Goal: Task Accomplishment & Management: Complete application form

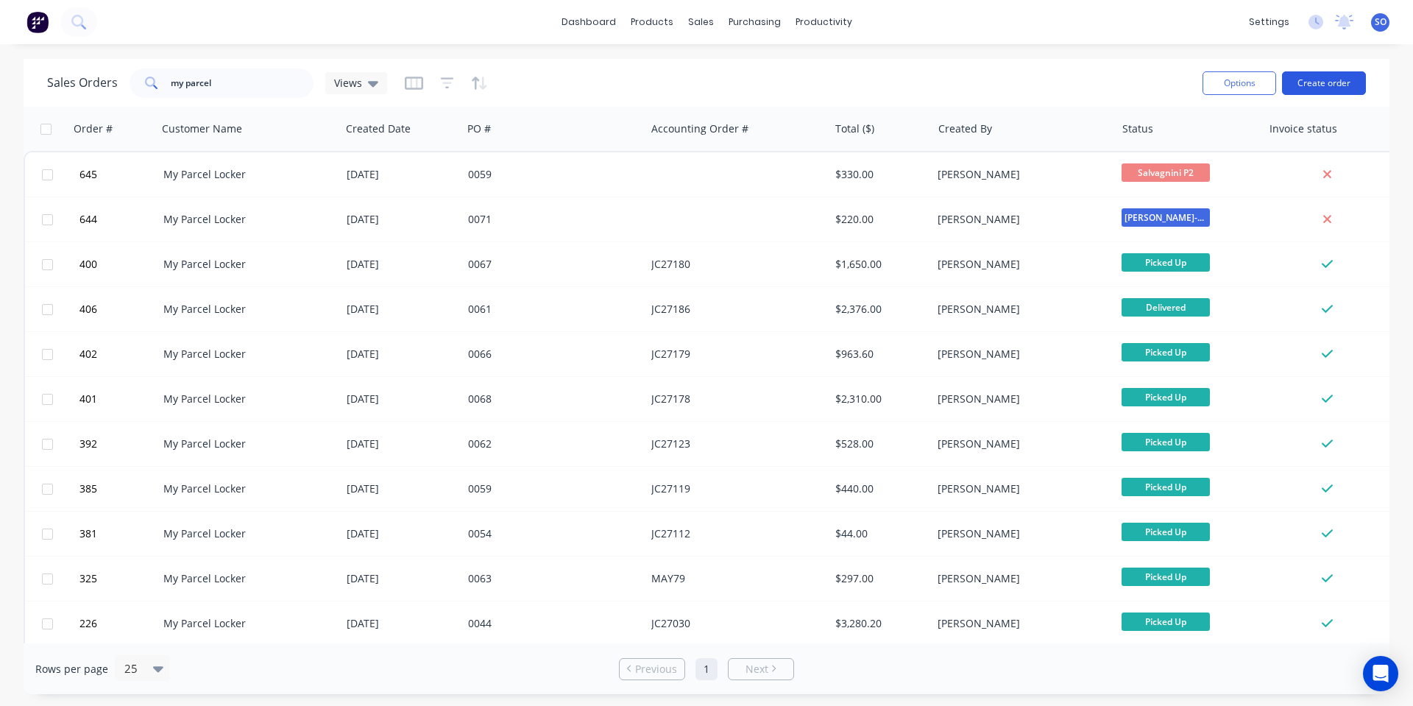
click at [1308, 74] on button "Create order" at bounding box center [1324, 83] width 84 height 24
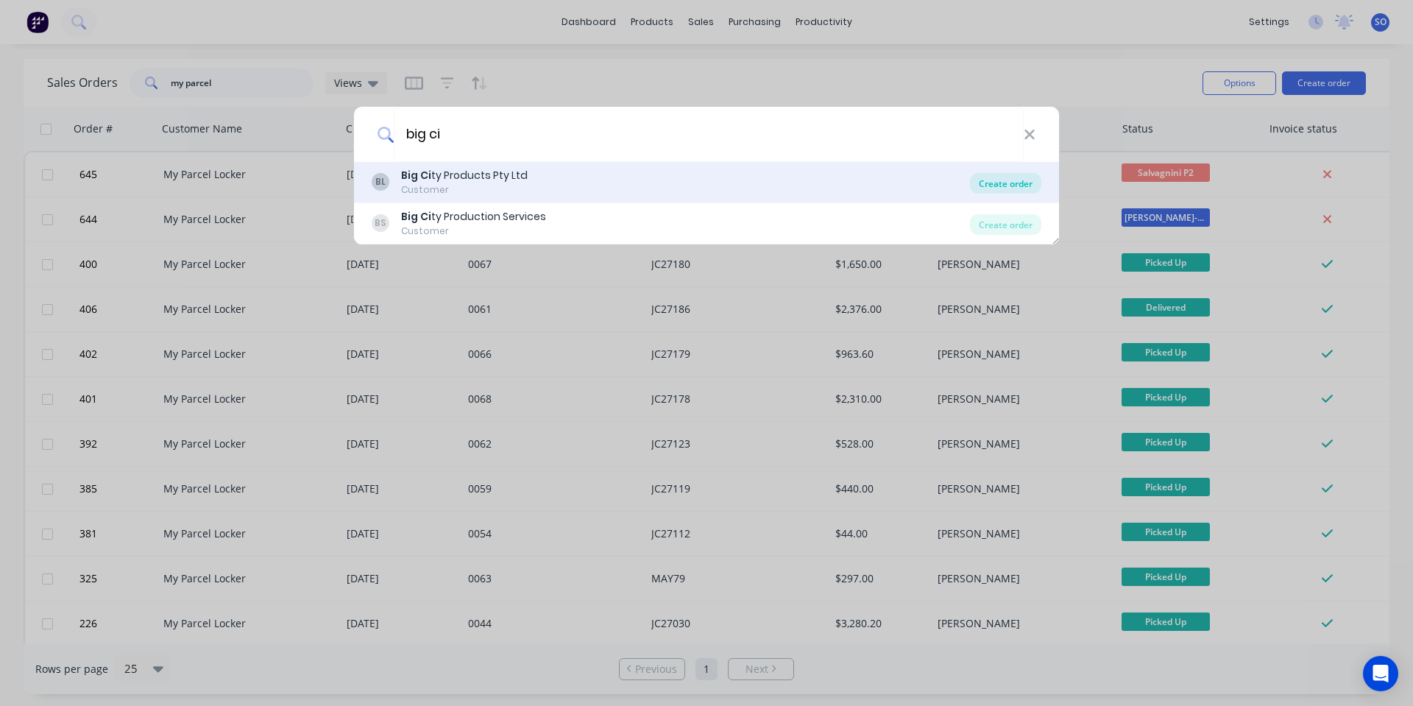
type input "big ci"
drag, startPoint x: 1002, startPoint y: 186, endPoint x: 952, endPoint y: 170, distance: 52.6
click at [1001, 186] on div "Create order" at bounding box center [1005, 183] width 71 height 21
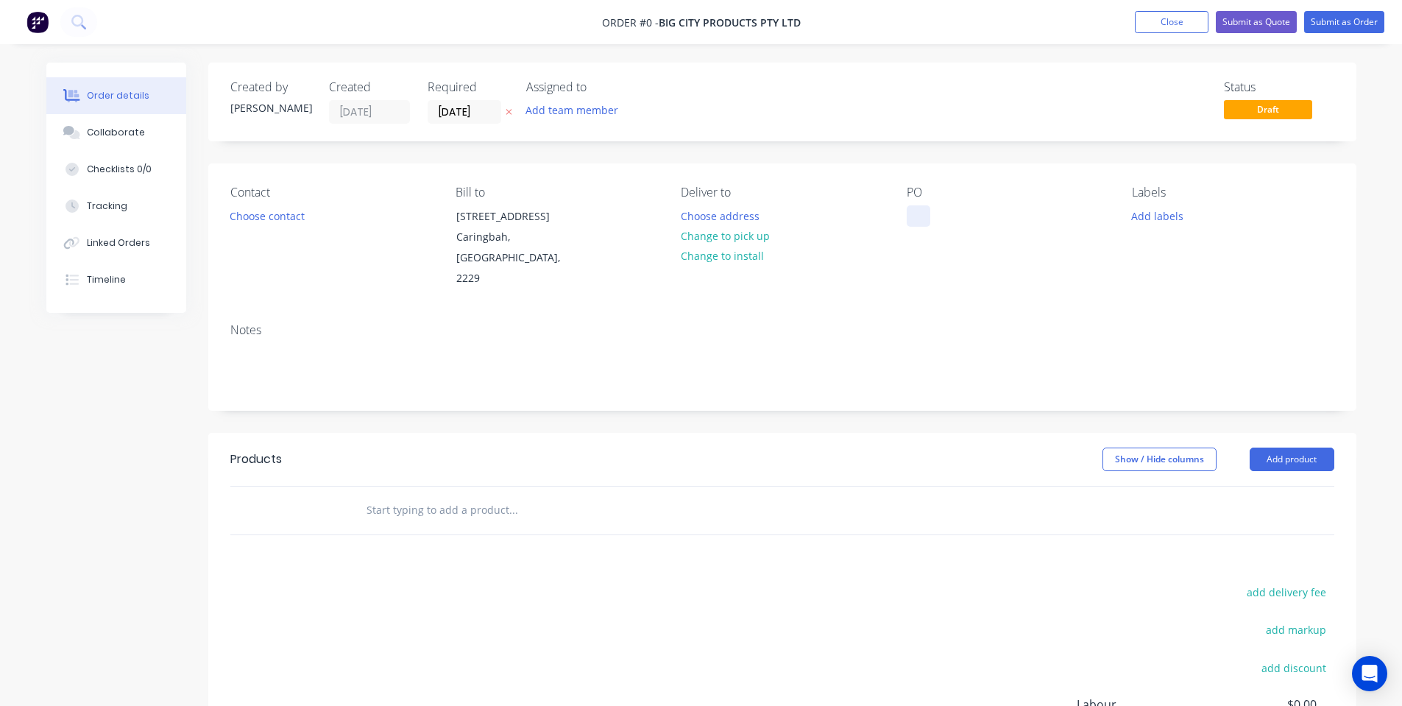
click at [918, 216] on div at bounding box center [919, 215] width 24 height 21
click at [979, 292] on div "Order details Collaborate Checklists 0/0 Tracking Linked Orders Timeline Order …" at bounding box center [701, 487] width 1339 height 848
click at [709, 235] on button "Change to pick up" at bounding box center [725, 236] width 104 height 20
click at [290, 210] on button "Choose contact" at bounding box center [266, 215] width 91 height 20
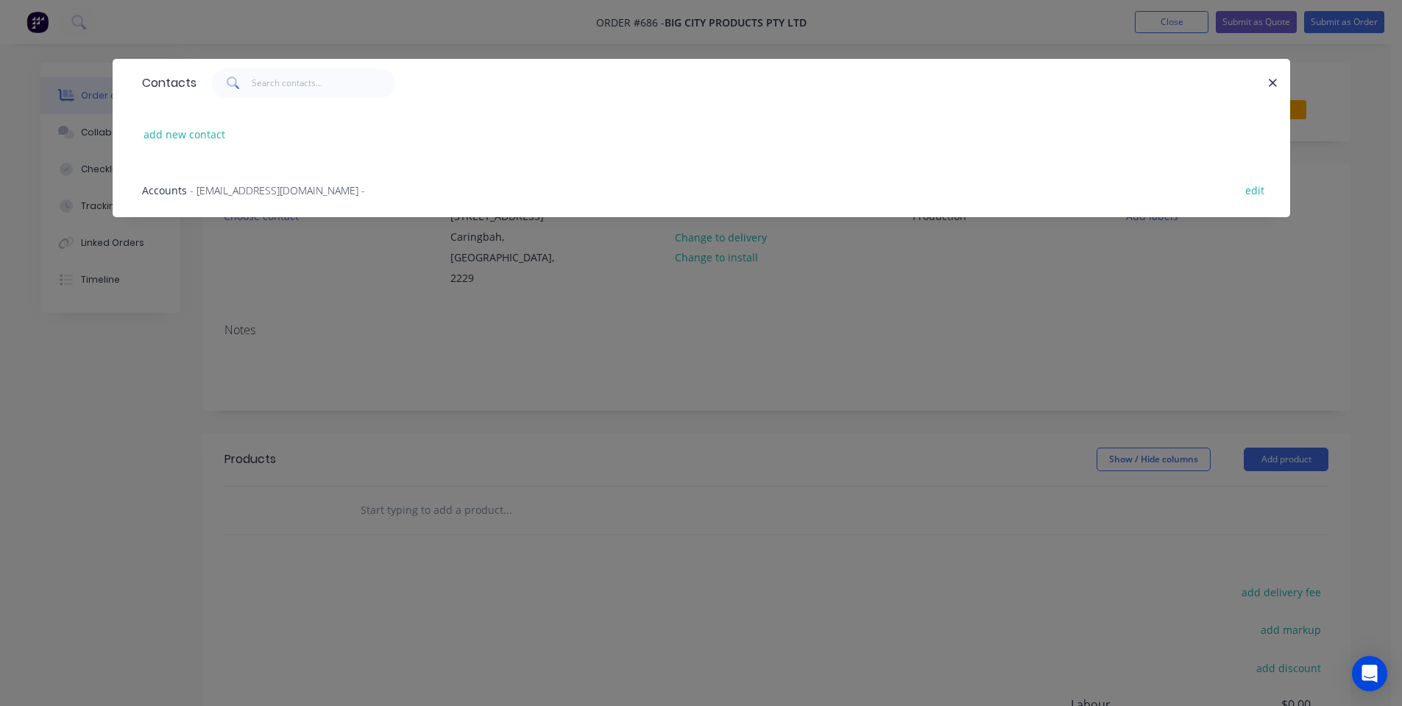
click at [295, 188] on span "- accounts@bigcityproducts.com.au -" at bounding box center [277, 190] width 175 height 14
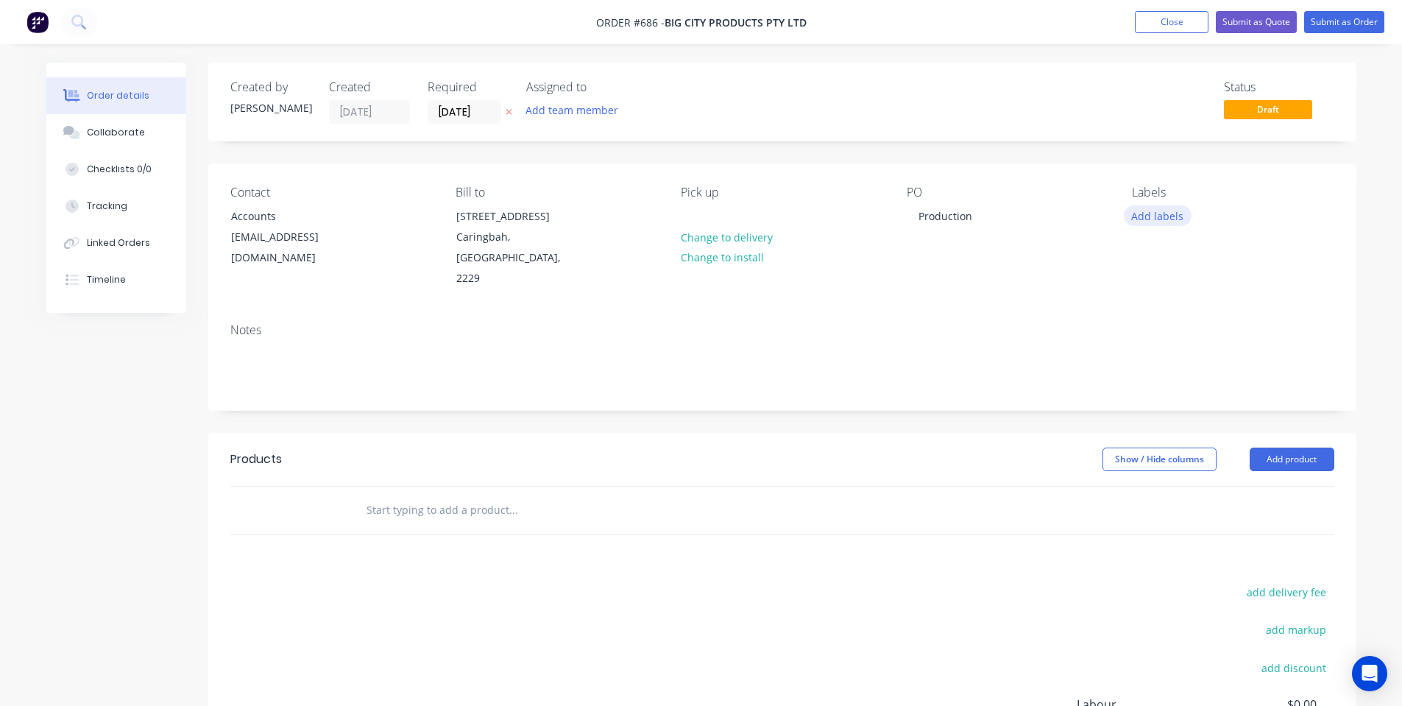
click at [1153, 215] on button "Add labels" at bounding box center [1158, 215] width 68 height 20
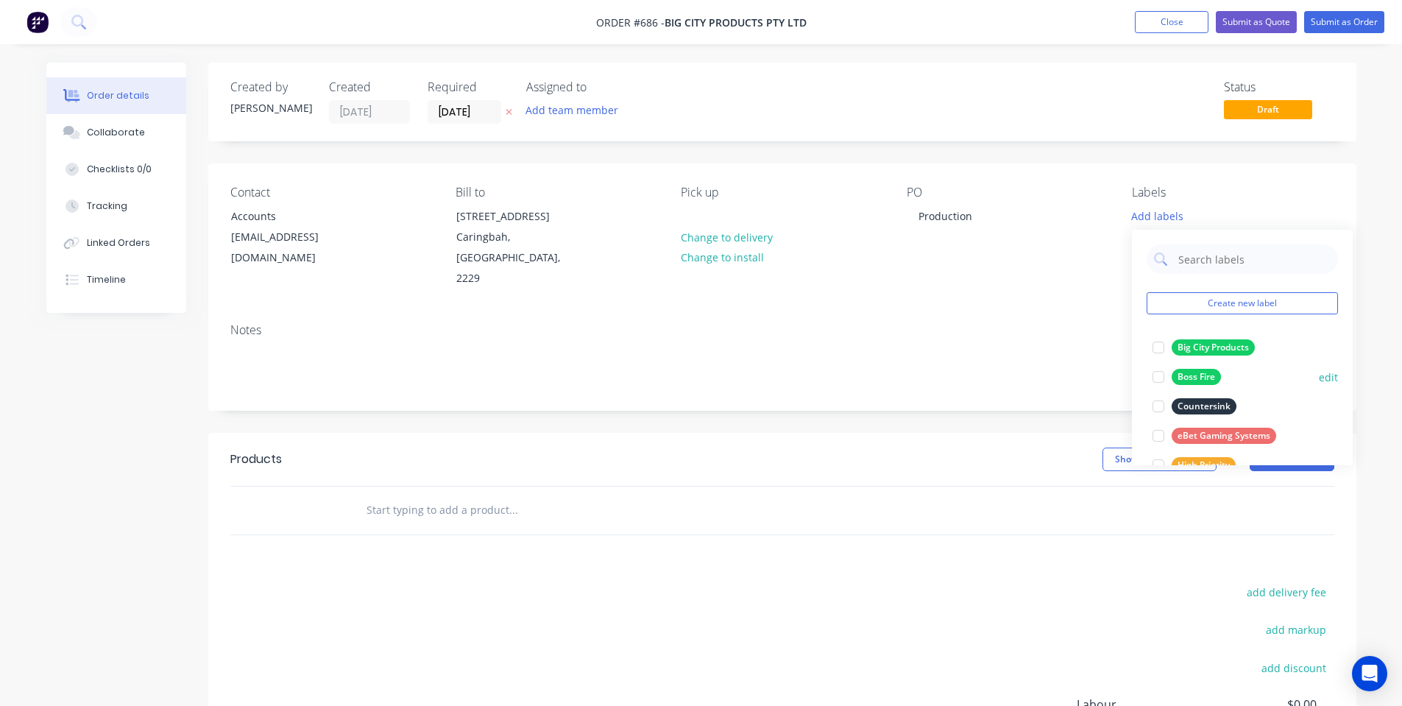
scroll to position [383, 0]
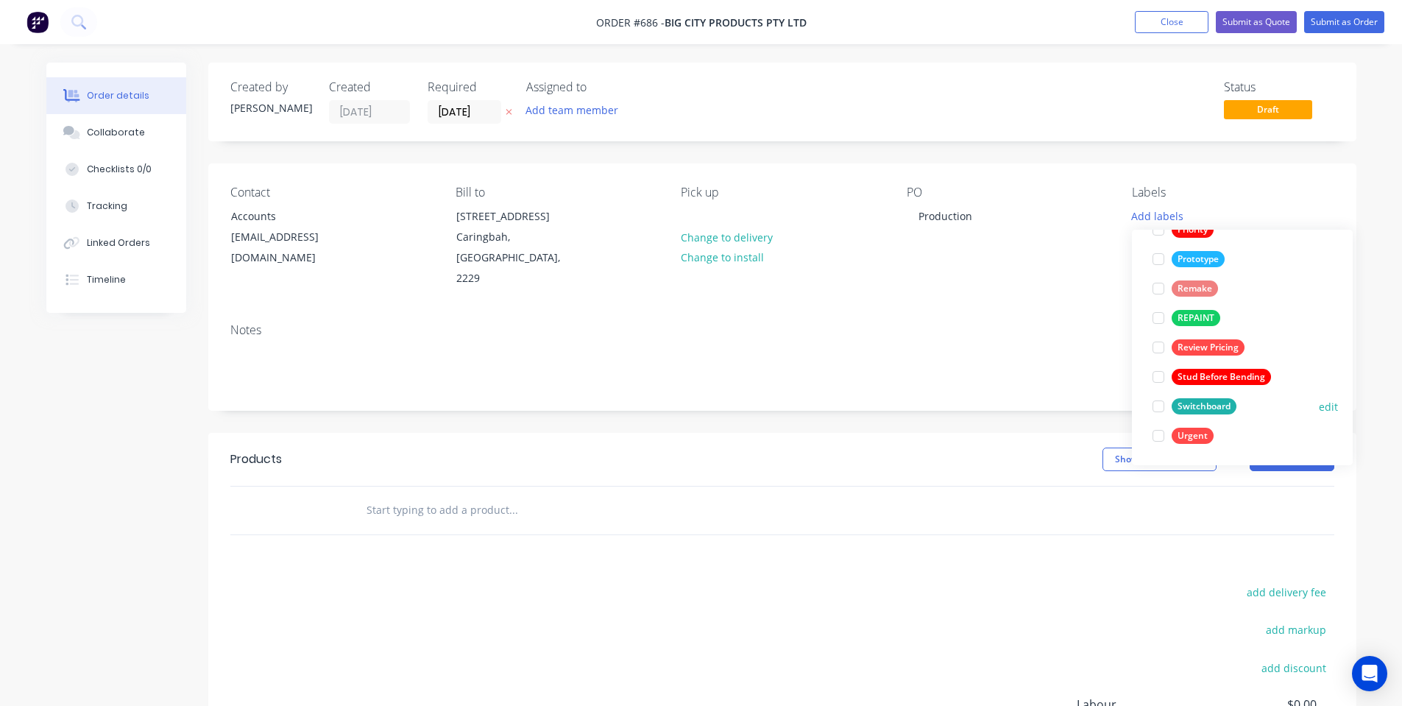
click at [1172, 402] on div at bounding box center [1157, 405] width 29 height 29
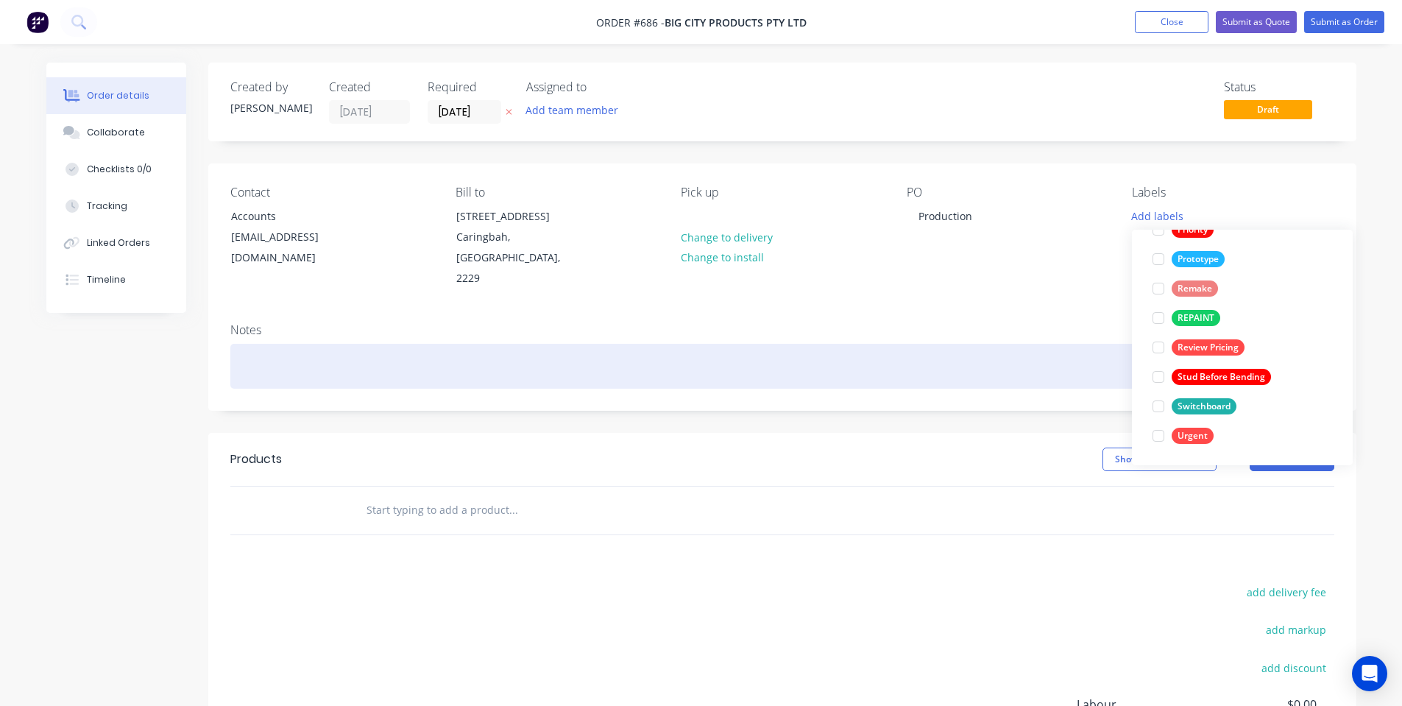
scroll to position [0, 0]
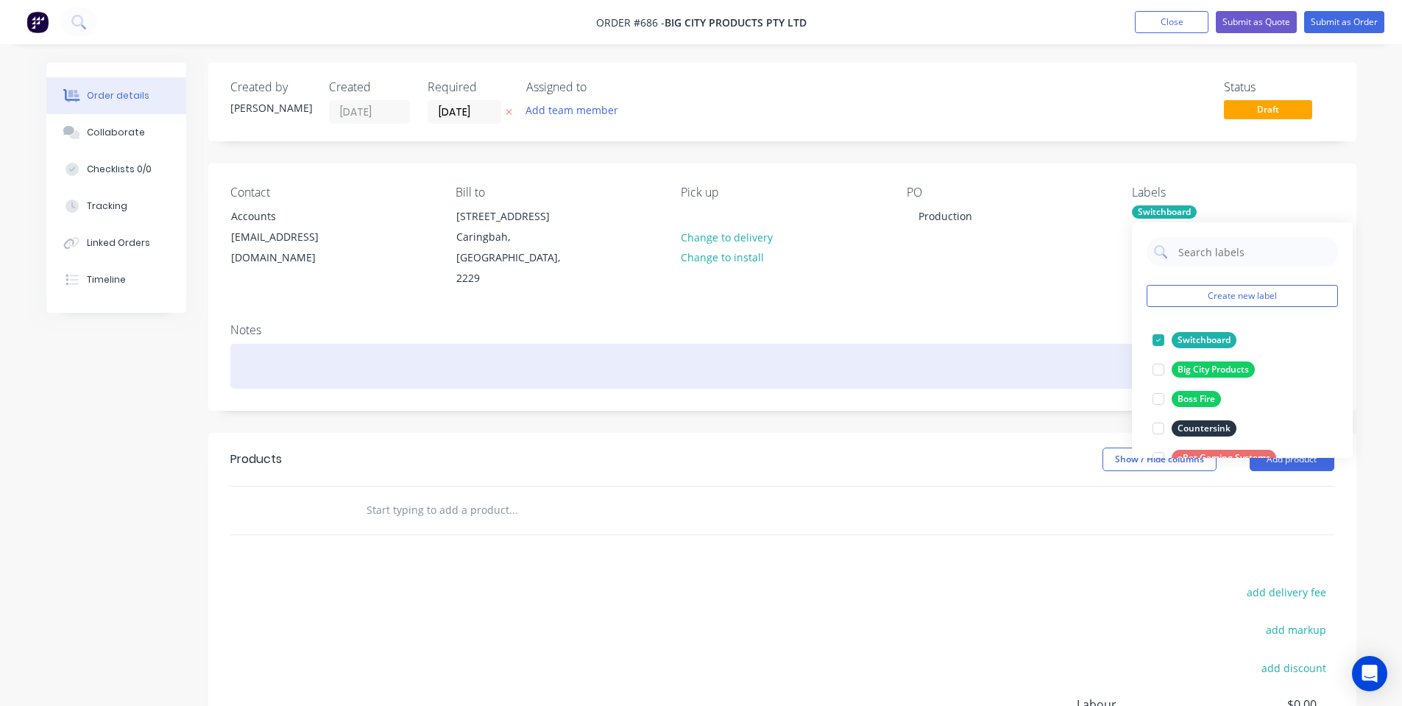
click at [958, 344] on div at bounding box center [782, 366] width 1104 height 45
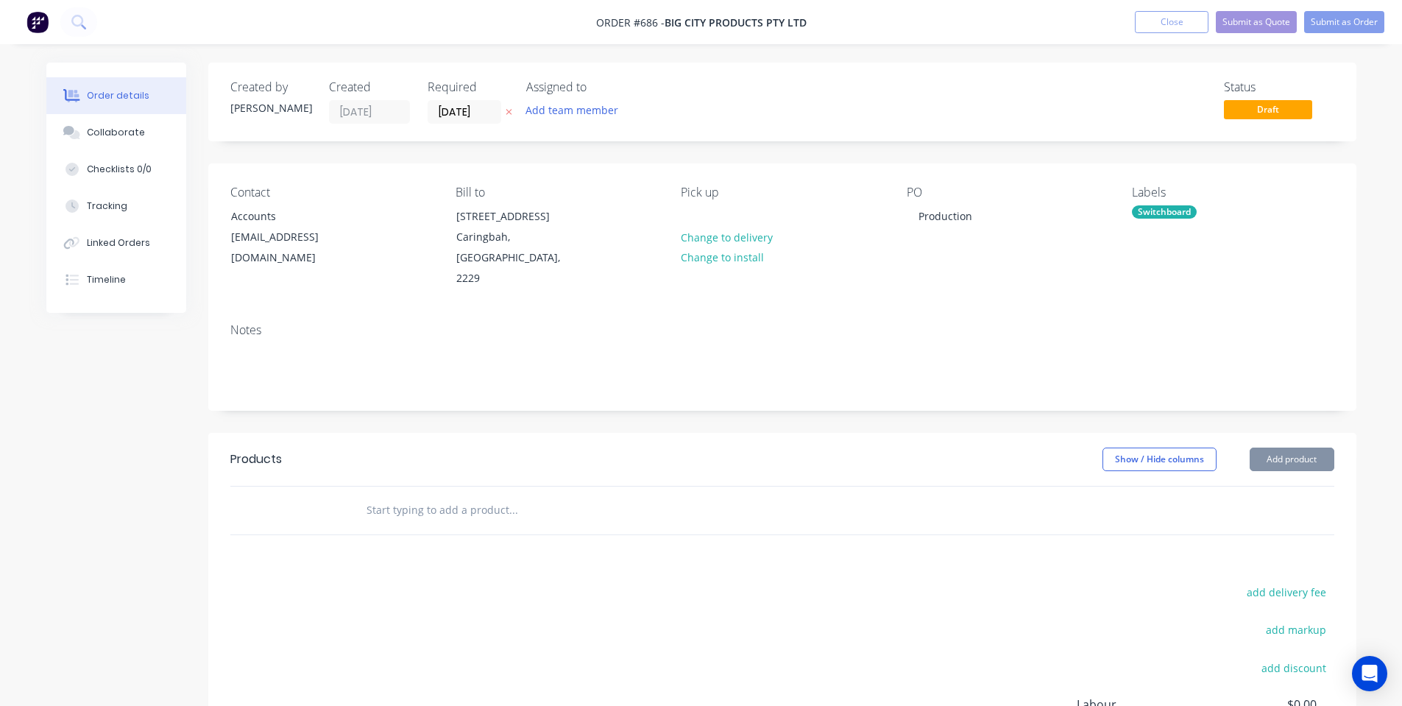
click at [1157, 213] on div "Switchboard" at bounding box center [1164, 211] width 65 height 13
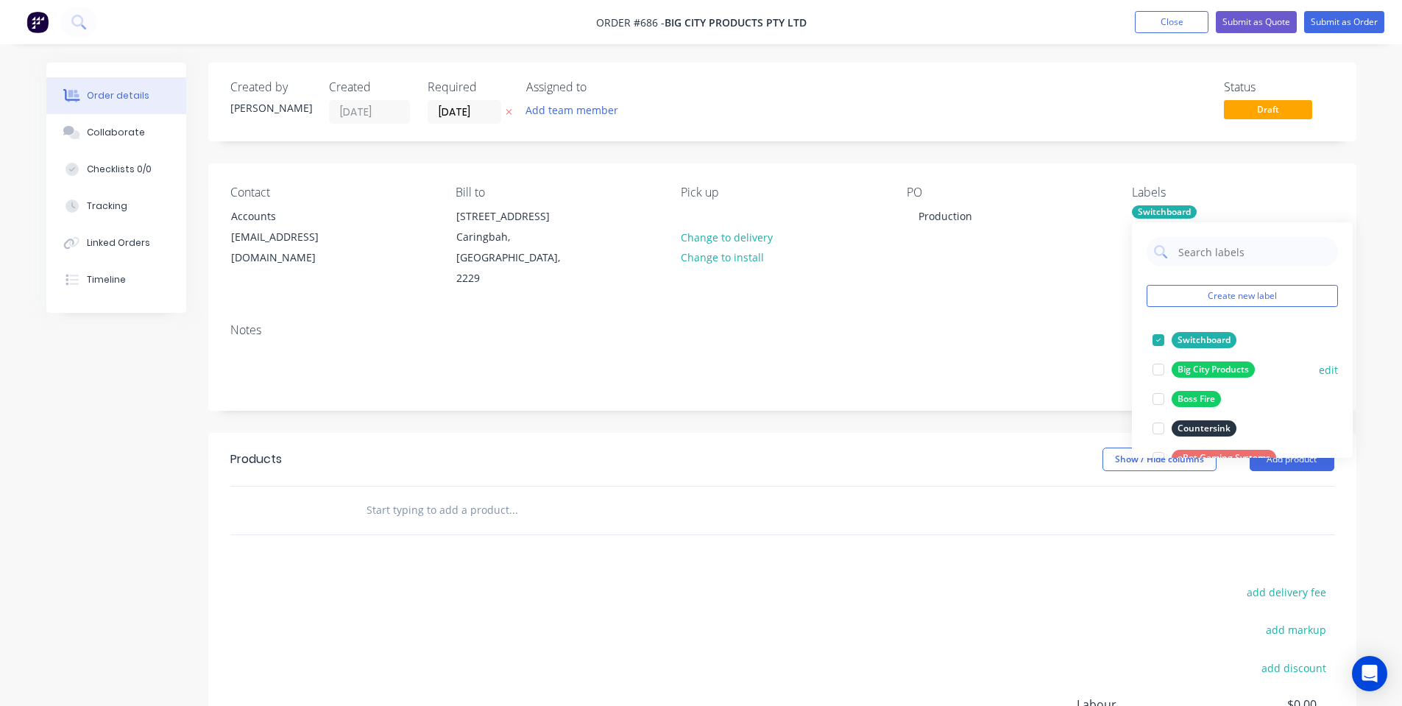
drag, startPoint x: 1217, startPoint y: 361, endPoint x: 1215, endPoint y: 351, distance: 10.5
click at [1216, 361] on button "Big City Products" at bounding box center [1203, 369] width 114 height 21
drag, startPoint x: 1208, startPoint y: 363, endPoint x: 1196, endPoint y: 366, distance: 12.9
click at [1208, 364] on div "Switchboard" at bounding box center [1203, 369] width 65 height 16
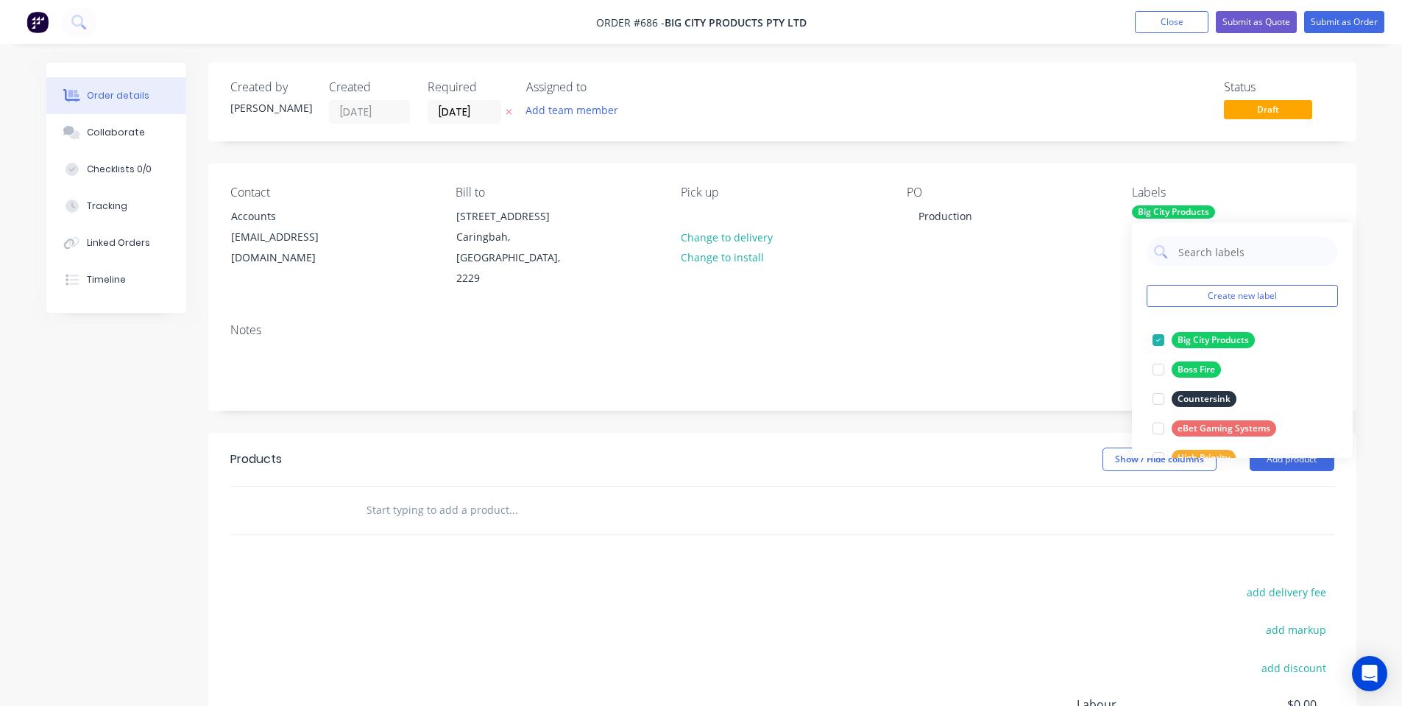
click at [967, 155] on div "Created by Shane Created 12/08/25 Required 12/08/25 Assigned to Add team member…" at bounding box center [782, 476] width 1148 height 826
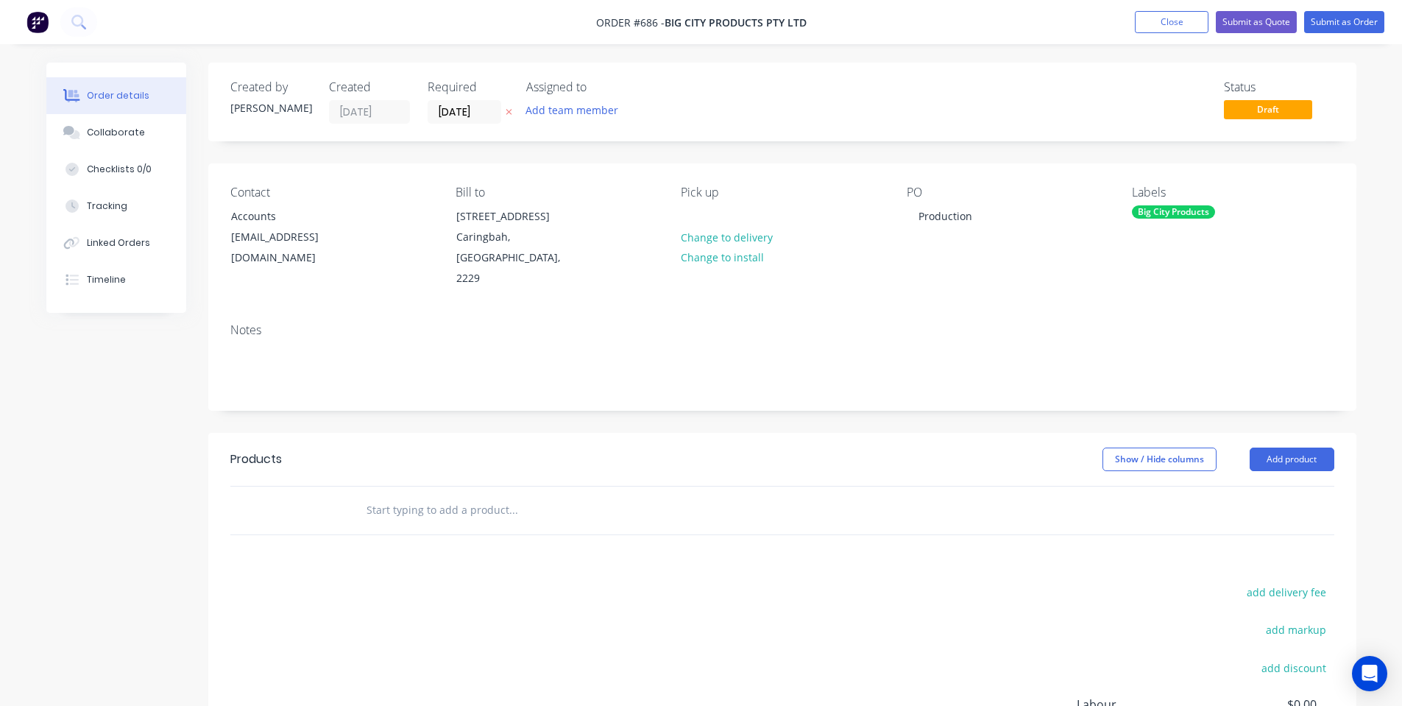
click at [478, 323] on div "Notes" at bounding box center [782, 330] width 1104 height 14
click at [394, 495] on input "text" at bounding box center [513, 509] width 294 height 29
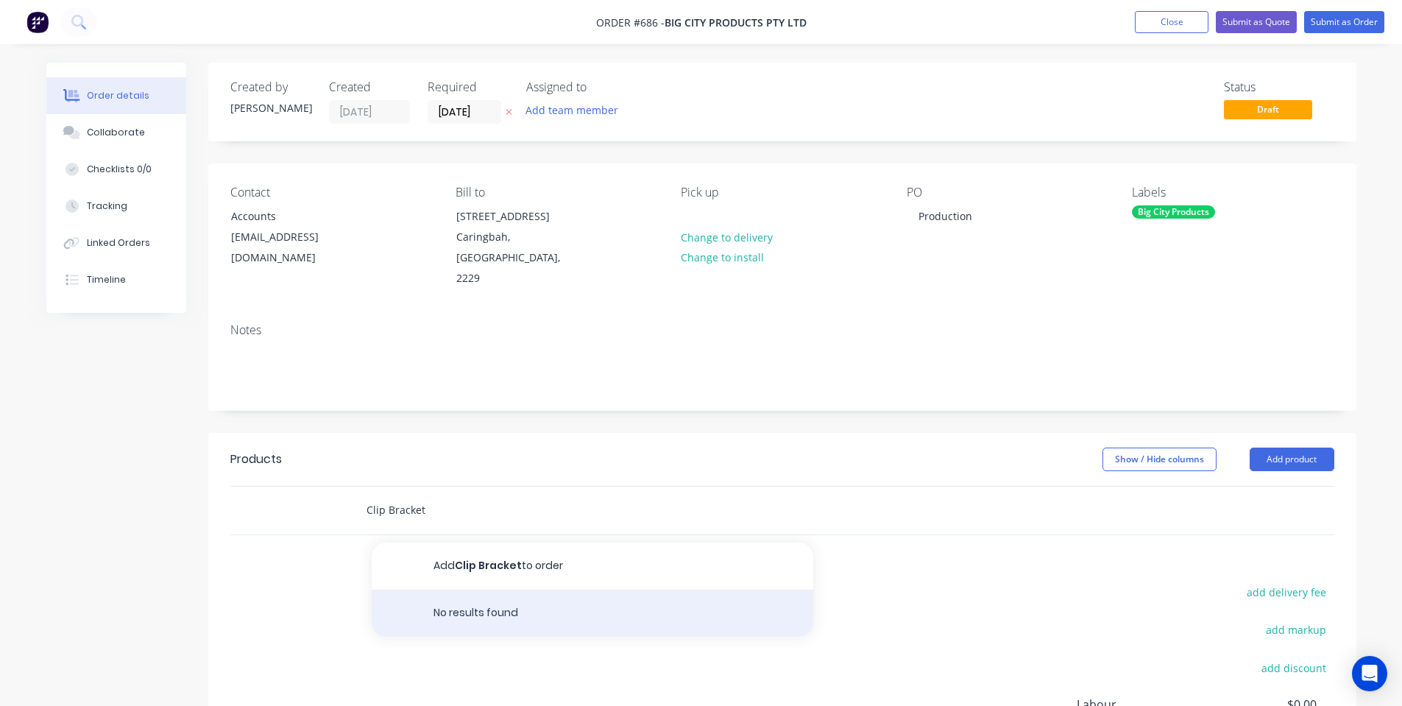
type input "Clip Bracket"
click at [499, 589] on div "No results found" at bounding box center [592, 612] width 441 height 47
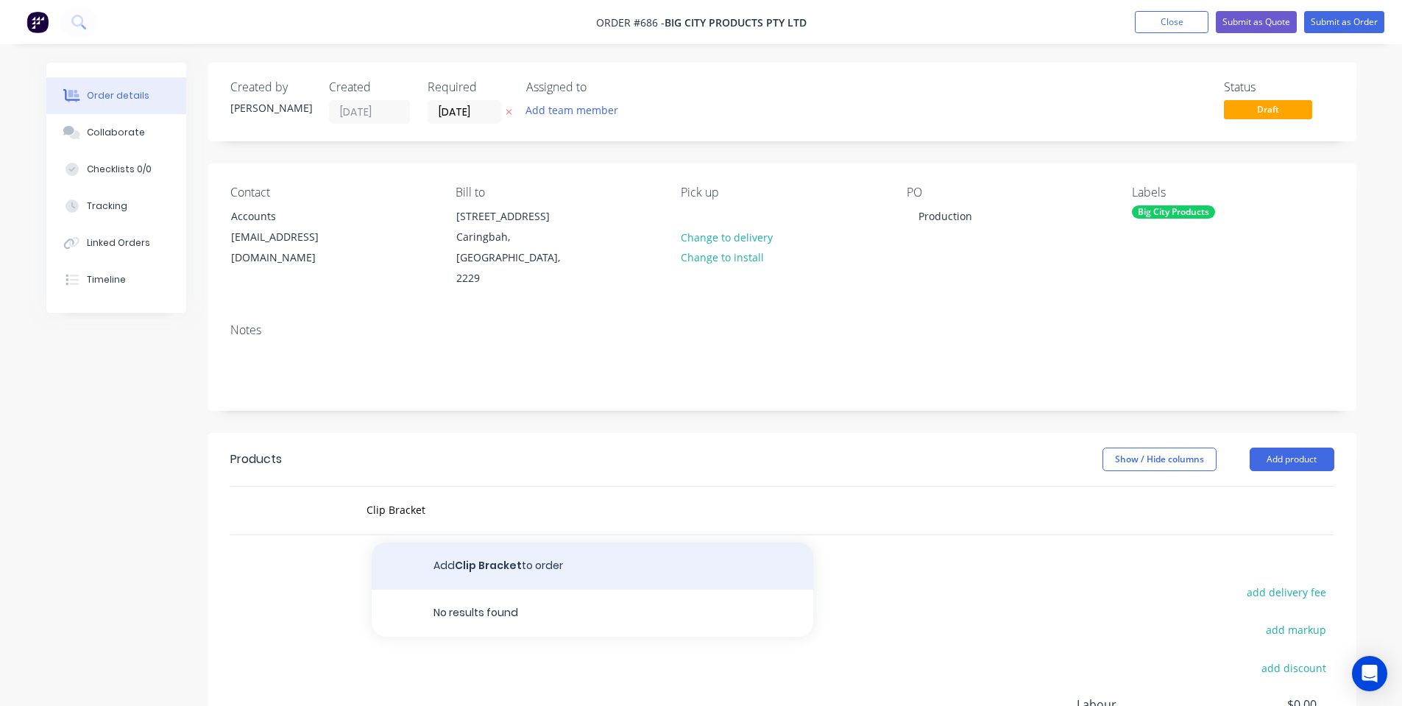
click at [496, 552] on button "Add Clip Bracket to order" at bounding box center [592, 565] width 441 height 47
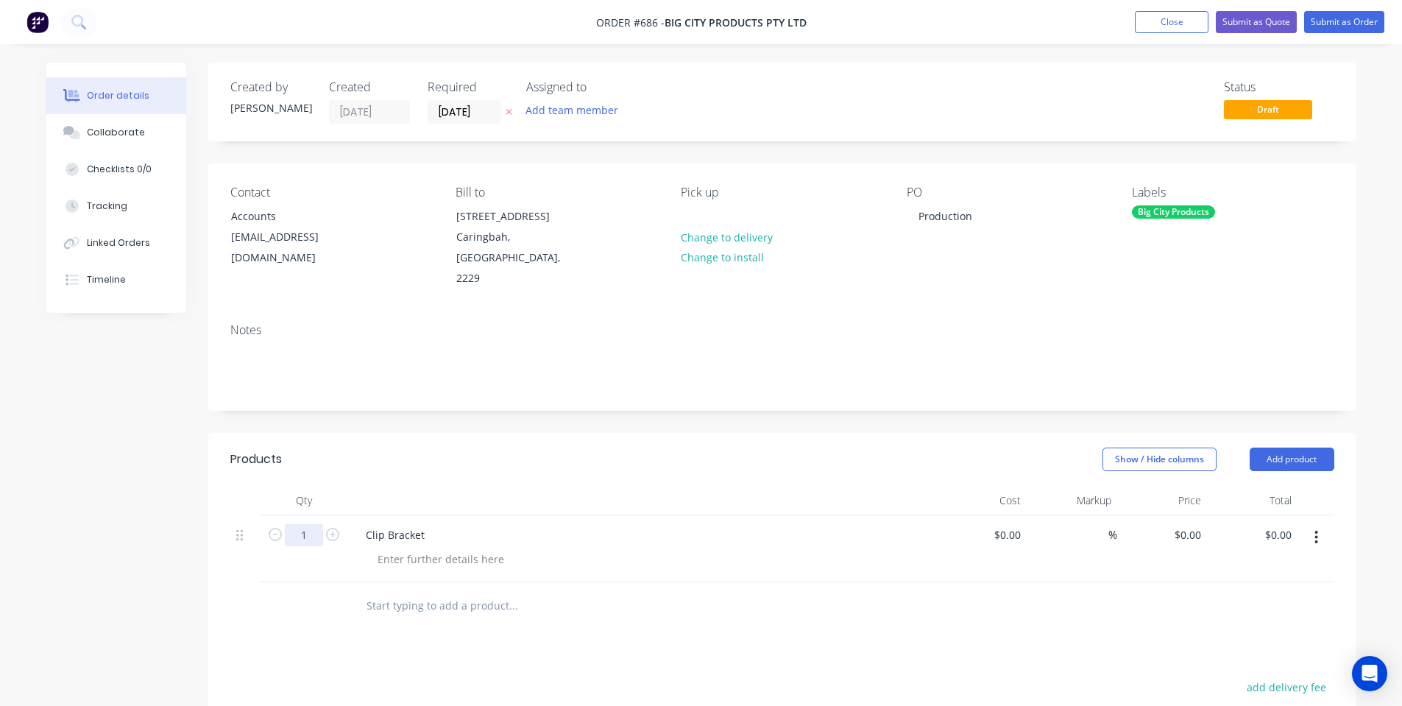
click at [306, 524] on input "1" at bounding box center [304, 535] width 38 height 22
type input "8"
click at [518, 486] on div at bounding box center [642, 500] width 589 height 29
drag, startPoint x: 1299, startPoint y: 444, endPoint x: 1301, endPoint y: 452, distance: 7.5
click at [1300, 447] on button "Add product" at bounding box center [1291, 459] width 85 height 24
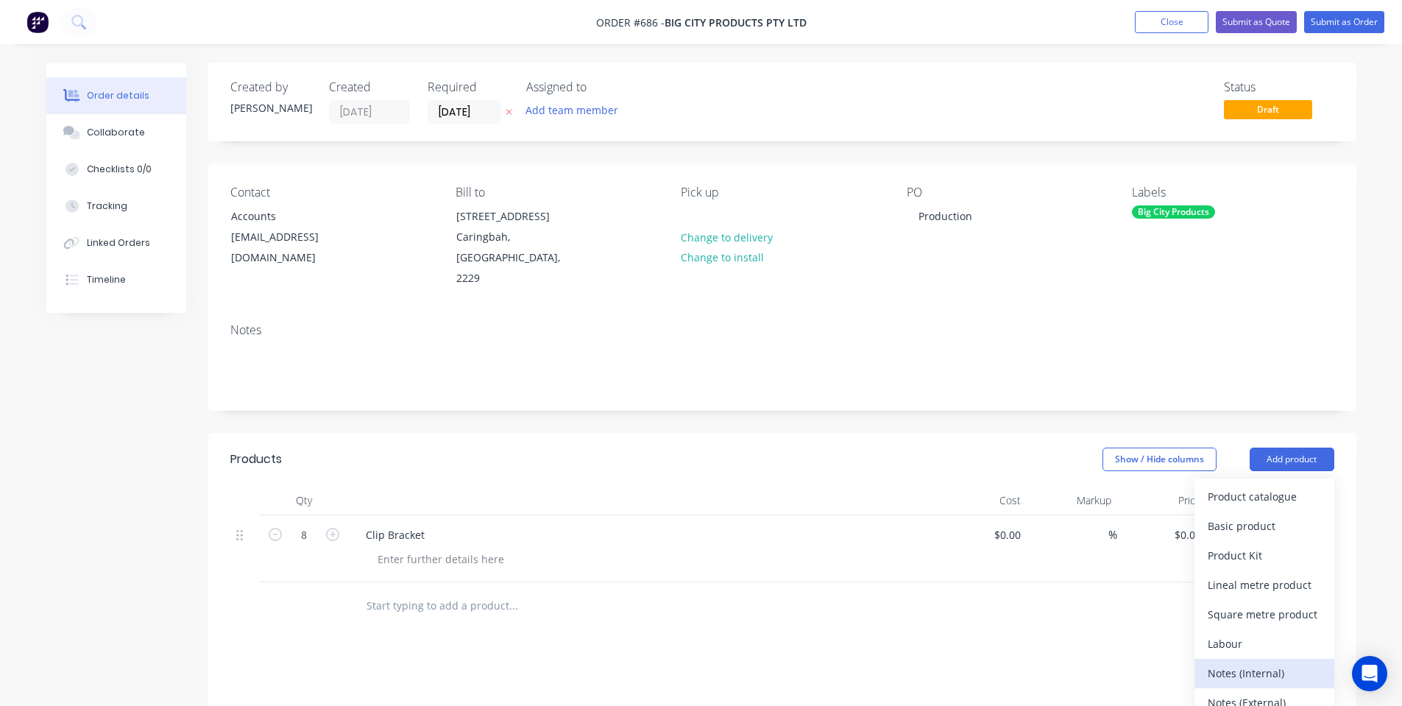
click at [1267, 662] on div "Notes (Internal)" at bounding box center [1263, 672] width 113 height 21
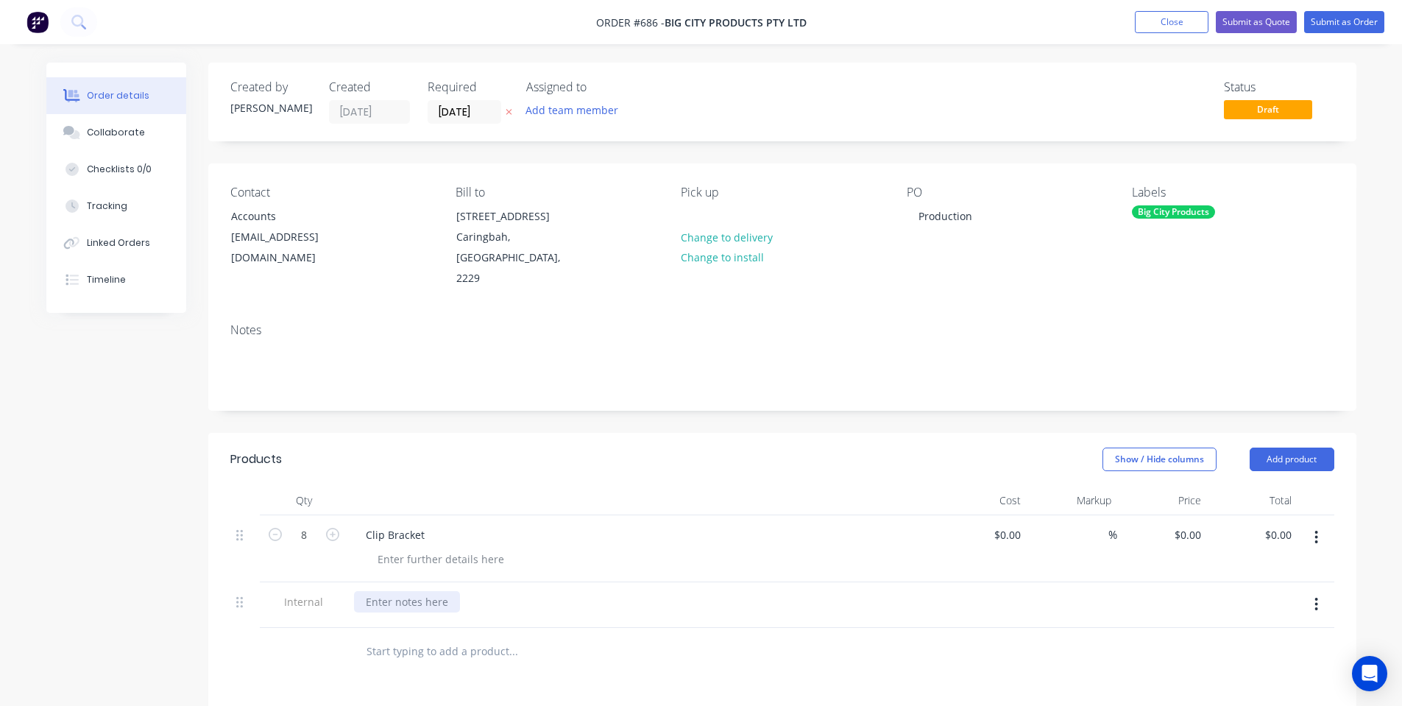
drag, startPoint x: 365, startPoint y: 571, endPoint x: 358, endPoint y: 656, distance: 85.6
click at [367, 591] on div at bounding box center [407, 601] width 106 height 21
drag, startPoint x: 493, startPoint y: 533, endPoint x: 463, endPoint y: 561, distance: 41.1
click at [489, 548] on div at bounding box center [441, 558] width 150 height 21
click at [443, 447] on div "Products" at bounding box center [347, 459] width 235 height 24
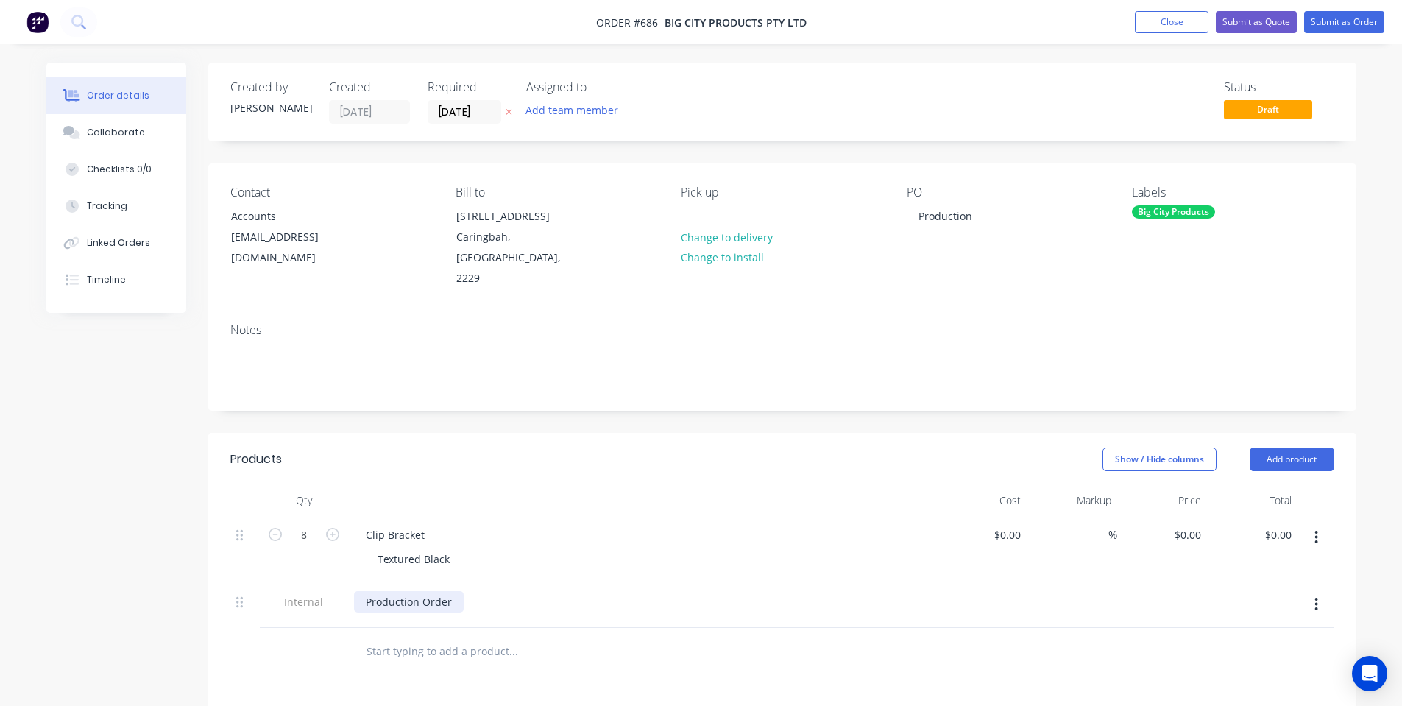
click at [457, 591] on div "Production Order" at bounding box center [409, 601] width 110 height 21
click at [542, 390] on div "Created by Shane Created 12/08/25 Required 12/08/25 Assigned to Add team member…" at bounding box center [782, 561] width 1148 height 997
click at [1363, 26] on button "Submit as Order" at bounding box center [1344, 22] width 80 height 22
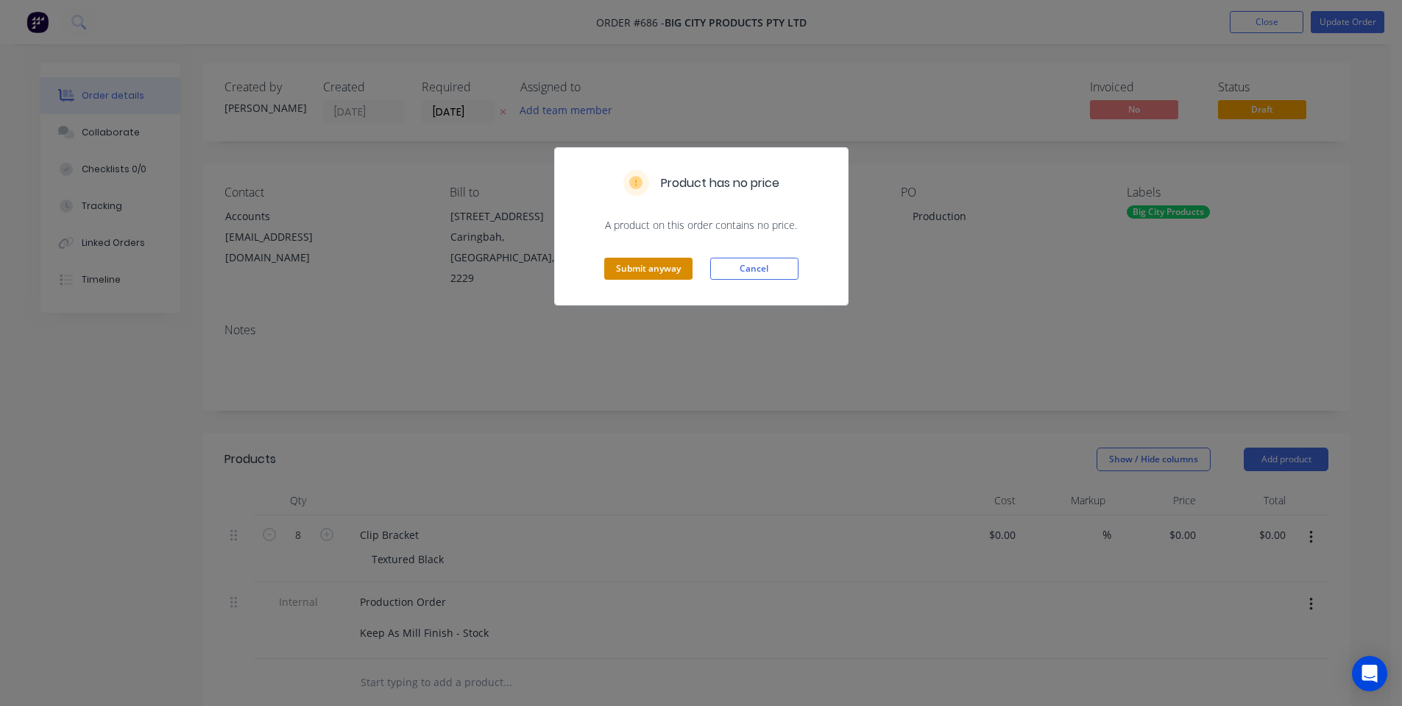
click at [618, 277] on button "Submit anyway" at bounding box center [648, 269] width 88 height 22
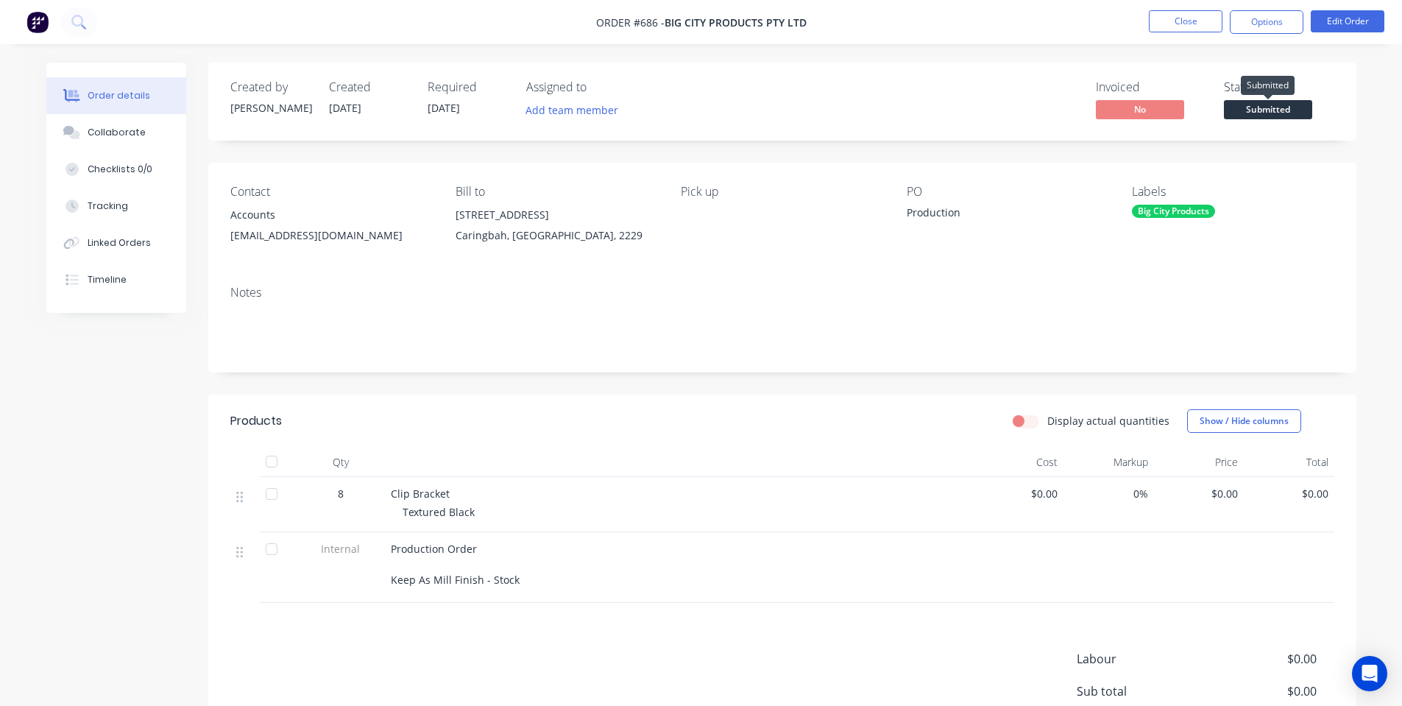
click at [1273, 104] on span "Submitted" at bounding box center [1268, 109] width 88 height 18
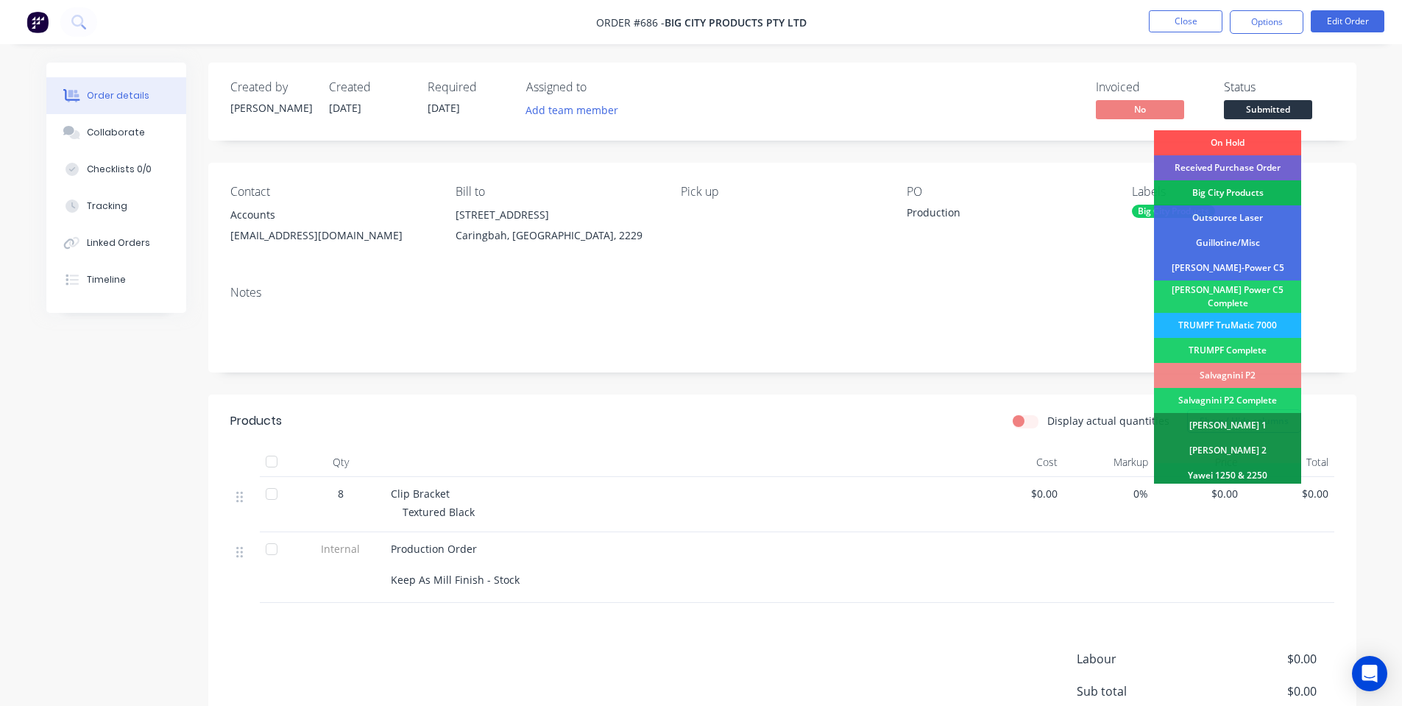
click at [1266, 313] on div "TRUMPF TruMatic 7000" at bounding box center [1227, 325] width 147 height 25
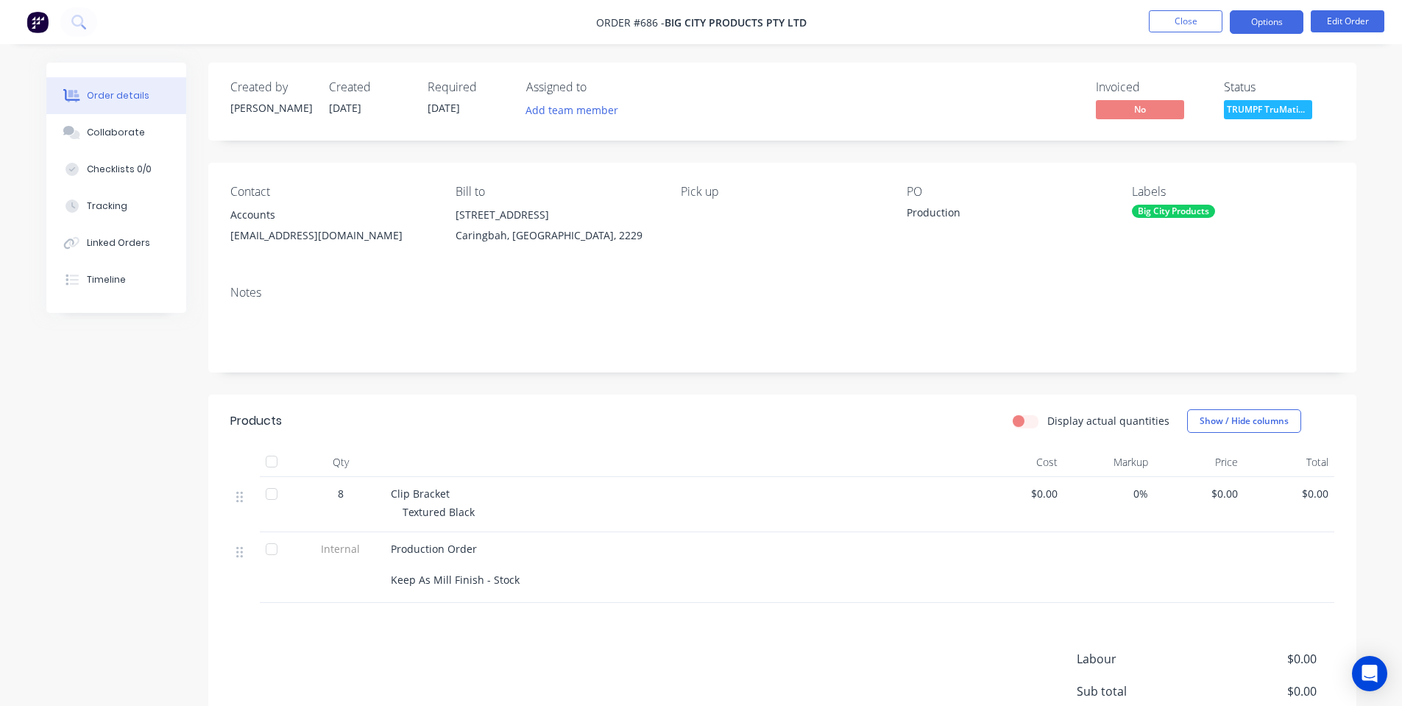
click at [1275, 19] on button "Options" at bounding box center [1267, 22] width 74 height 24
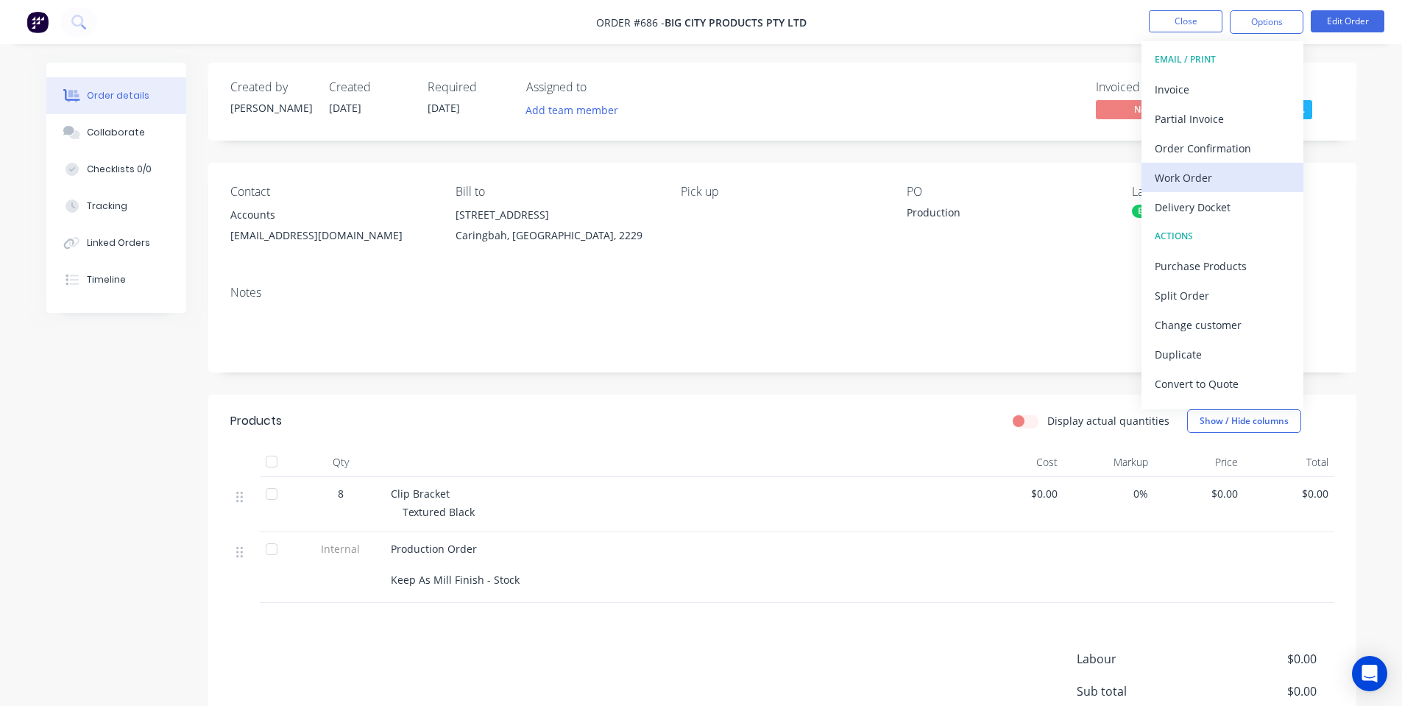
click at [1236, 175] on div "Work Order" at bounding box center [1222, 177] width 135 height 21
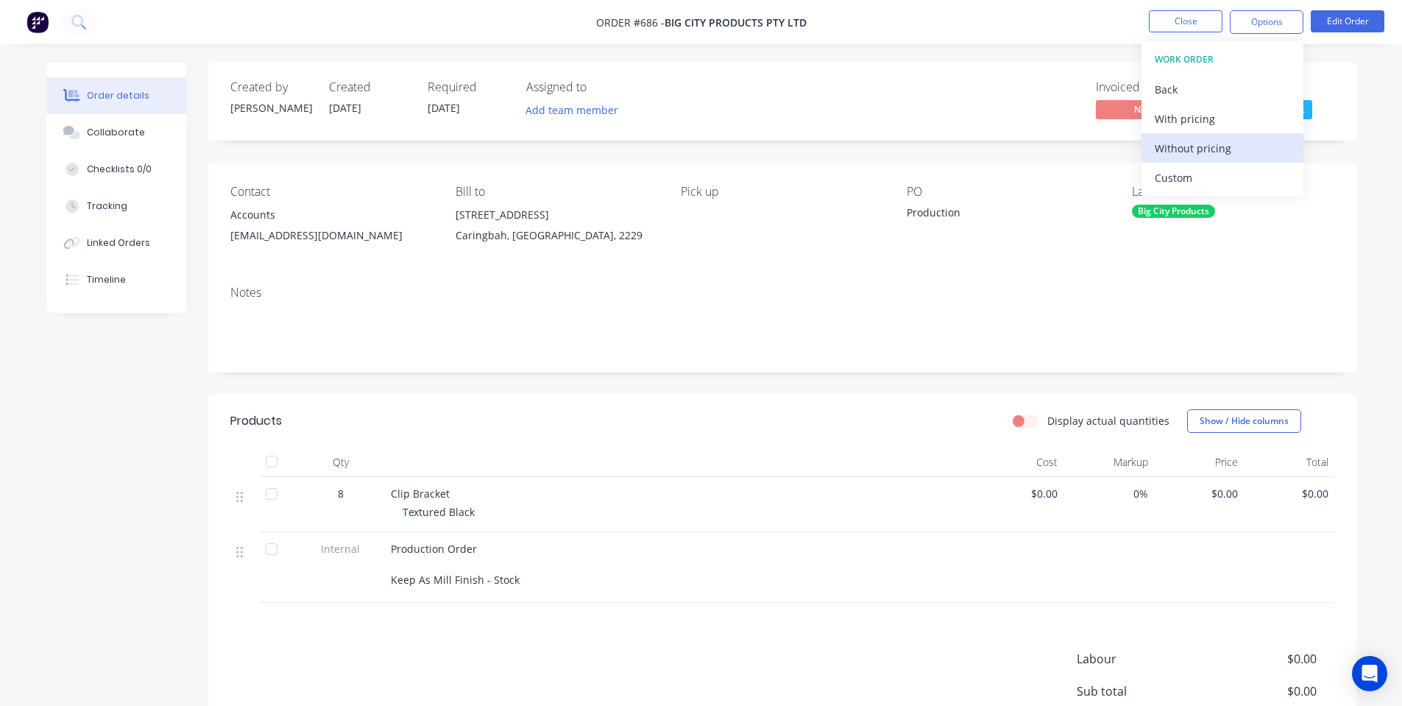
click at [1228, 152] on div "Without pricing" at bounding box center [1222, 148] width 135 height 21
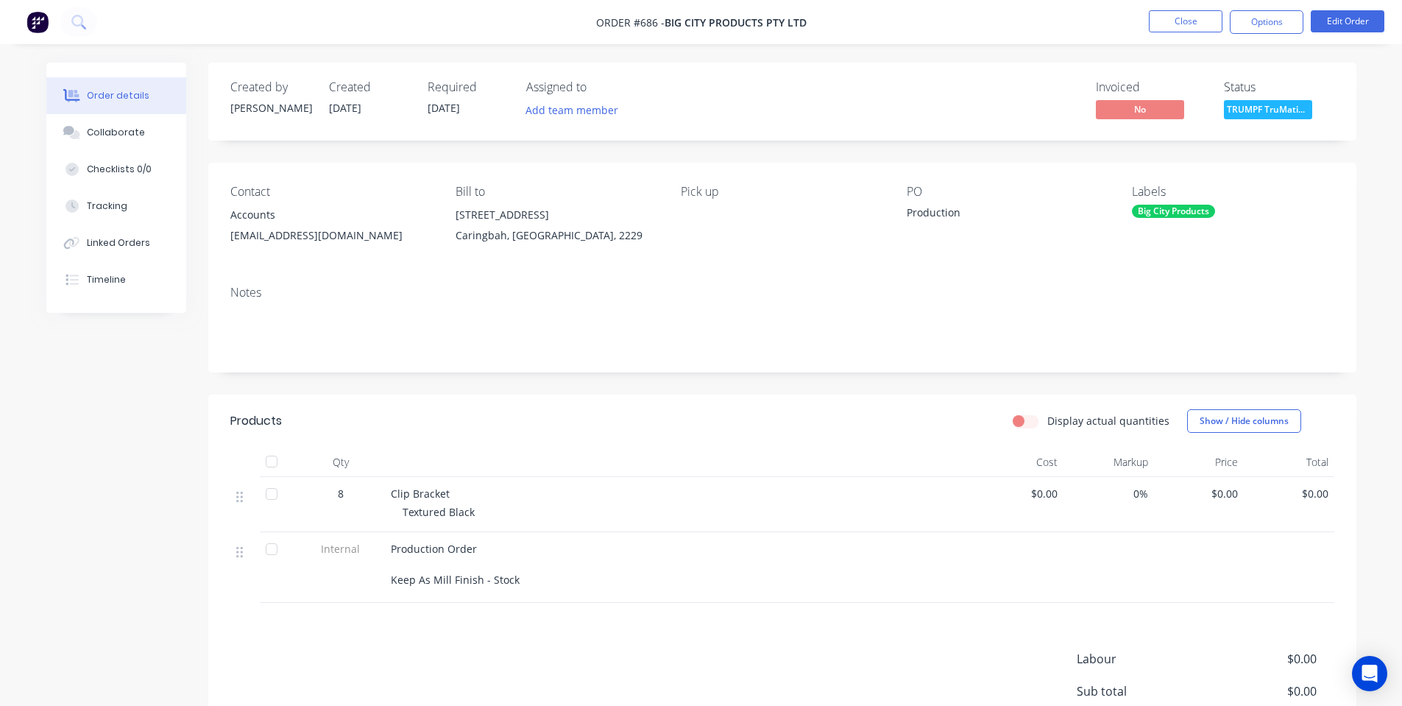
click at [846, 249] on div "Pick up" at bounding box center [782, 218] width 202 height 67
click at [1173, 18] on button "Close" at bounding box center [1186, 21] width 74 height 22
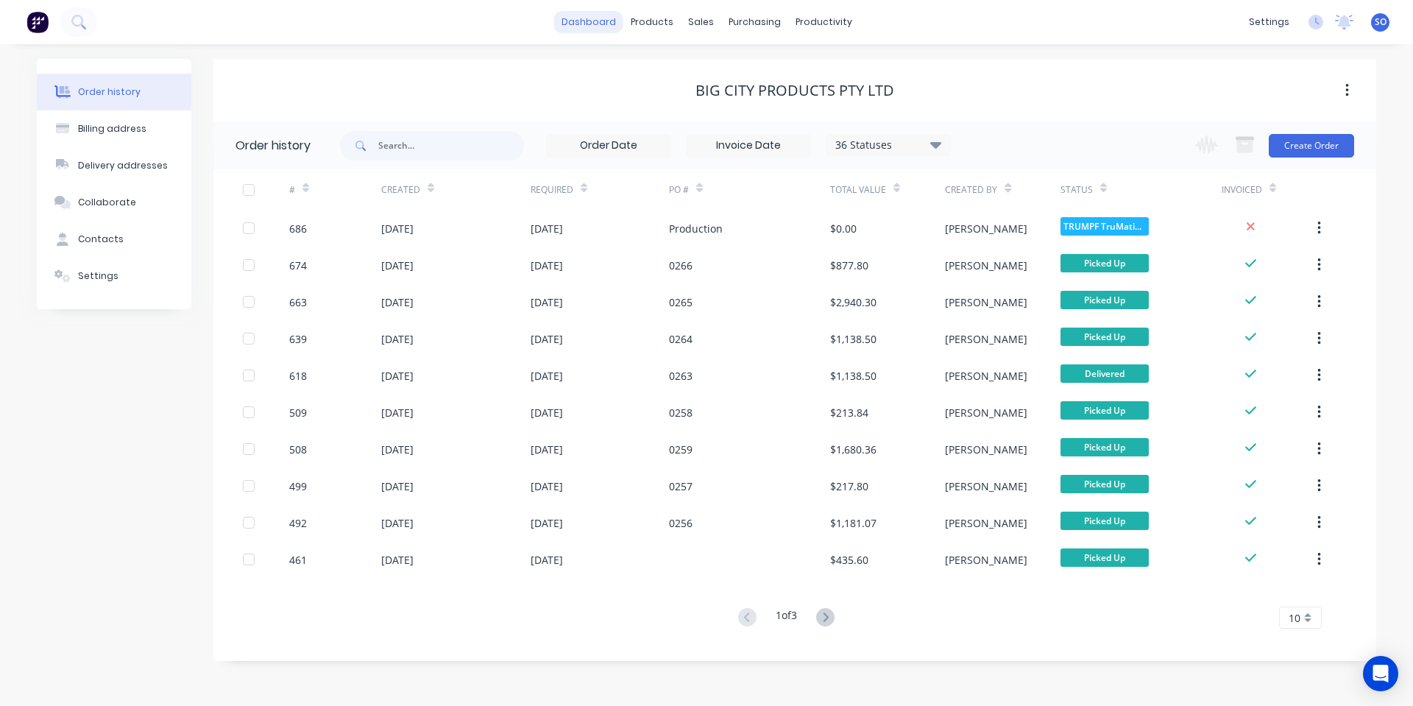
click at [597, 24] on link "dashboard" at bounding box center [588, 22] width 69 height 22
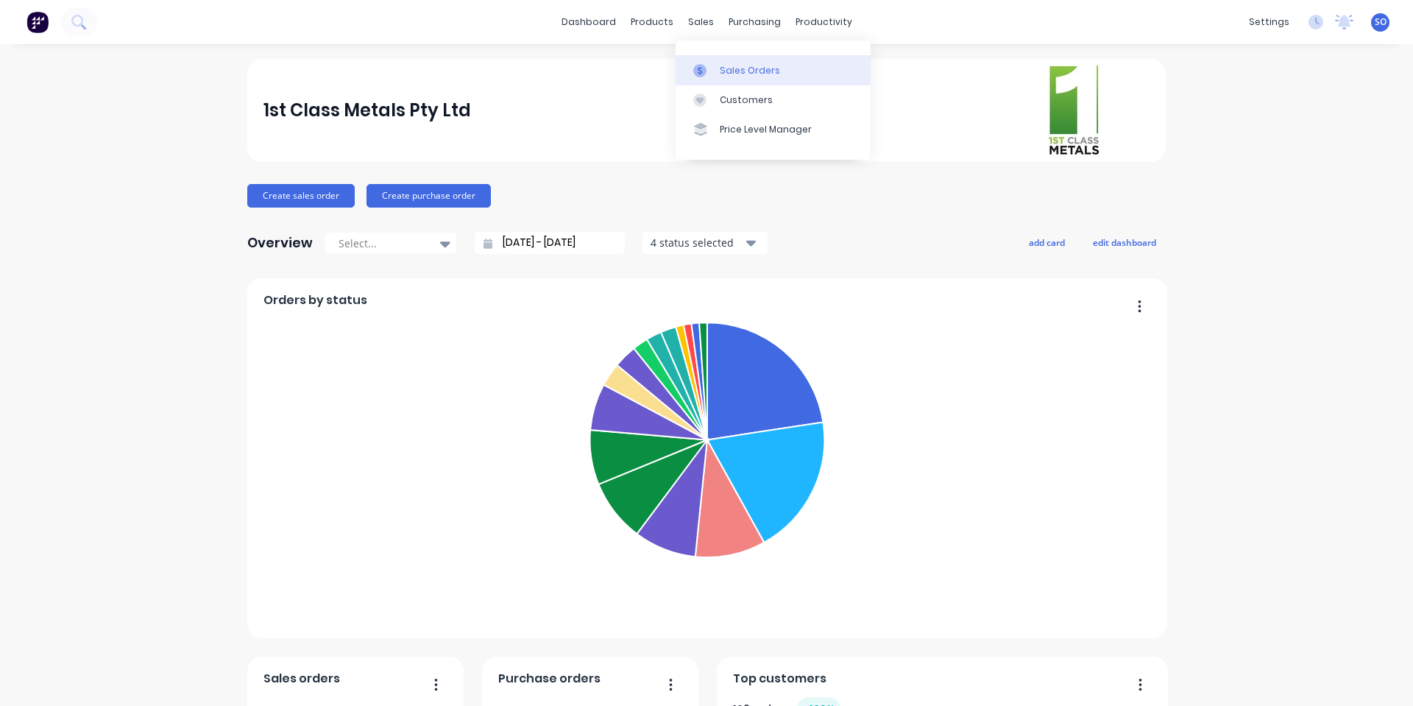
click at [698, 77] on link "Sales Orders" at bounding box center [772, 69] width 195 height 29
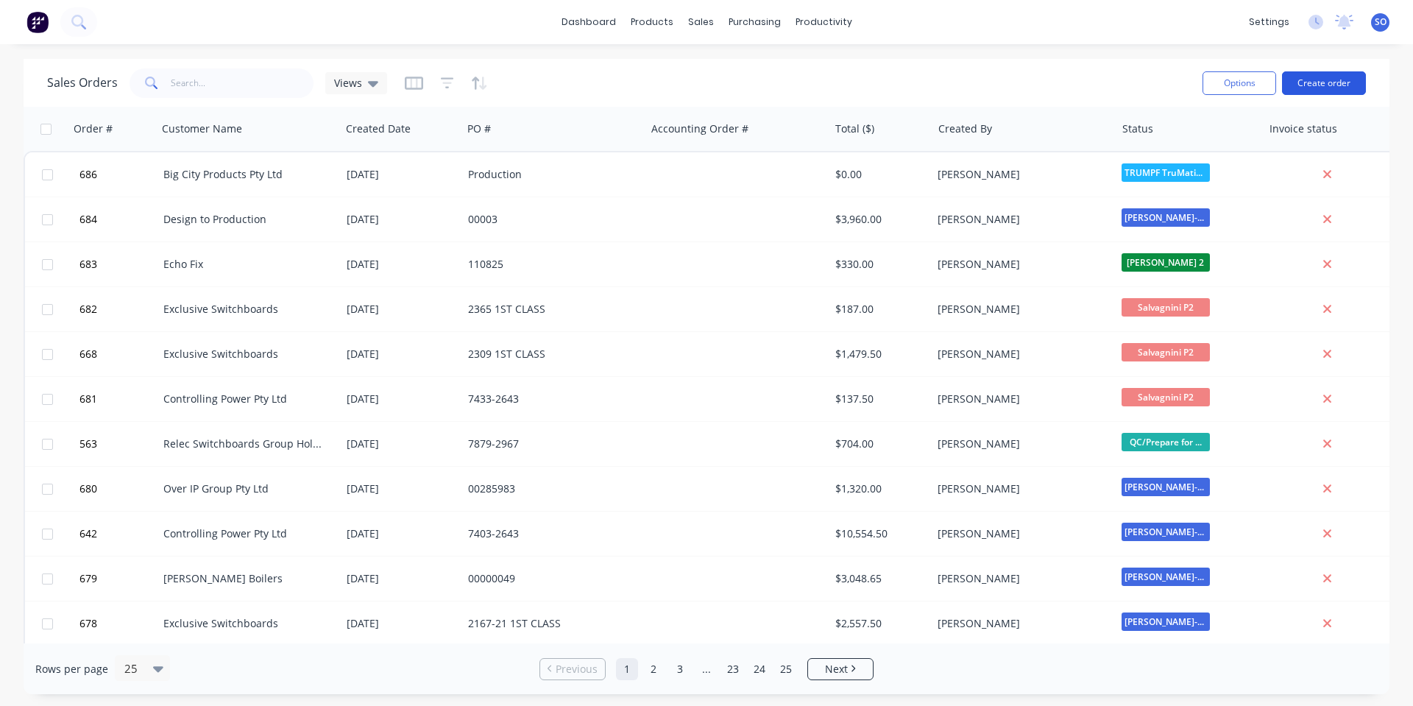
click at [1336, 89] on button "Create order" at bounding box center [1324, 83] width 84 height 24
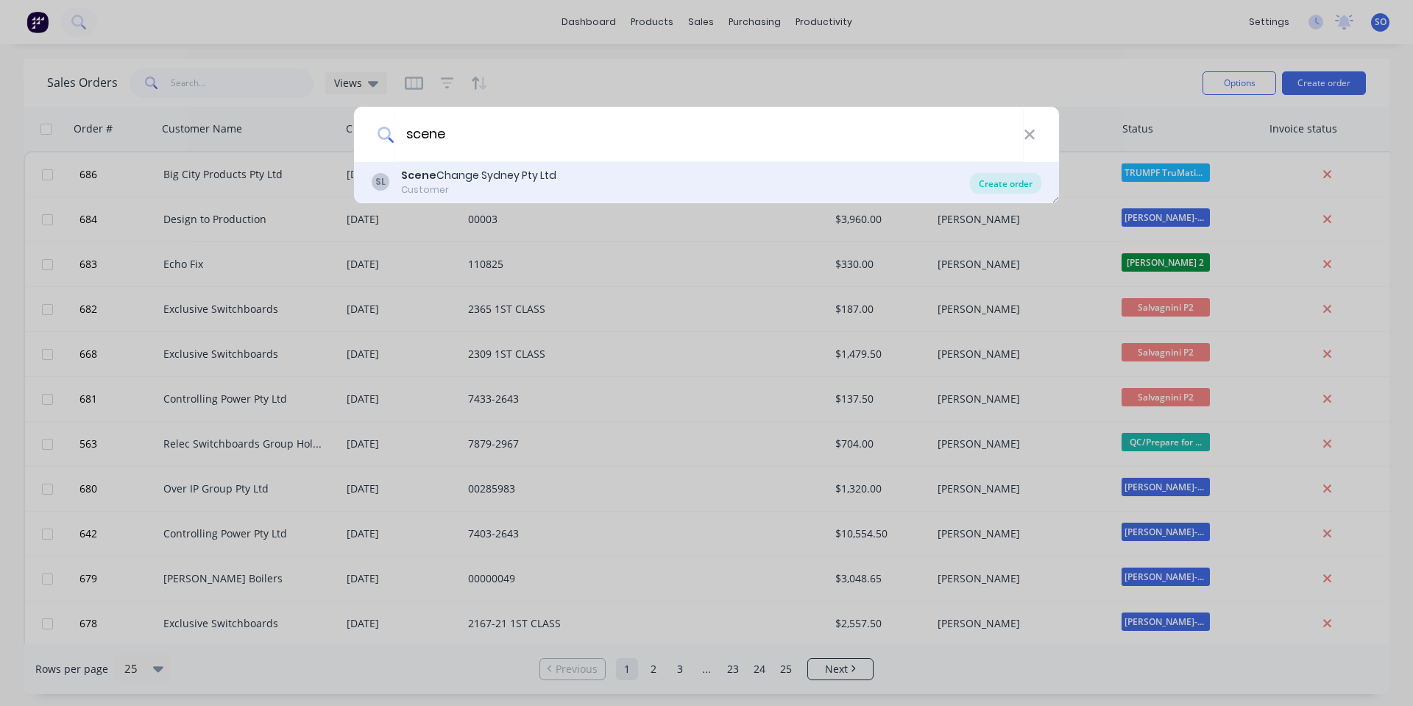
type input "scene"
click at [985, 180] on div "Create order" at bounding box center [1005, 183] width 71 height 21
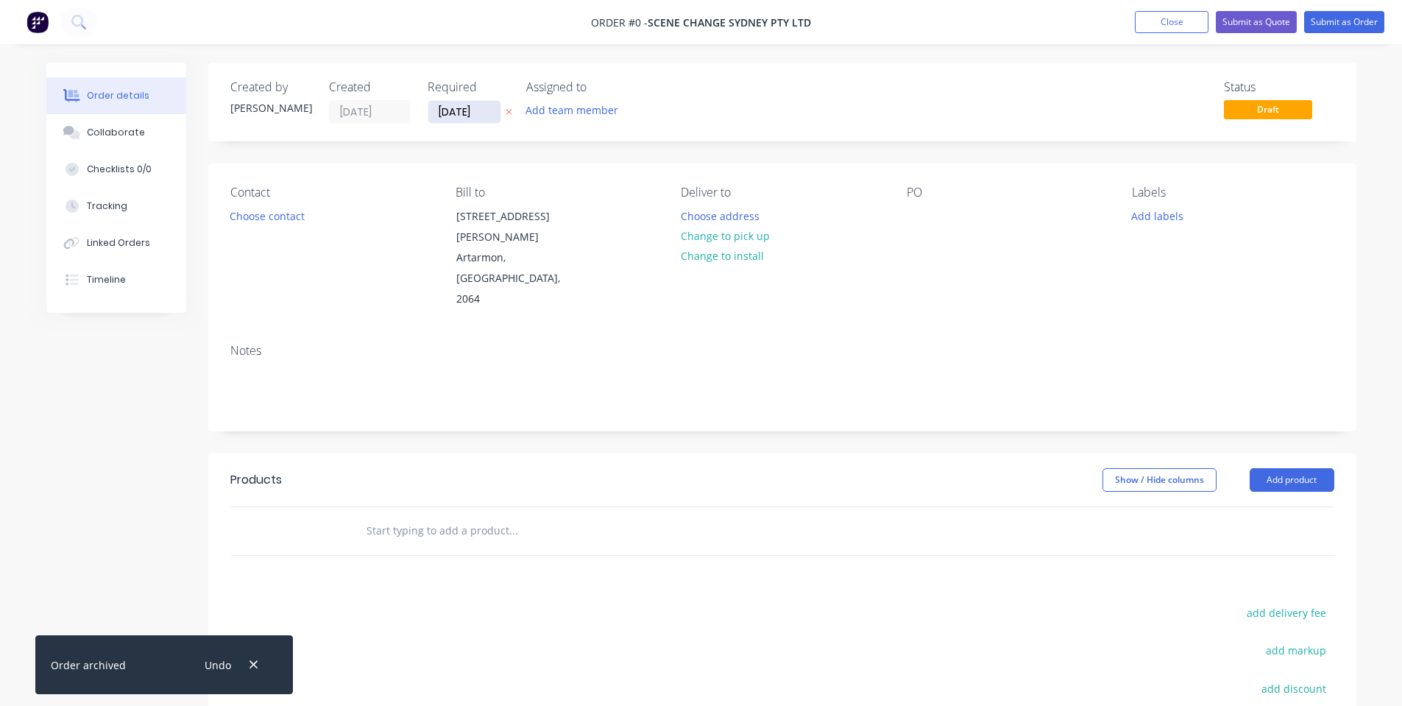
click at [458, 116] on input "[DATE]" at bounding box center [464, 112] width 72 height 22
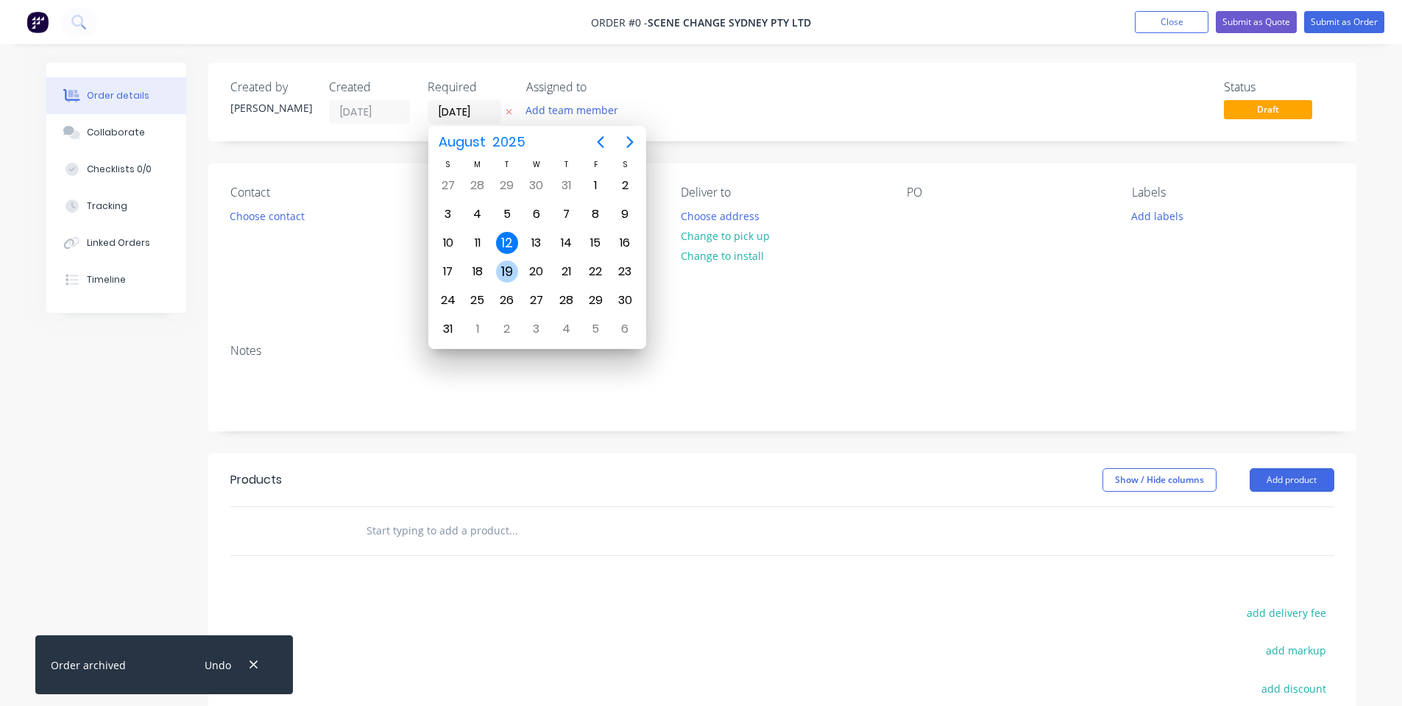
click at [507, 271] on div "19" at bounding box center [507, 271] width 22 height 22
type input "[DATE]"
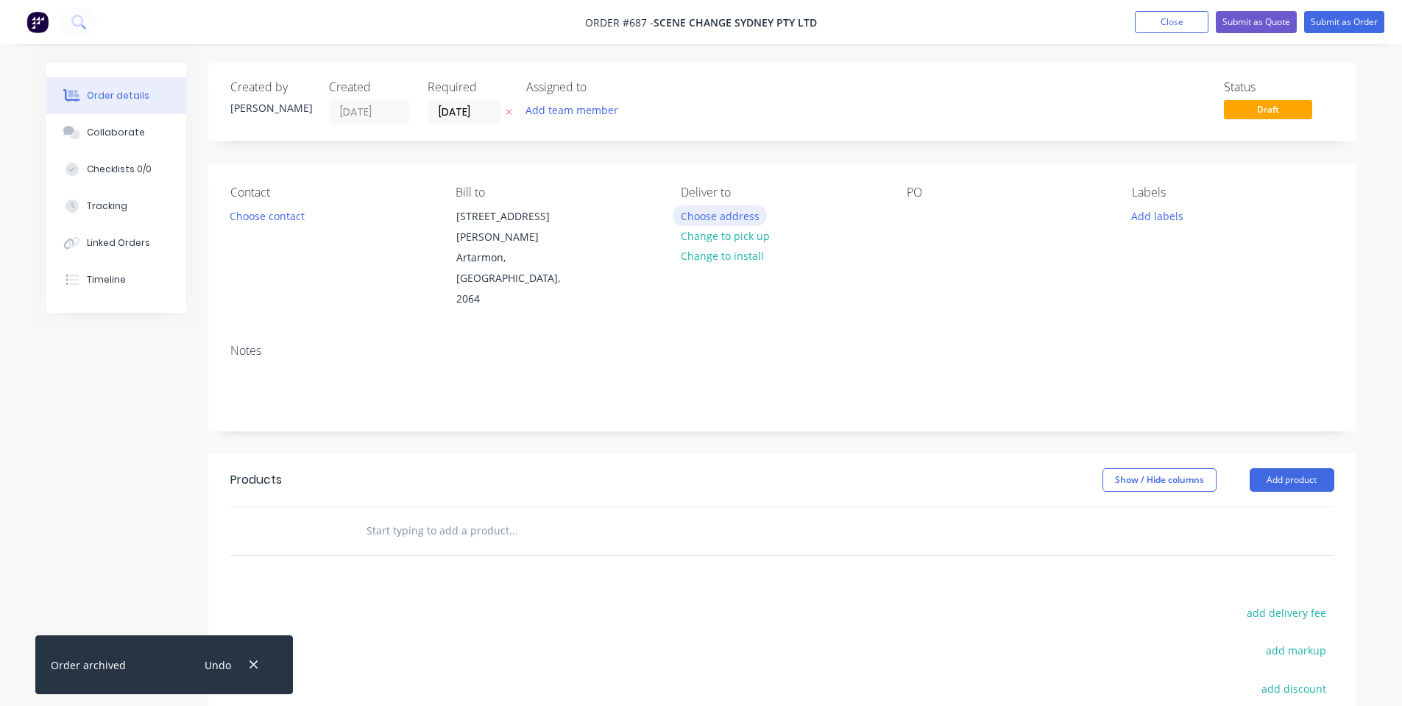
click at [704, 215] on button "Choose address" at bounding box center [720, 215] width 94 height 20
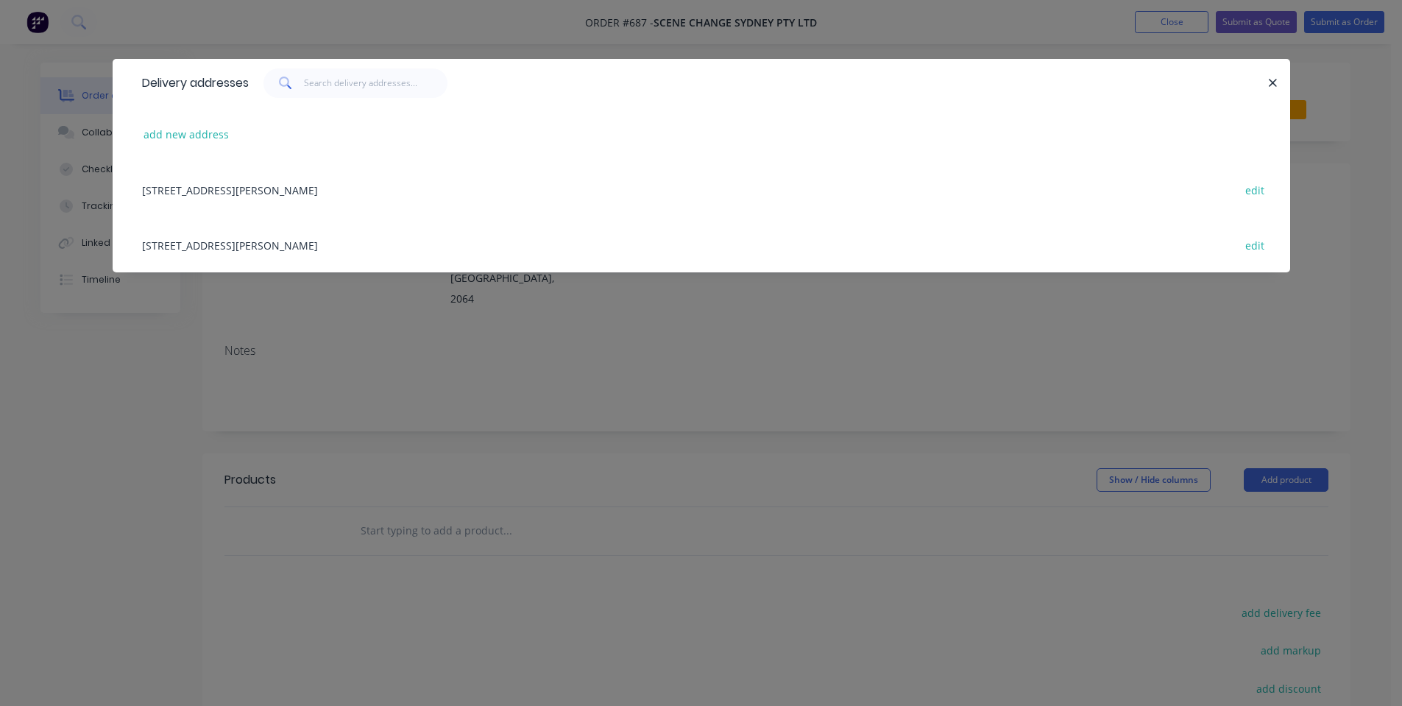
click at [310, 205] on div "[STREET_ADDRESS][PERSON_NAME] edit" at bounding box center [701, 189] width 1133 height 55
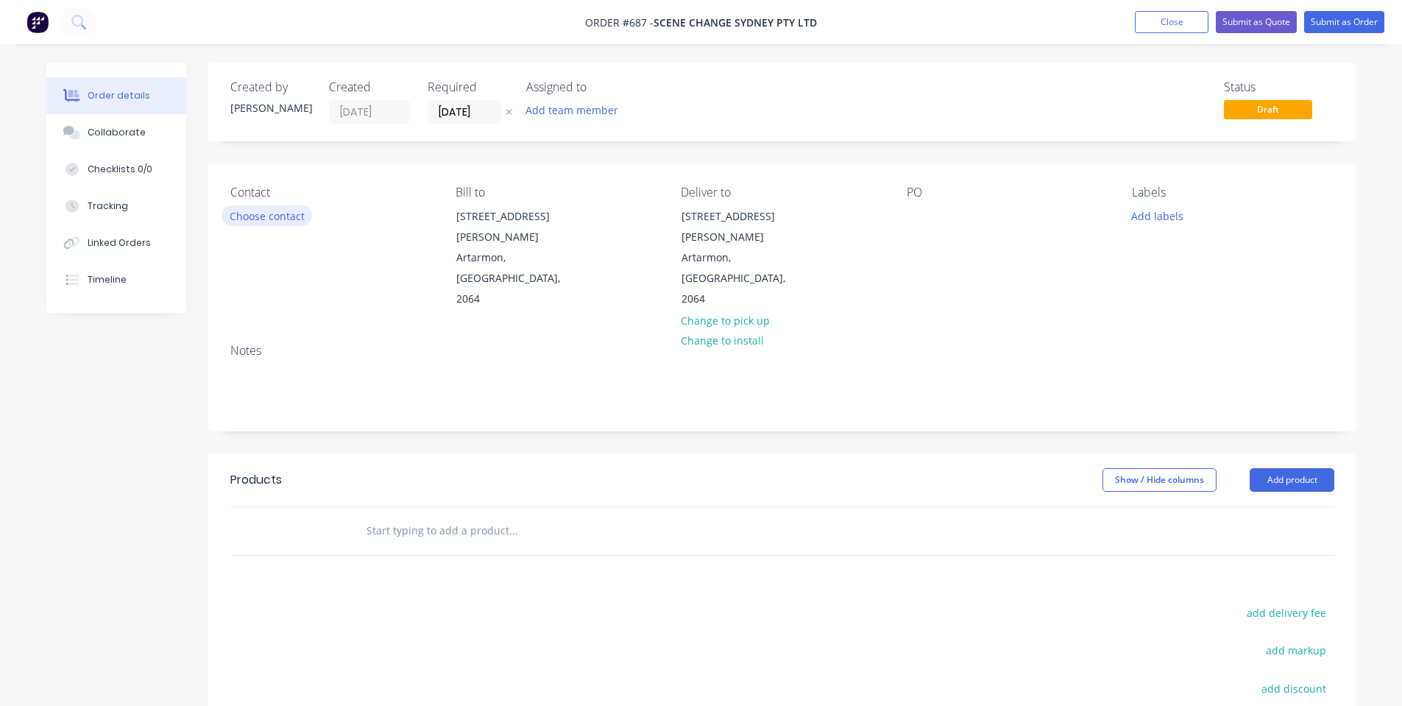
click at [296, 211] on button "Choose contact" at bounding box center [266, 215] width 91 height 20
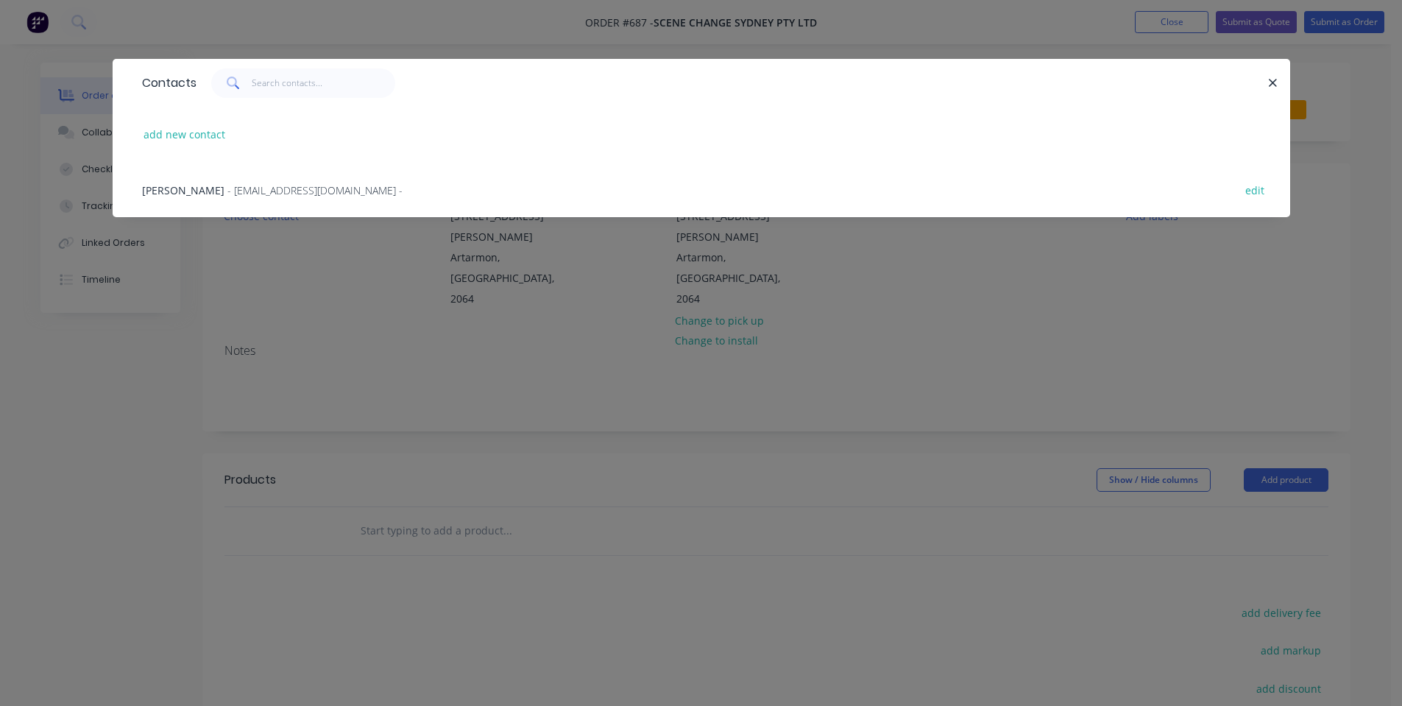
click at [291, 193] on span "- [EMAIL_ADDRESS][DOMAIN_NAME] -" at bounding box center [314, 190] width 175 height 14
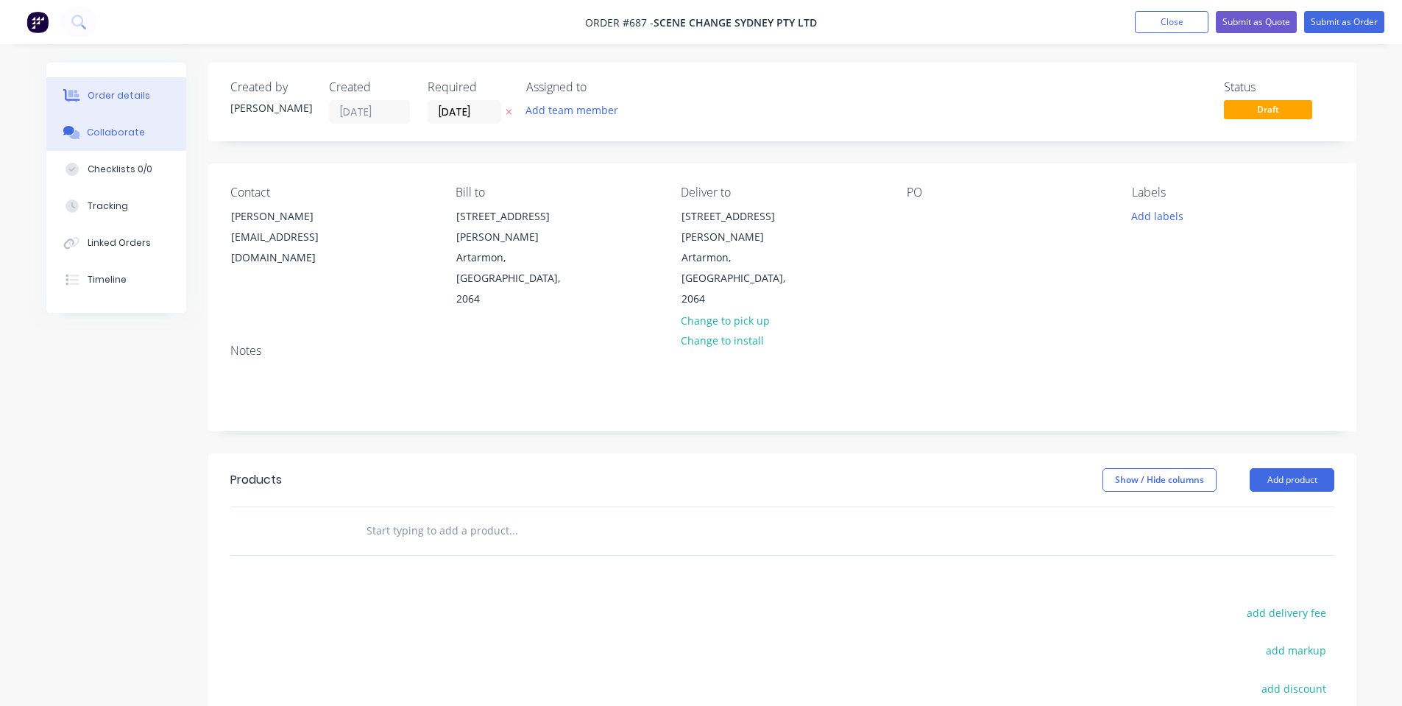
drag, startPoint x: 123, startPoint y: 122, endPoint x: 138, endPoint y: 127, distance: 16.3
click at [123, 123] on button "Collaborate" at bounding box center [116, 132] width 140 height 37
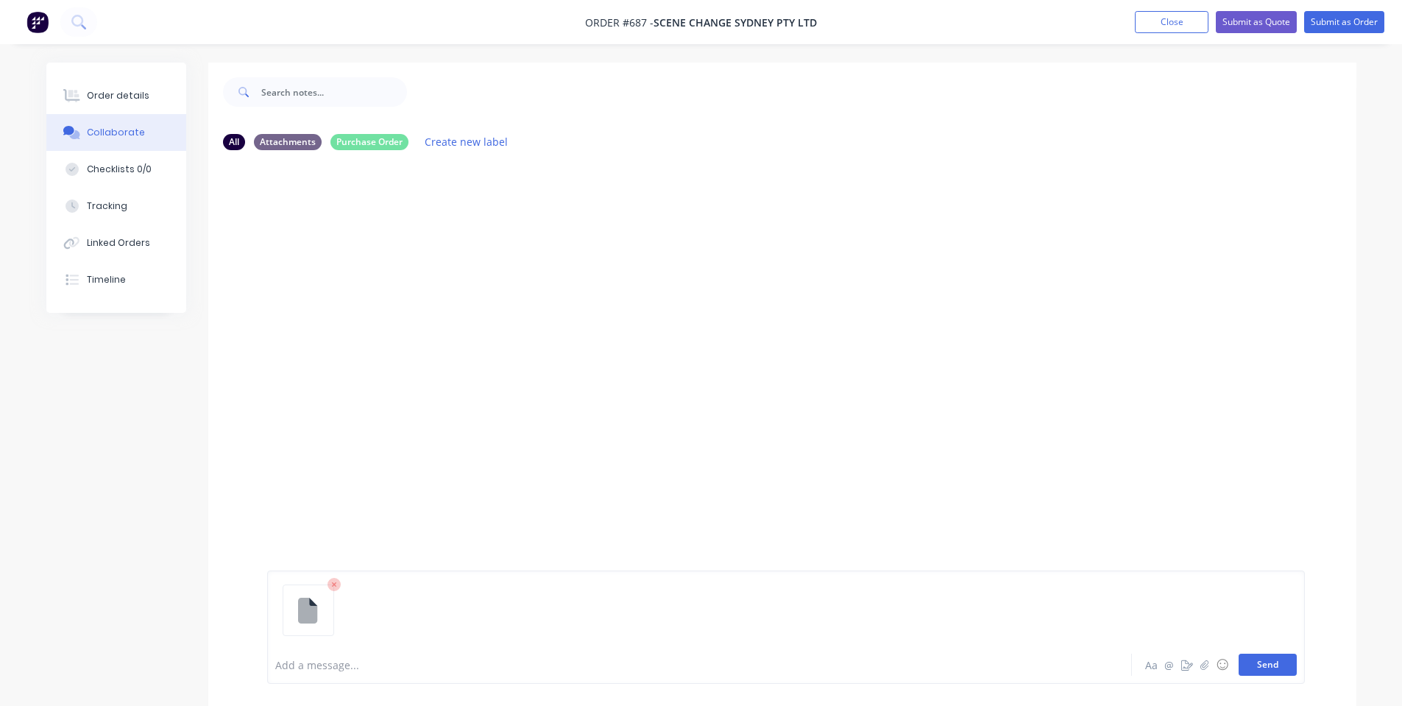
click at [1253, 661] on button "Send" at bounding box center [1267, 664] width 58 height 22
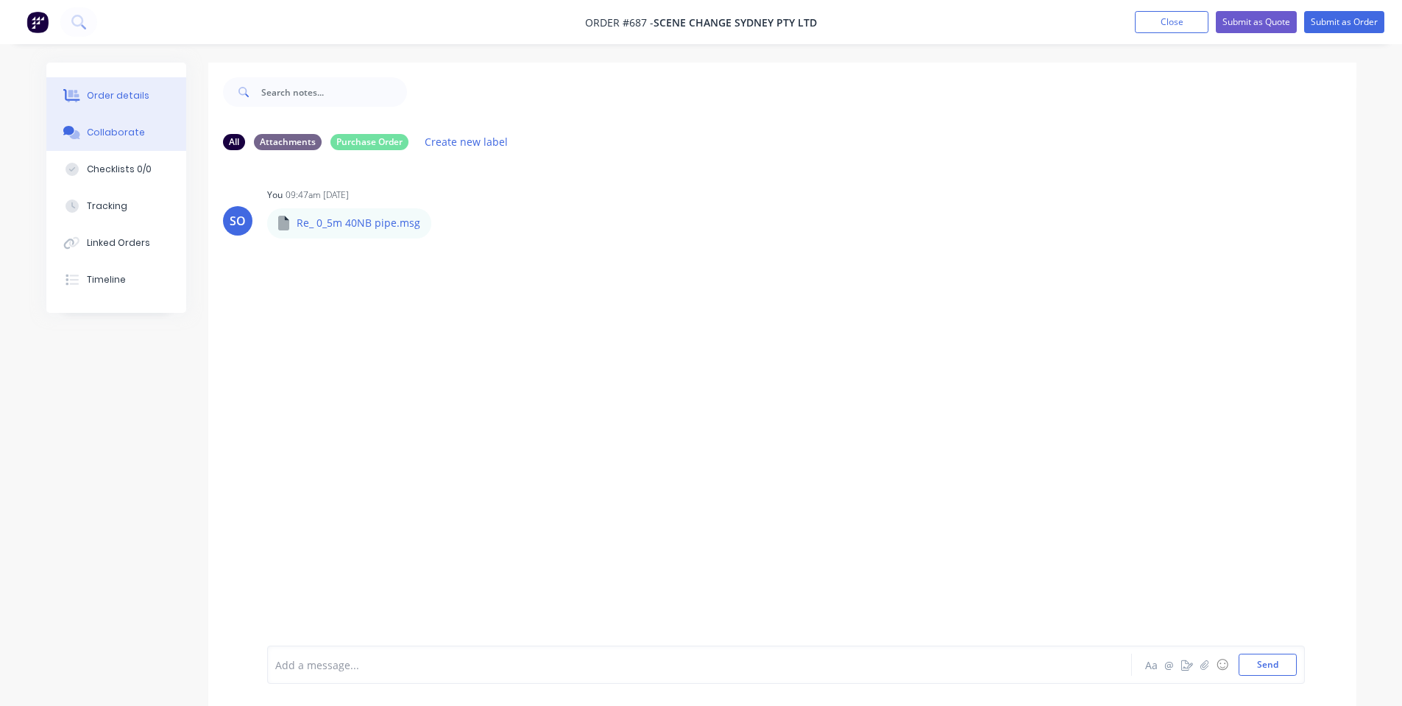
click at [142, 99] on div "Order details" at bounding box center [118, 95] width 63 height 13
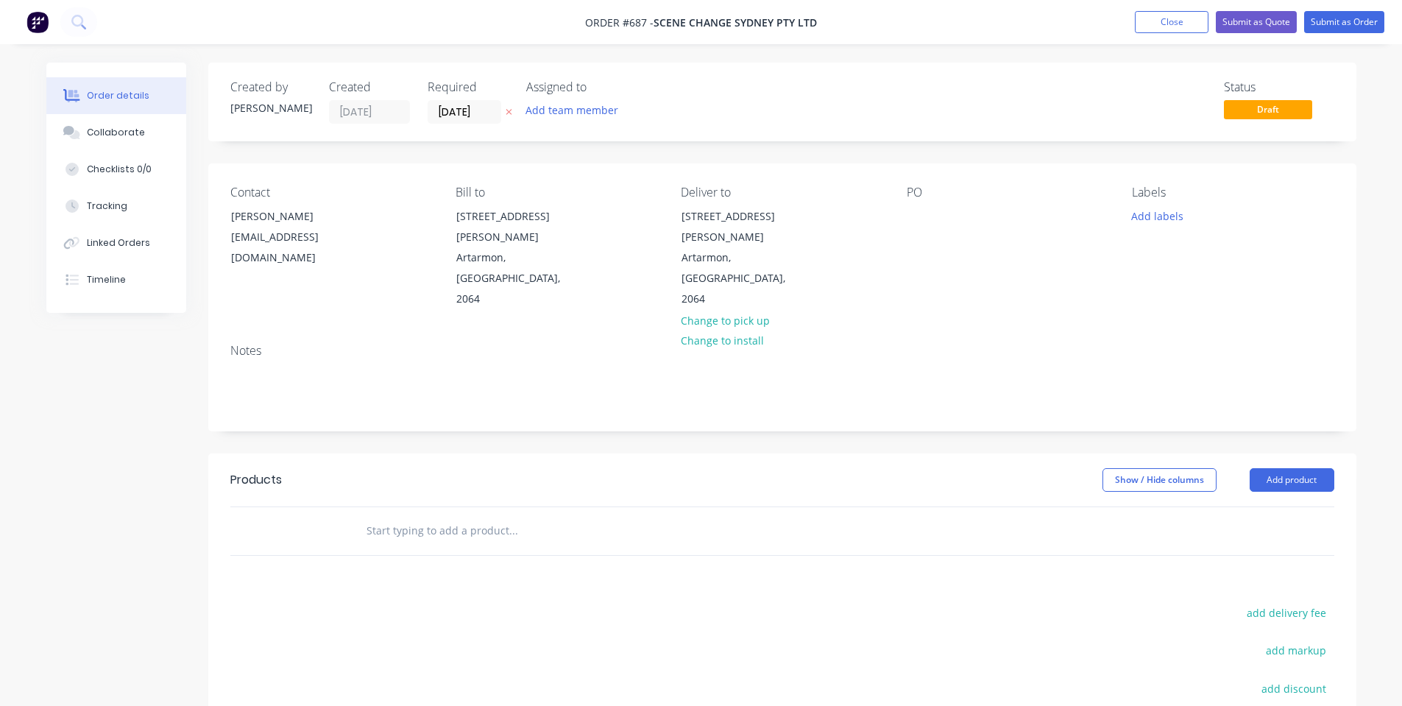
click at [400, 516] on input "text" at bounding box center [513, 530] width 294 height 29
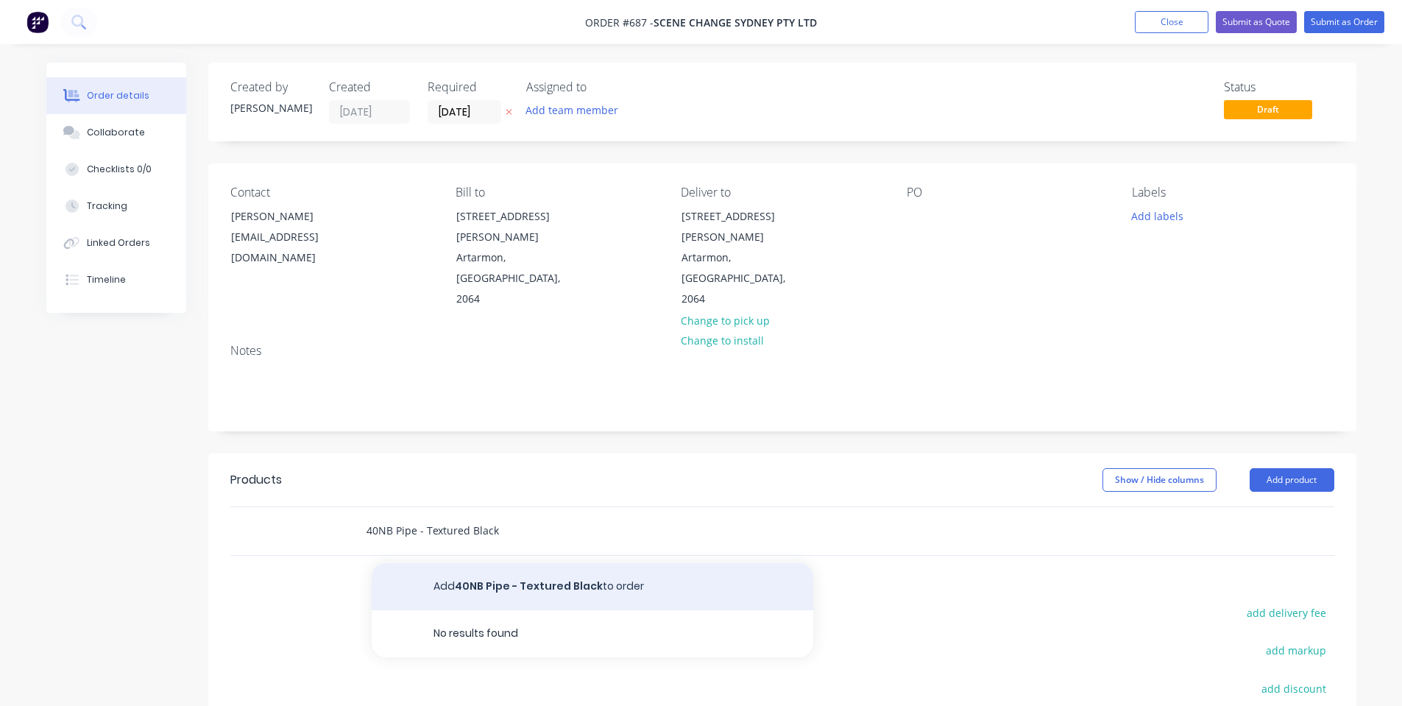
type input "40NB Pipe - Textured Black"
click at [619, 563] on button "Add 40NB Pipe - Textured Black to order" at bounding box center [592, 586] width 441 height 47
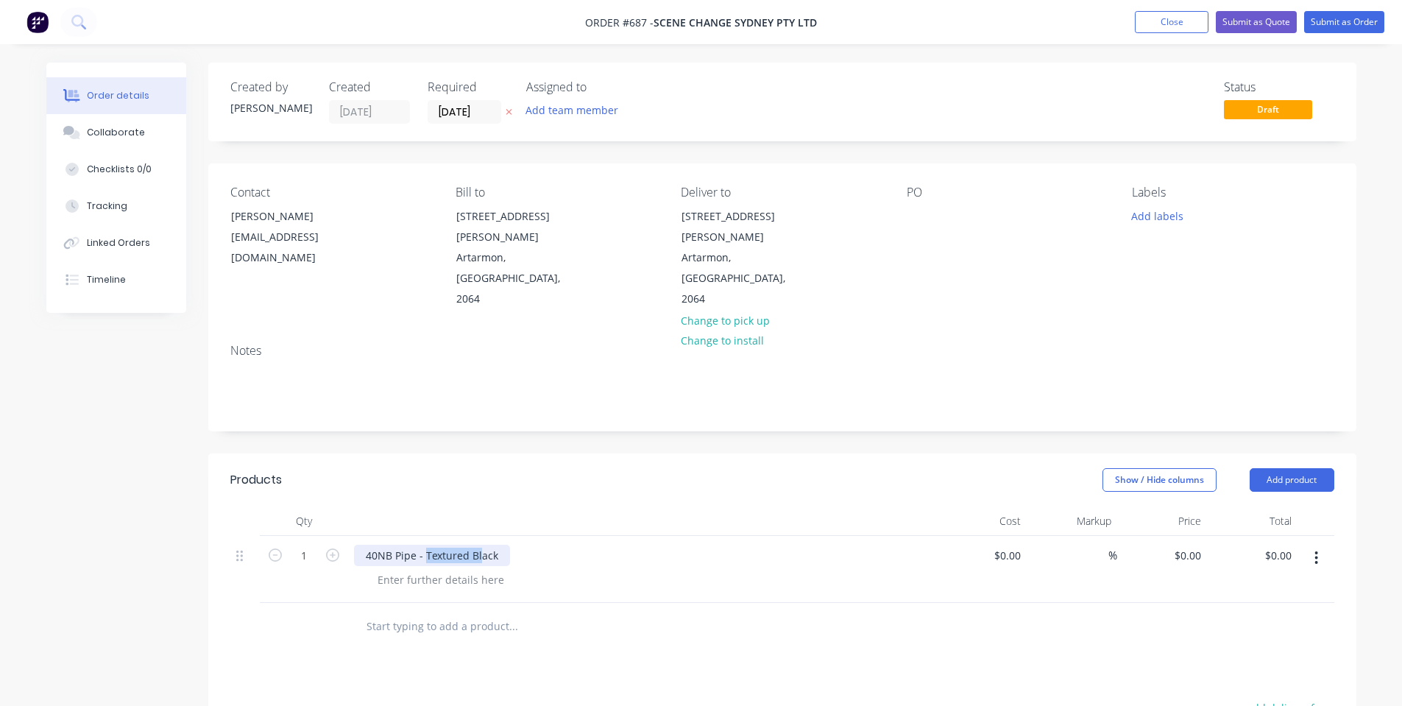
drag, startPoint x: 478, startPoint y: 517, endPoint x: 425, endPoint y: 515, distance: 53.0
click at [425, 545] on div "40NB Pipe - Textured Black" at bounding box center [432, 555] width 156 height 21
click at [418, 549] on div "40NB Pipe - 0.5m Length" at bounding box center [642, 569] width 589 height 67
click at [418, 569] on div at bounding box center [441, 579] width 150 height 21
click at [303, 545] on input "1" at bounding box center [304, 556] width 38 height 22
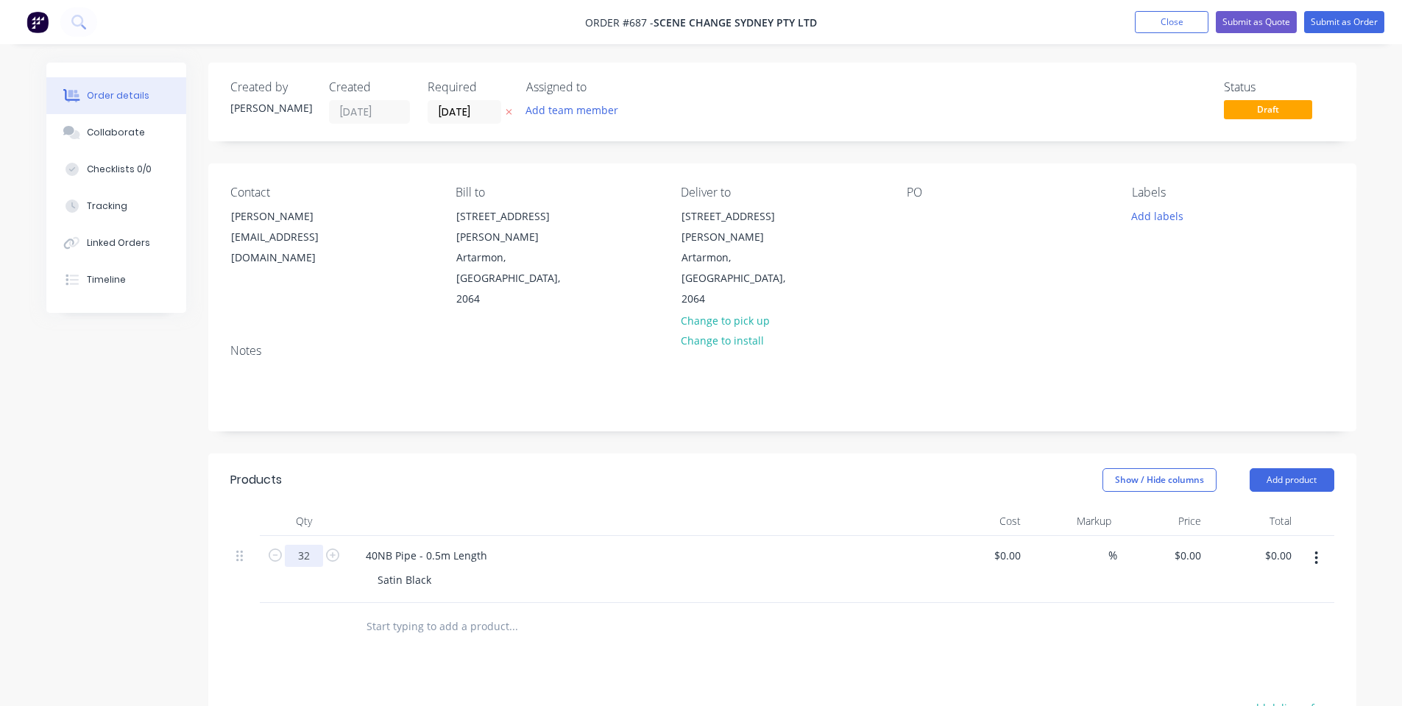
type input "32"
drag, startPoint x: 433, startPoint y: 470, endPoint x: 492, endPoint y: 486, distance: 61.1
click at [433, 506] on div at bounding box center [642, 520] width 589 height 29
click at [1211, 536] on div "$0.00 $0.00" at bounding box center [1252, 569] width 91 height 67
click at [1197, 545] on input "0" at bounding box center [1190, 555] width 34 height 21
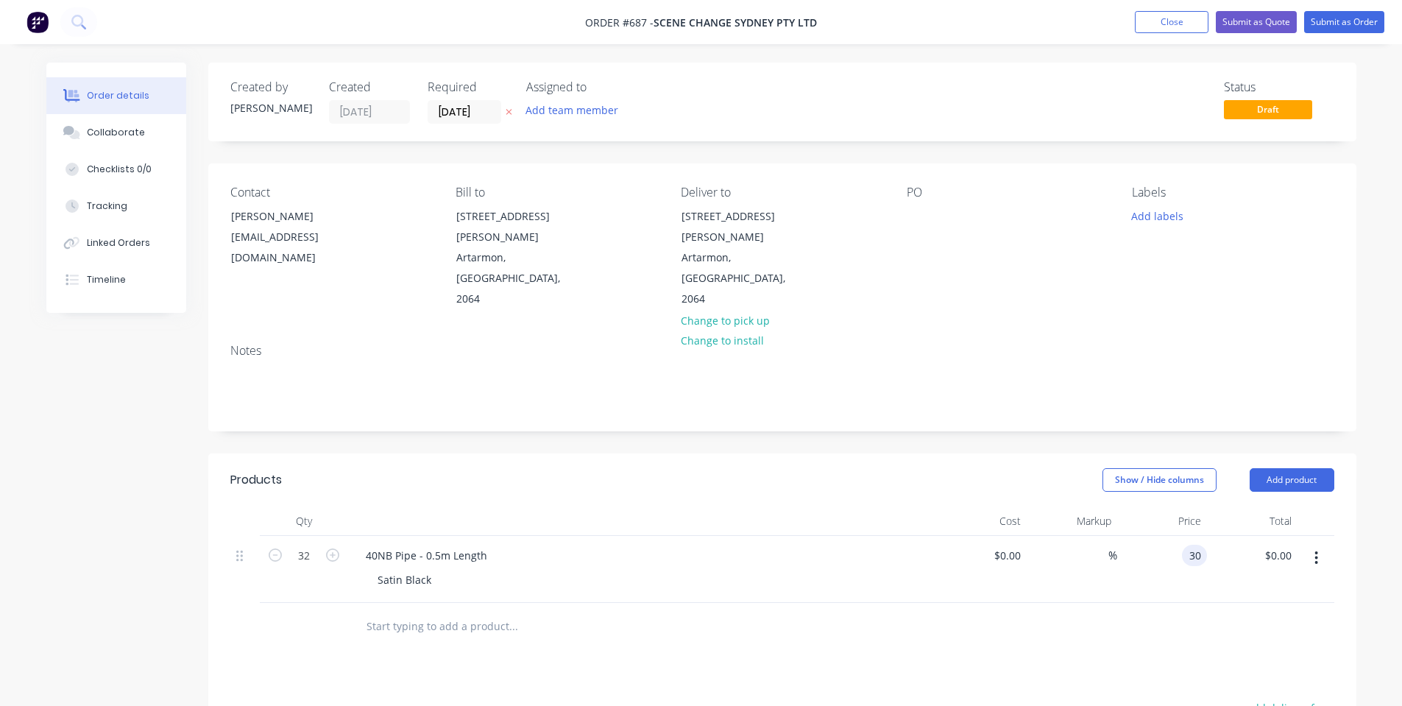
type input "$30.00"
type input "$960.00"
click at [628, 464] on header "Products Show / Hide columns Add product" at bounding box center [782, 479] width 1148 height 53
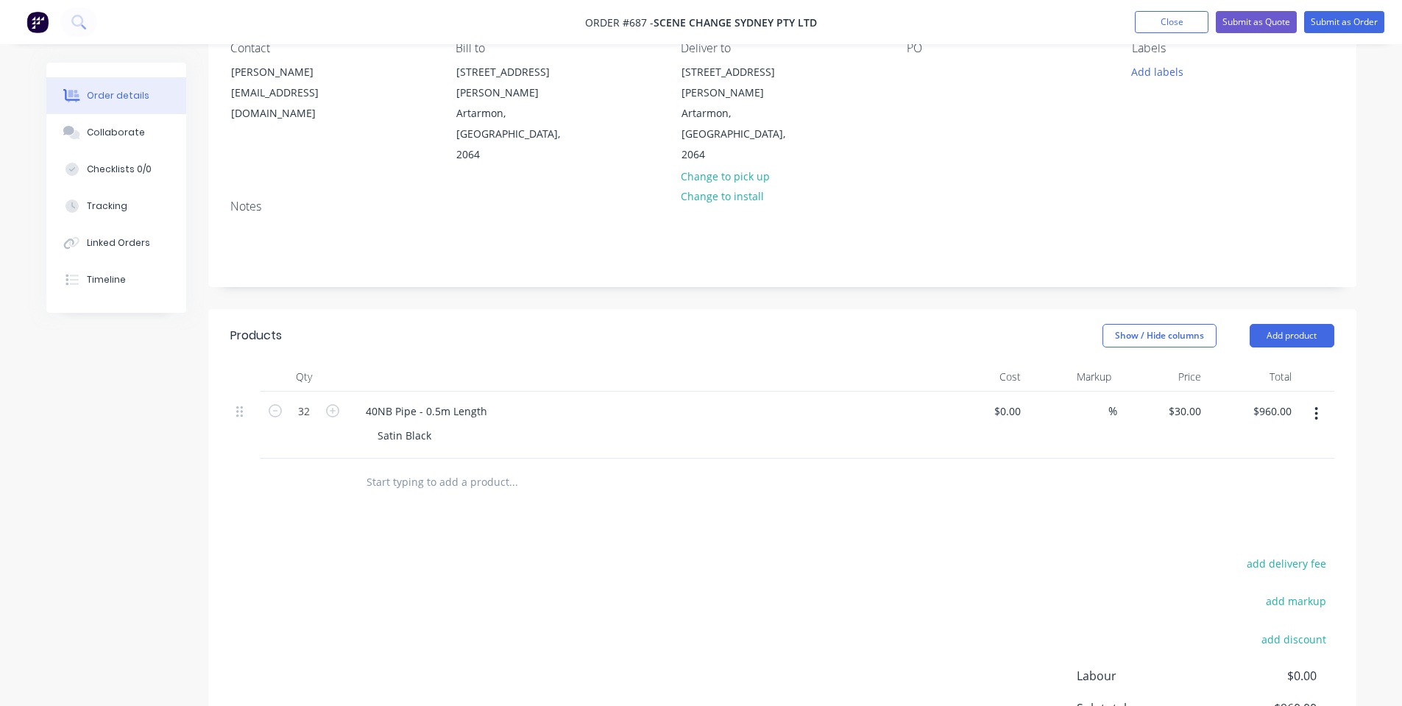
scroll to position [196, 0]
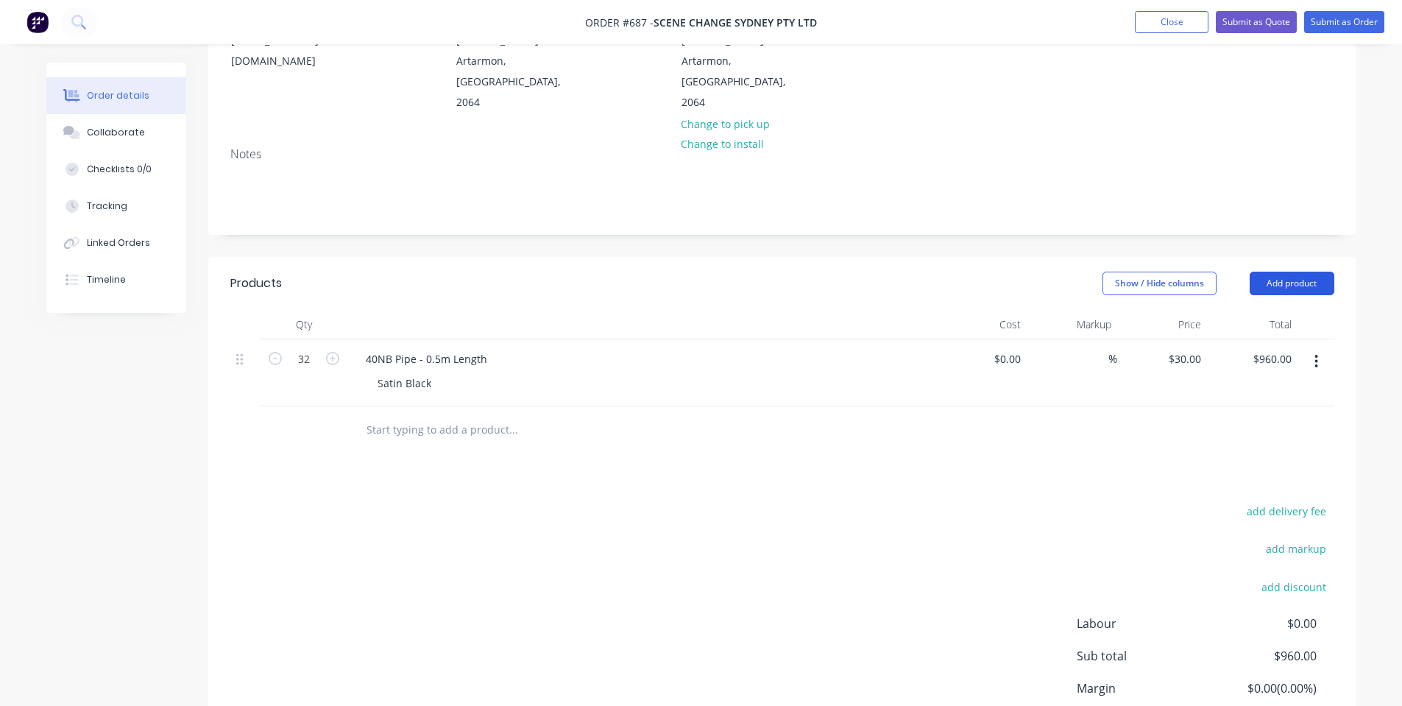
drag, startPoint x: 1287, startPoint y: 235, endPoint x: 1289, endPoint y: 247, distance: 12.7
click at [1287, 272] on button "Add product" at bounding box center [1291, 284] width 85 height 24
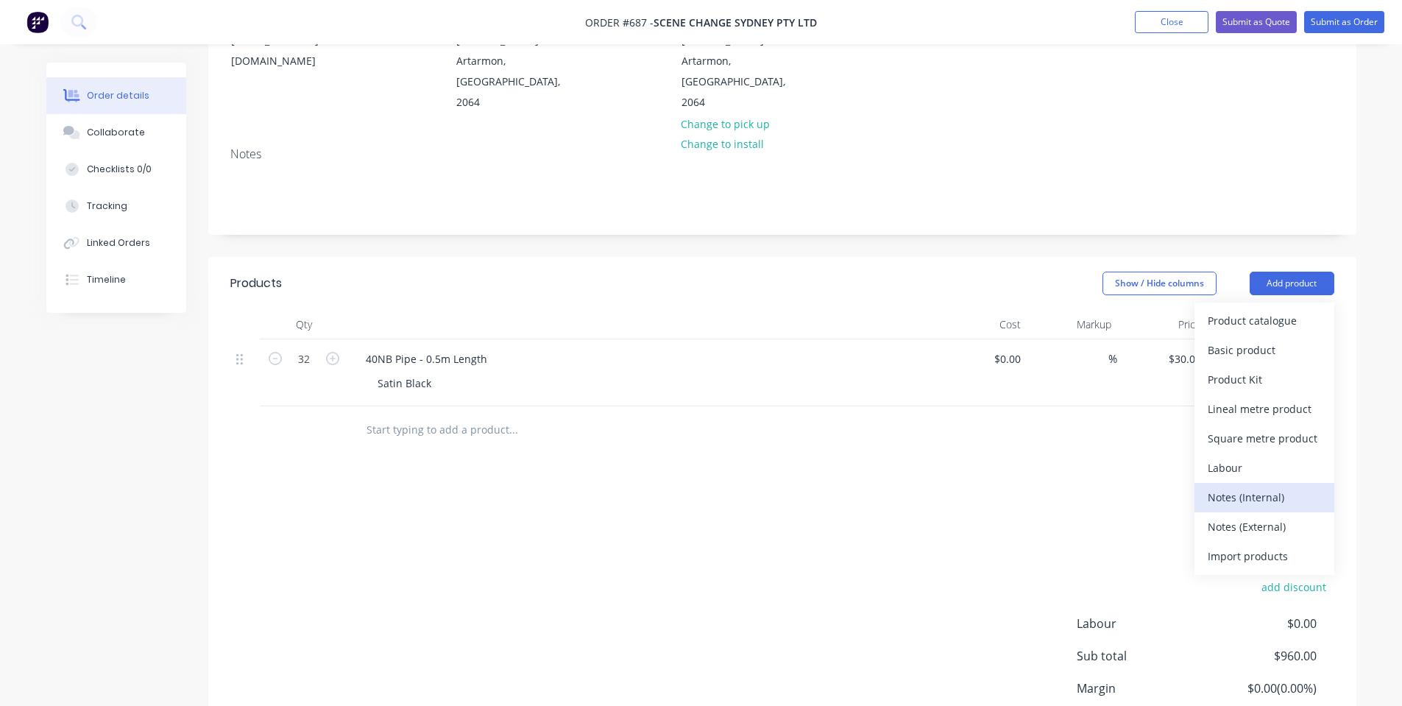
click at [1266, 486] on div "Notes (Internal)" at bounding box center [1263, 496] width 113 height 21
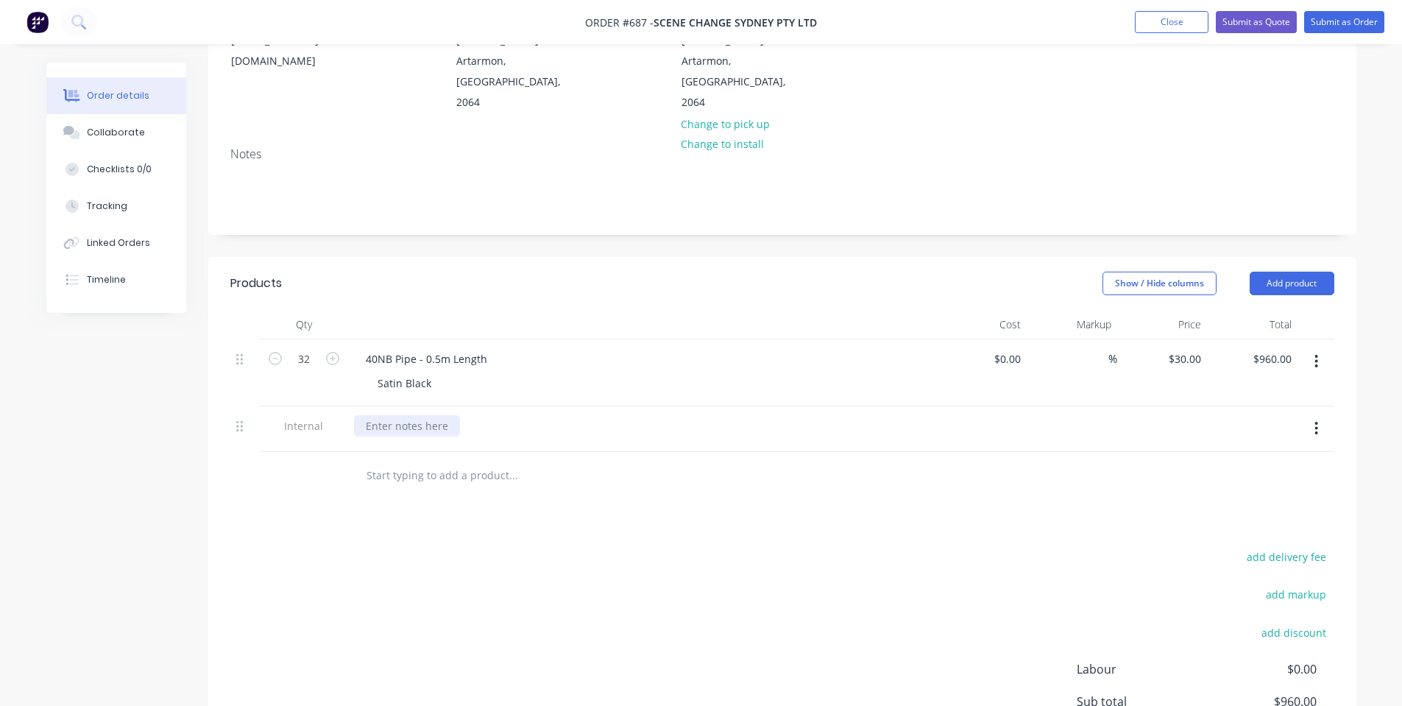
click at [414, 415] on div at bounding box center [407, 425] width 106 height 21
click at [538, 257] on header "Products Show / Hide columns Add product" at bounding box center [782, 283] width 1148 height 53
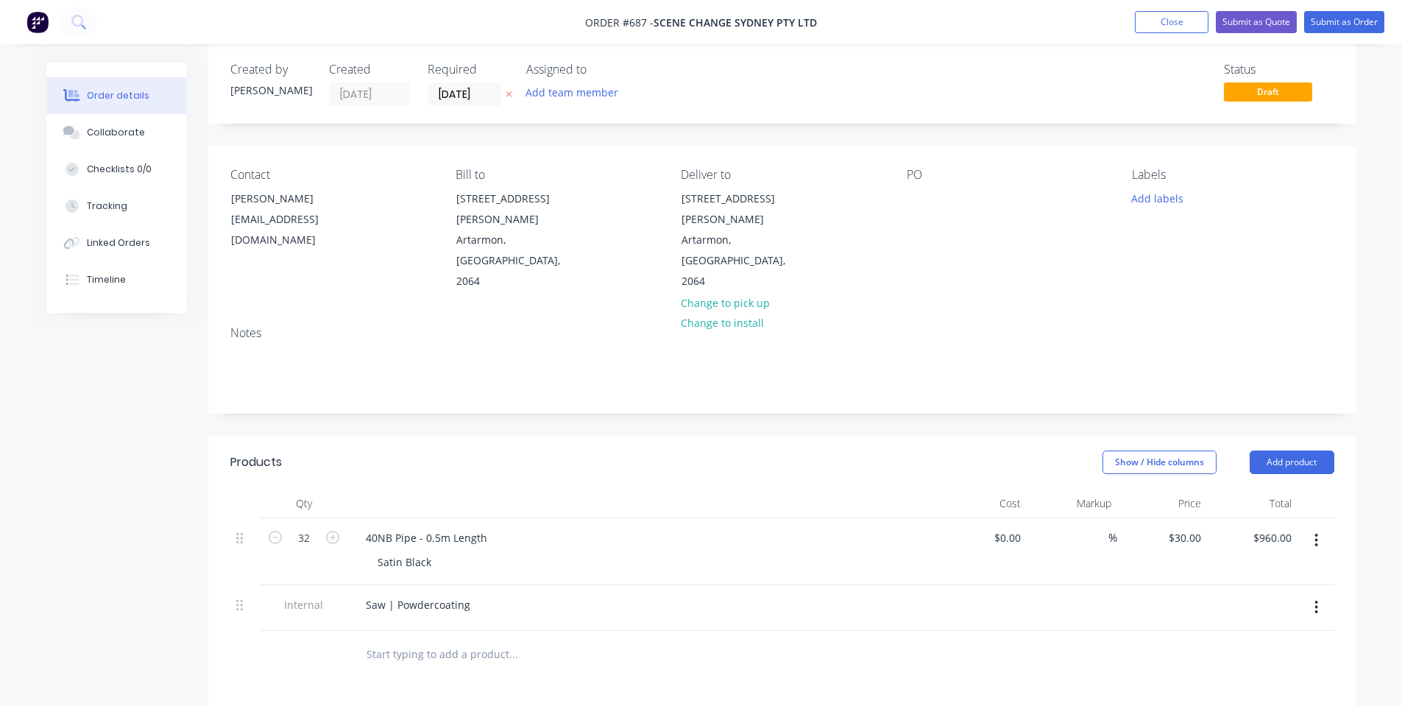
scroll to position [0, 0]
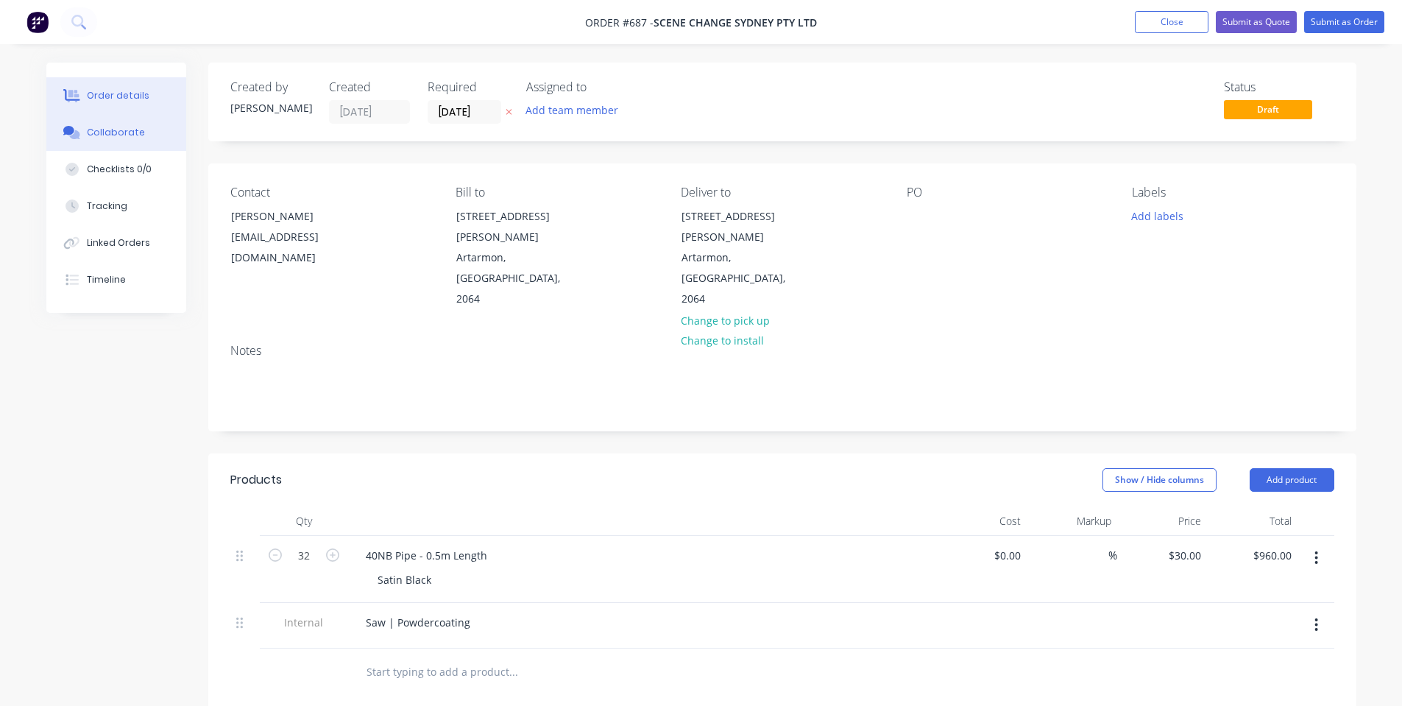
click at [81, 116] on button "Collaborate" at bounding box center [116, 132] width 140 height 37
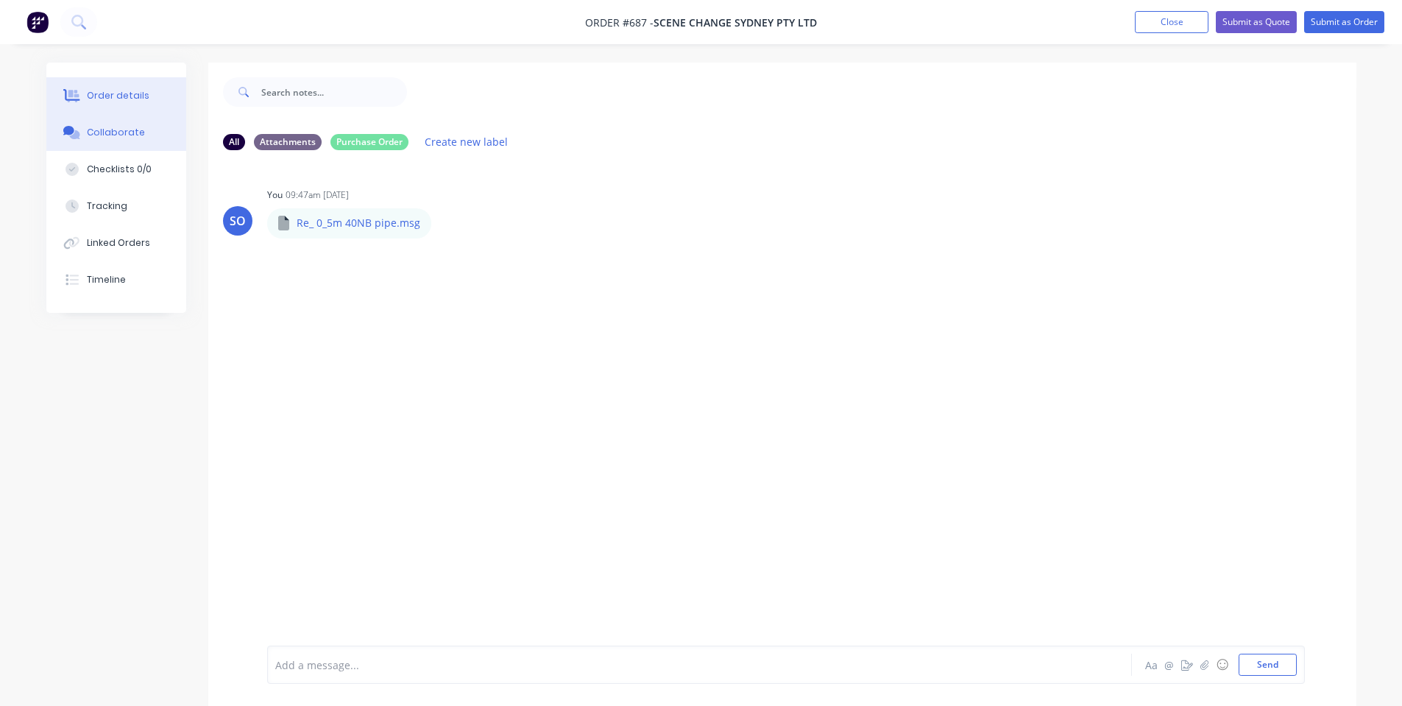
click at [97, 99] on div "Order details" at bounding box center [118, 95] width 63 height 13
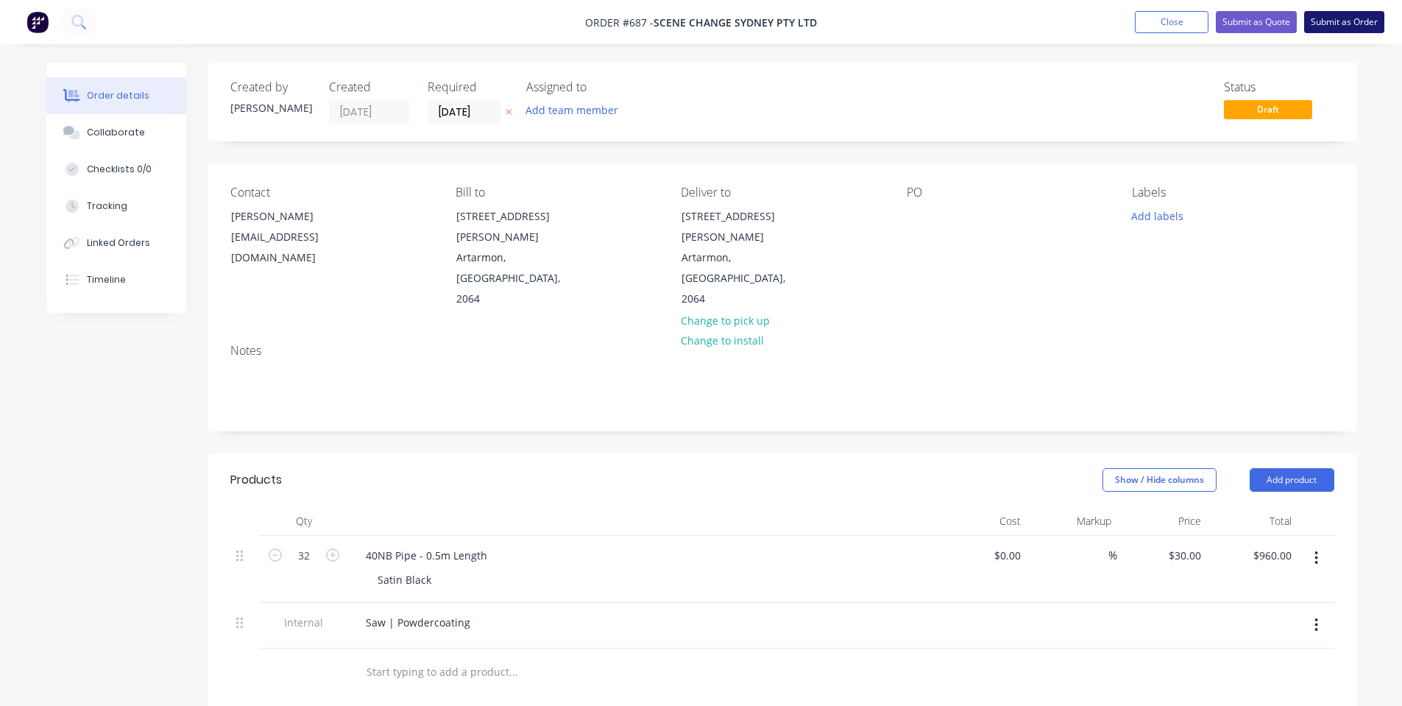
click at [1362, 19] on button "Submit as Order" at bounding box center [1344, 22] width 80 height 22
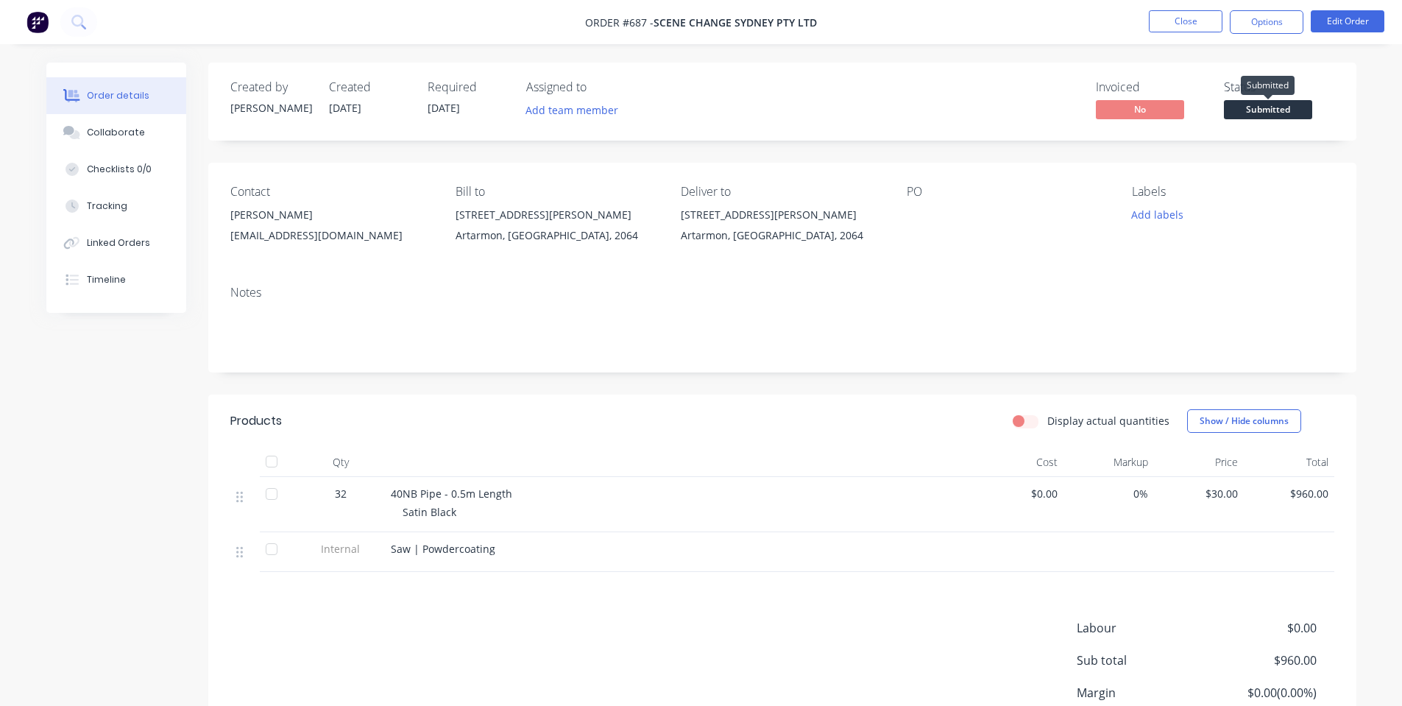
click at [1264, 104] on span "Submitted" at bounding box center [1268, 109] width 88 height 18
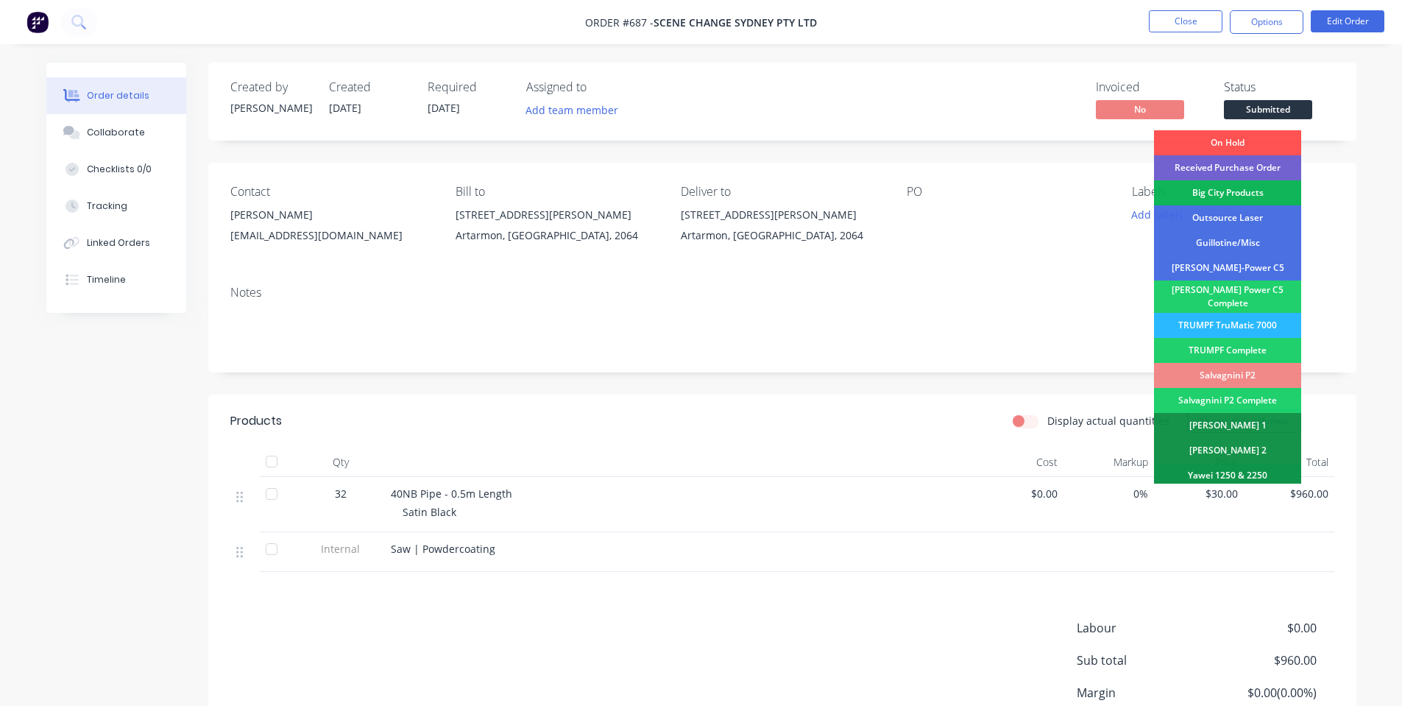
scroll to position [196, 0]
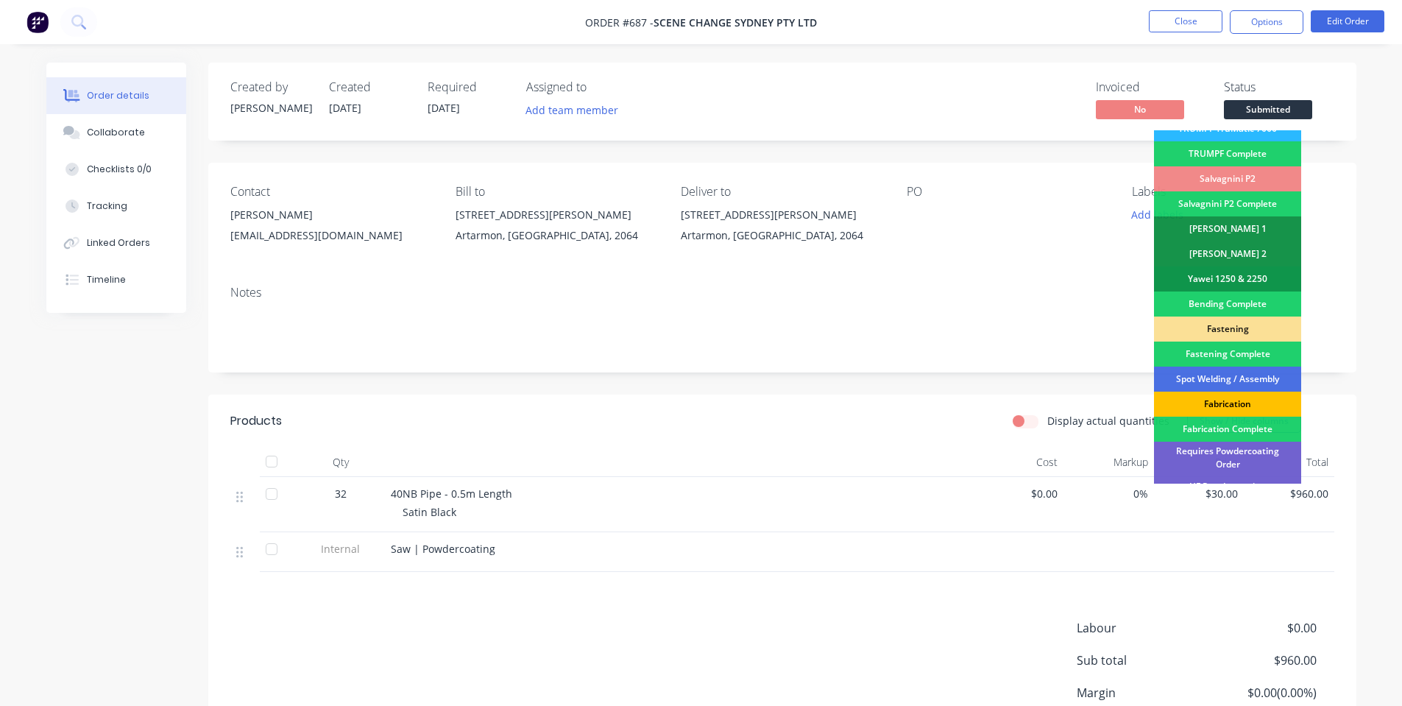
click at [1269, 391] on div "Fabrication" at bounding box center [1227, 403] width 147 height 25
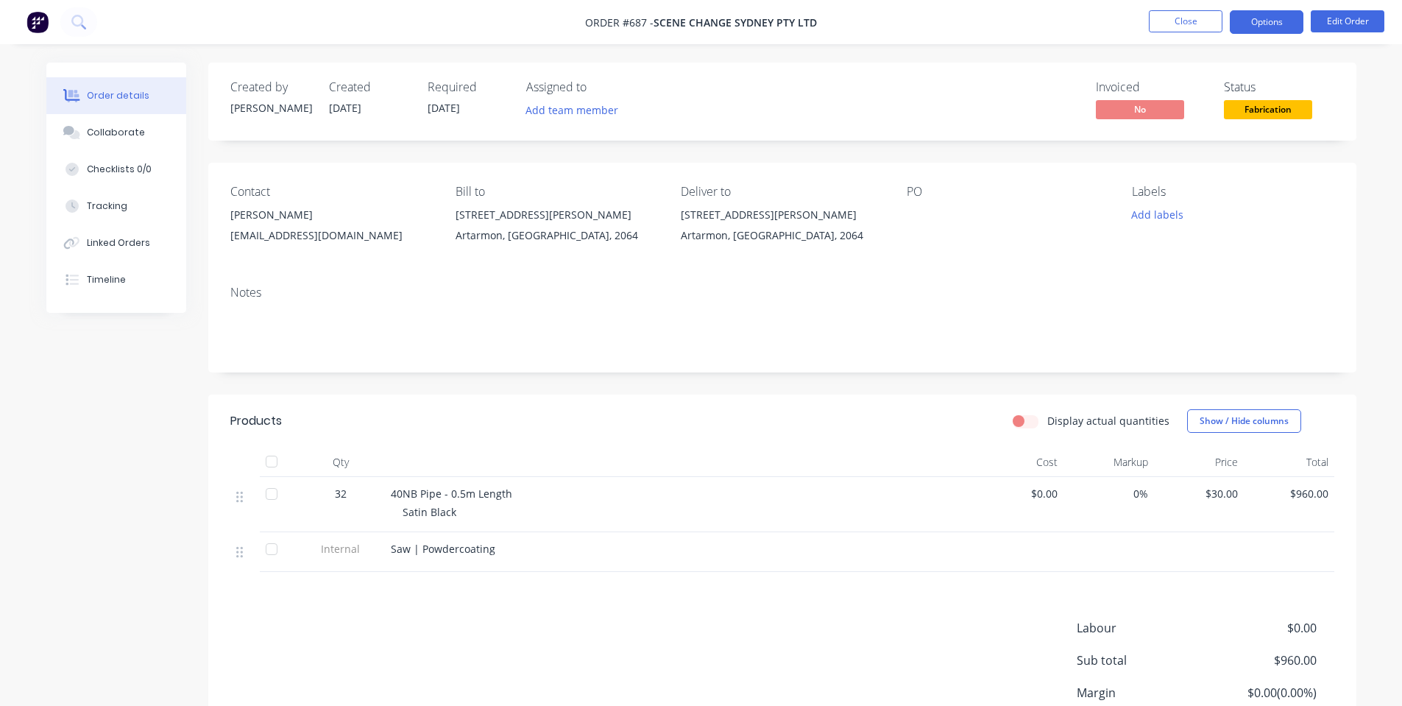
click at [1233, 19] on button "Options" at bounding box center [1267, 22] width 74 height 24
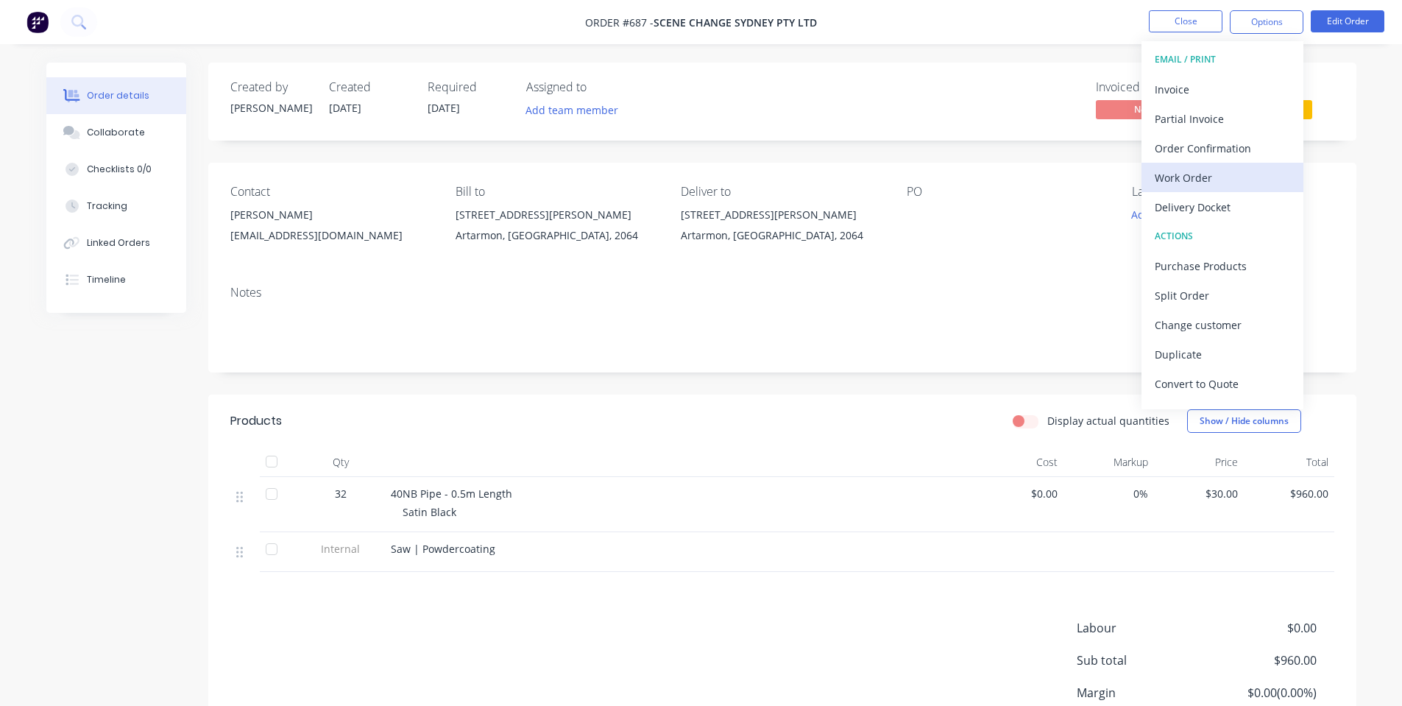
click at [1215, 182] on div "Work Order" at bounding box center [1222, 177] width 135 height 21
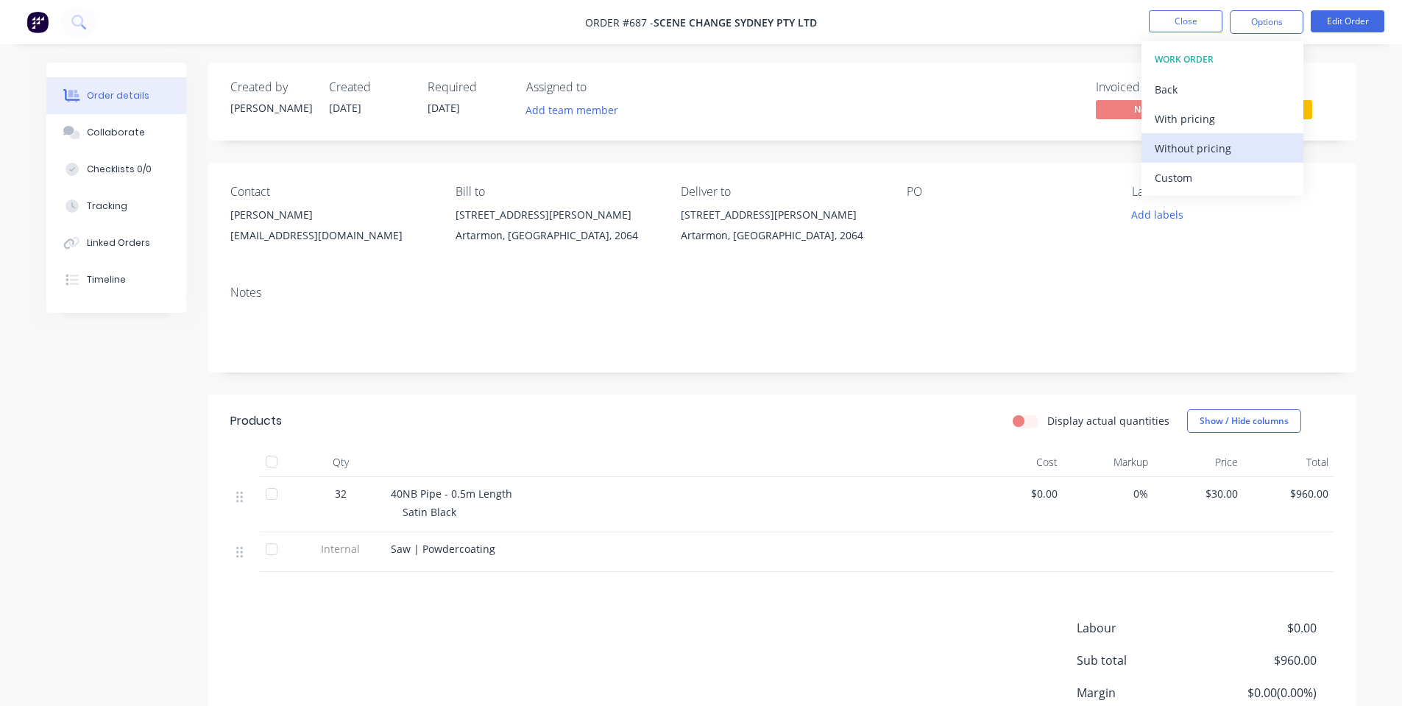
click at [1209, 149] on div "Without pricing" at bounding box center [1222, 148] width 135 height 21
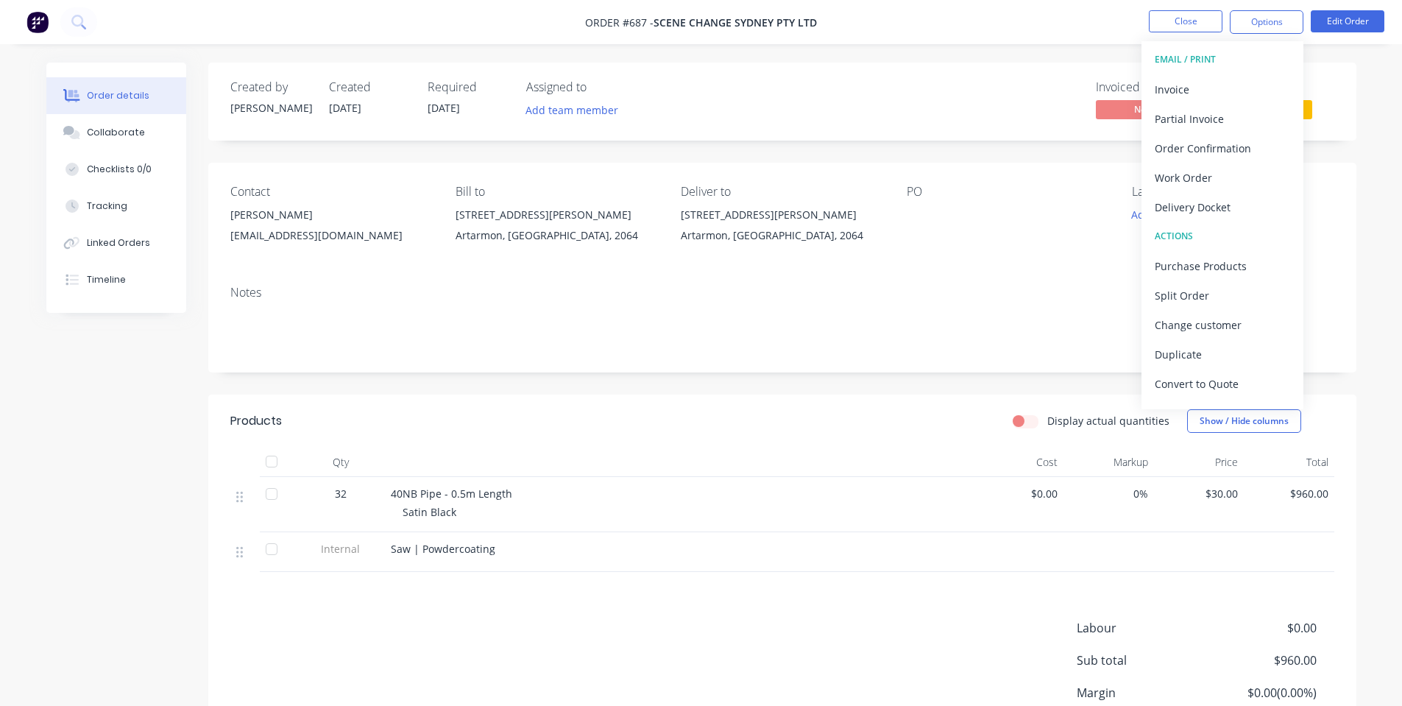
click at [735, 146] on div "Created by [PERSON_NAME] Created [DATE] Required [DATE] Assigned to Add team me…" at bounding box center [782, 437] width 1148 height 749
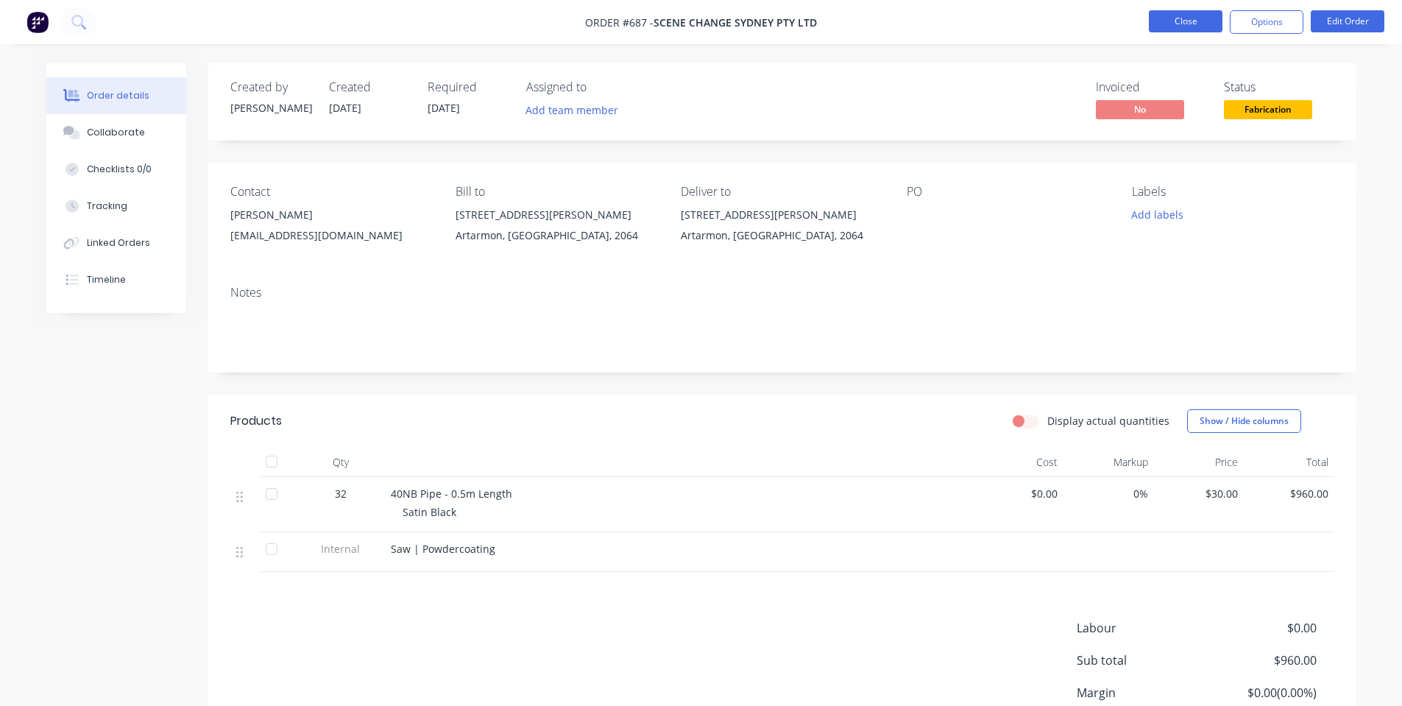
click at [1160, 22] on button "Close" at bounding box center [1186, 21] width 74 height 22
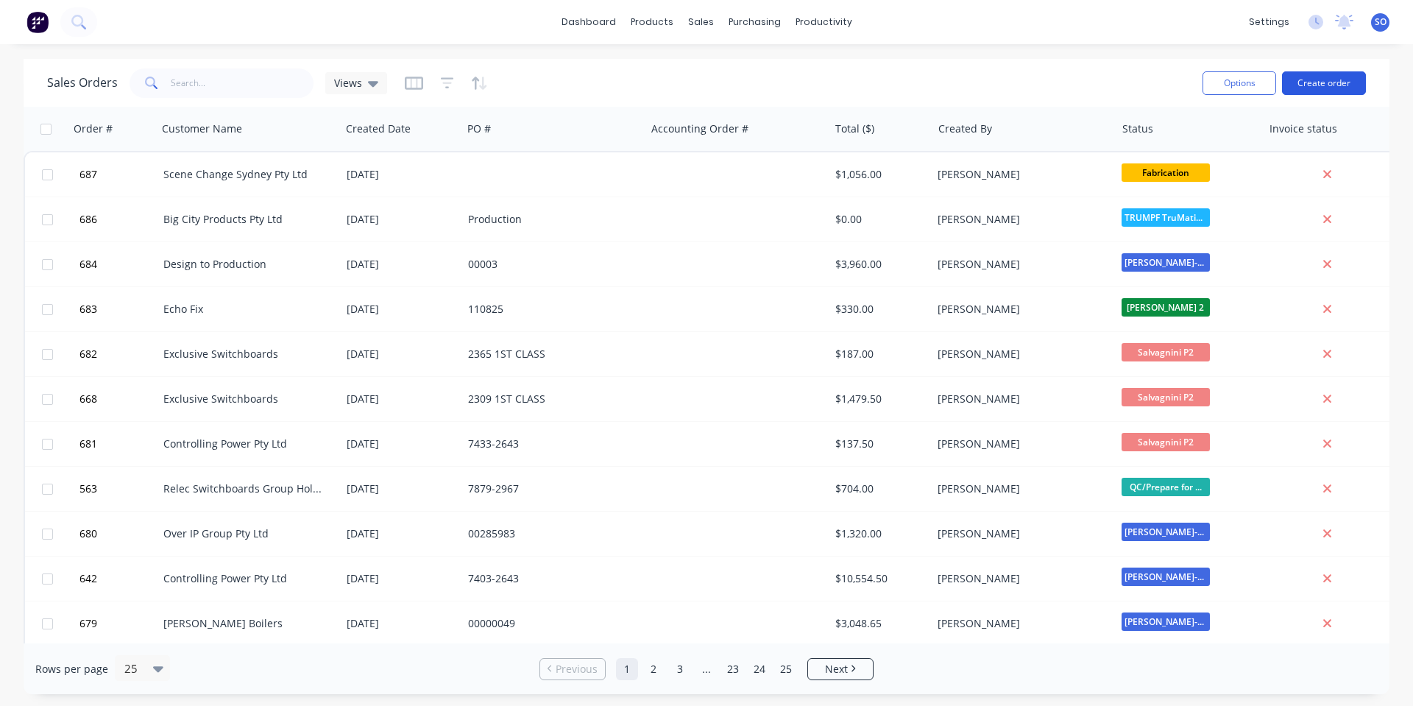
click at [1345, 79] on button "Create order" at bounding box center [1324, 83] width 84 height 24
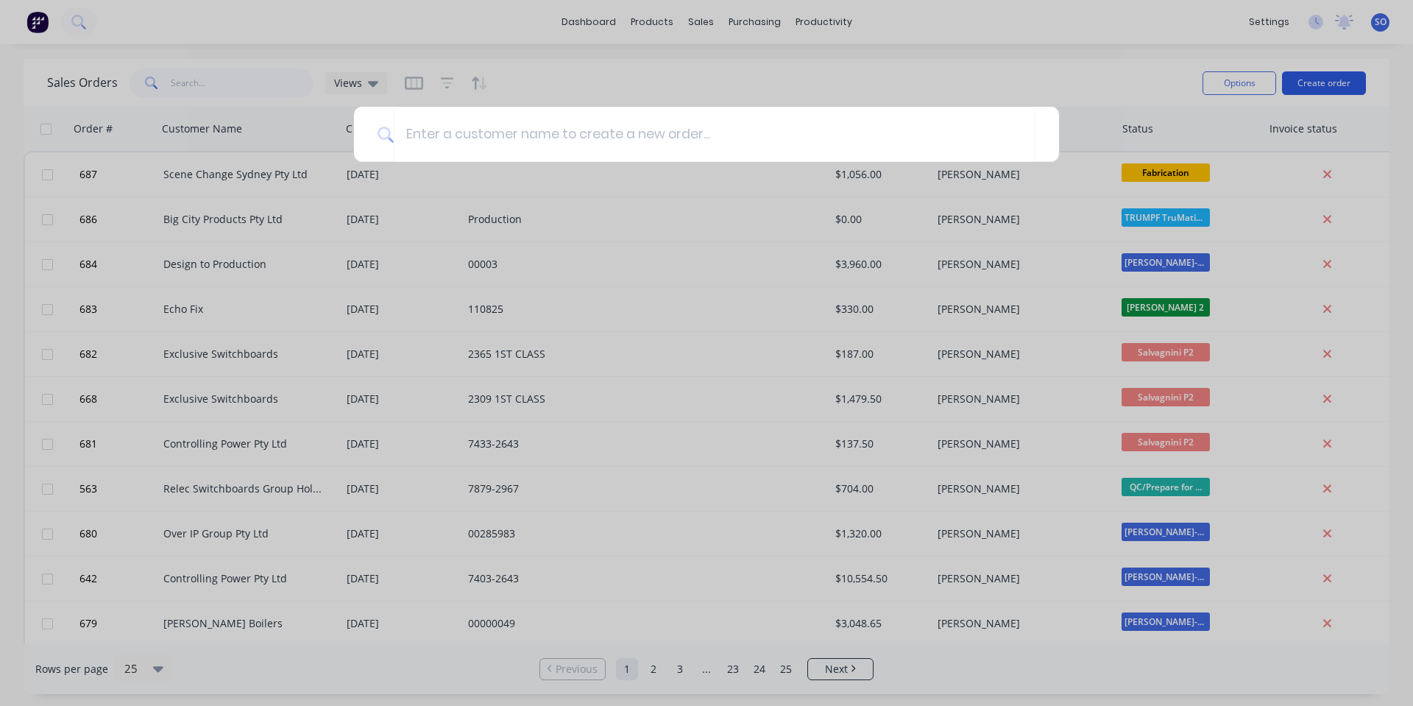
type input "h"
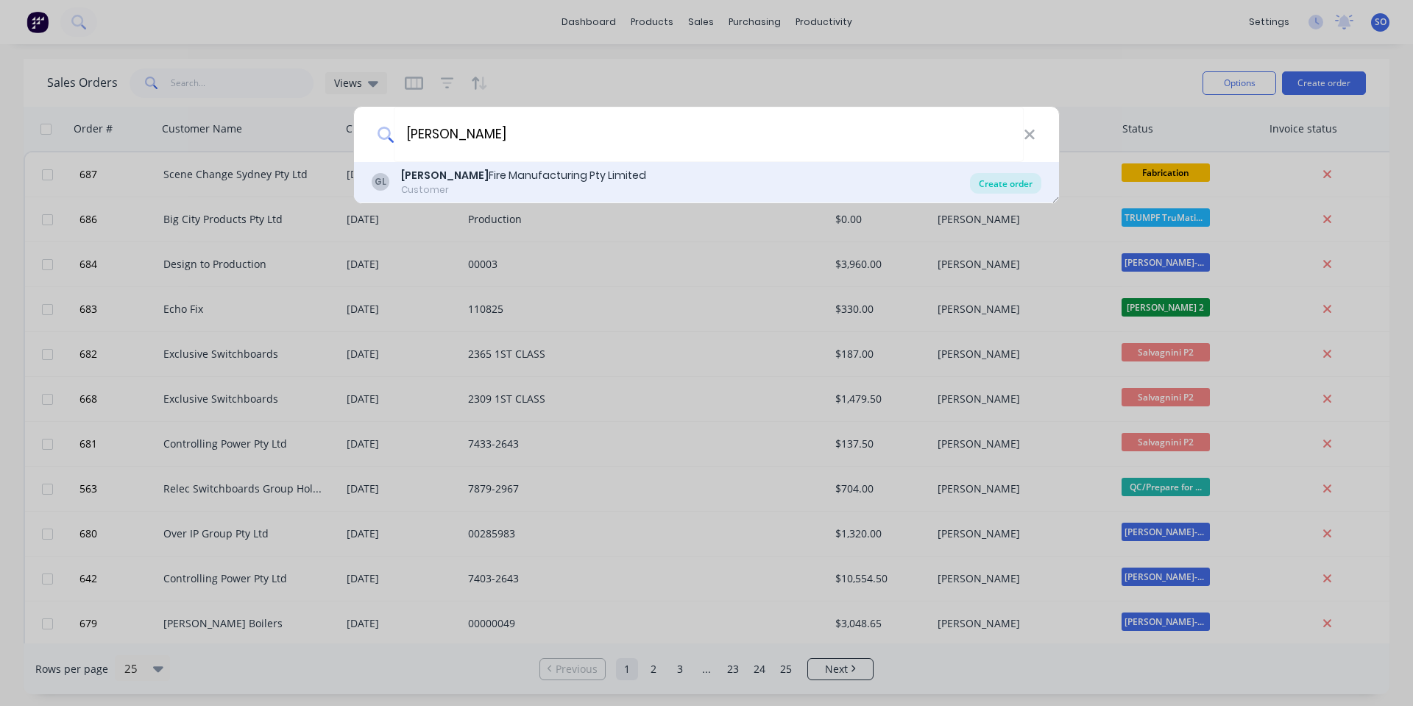
type input "[PERSON_NAME]"
click at [1018, 182] on div "Create order" at bounding box center [1005, 183] width 71 height 21
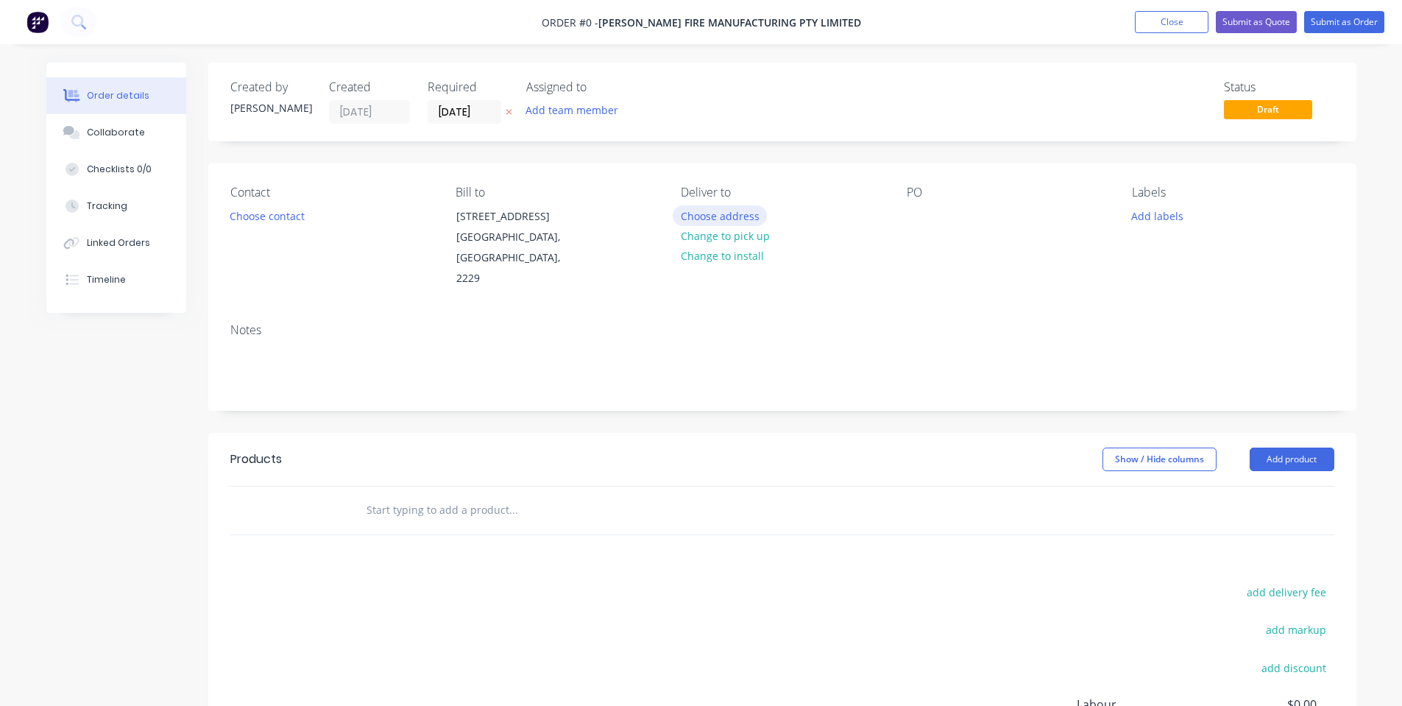
click at [698, 221] on button "Choose address" at bounding box center [720, 215] width 94 height 20
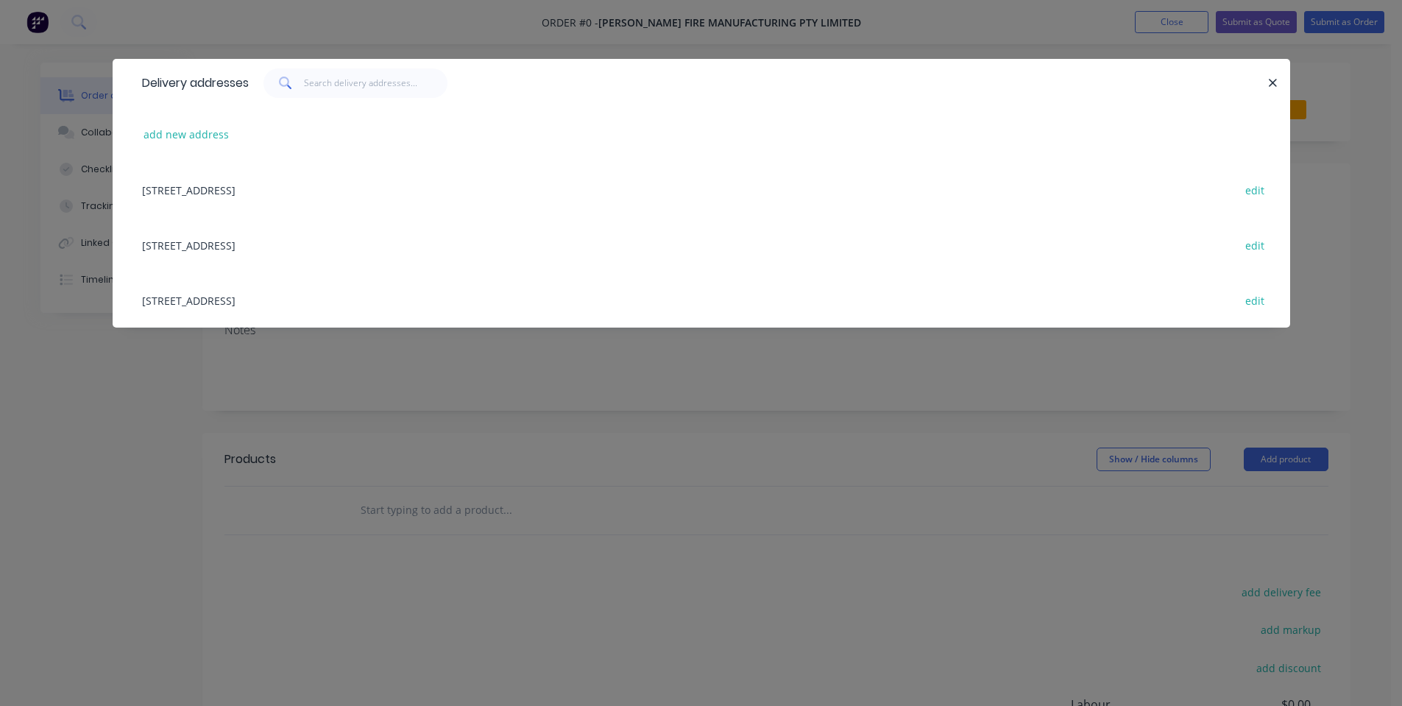
click at [416, 199] on div "[STREET_ADDRESS] edit" at bounding box center [701, 189] width 1133 height 55
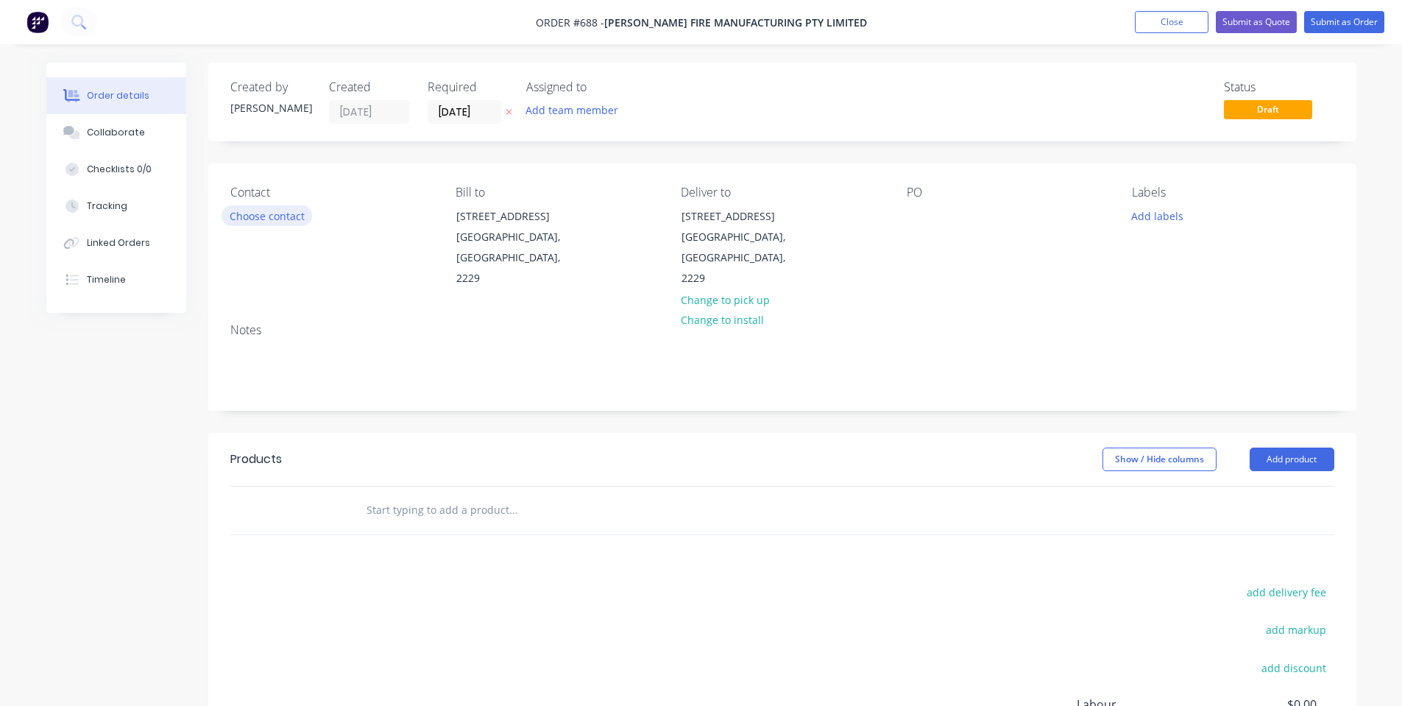
click at [305, 221] on button "Choose contact" at bounding box center [266, 215] width 91 height 20
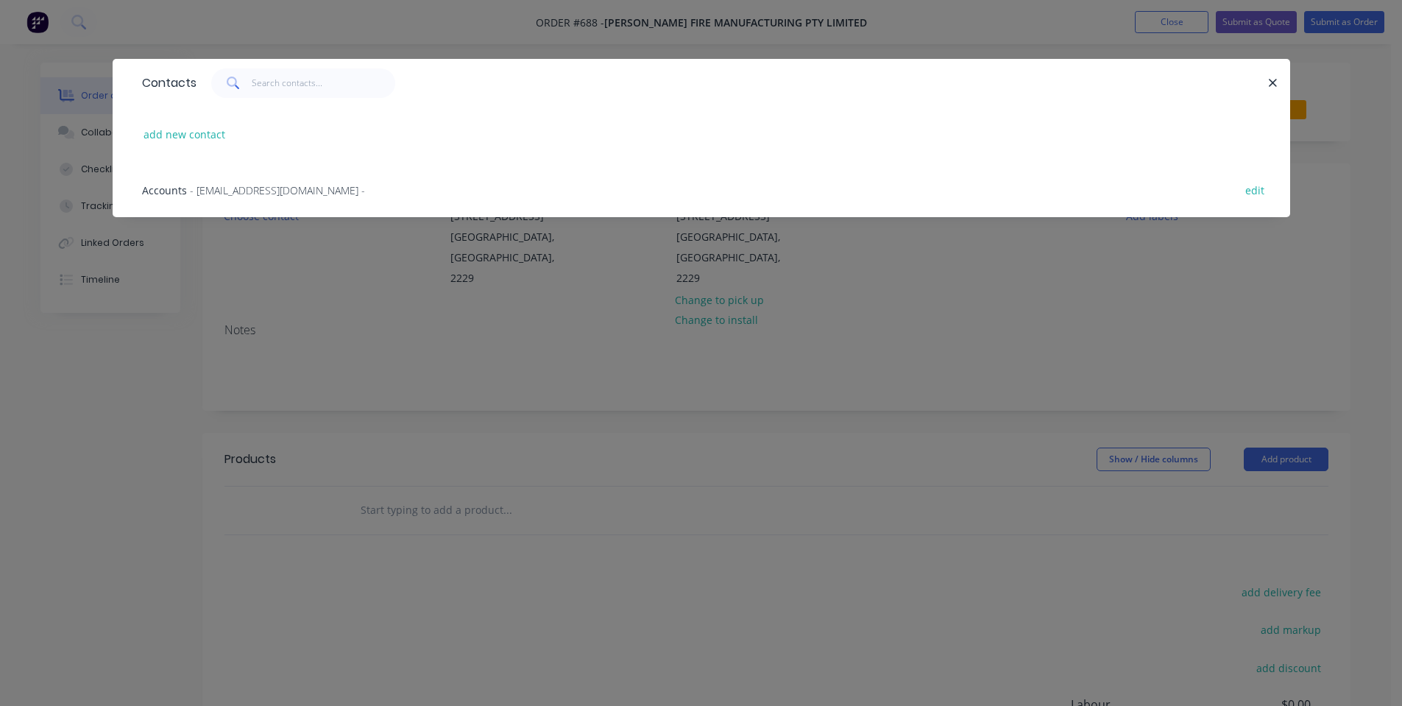
click at [216, 186] on span "- [EMAIL_ADDRESS][DOMAIN_NAME] -" at bounding box center [277, 190] width 175 height 14
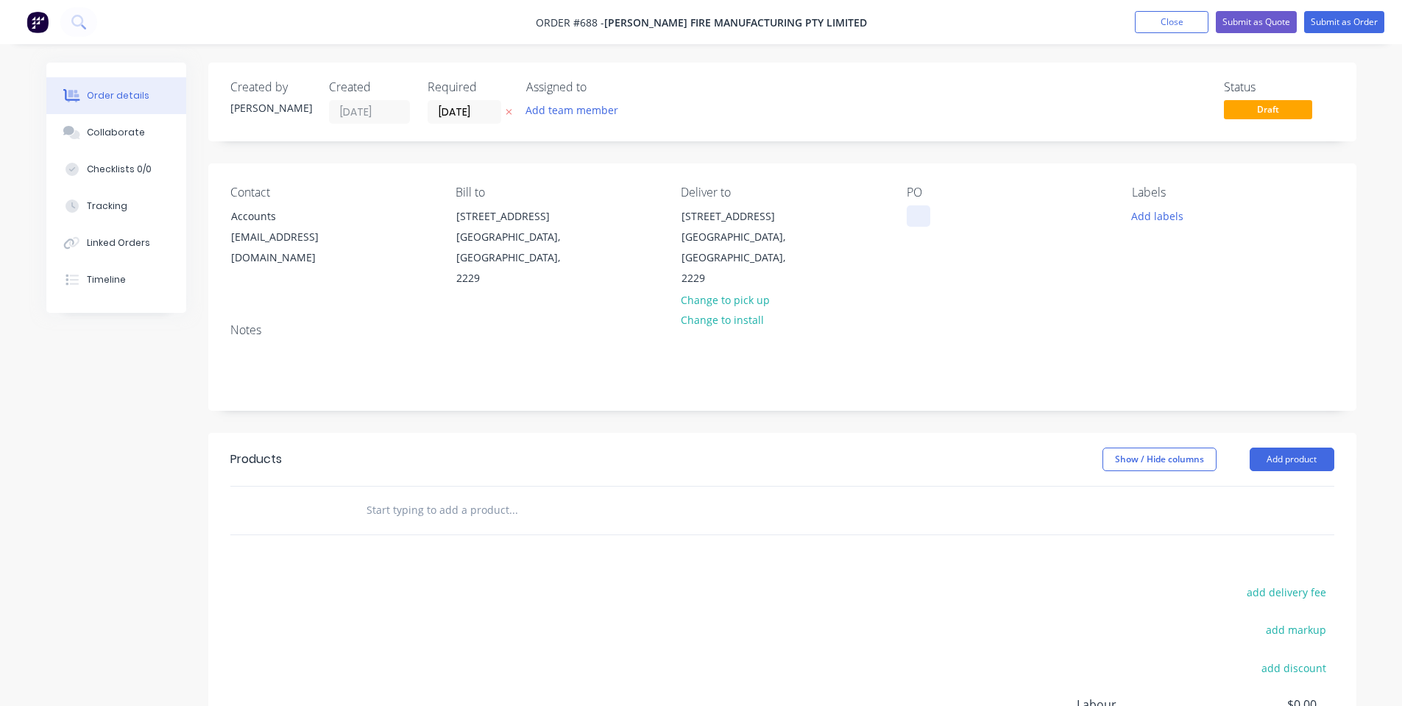
click at [928, 215] on div at bounding box center [919, 215] width 24 height 21
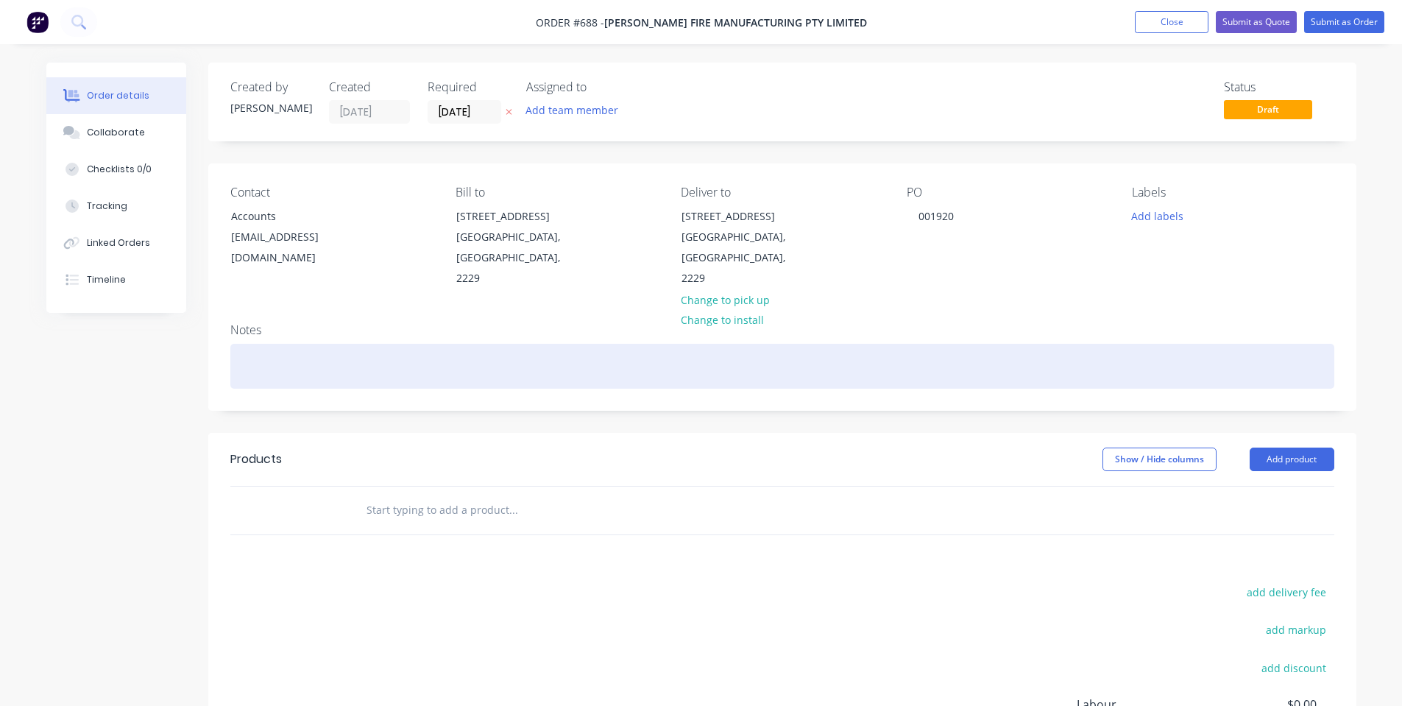
click at [930, 350] on div at bounding box center [782, 366] width 1104 height 45
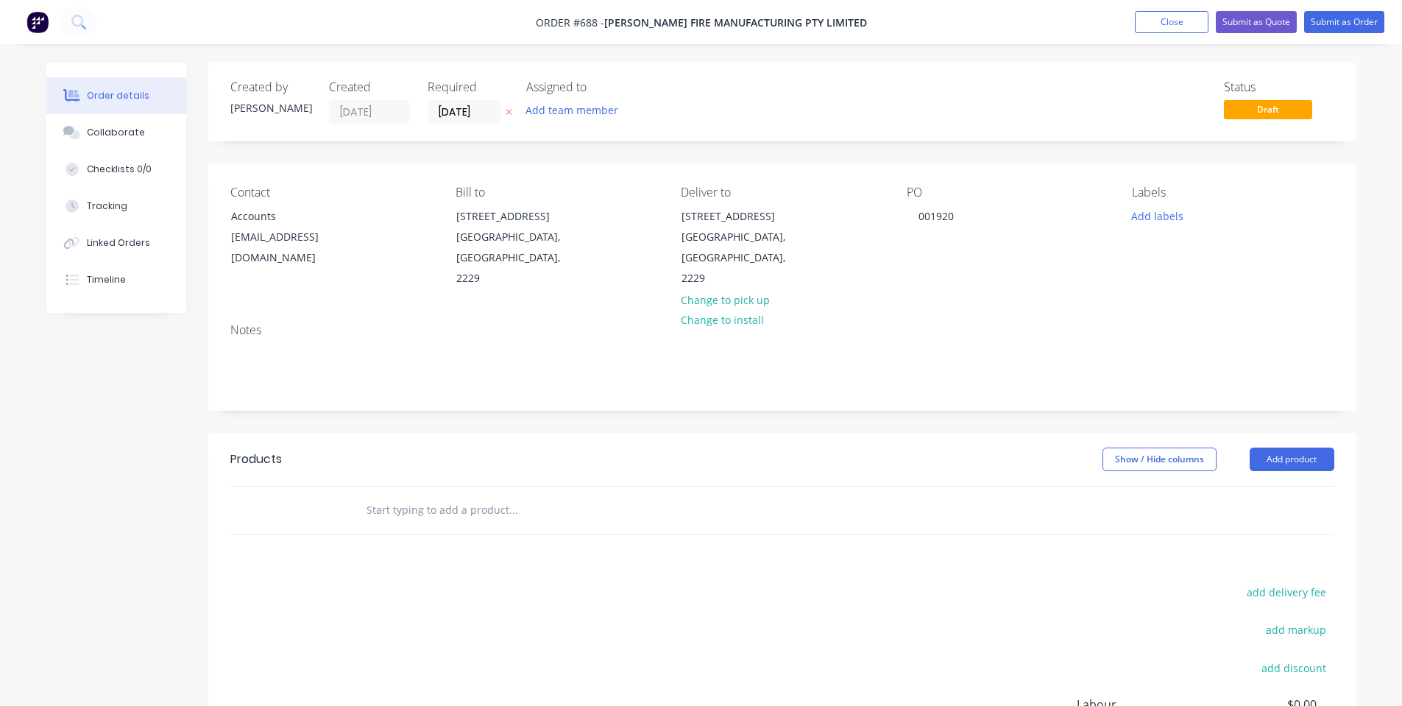
click at [1138, 235] on div "Labels Add labels" at bounding box center [1233, 237] width 202 height 104
click at [1141, 224] on button "Add labels" at bounding box center [1158, 215] width 68 height 20
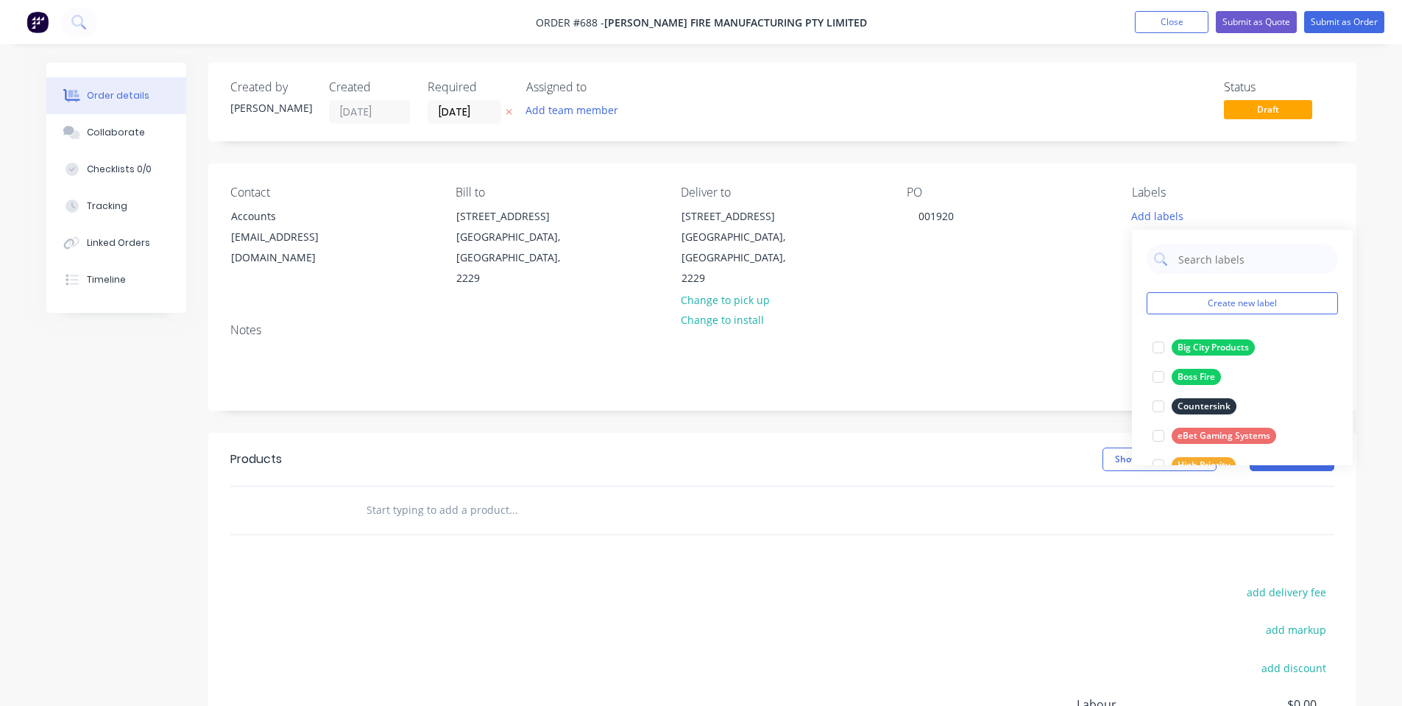
click at [900, 162] on div "Created by [PERSON_NAME] Created [DATE] Required [DATE] Assigned to Add team me…" at bounding box center [782, 476] width 1148 height 826
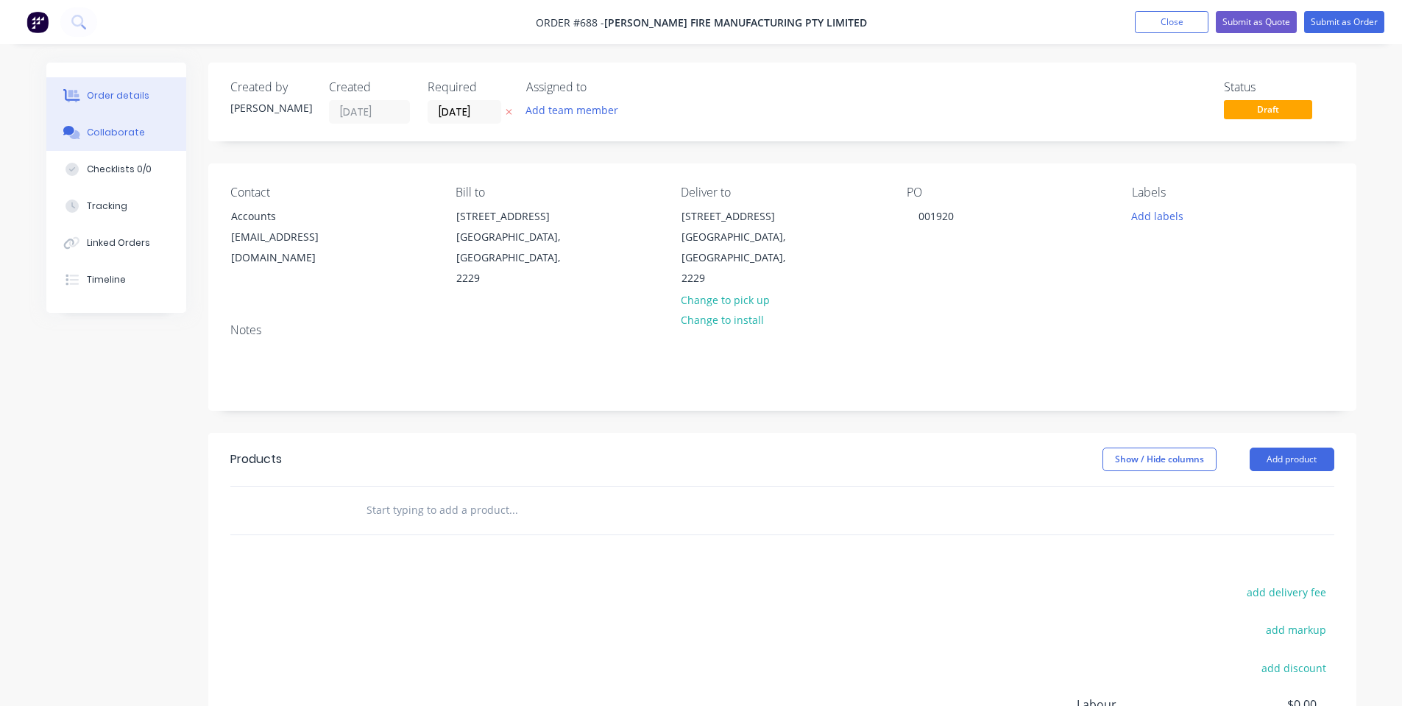
click at [91, 130] on div "Collaborate" at bounding box center [116, 132] width 58 height 13
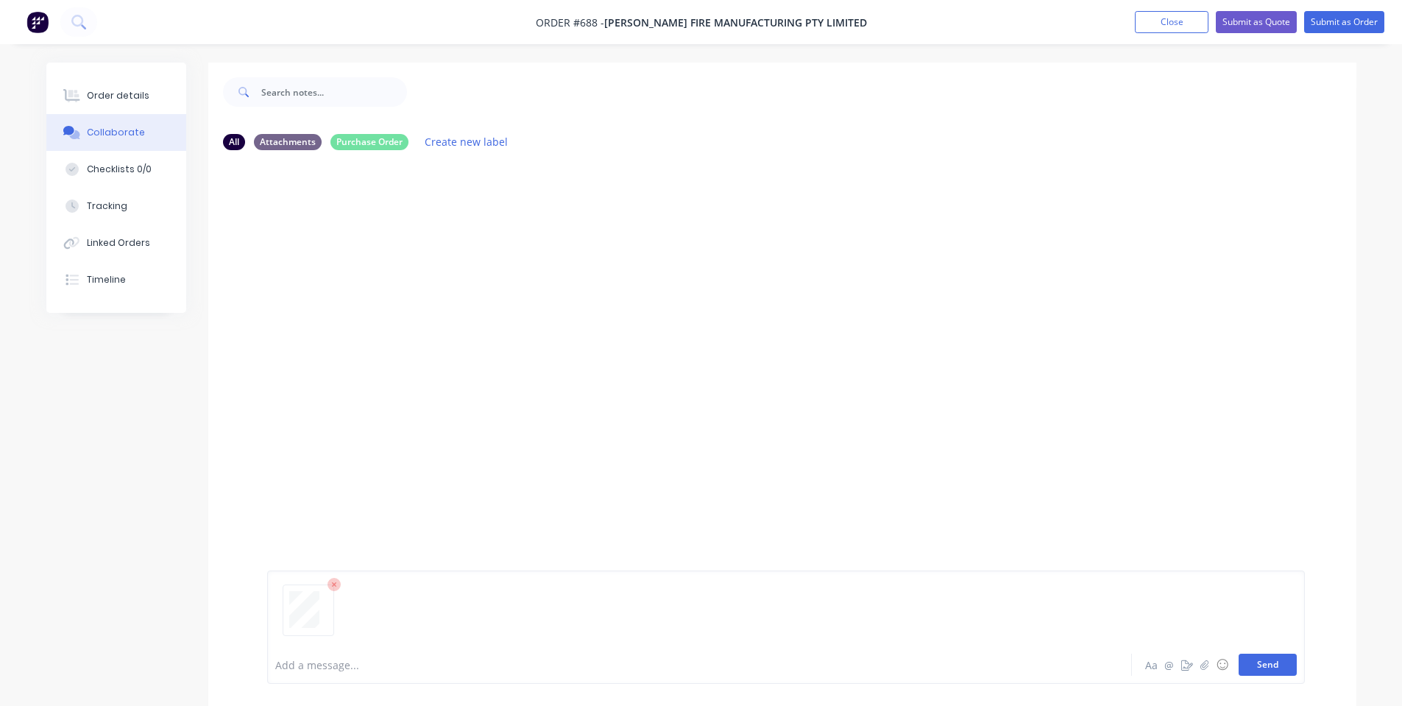
click at [1260, 664] on button "Send" at bounding box center [1267, 664] width 58 height 22
click at [116, 90] on div "Order details" at bounding box center [118, 95] width 63 height 13
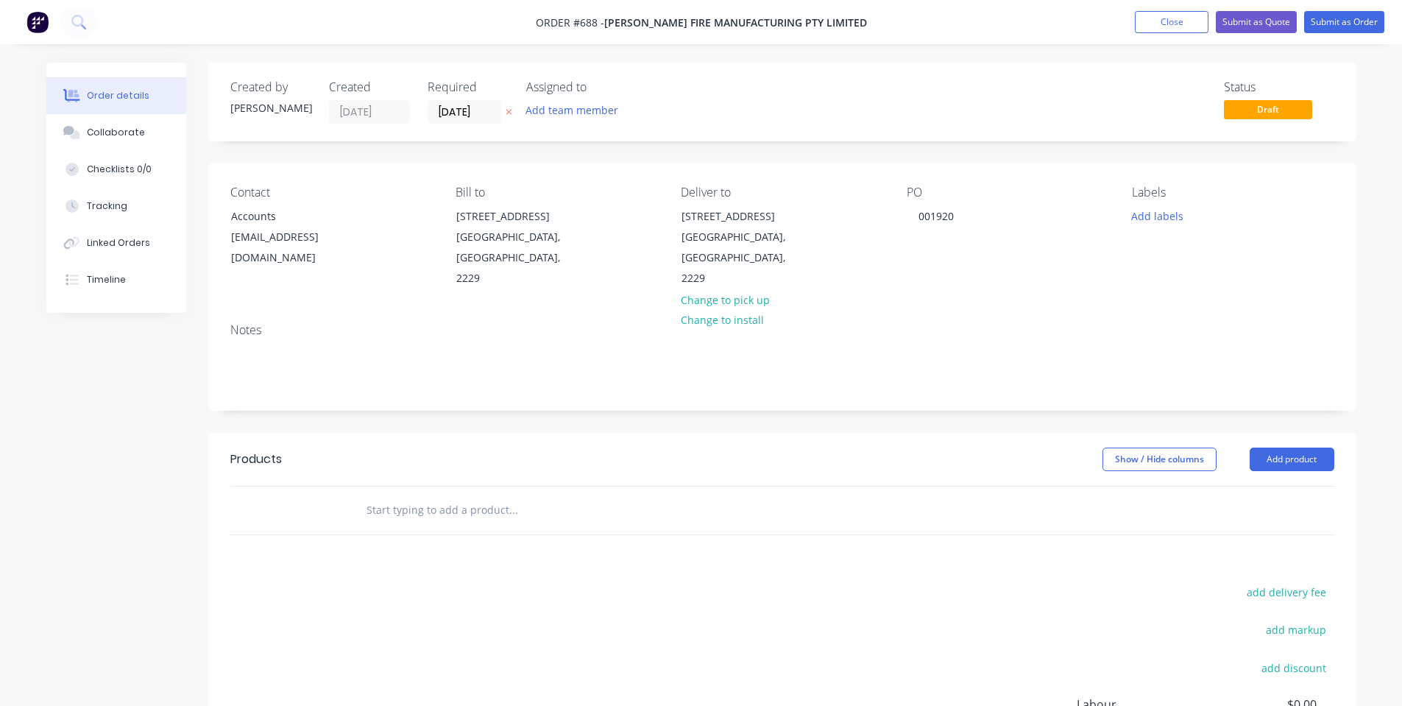
click at [447, 501] on input "text" at bounding box center [513, 509] width 294 height 29
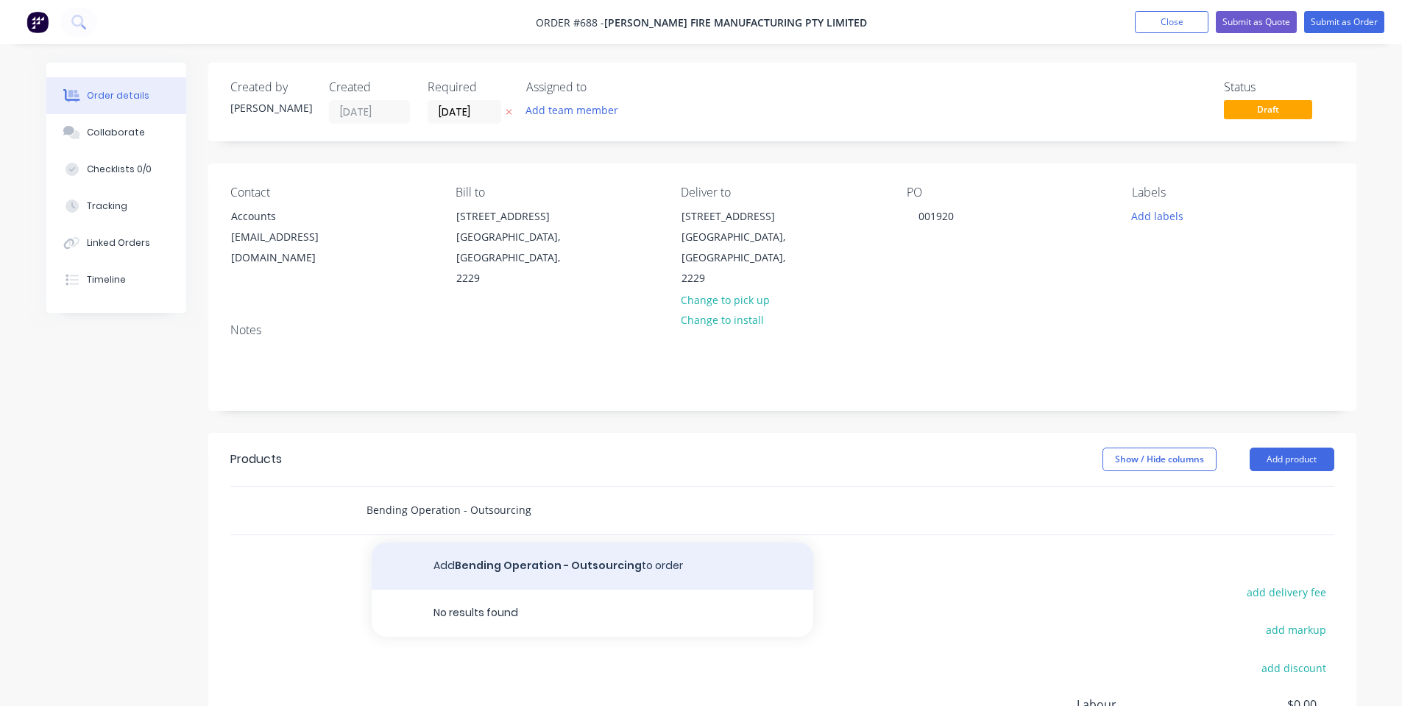
type input "Bending Operation - Outsourcing"
click at [516, 567] on button "Add Bending Operation - Outsourcing to order" at bounding box center [592, 565] width 441 height 47
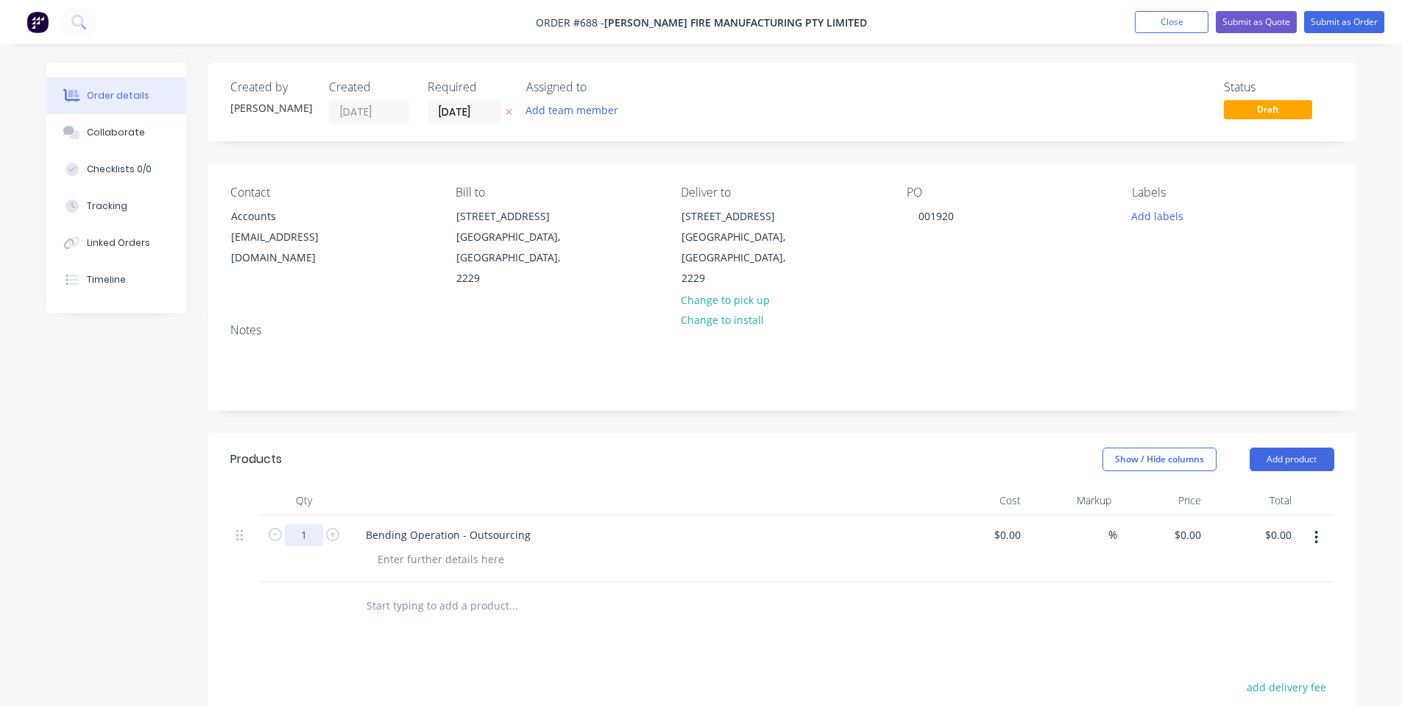
click at [299, 537] on input "1" at bounding box center [304, 535] width 38 height 22
type input "900"
click at [519, 417] on div "Created by [PERSON_NAME] Created [DATE] Required [DATE] Assigned to Add team me…" at bounding box center [782, 523] width 1148 height 921
click at [1185, 538] on div "0 $0.00" at bounding box center [1187, 534] width 40 height 21
type input "$4.00"
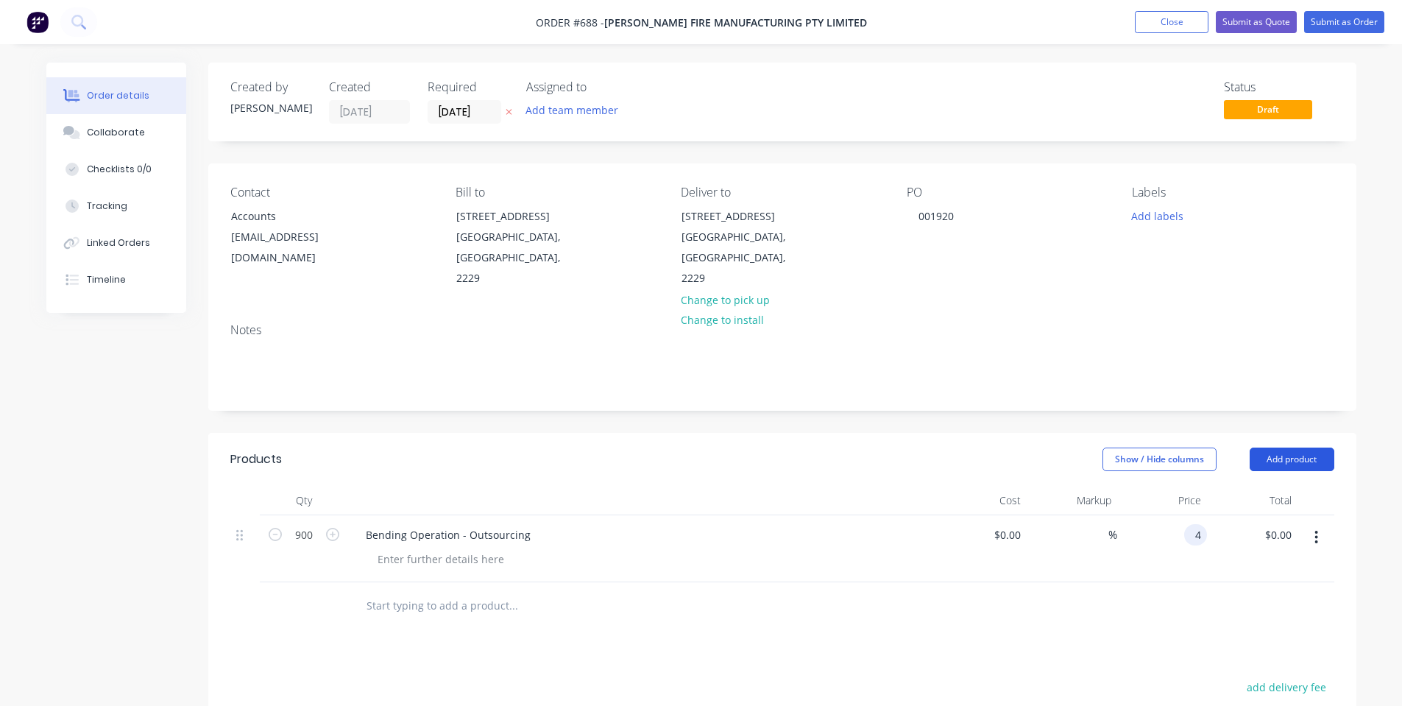
type input "$3,600.00"
drag, startPoint x: 1286, startPoint y: 464, endPoint x: 1296, endPoint y: 474, distance: 13.5
click at [1288, 466] on button "Add product" at bounding box center [1291, 459] width 85 height 24
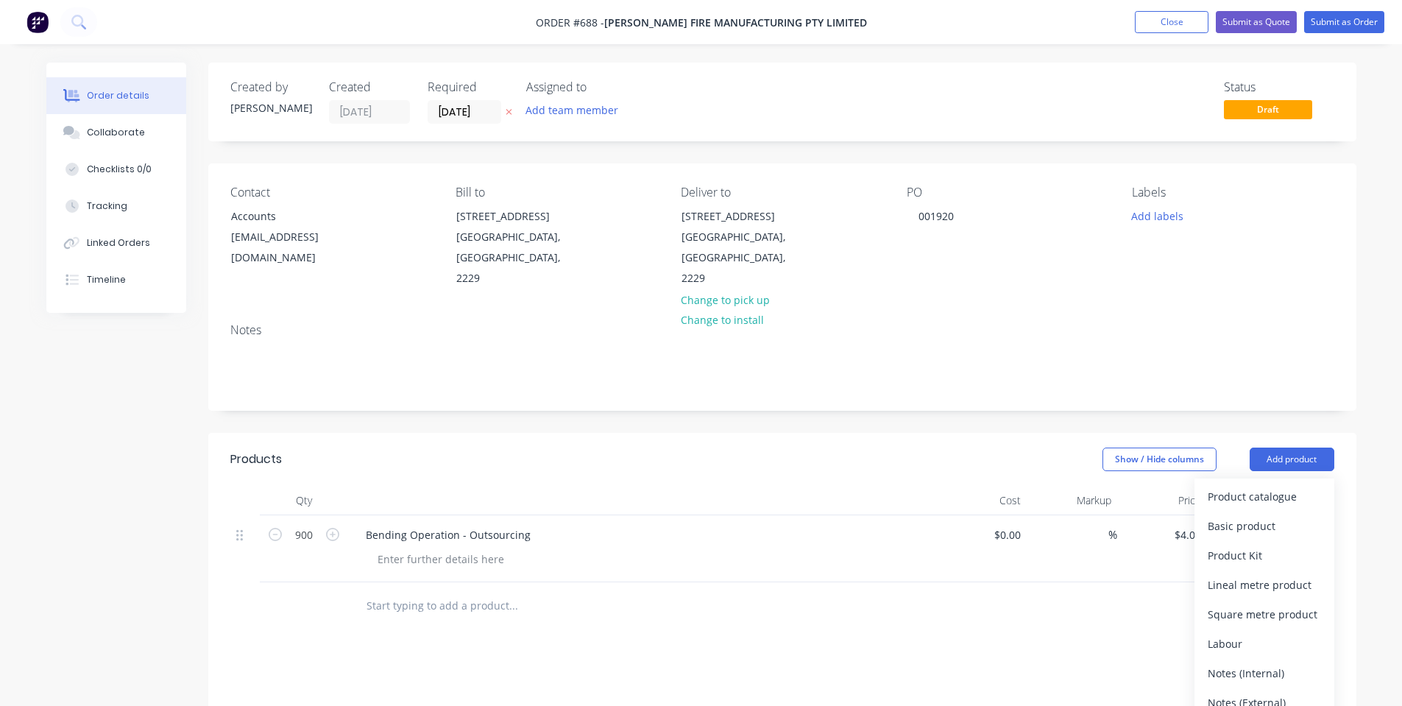
drag, startPoint x: 1272, startPoint y: 672, endPoint x: 1182, endPoint y: 670, distance: 90.5
click at [1272, 672] on div "Notes (Internal)" at bounding box center [1263, 672] width 113 height 21
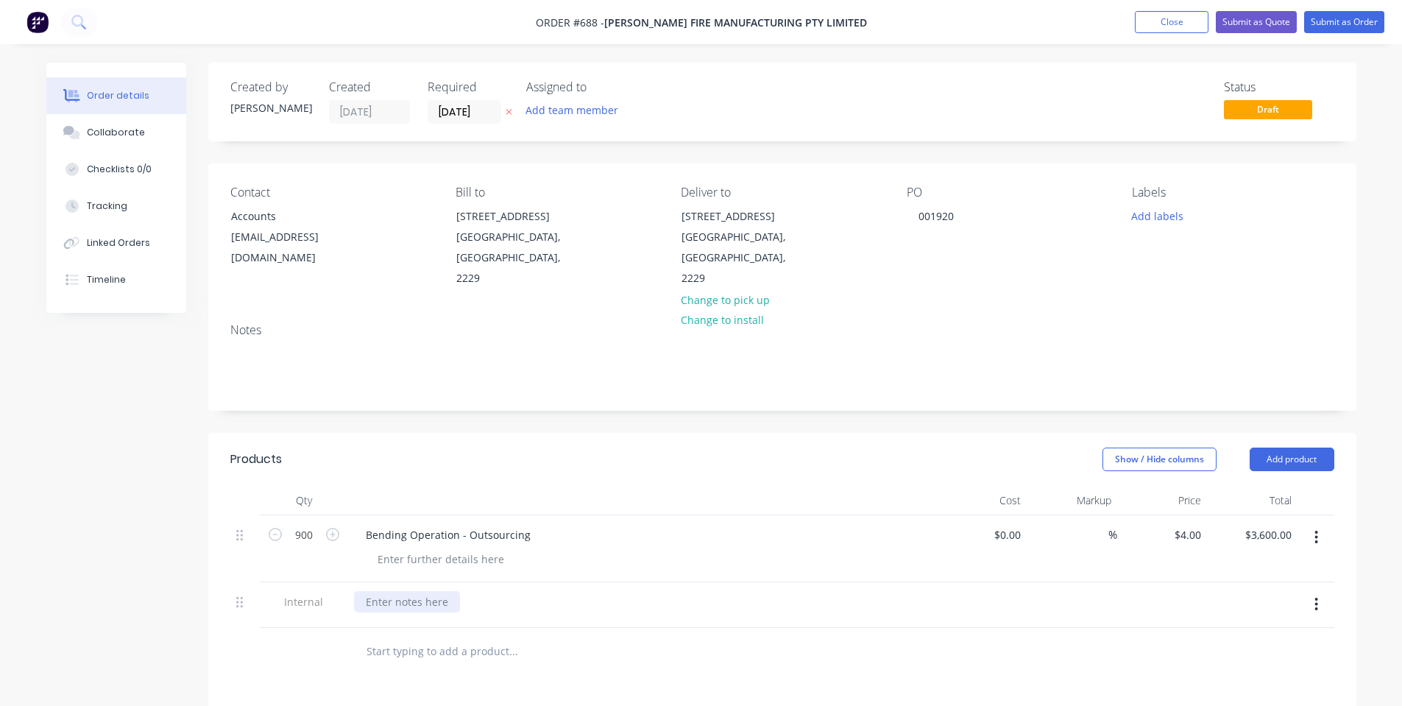
click at [429, 603] on div at bounding box center [407, 601] width 106 height 21
click at [438, 553] on div at bounding box center [441, 558] width 150 height 21
click at [464, 504] on div at bounding box center [642, 500] width 589 height 29
click at [1341, 34] on nav "Order #688 - [PERSON_NAME] Fire Manufacturing Pty Limited Add product Close Sub…" at bounding box center [701, 22] width 1402 height 44
click at [467, 119] on input "[DATE]" at bounding box center [464, 112] width 72 height 22
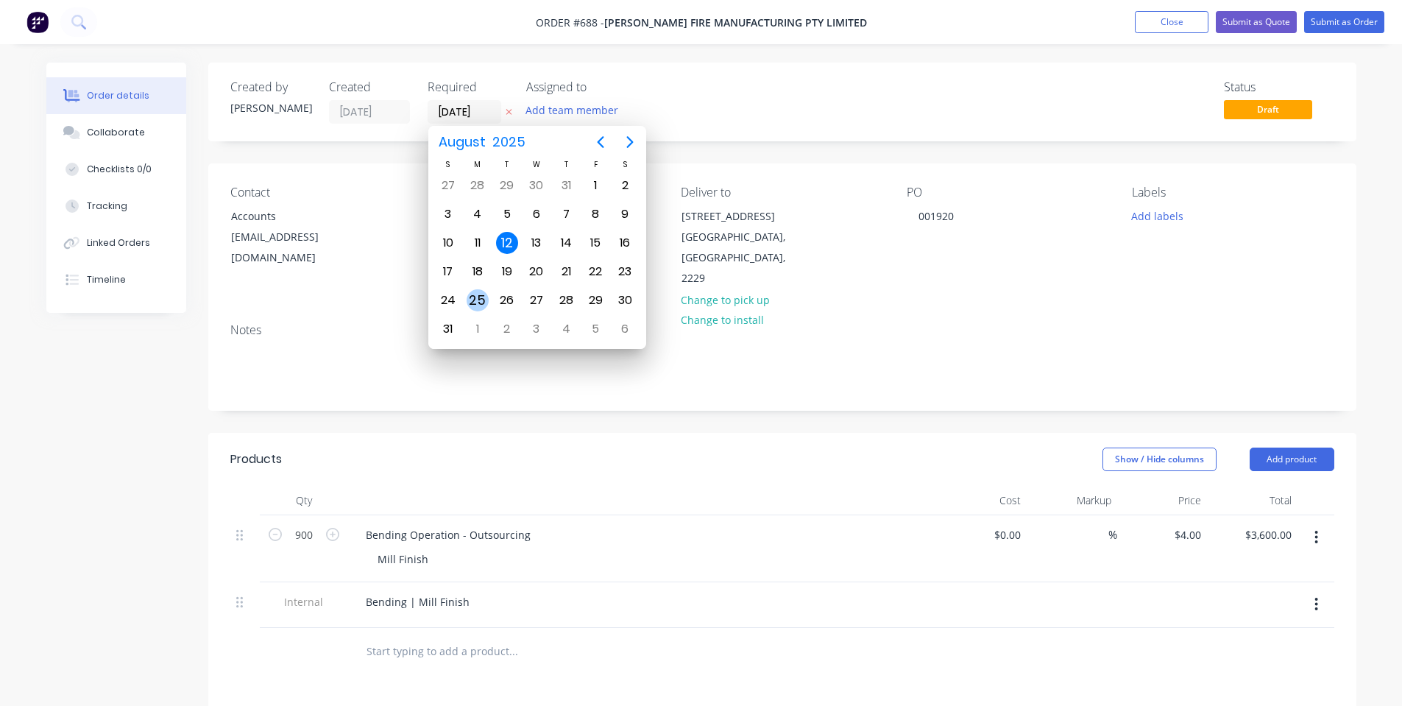
click at [489, 298] on div "25" at bounding box center [477, 300] width 29 height 28
type input "[DATE]"
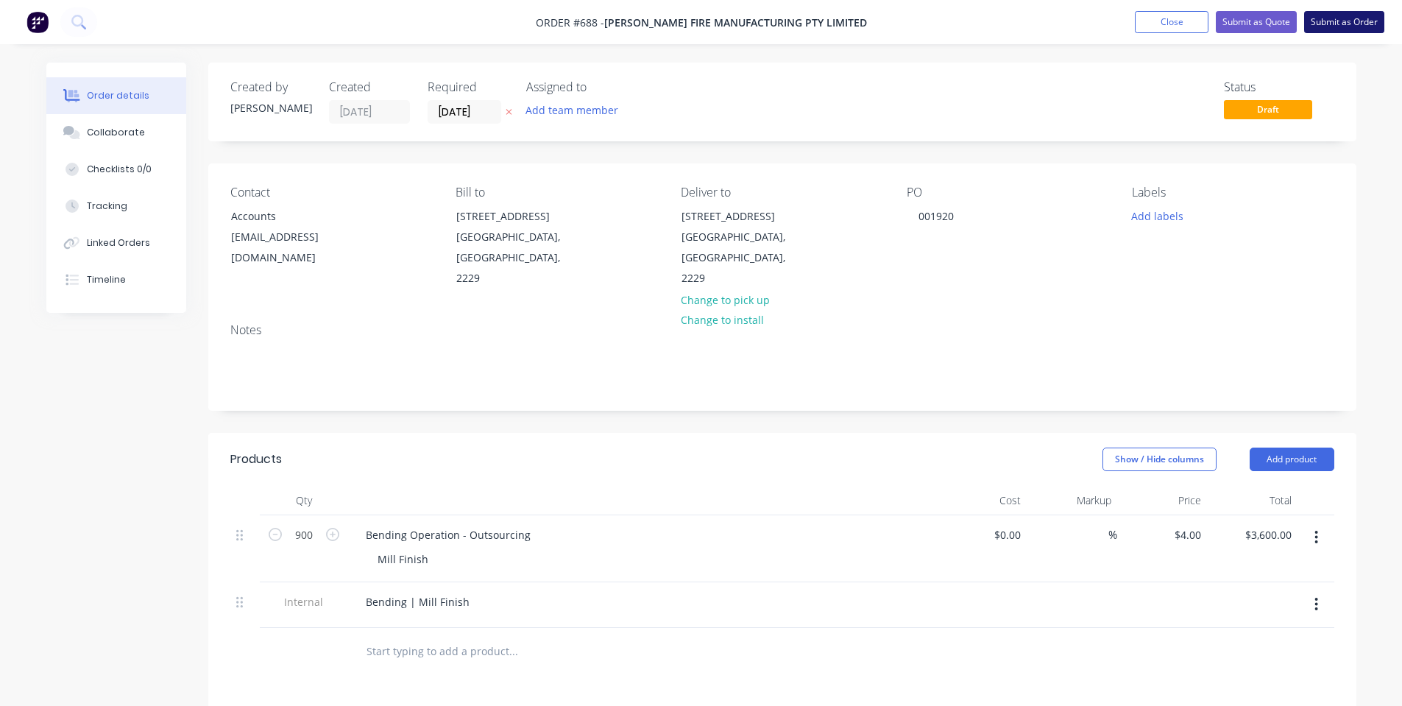
click at [1367, 15] on button "Submit as Order" at bounding box center [1344, 22] width 80 height 22
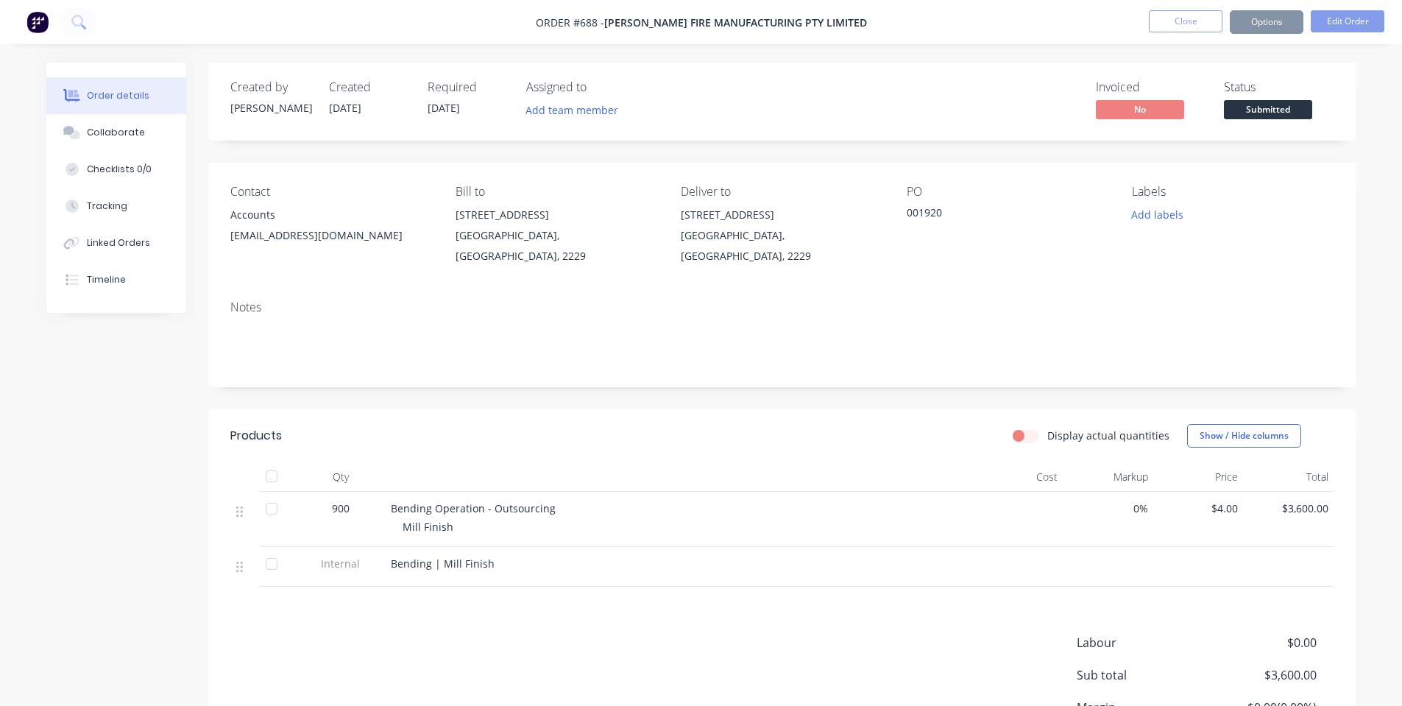
click at [1255, 107] on span "Submitted" at bounding box center [1268, 109] width 88 height 18
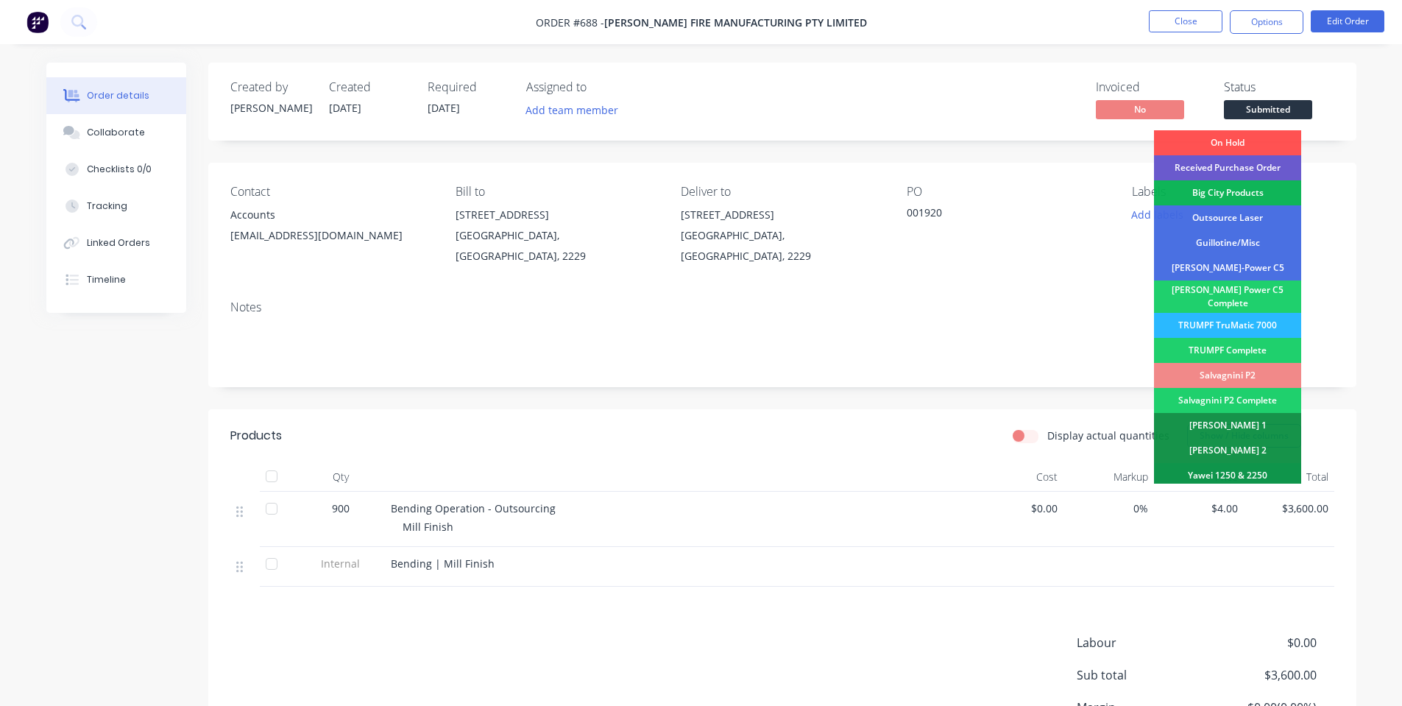
click at [1238, 176] on div "Received Purchase Order" at bounding box center [1227, 167] width 147 height 25
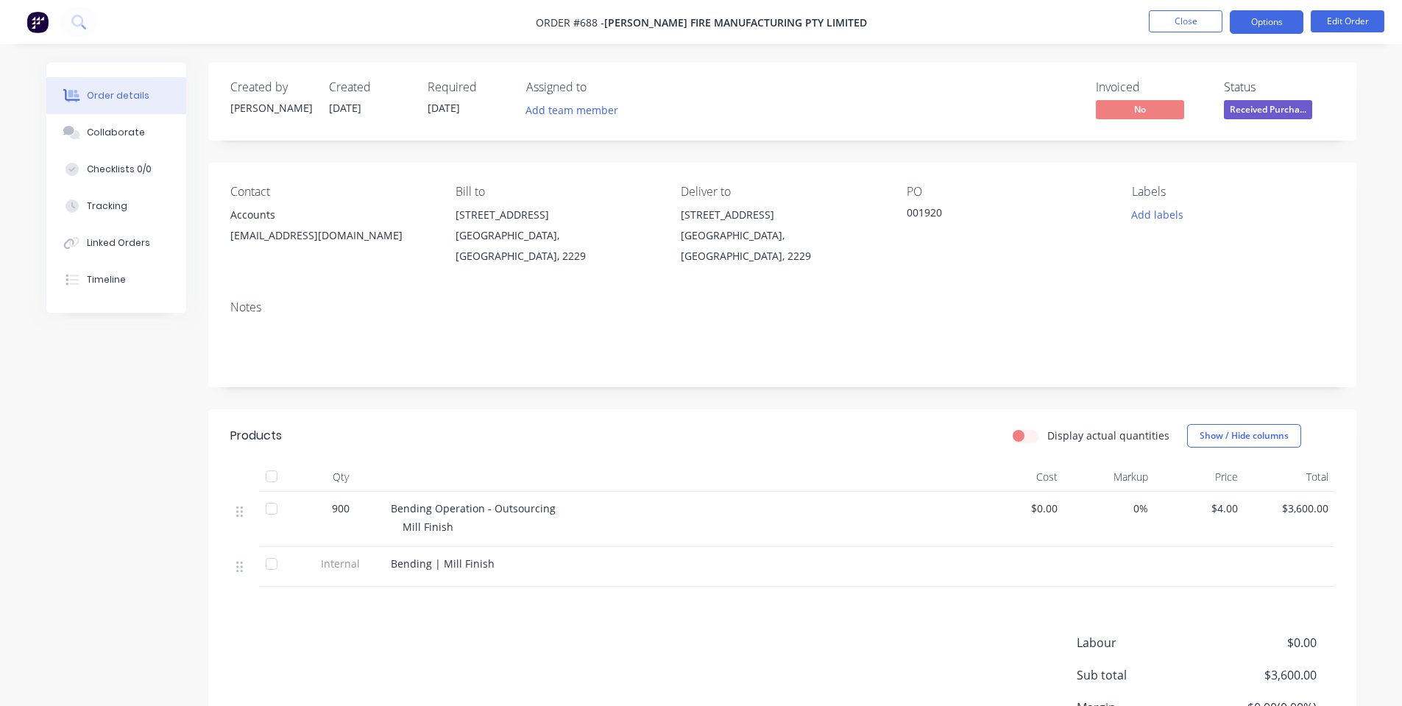
click at [1278, 28] on button "Options" at bounding box center [1267, 22] width 74 height 24
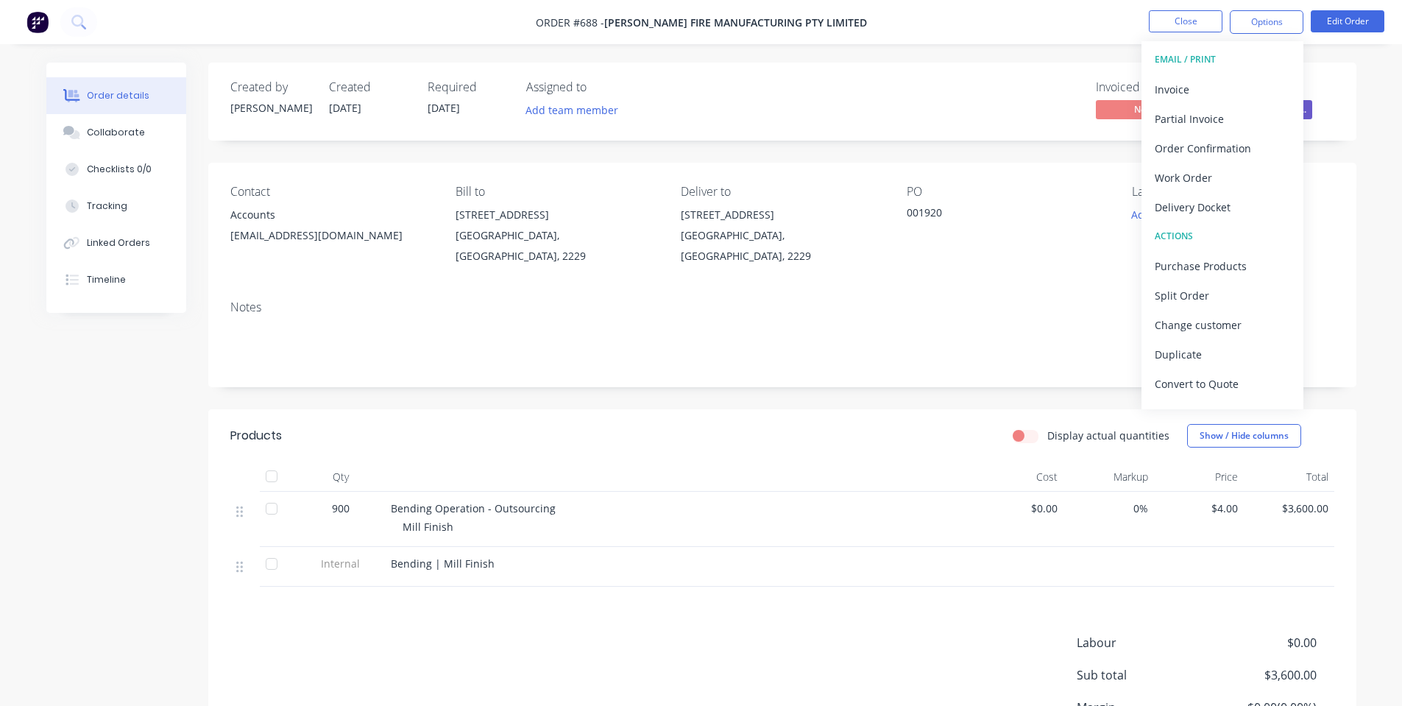
click at [1374, 78] on div "Order details Collaborate Checklists 0/0 Tracking Linked Orders Timeline Order …" at bounding box center [701, 424] width 1402 height 848
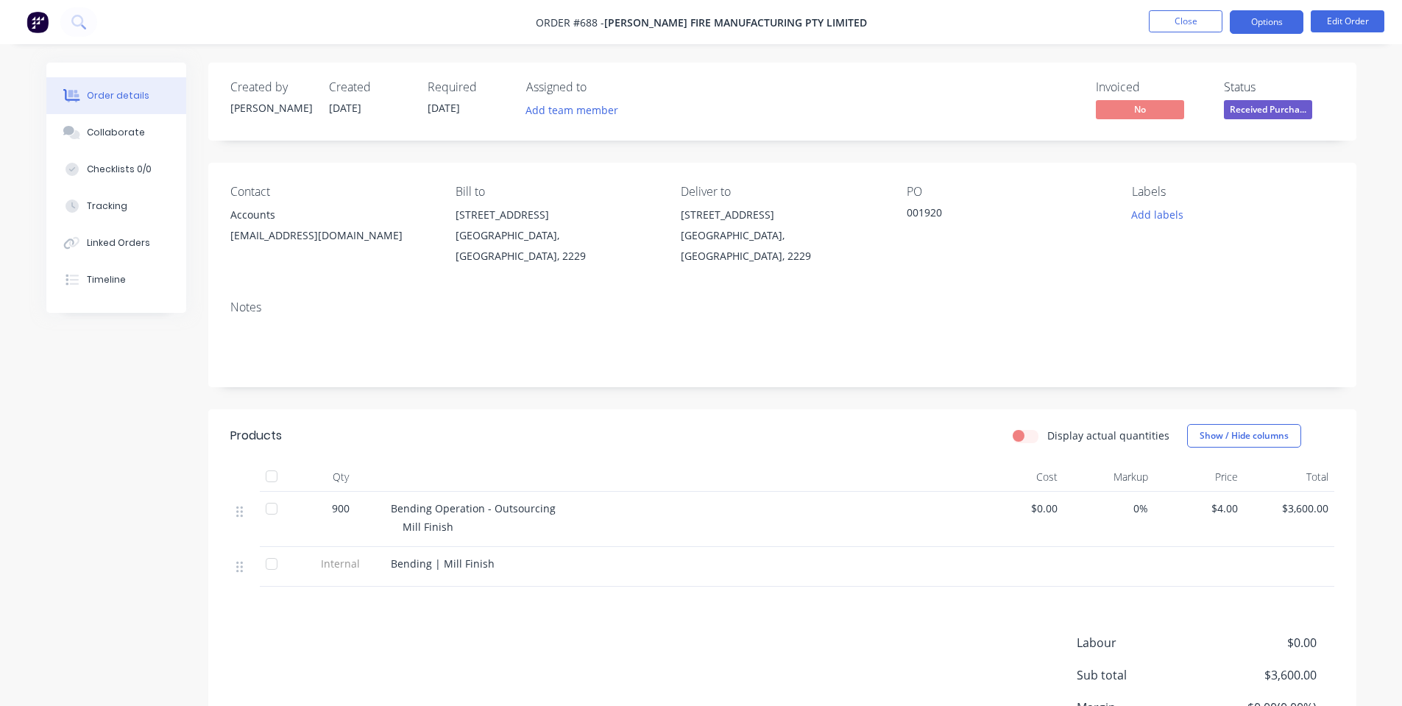
click at [1274, 23] on button "Options" at bounding box center [1267, 22] width 74 height 24
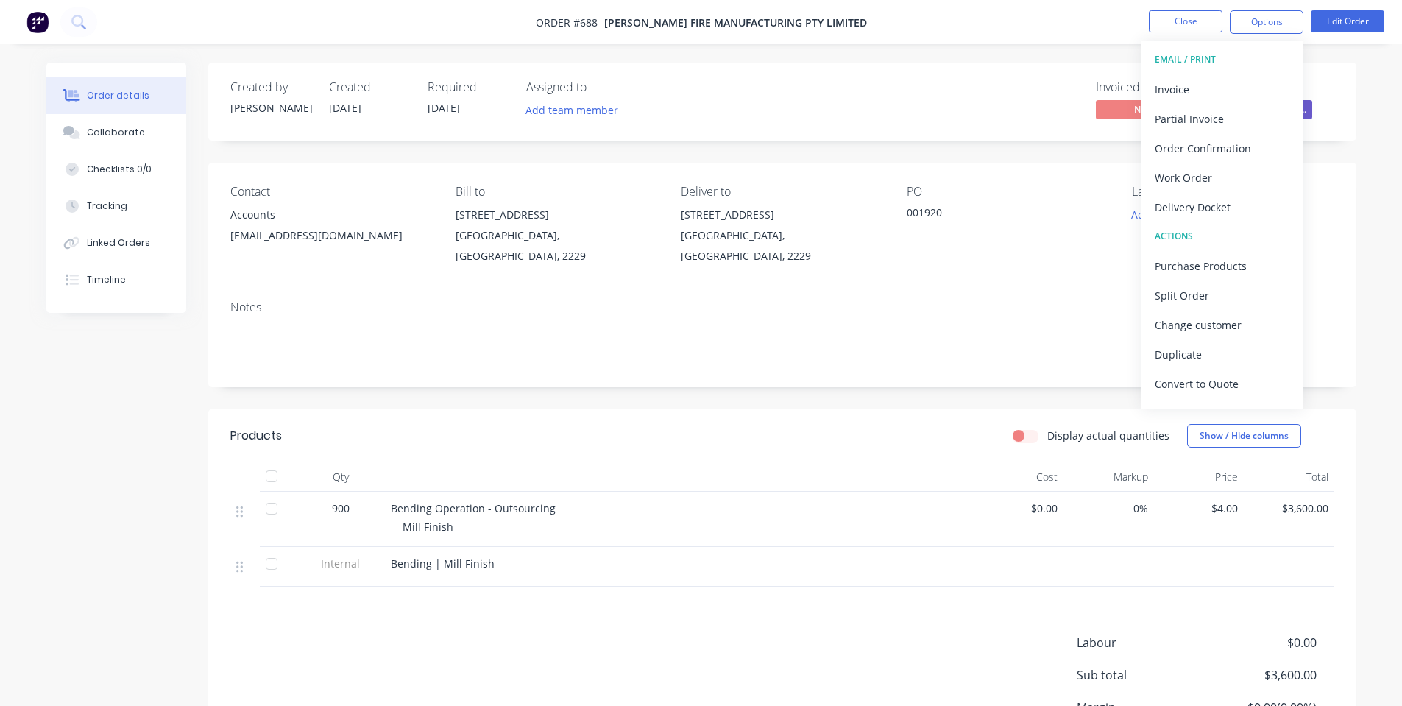
drag, startPoint x: 1359, startPoint y: 69, endPoint x: 1353, endPoint y: 63, distance: 8.3
click at [1360, 68] on div "Order details Collaborate Checklists 0/0 Tracking Linked Orders Timeline Order …" at bounding box center [701, 456] width 1339 height 786
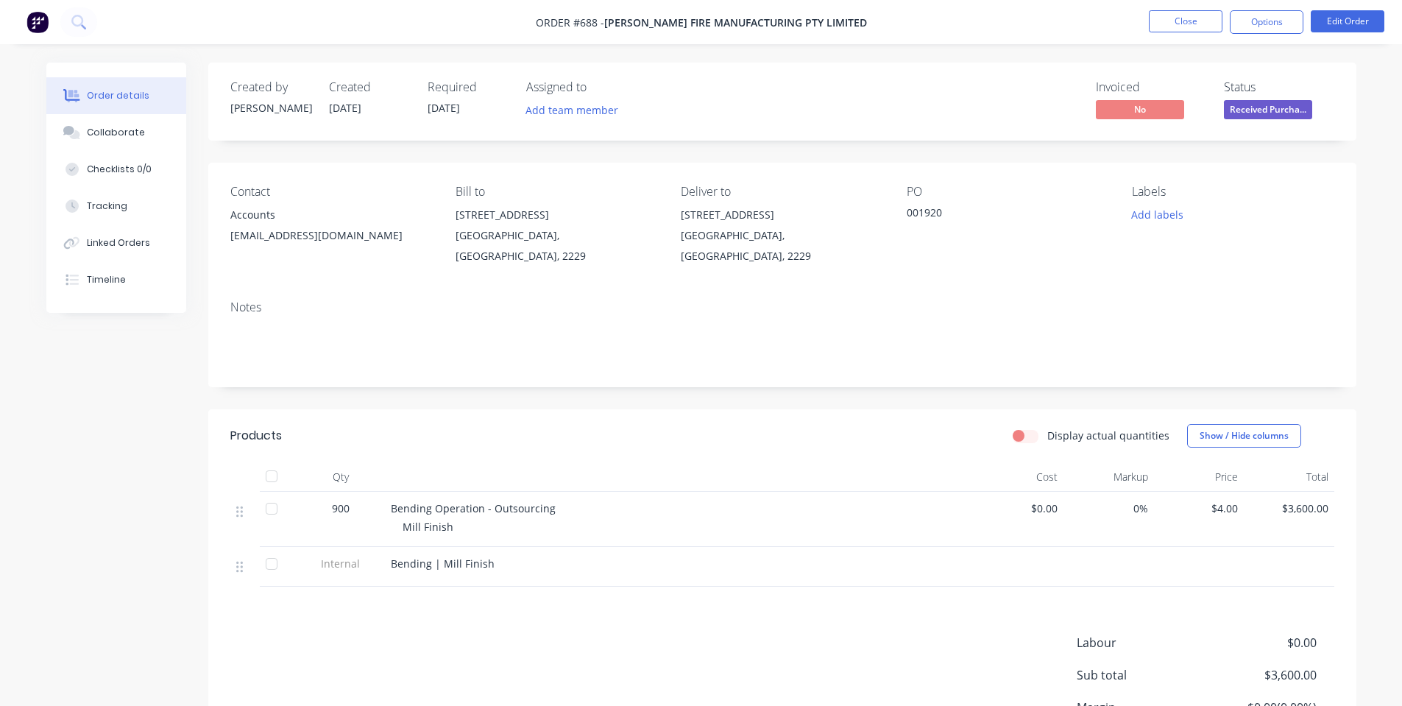
click at [1290, 114] on span "Received Purcha..." at bounding box center [1268, 109] width 88 height 18
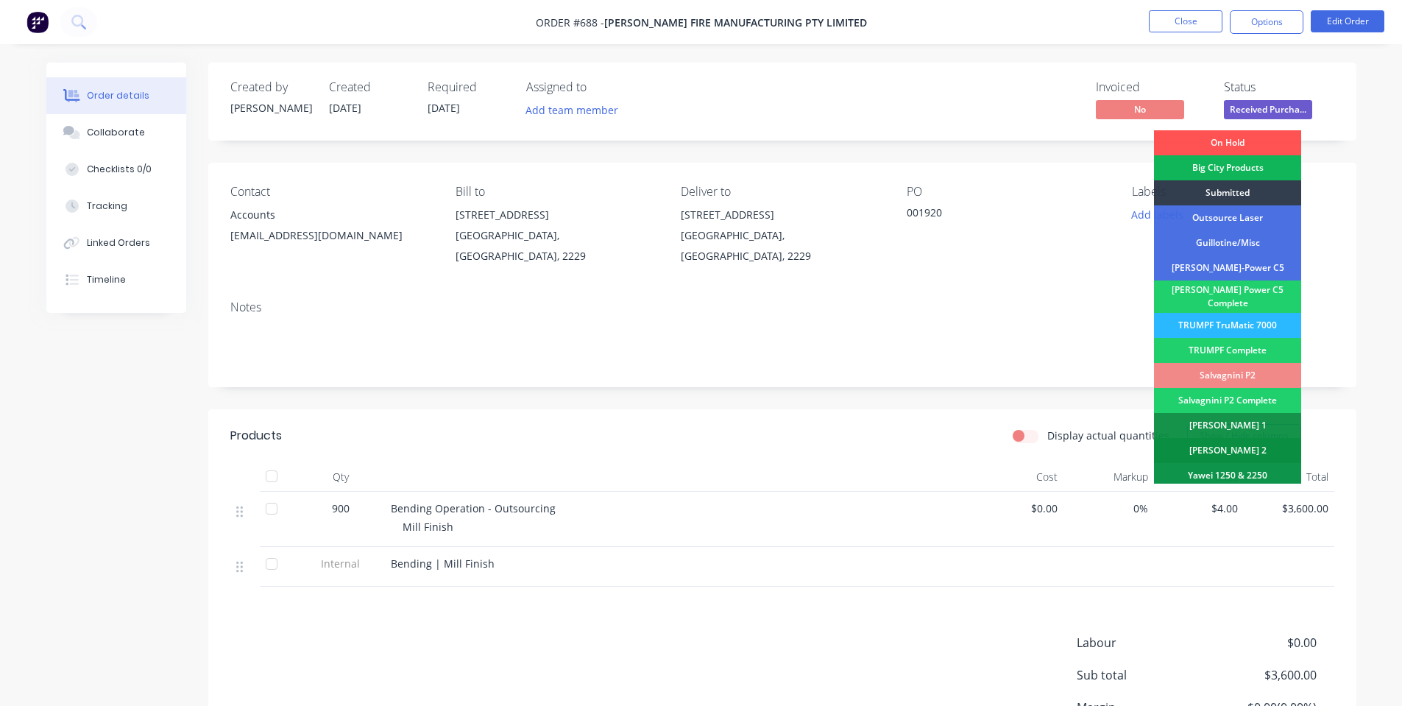
click at [1240, 438] on div "[PERSON_NAME] 2" at bounding box center [1227, 450] width 147 height 25
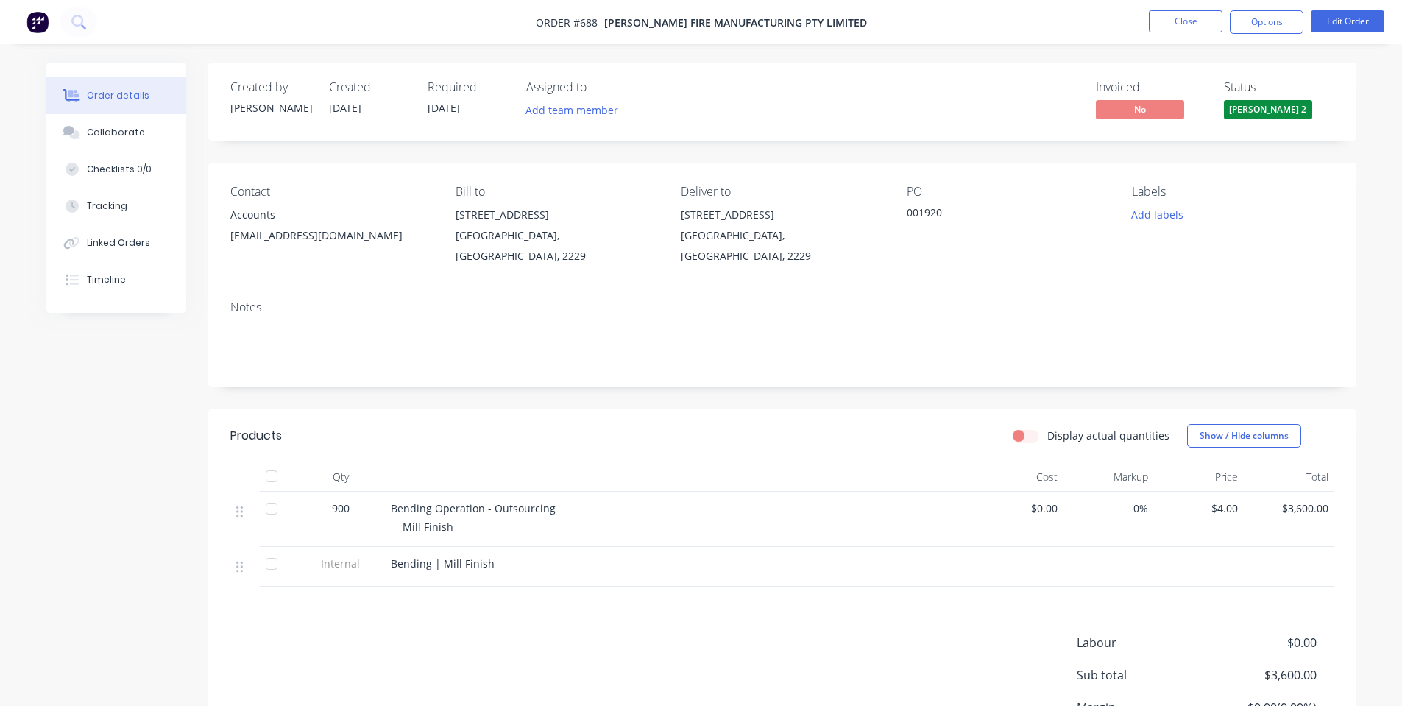
click at [1267, 117] on span "[PERSON_NAME] 2" at bounding box center [1268, 109] width 88 height 18
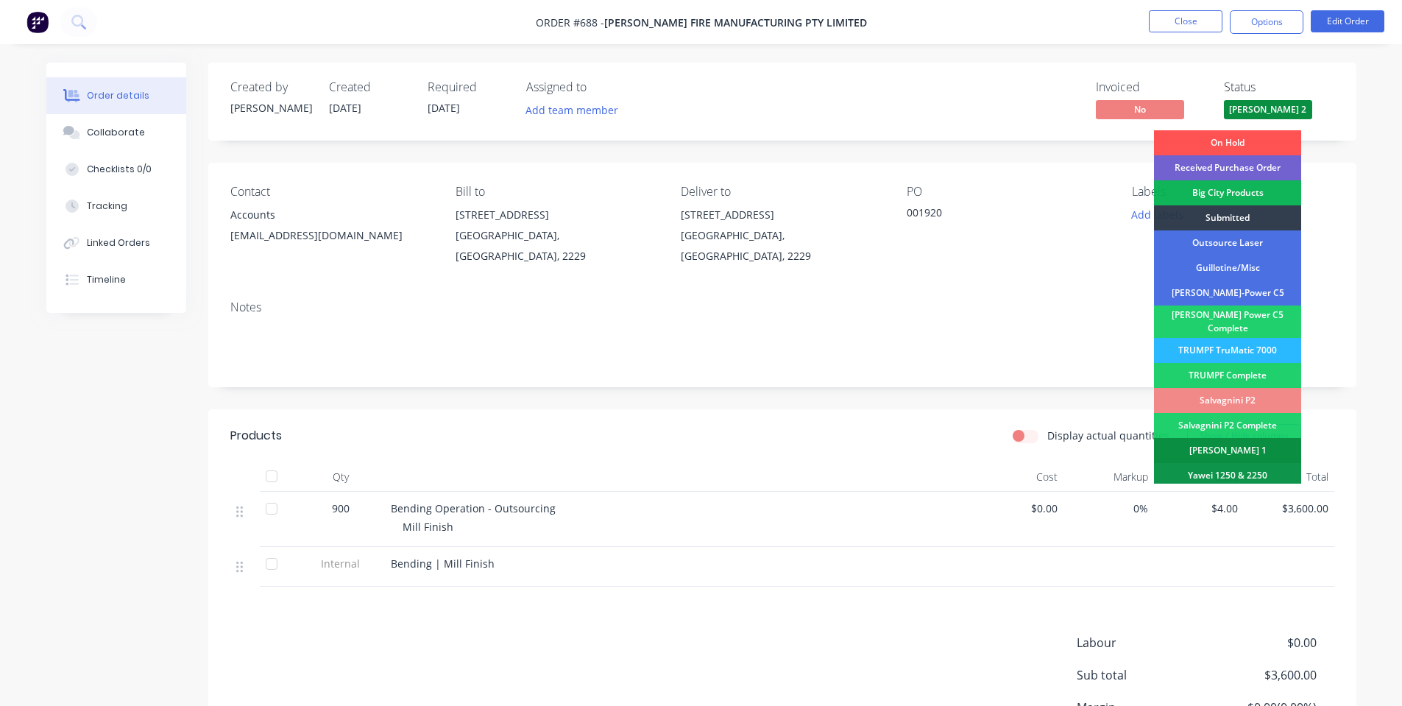
click at [1243, 440] on div "[PERSON_NAME] 1" at bounding box center [1227, 450] width 147 height 25
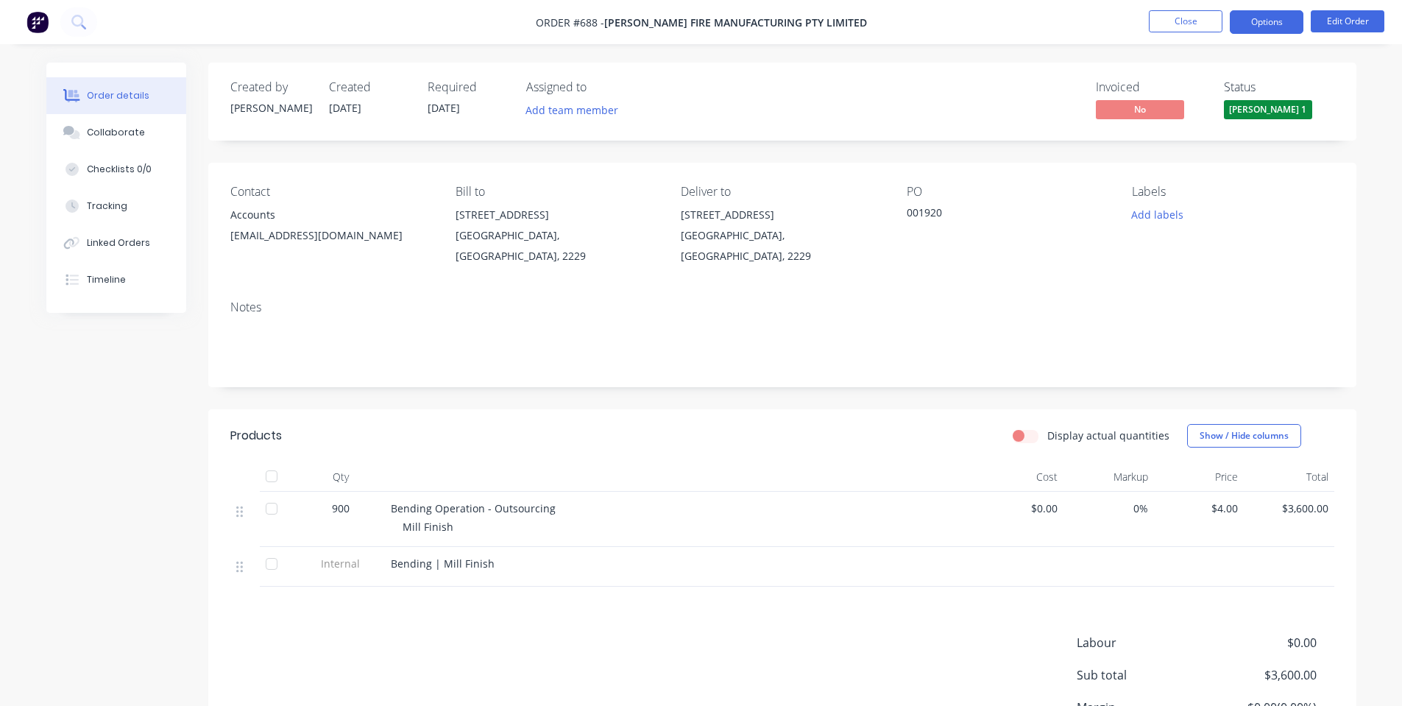
click at [1277, 22] on button "Options" at bounding box center [1267, 22] width 74 height 24
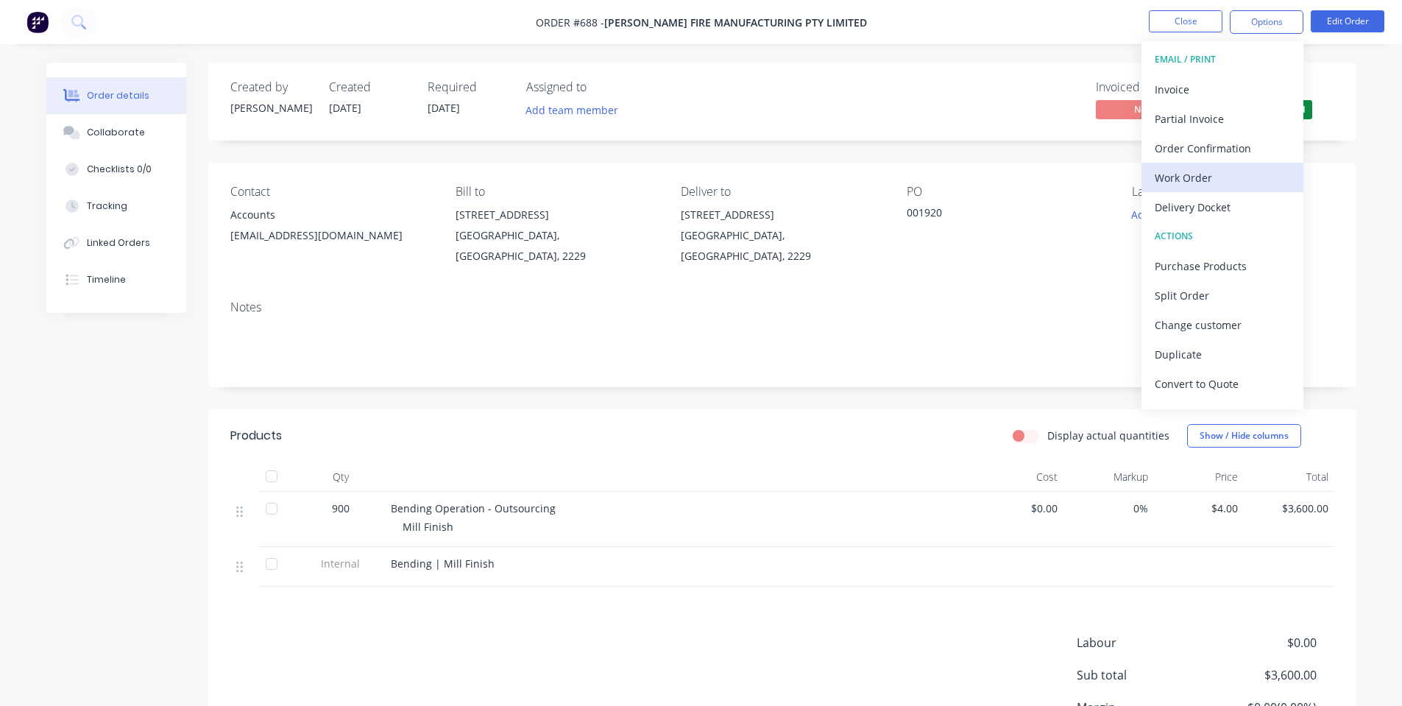
click at [1249, 179] on div "Work Order" at bounding box center [1222, 177] width 135 height 21
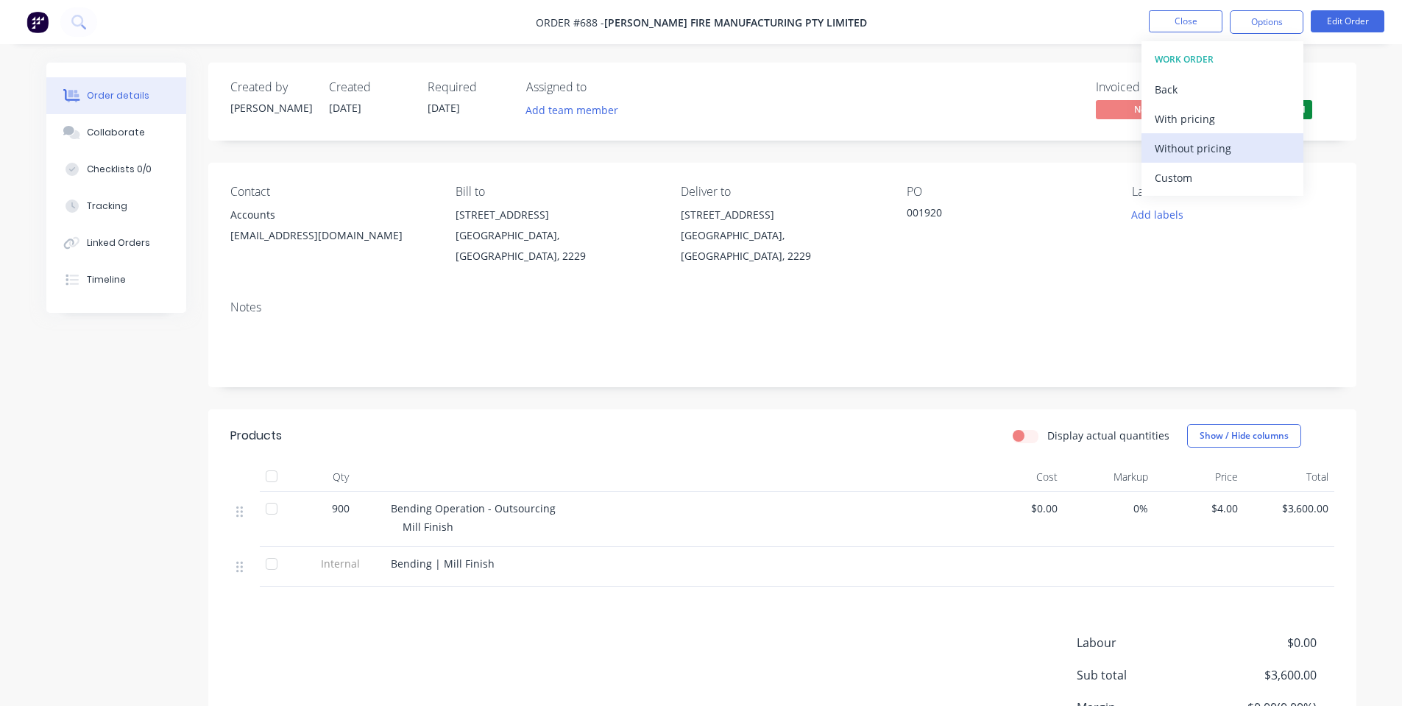
click at [1218, 143] on div "Without pricing" at bounding box center [1222, 148] width 135 height 21
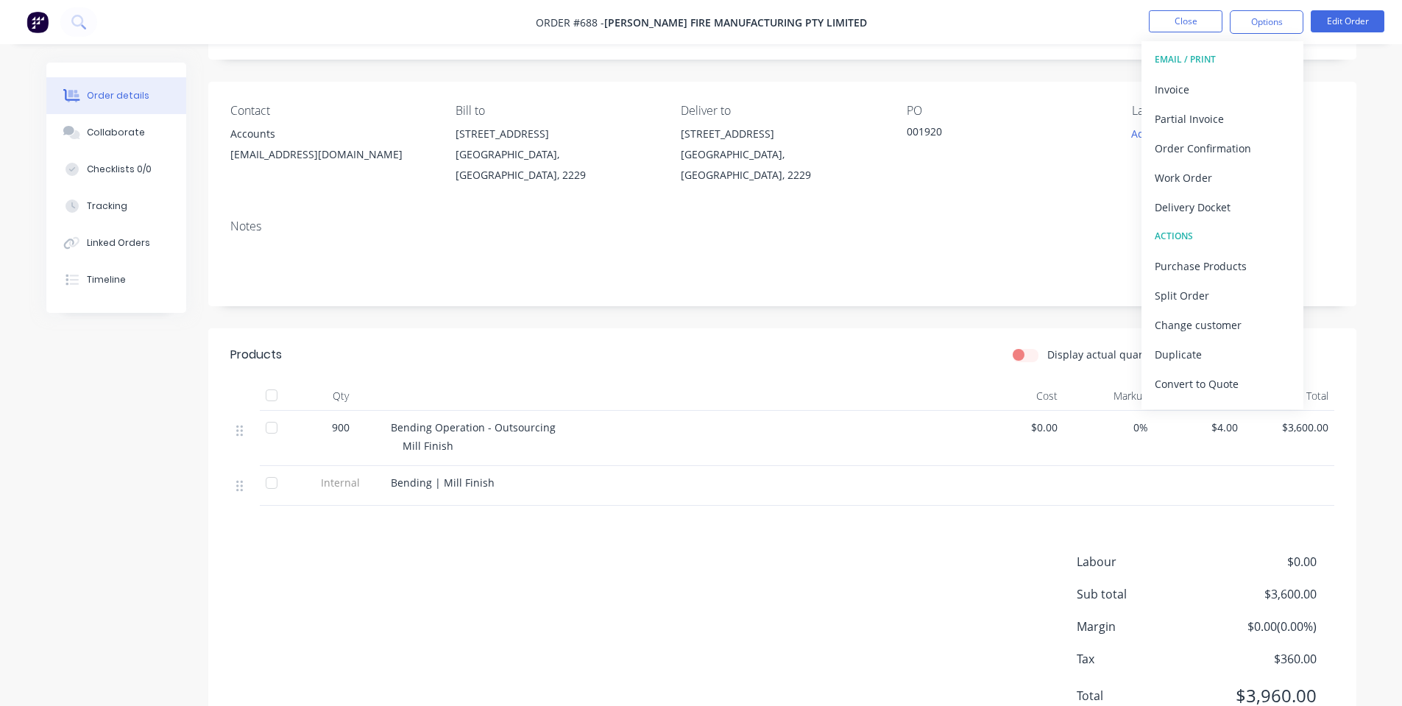
scroll to position [128, 0]
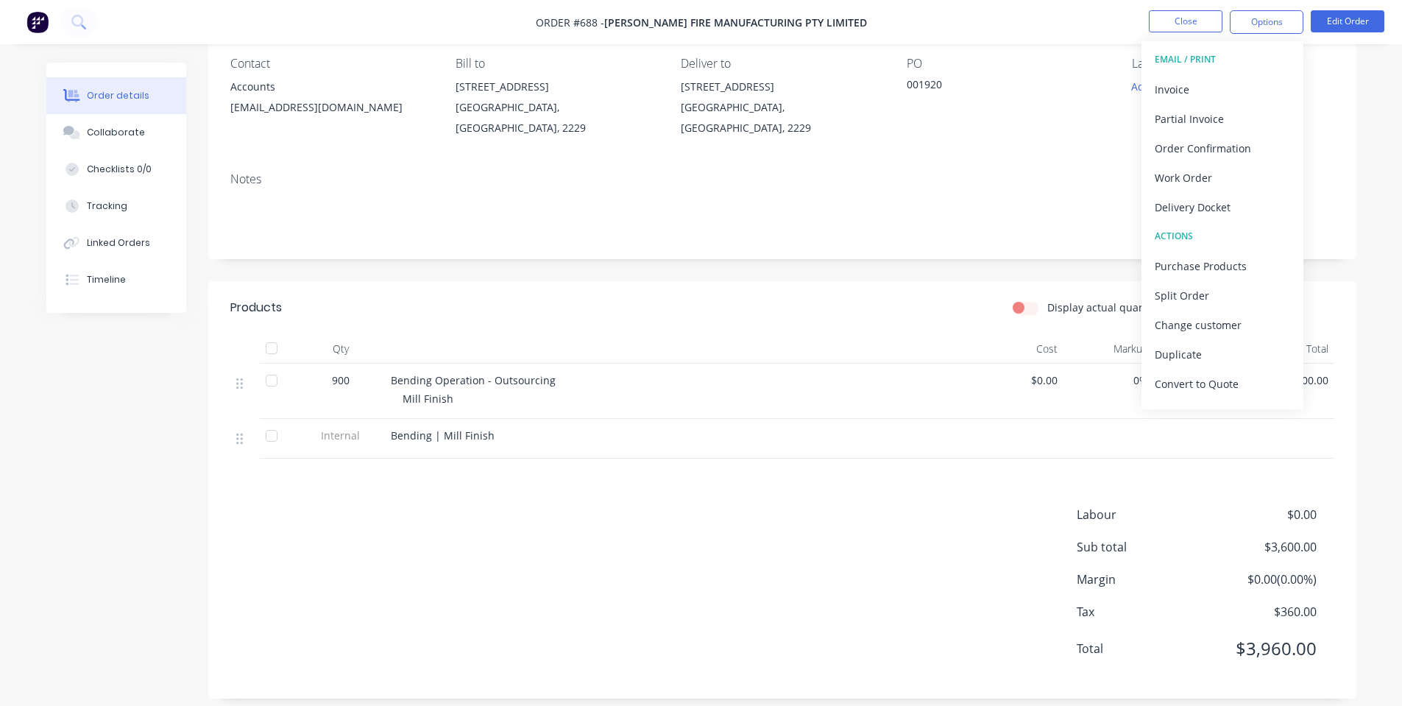
click at [885, 299] on div "Display actual quantities Show / Hide columns" at bounding box center [898, 308] width 869 height 24
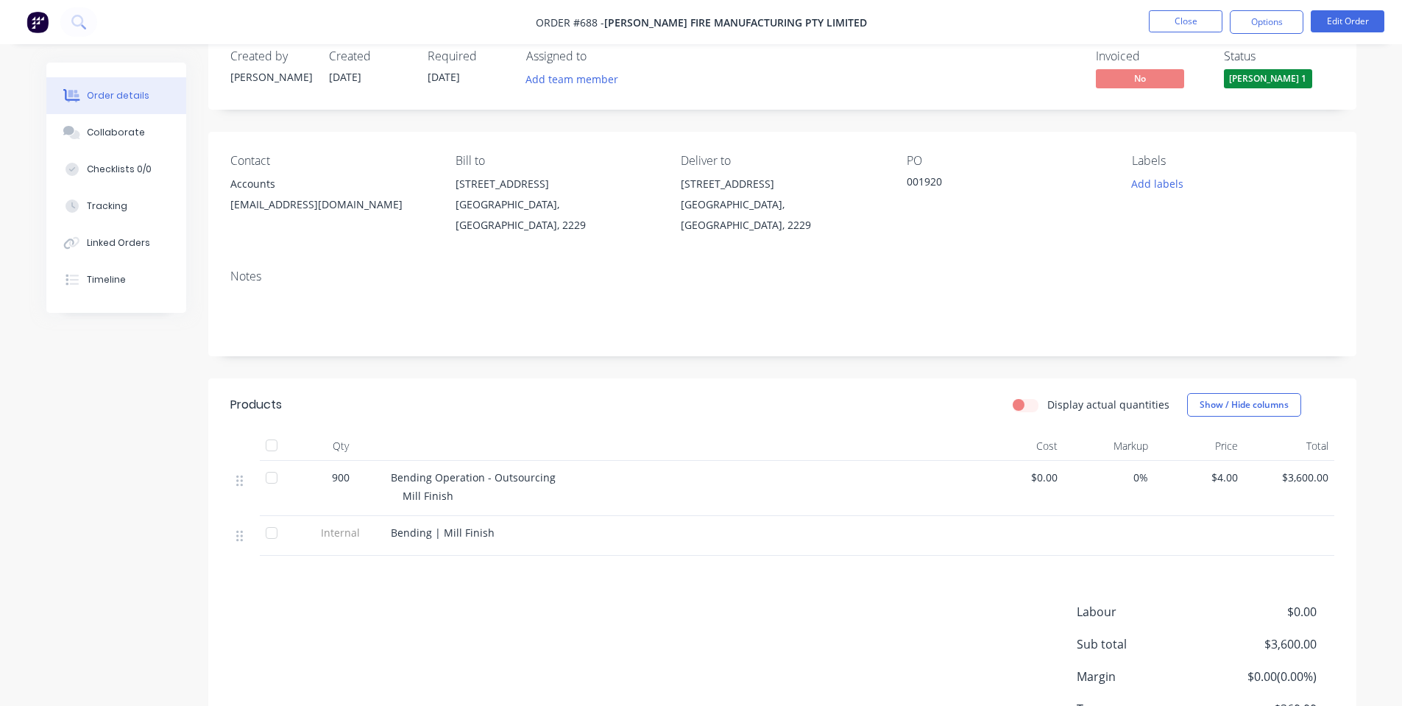
scroll to position [0, 0]
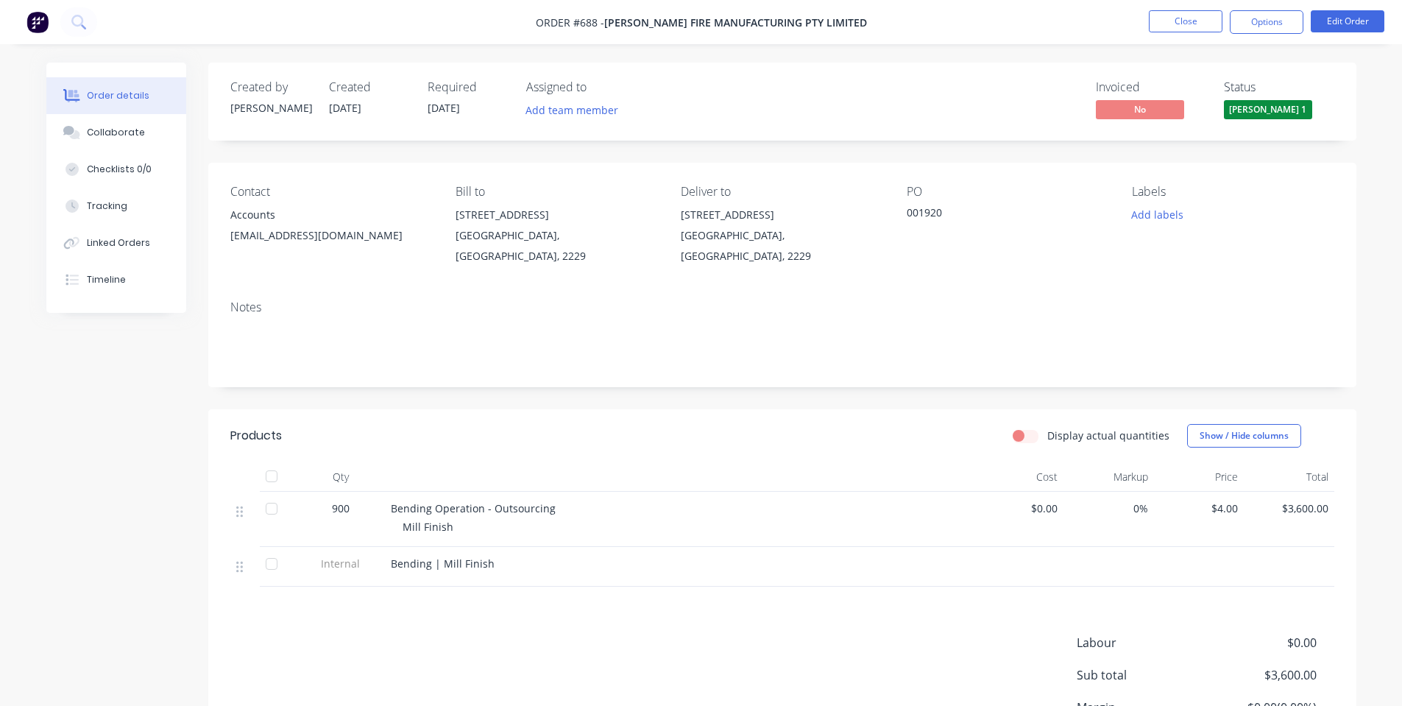
click at [904, 300] on div "Notes" at bounding box center [782, 307] width 1104 height 14
click at [1152, 70] on div "Created by [PERSON_NAME] Created [DATE] Required [DATE] Assigned to Add team me…" at bounding box center [782, 102] width 1148 height 78
click at [1174, 21] on button "Close" at bounding box center [1186, 21] width 74 height 22
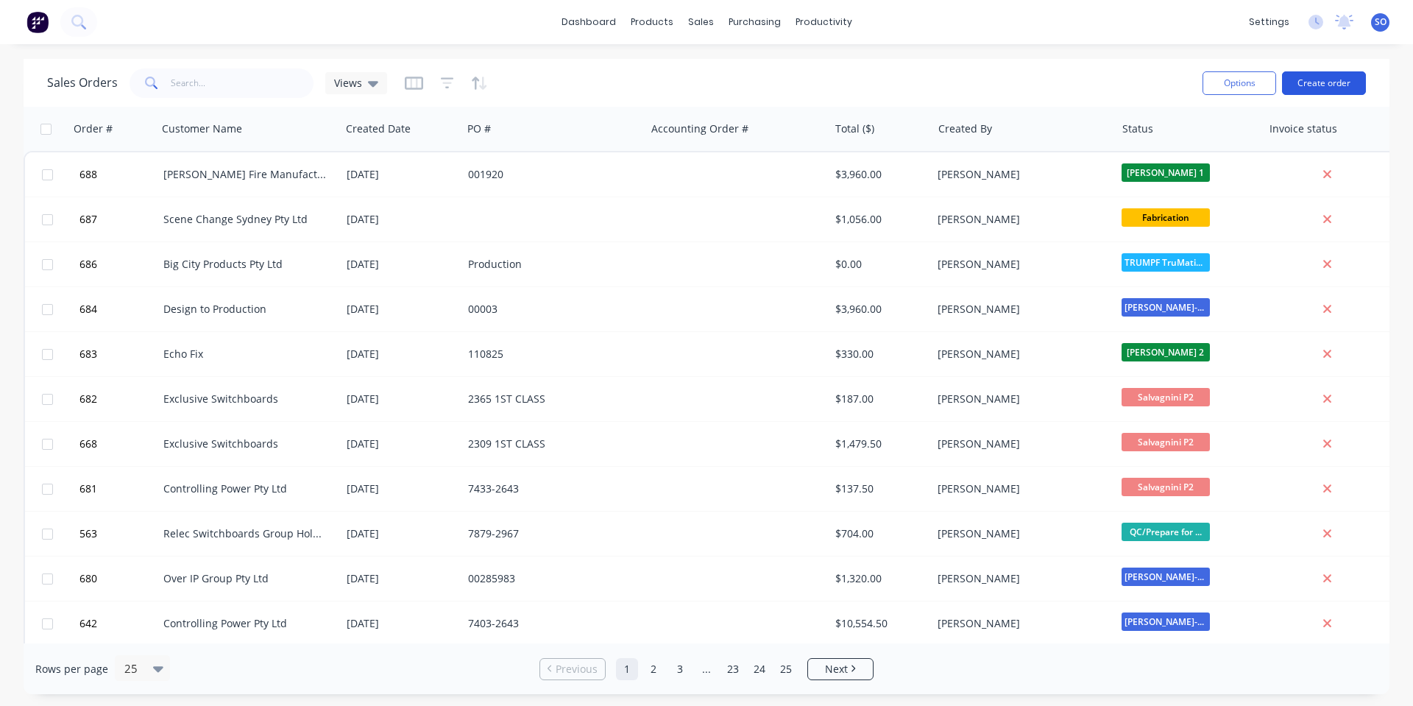
click at [1330, 87] on button "Create order" at bounding box center [1324, 83] width 84 height 24
click at [1065, 198] on button "Duplicate" at bounding box center [1091, 202] width 147 height 29
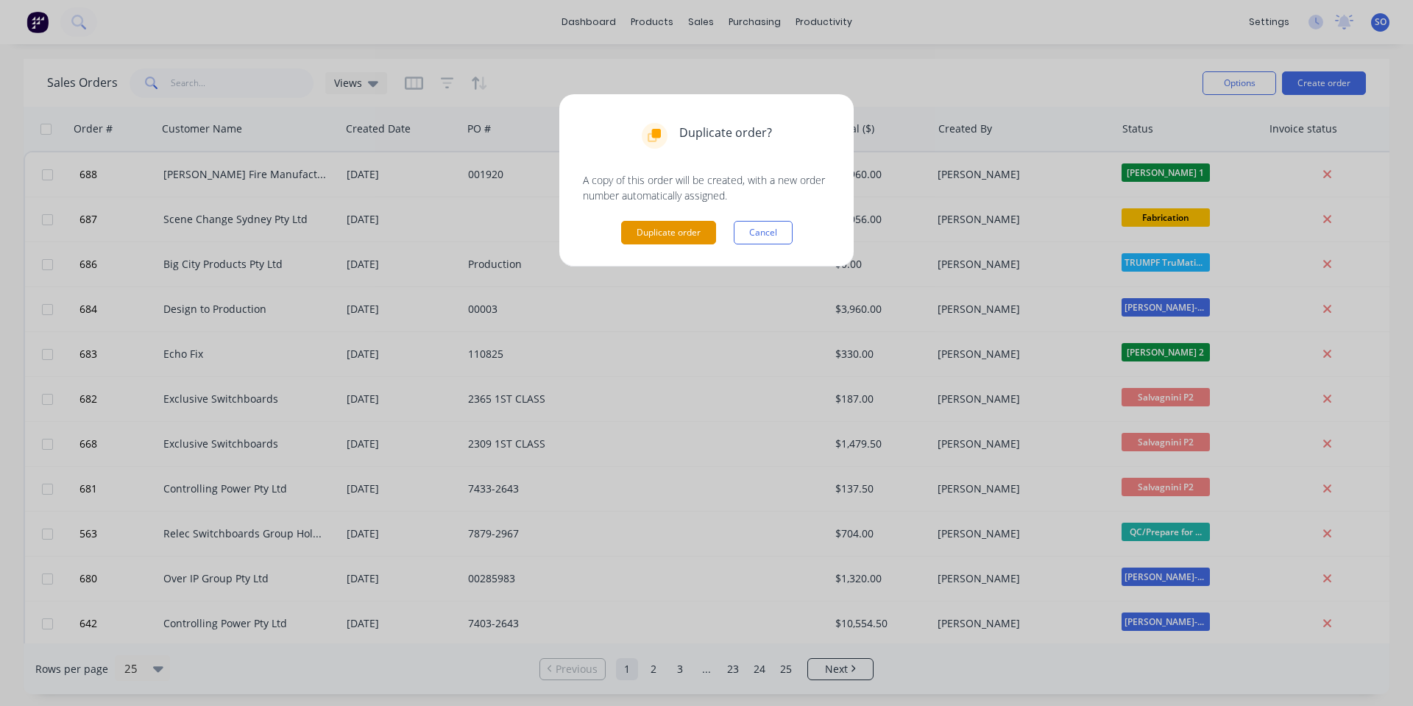
click at [650, 234] on button "Duplicate order" at bounding box center [668, 233] width 95 height 24
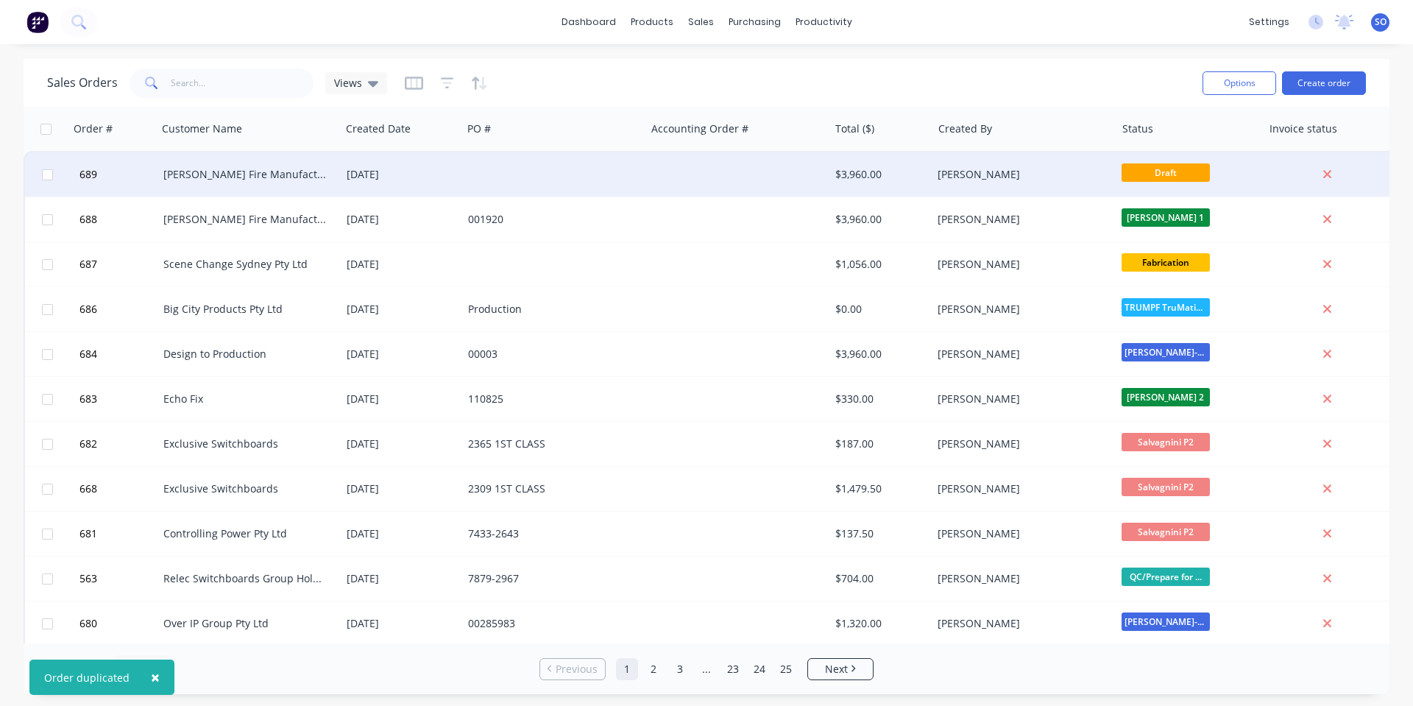
click at [628, 180] on div at bounding box center [553, 174] width 183 height 44
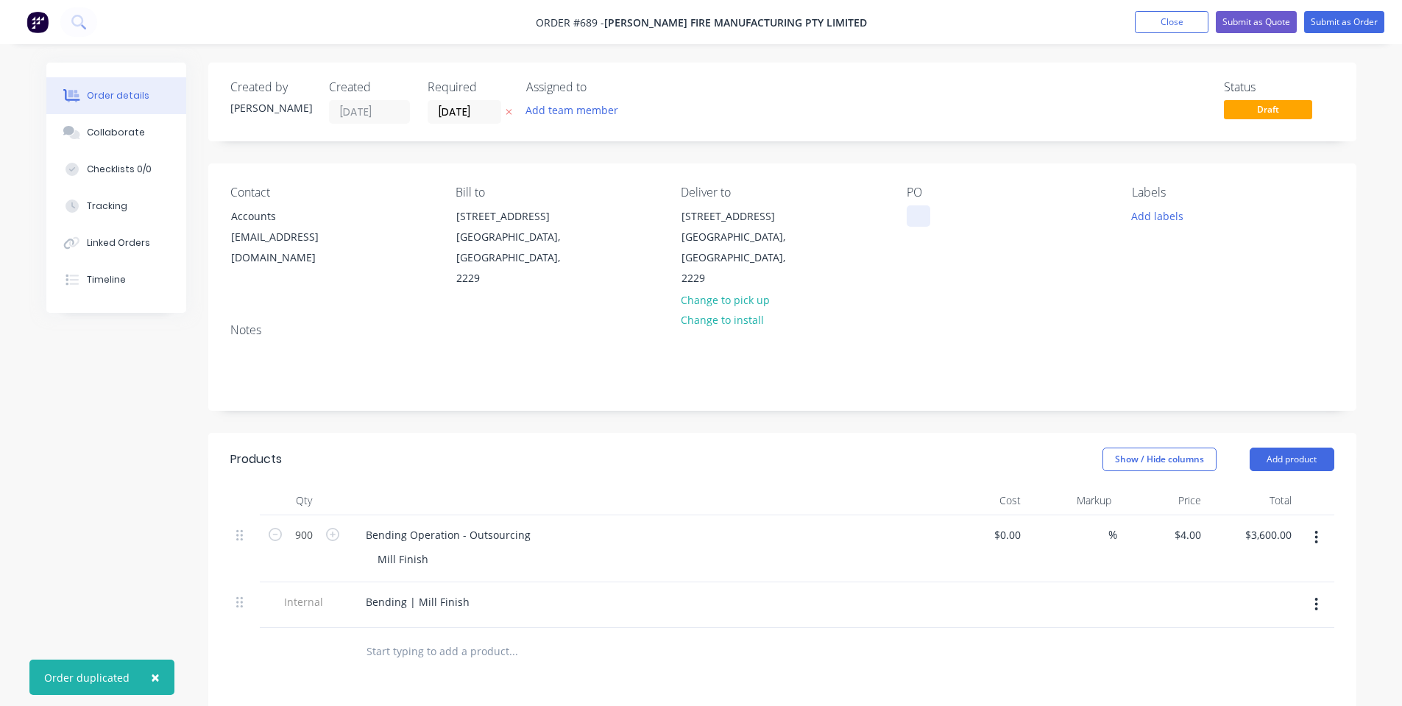
click at [916, 213] on div at bounding box center [919, 215] width 24 height 21
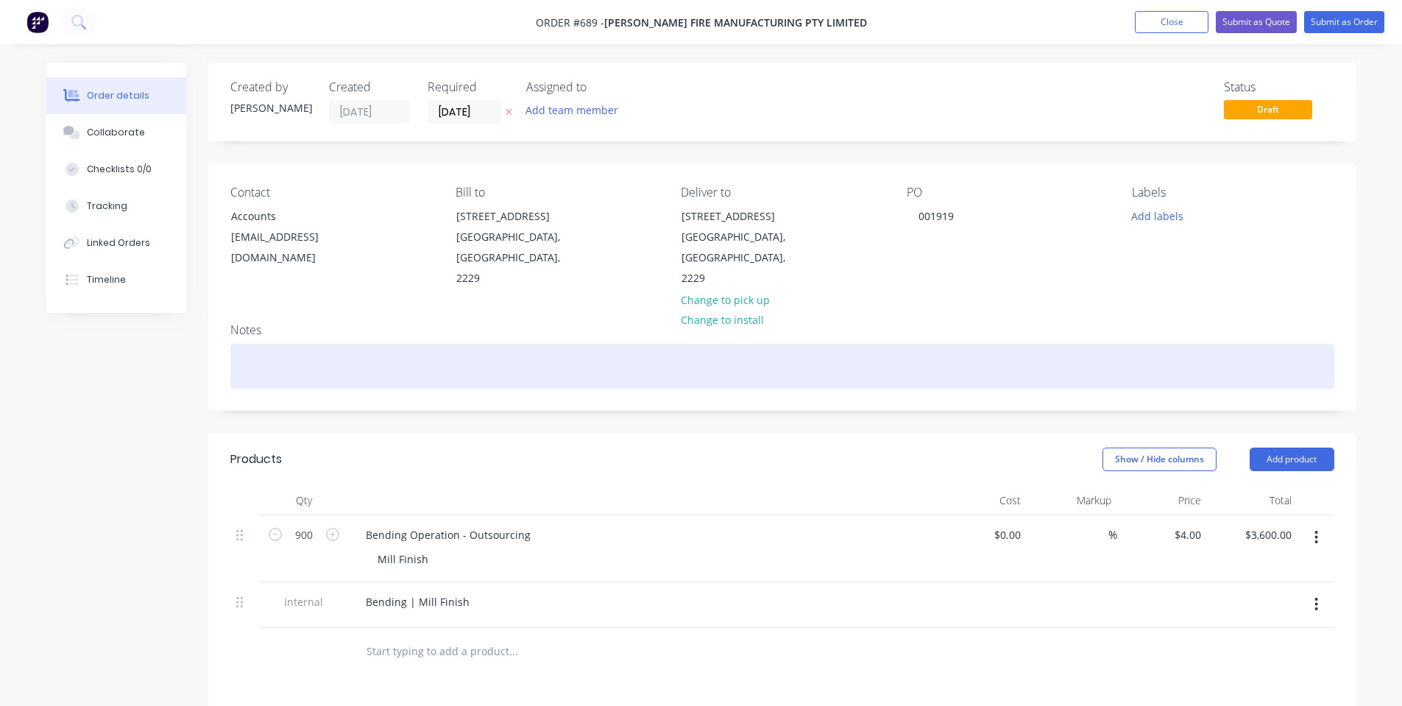
click at [972, 347] on div at bounding box center [782, 366] width 1104 height 45
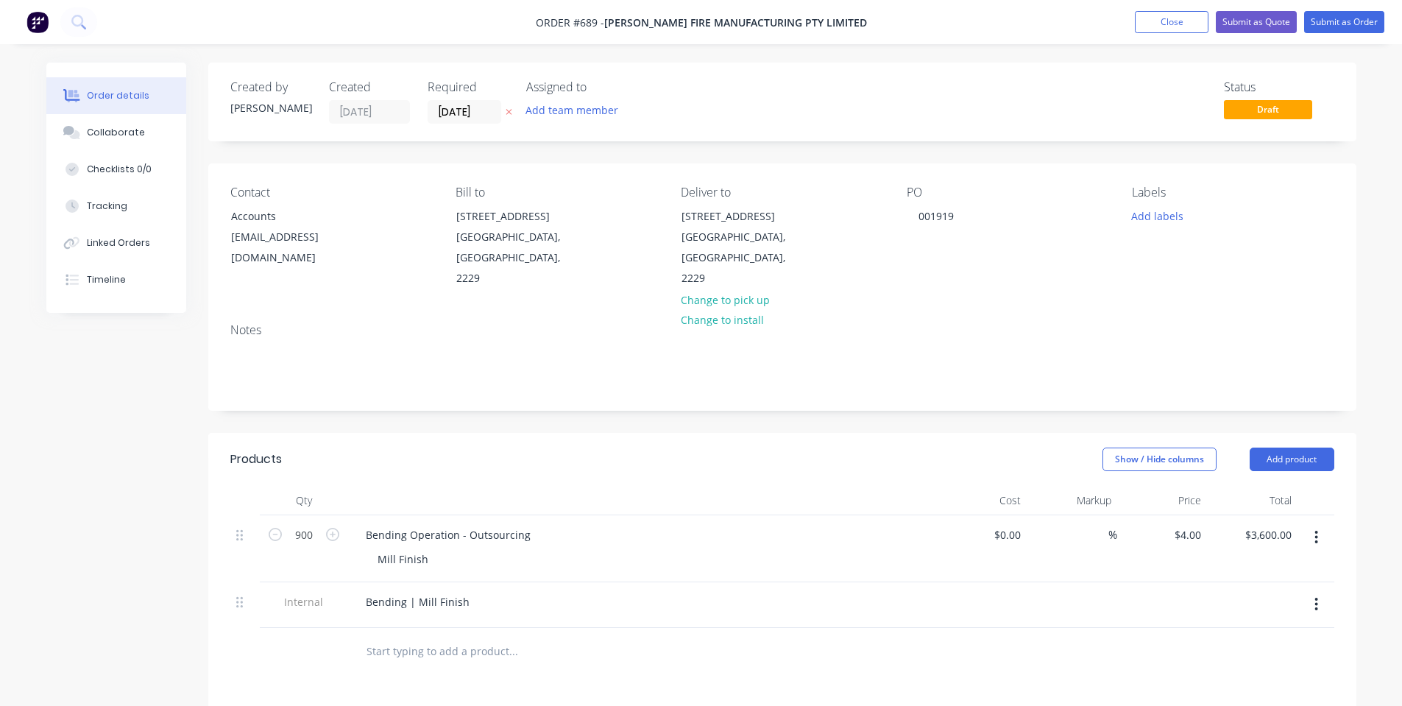
click at [548, 552] on div "Mill Finish" at bounding box center [648, 558] width 565 height 21
click at [304, 537] on input "900" at bounding box center [304, 535] width 38 height 22
type input "2"
type input "314"
type input "4"
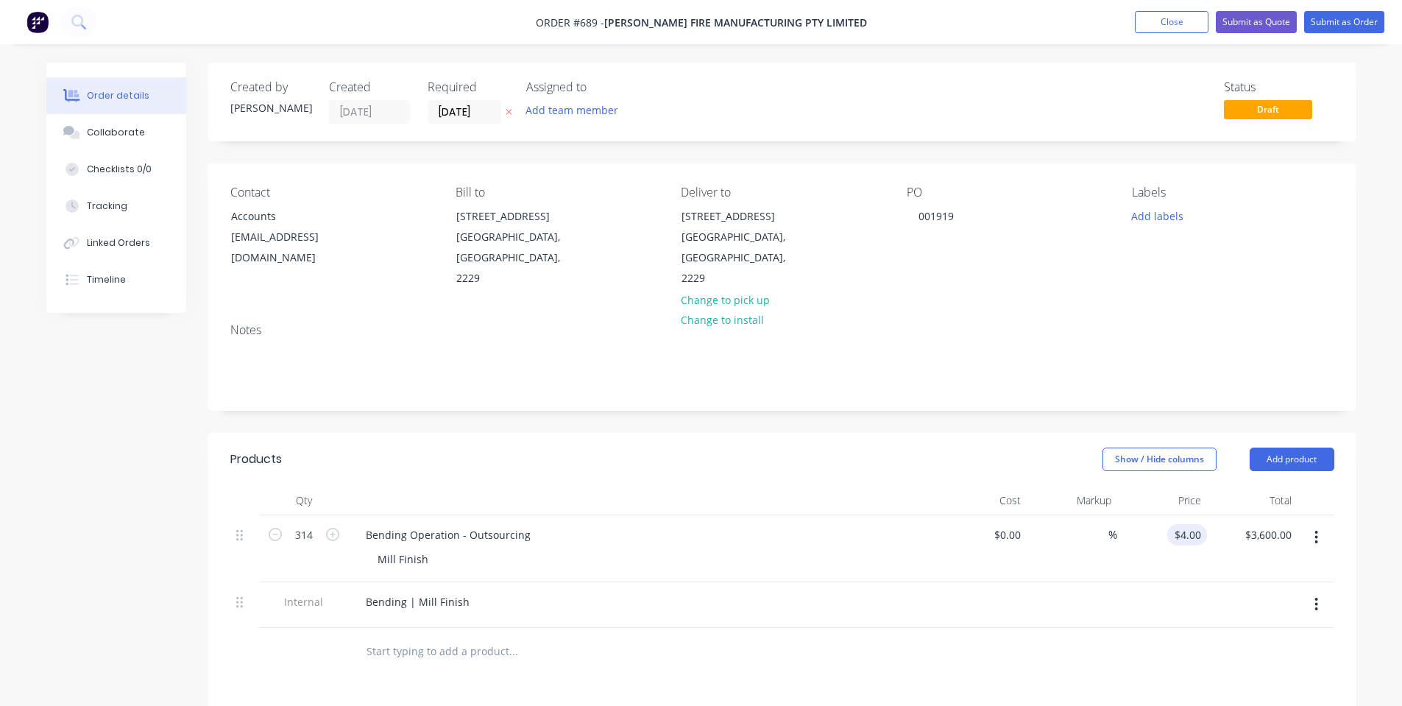
type input "$1,256.00"
click at [1196, 542] on input "4" at bounding box center [1190, 534] width 34 height 21
type input "$4.50"
type input "$1,413.00"
click at [979, 647] on div at bounding box center [782, 652] width 1104 height 48
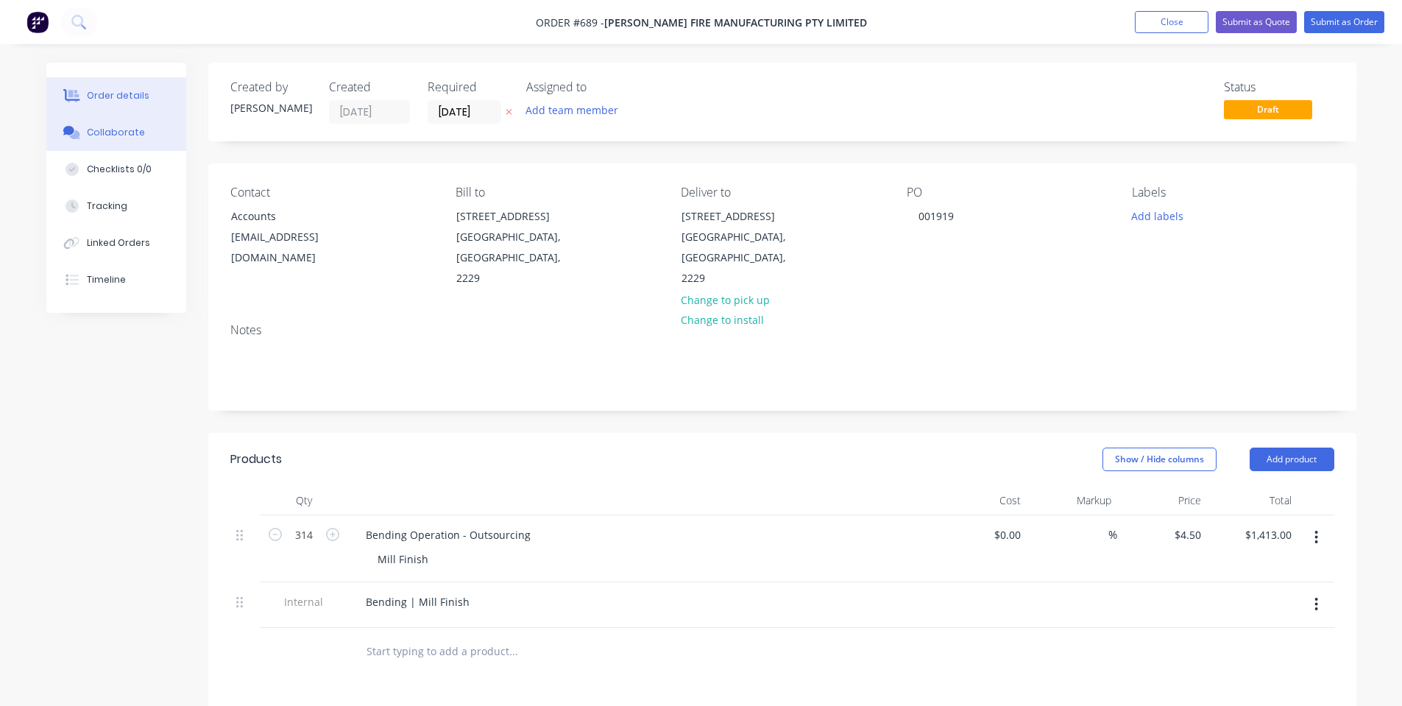
click at [101, 141] on button "Collaborate" at bounding box center [116, 132] width 140 height 37
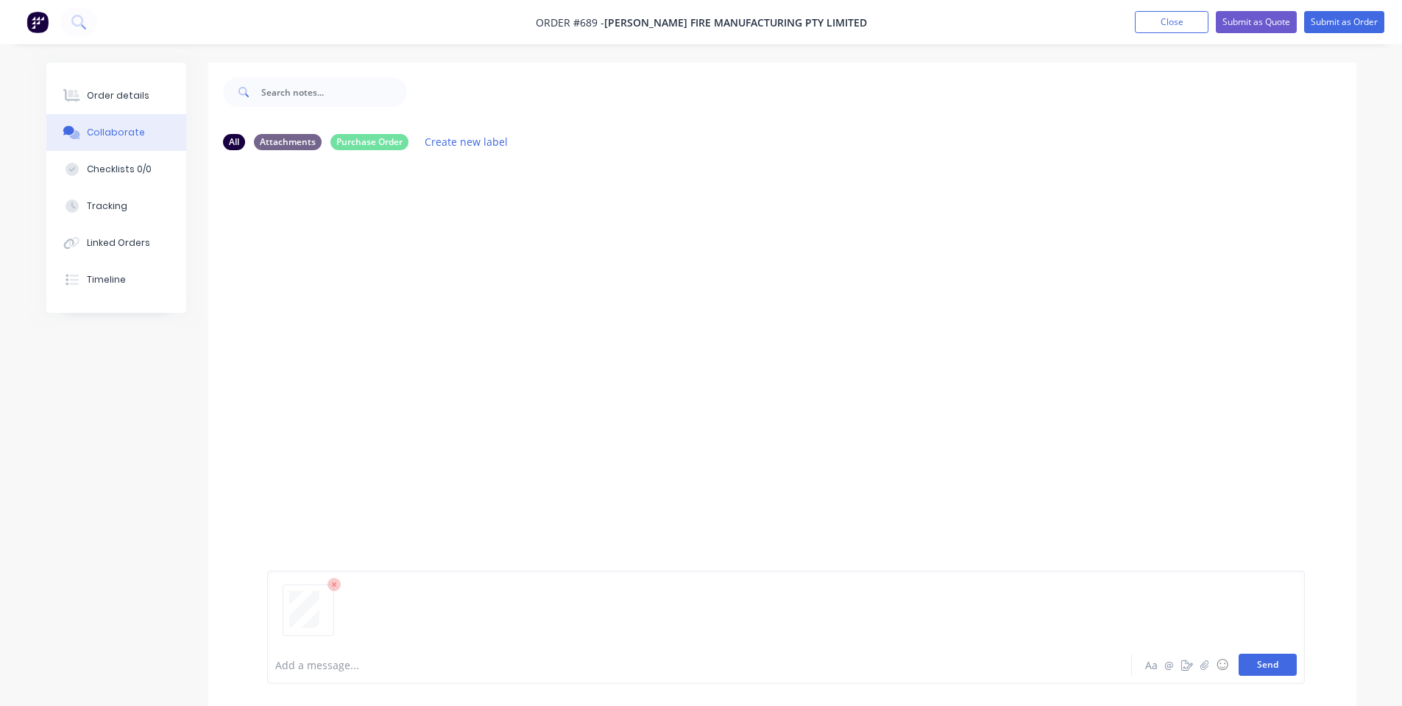
click at [1264, 662] on button "Send" at bounding box center [1267, 664] width 58 height 22
click at [560, 326] on div "SO You 09:58am [DATE] Purchase Order PO001919.pdf Labels Download Delete" at bounding box center [782, 403] width 1148 height 483
click at [141, 93] on div "Order details" at bounding box center [118, 95] width 63 height 13
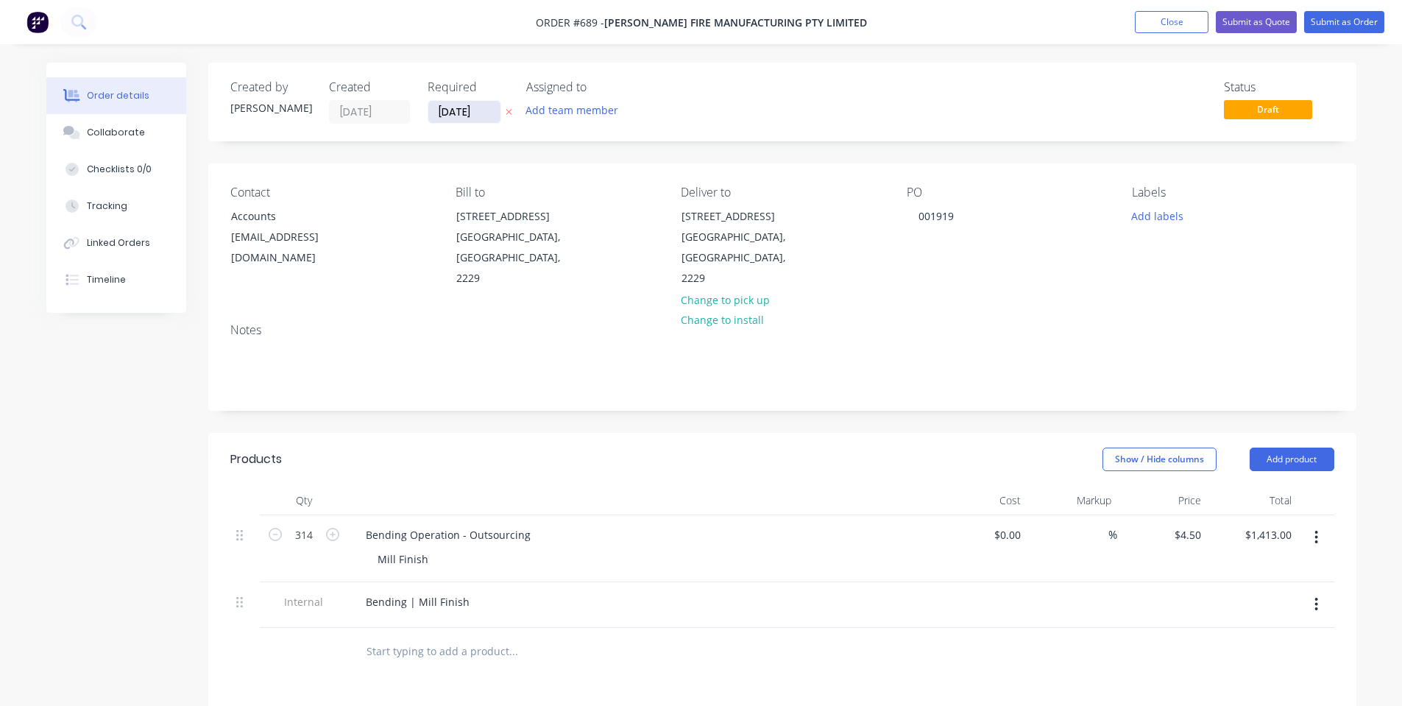
click at [436, 112] on input "[DATE]" at bounding box center [464, 112] width 72 height 22
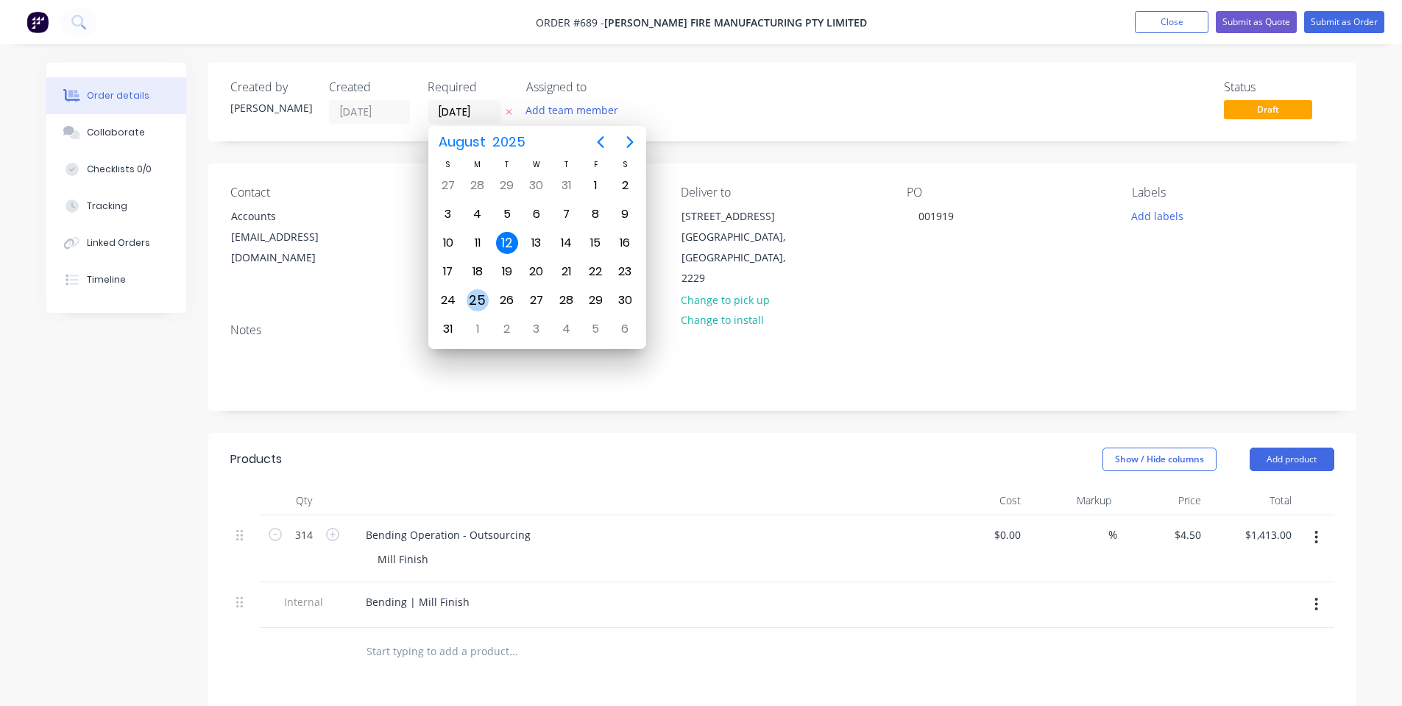
click at [483, 292] on div "25" at bounding box center [478, 300] width 22 height 22
type input "[DATE]"
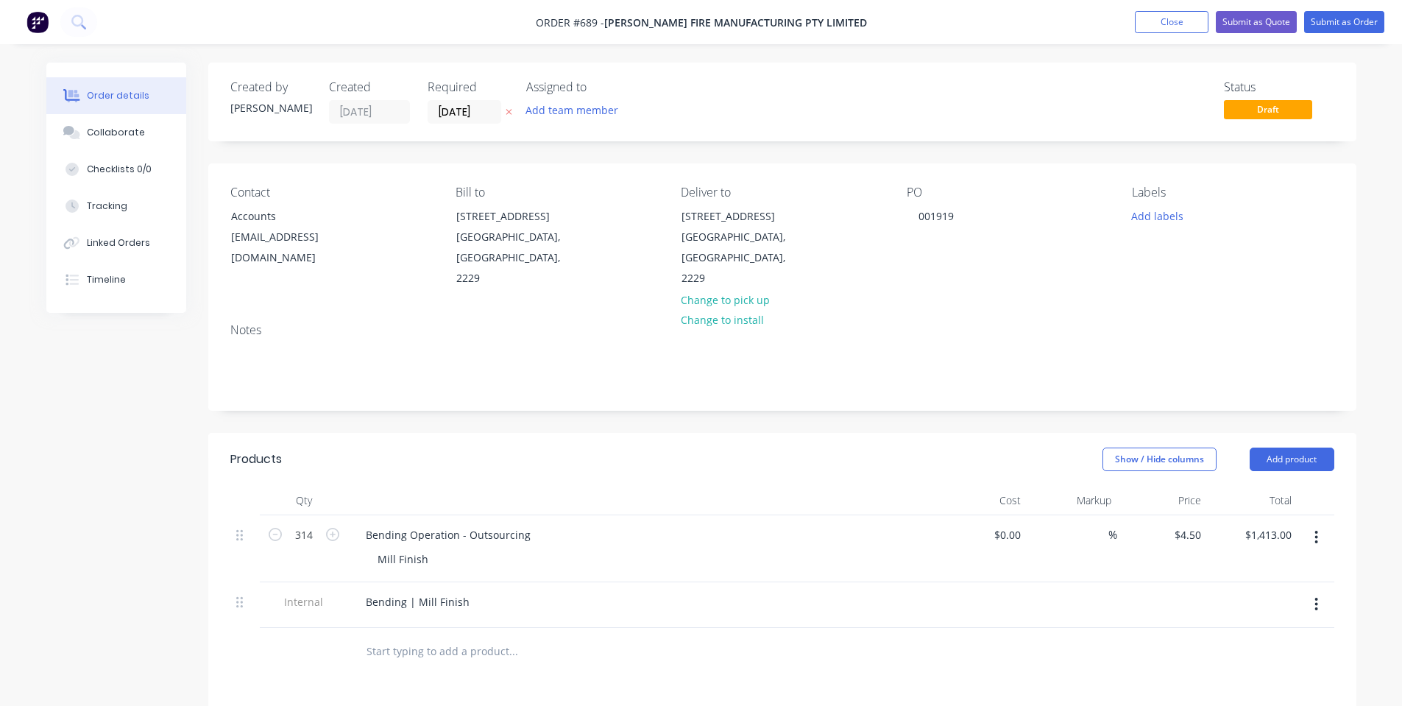
click at [940, 71] on div "Created by [PERSON_NAME] Created [DATE] Required [DATE] Assigned to Add team me…" at bounding box center [782, 102] width 1148 height 79
click at [1323, 22] on button "Submit as Order" at bounding box center [1344, 22] width 80 height 22
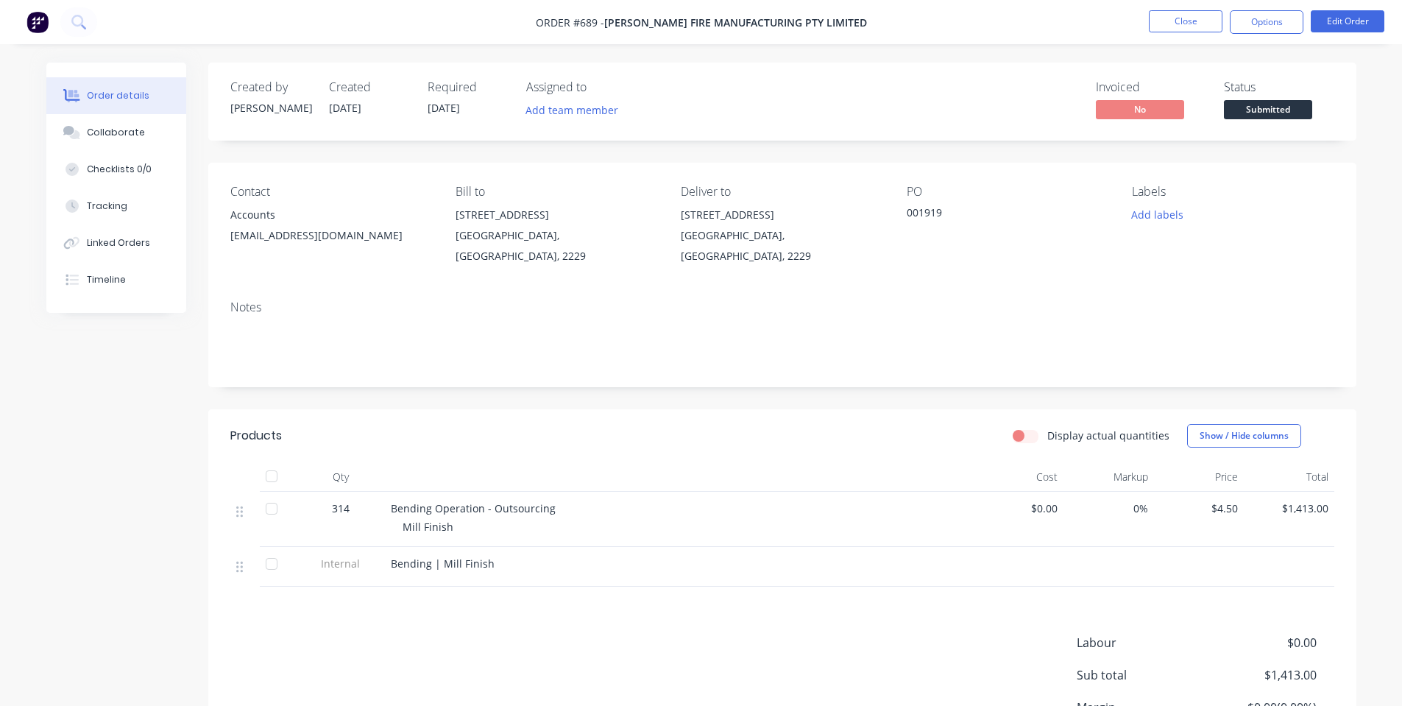
click at [1285, 113] on span "Submitted" at bounding box center [1268, 109] width 88 height 18
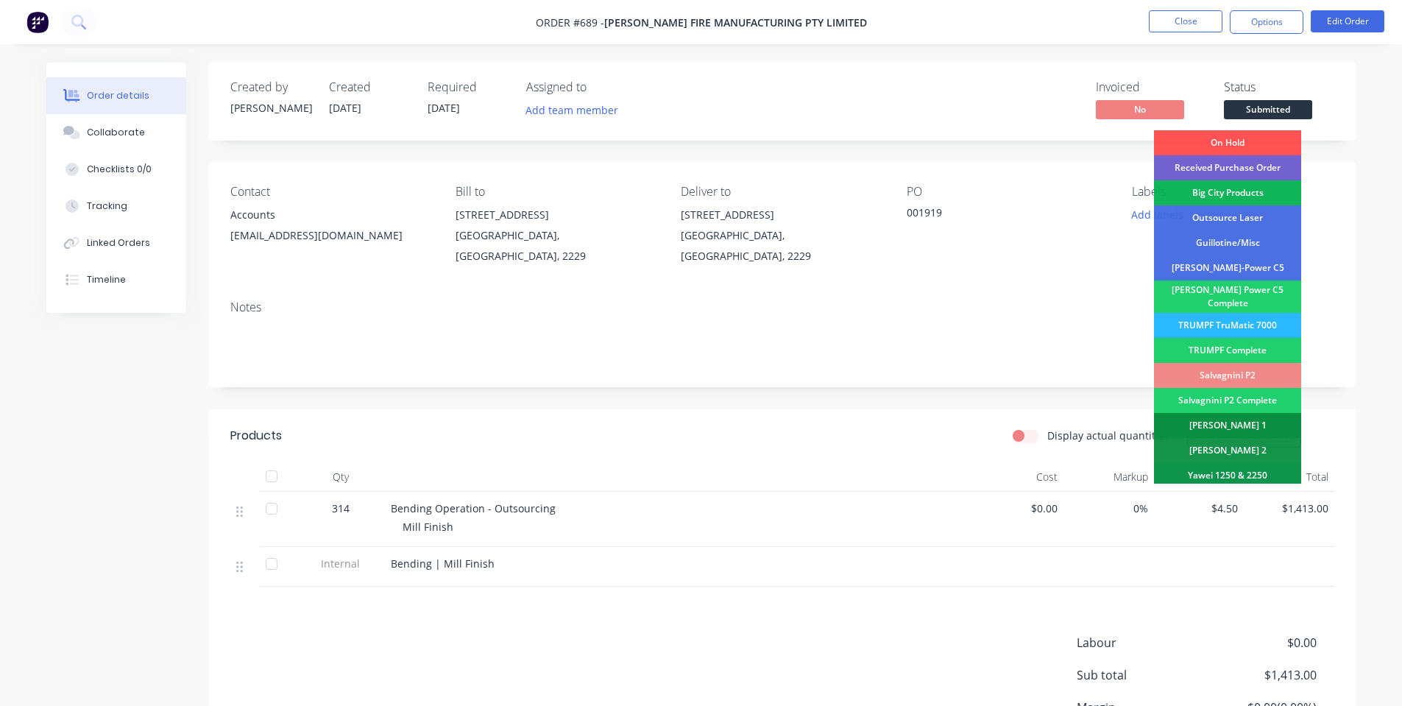
click at [1272, 419] on div "[PERSON_NAME] 1" at bounding box center [1227, 425] width 147 height 25
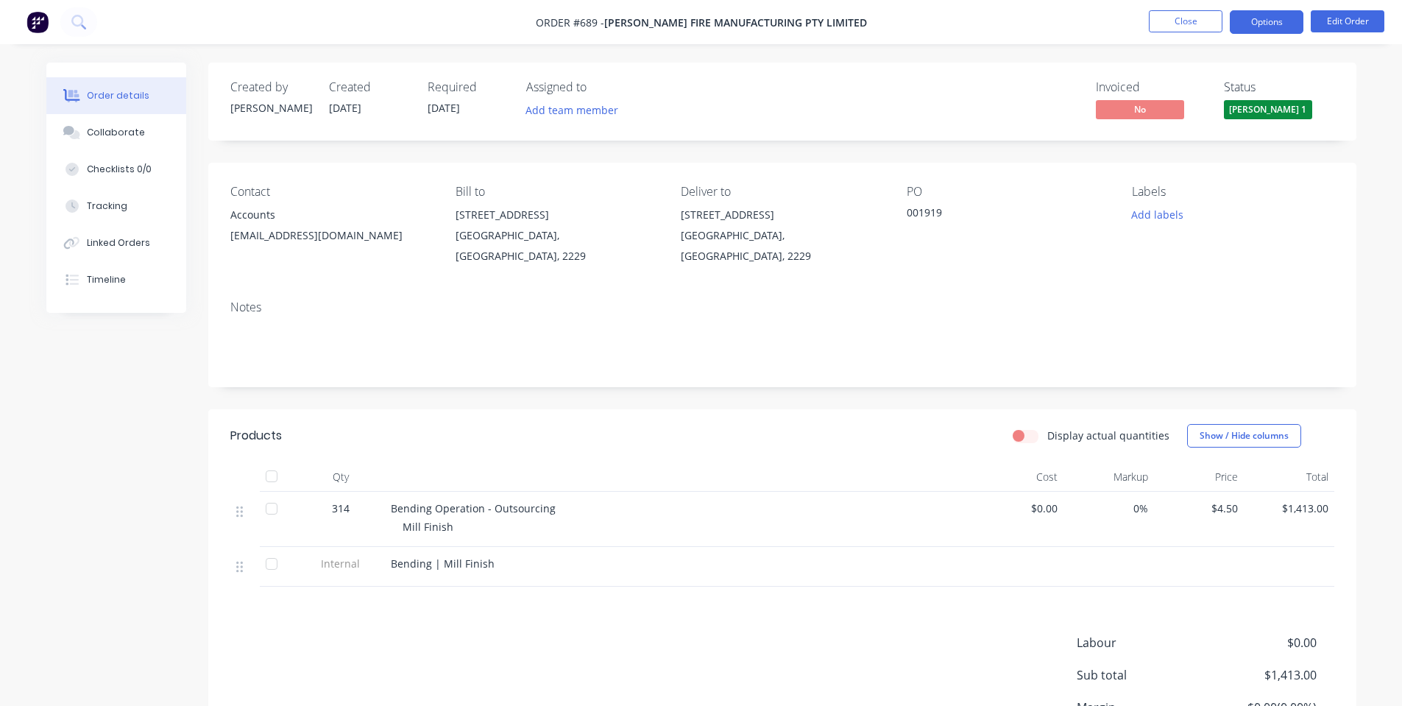
click at [1251, 21] on button "Options" at bounding box center [1267, 22] width 74 height 24
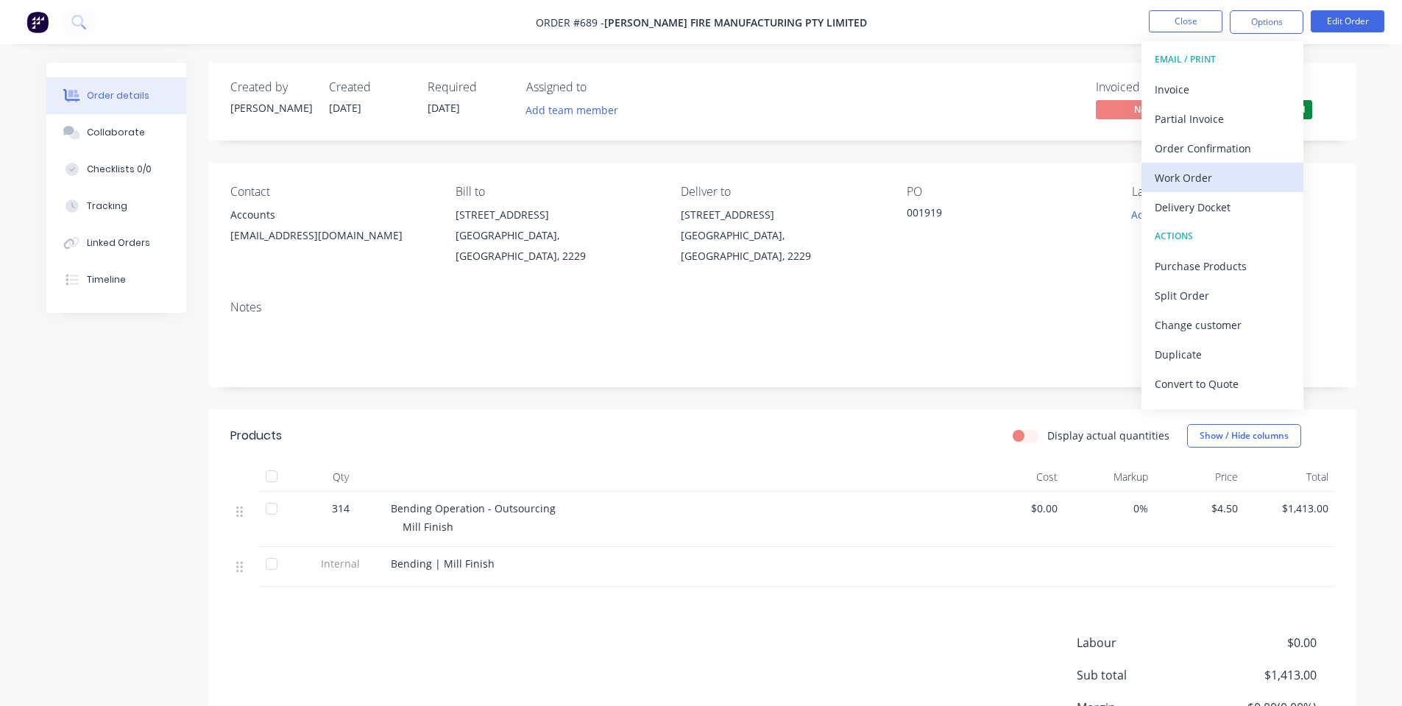
click at [1206, 177] on div "Work Order" at bounding box center [1222, 177] width 135 height 21
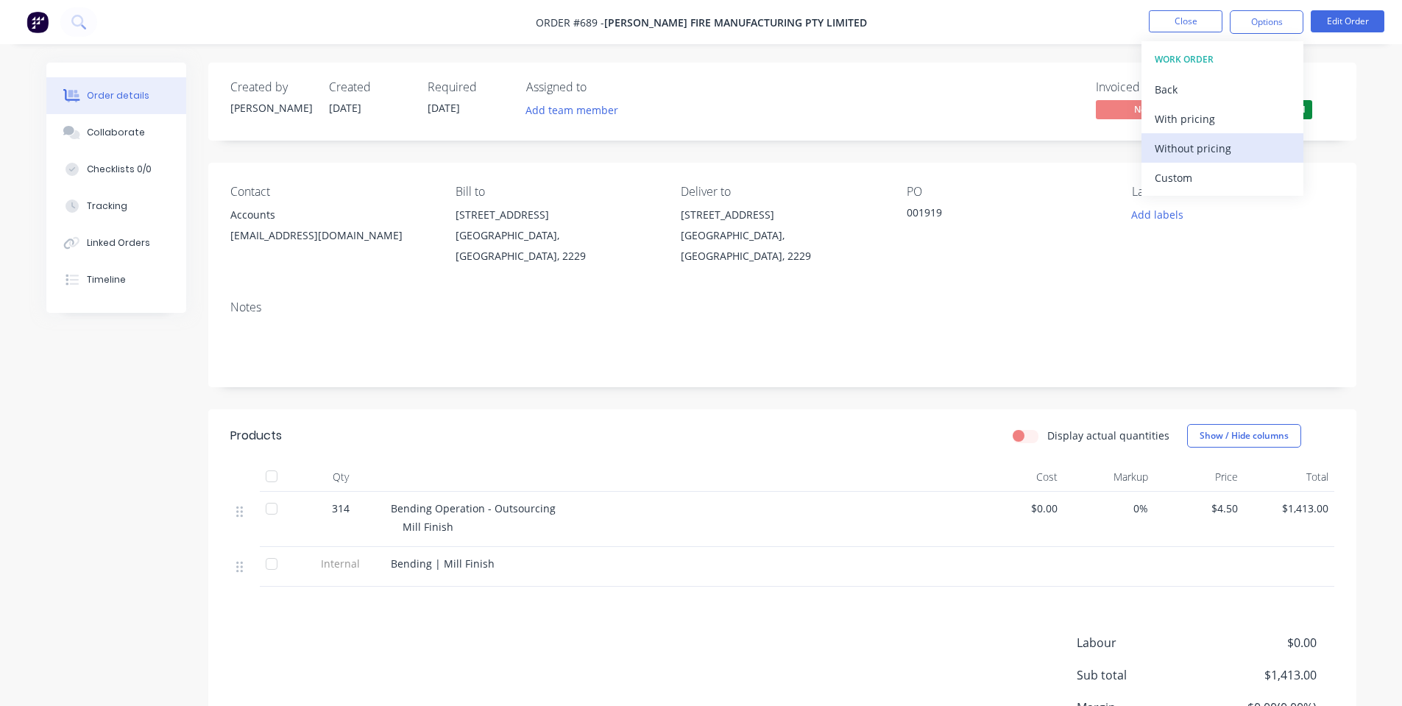
click at [1210, 150] on div "Without pricing" at bounding box center [1222, 148] width 135 height 21
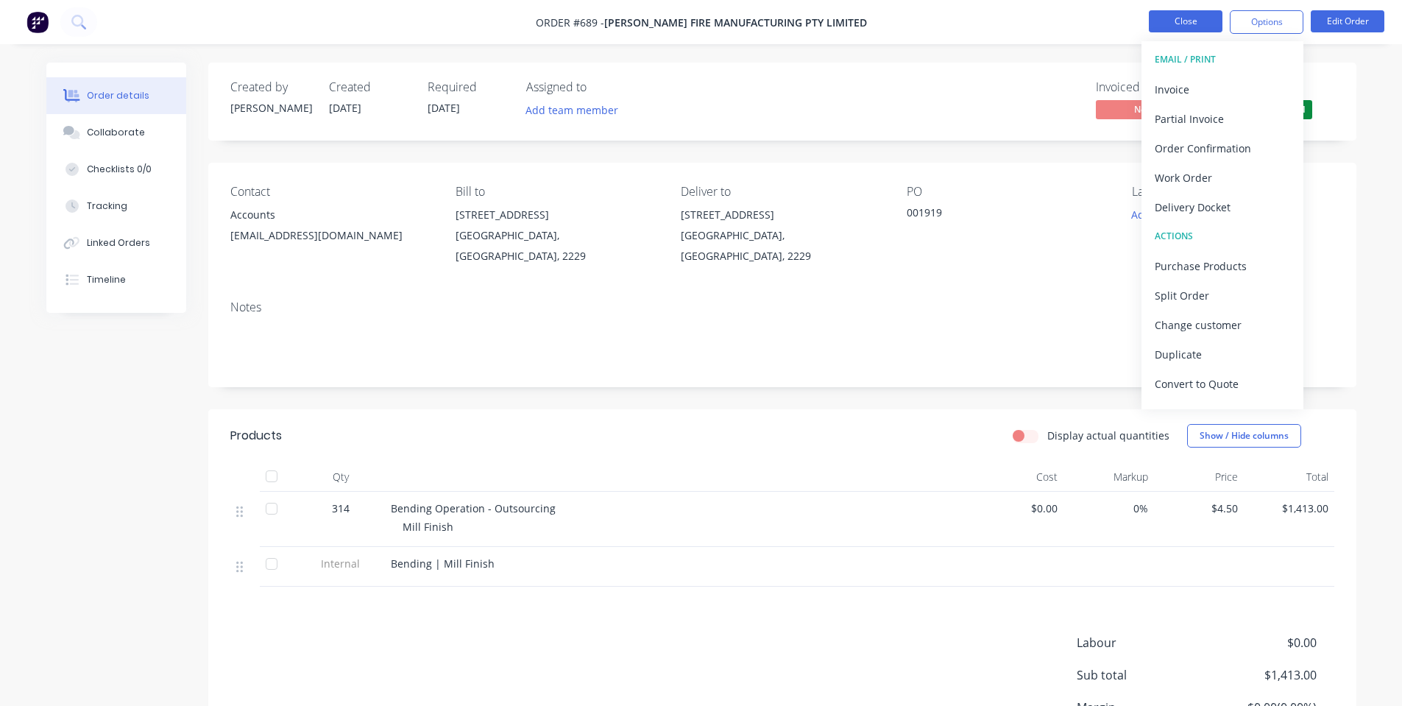
click at [1177, 25] on button "Close" at bounding box center [1186, 21] width 74 height 22
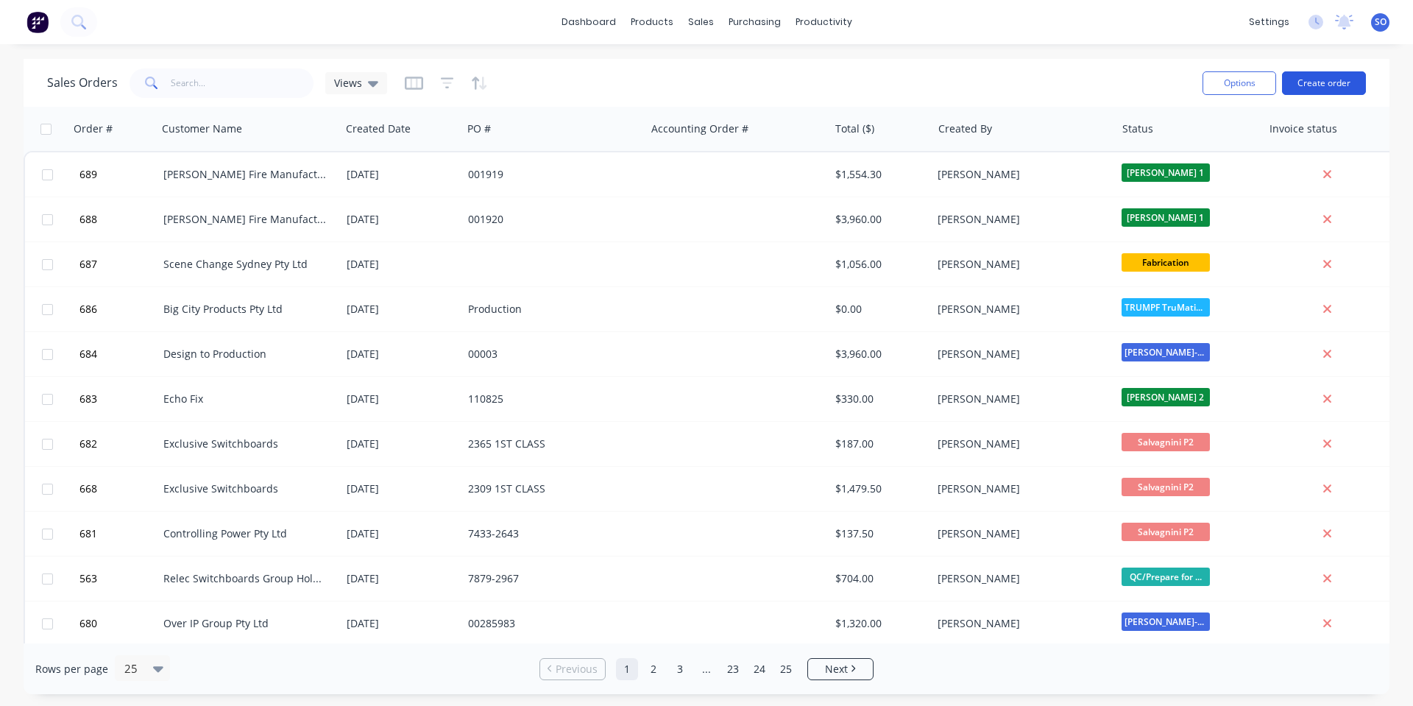
click at [1310, 82] on button "Create order" at bounding box center [1324, 83] width 84 height 24
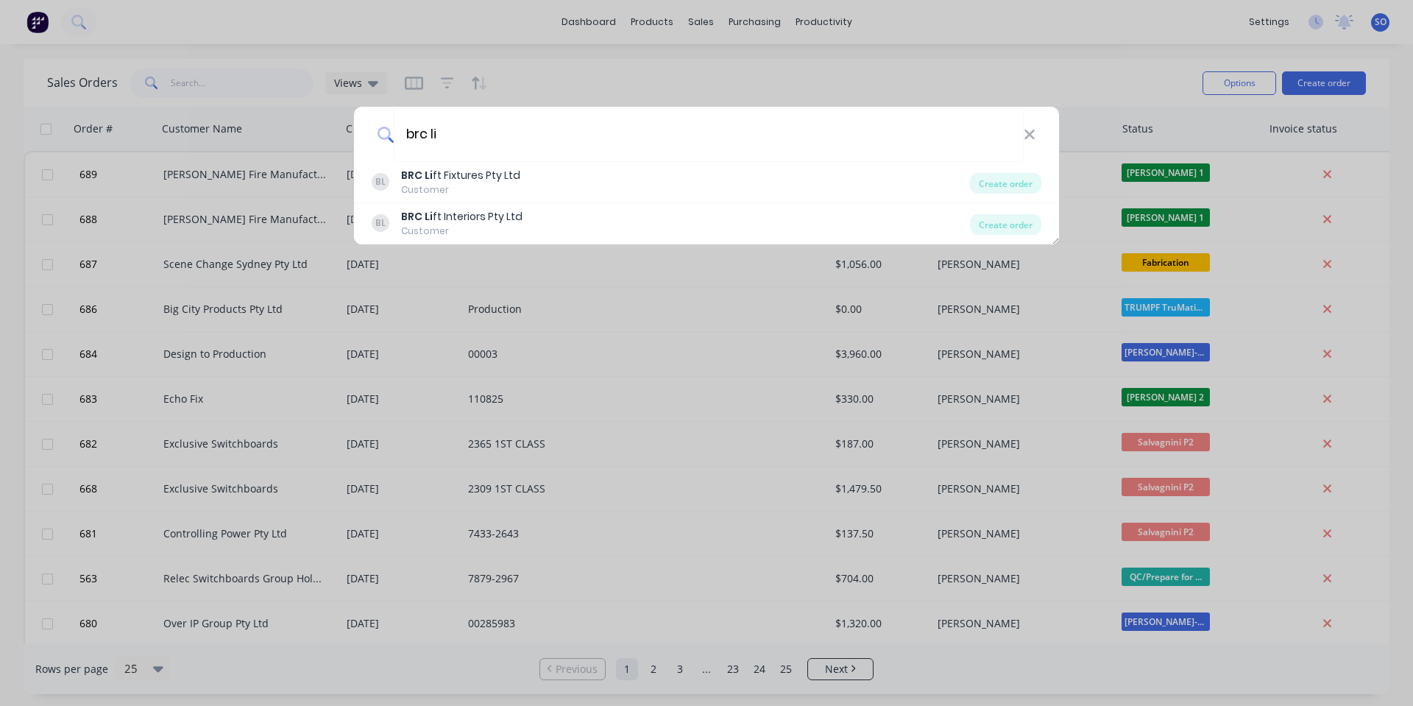
type input "brc li"
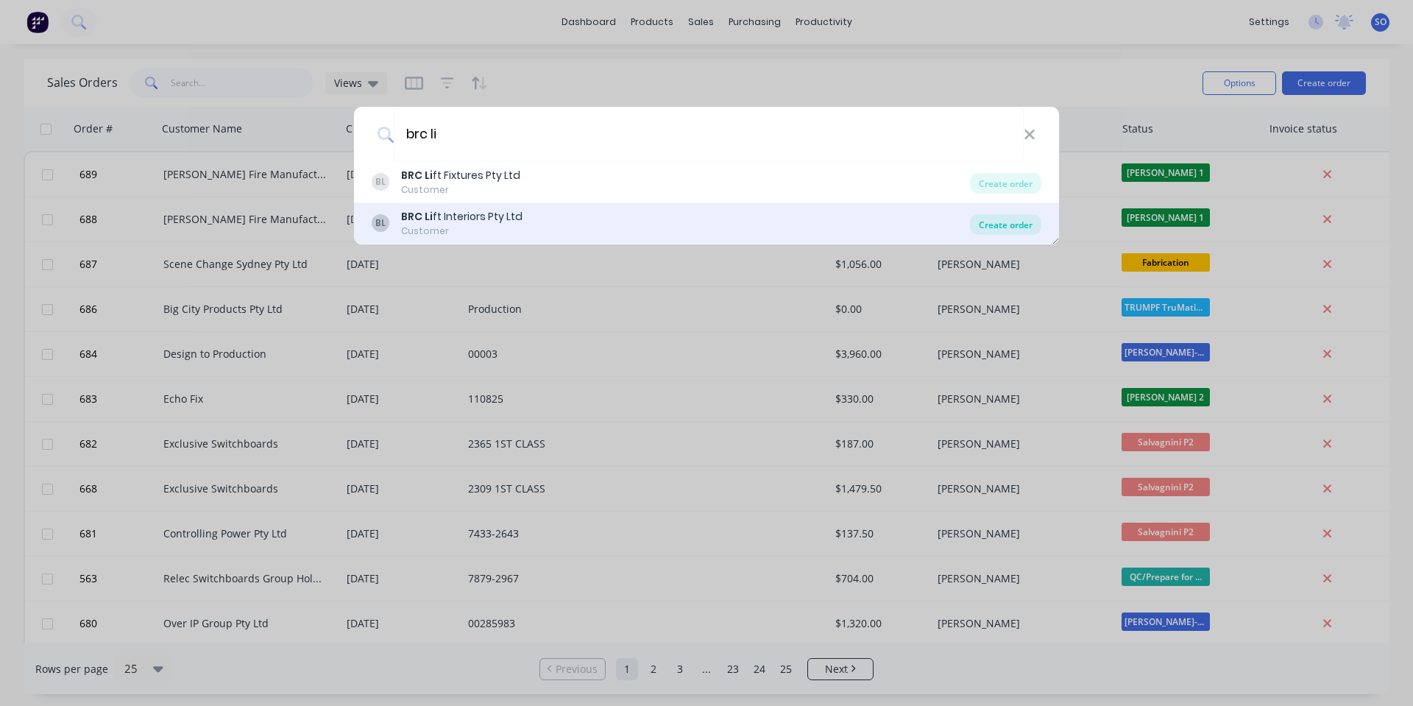
click at [1010, 225] on div "Create order" at bounding box center [1005, 224] width 71 height 21
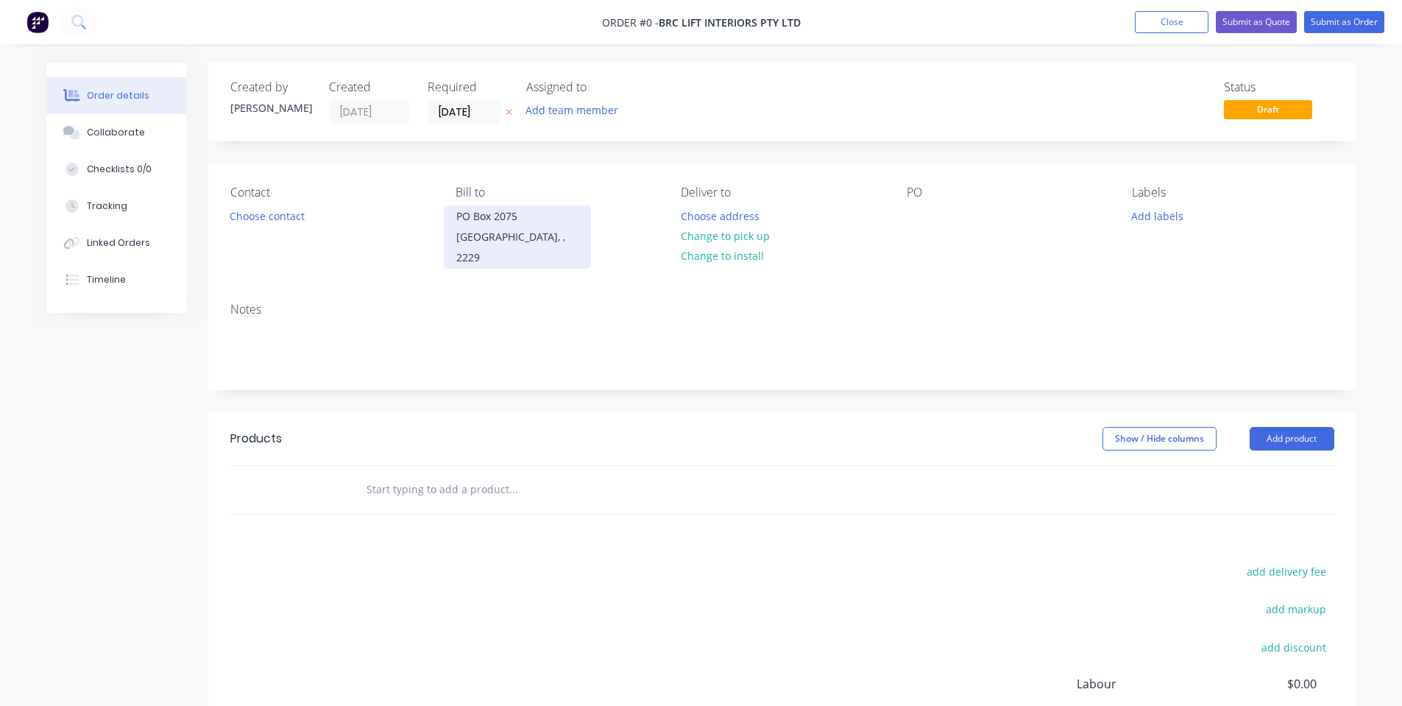
click at [524, 236] on div "[GEOGRAPHIC_DATA], , 2229" at bounding box center [517, 247] width 122 height 41
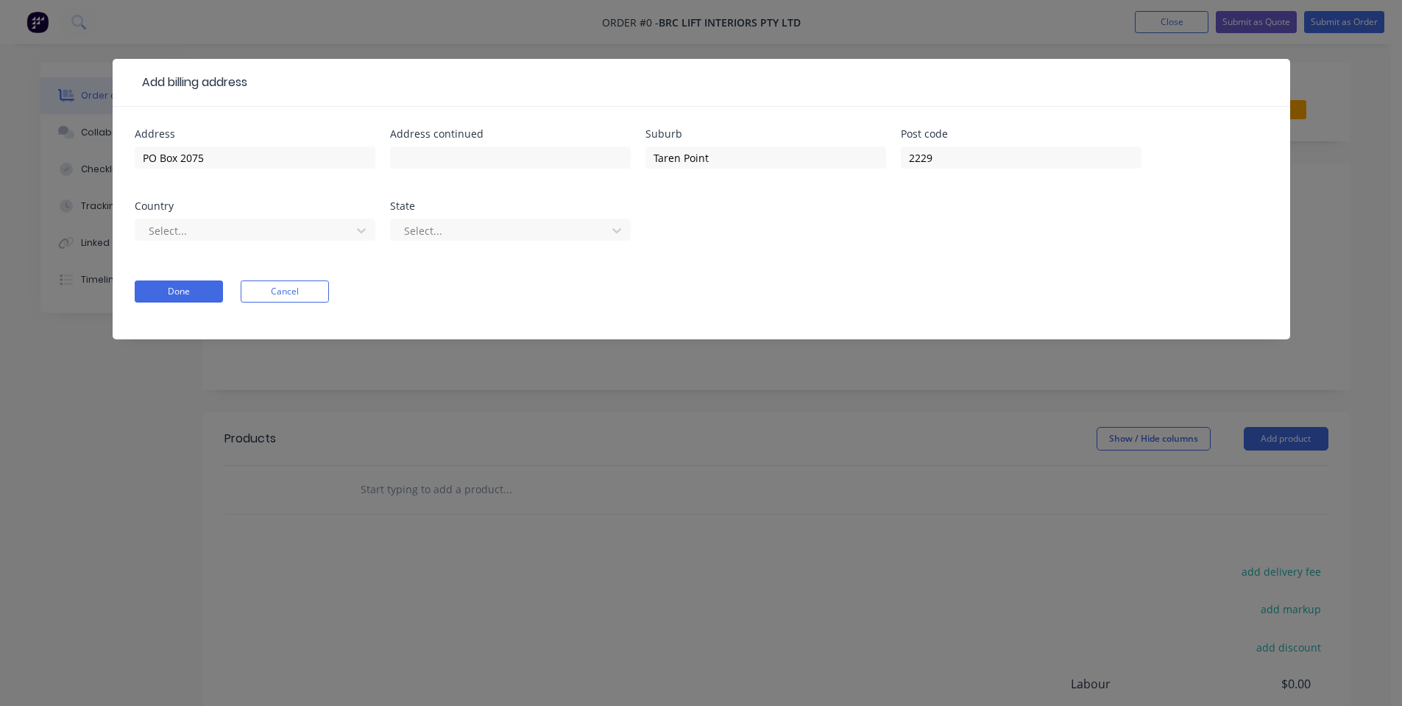
click at [268, 215] on div "Select..." at bounding box center [255, 236] width 241 height 43
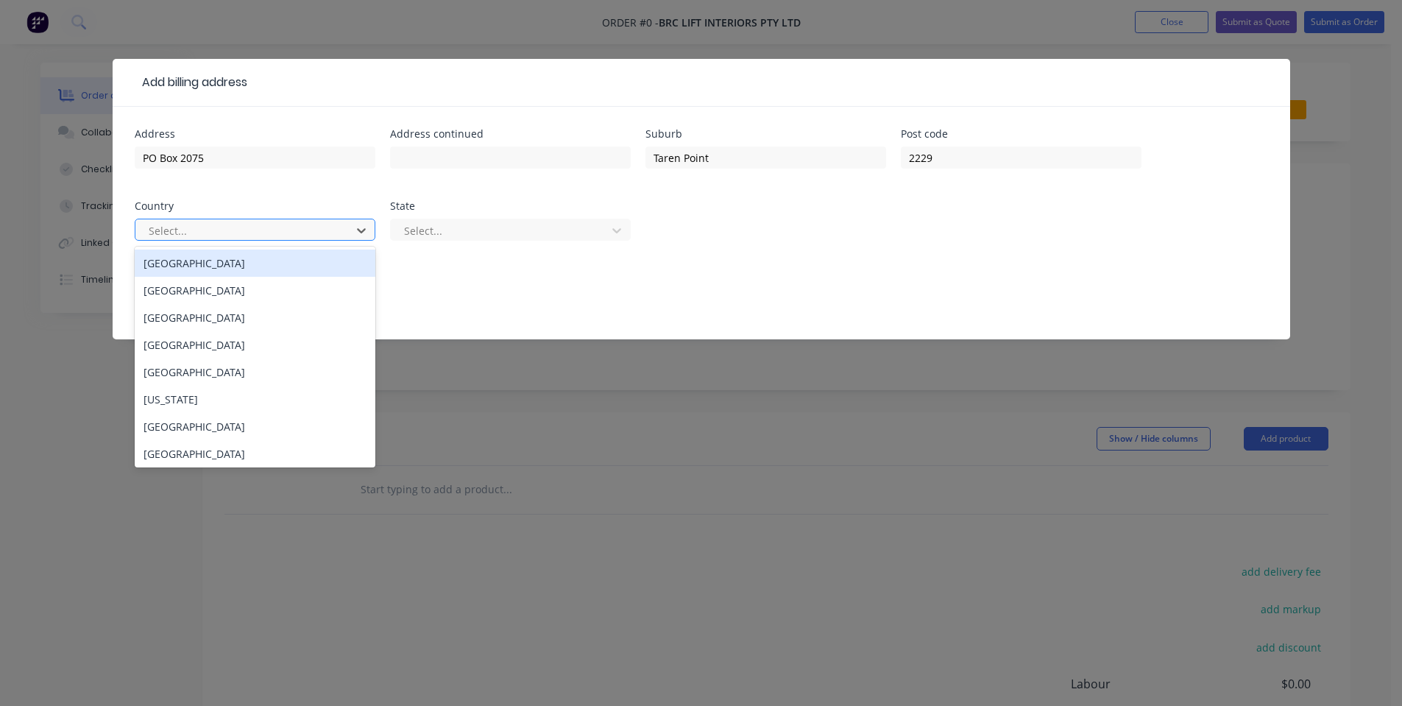
click at [268, 237] on div at bounding box center [245, 230] width 196 height 18
click at [269, 259] on div "[GEOGRAPHIC_DATA]" at bounding box center [255, 262] width 241 height 27
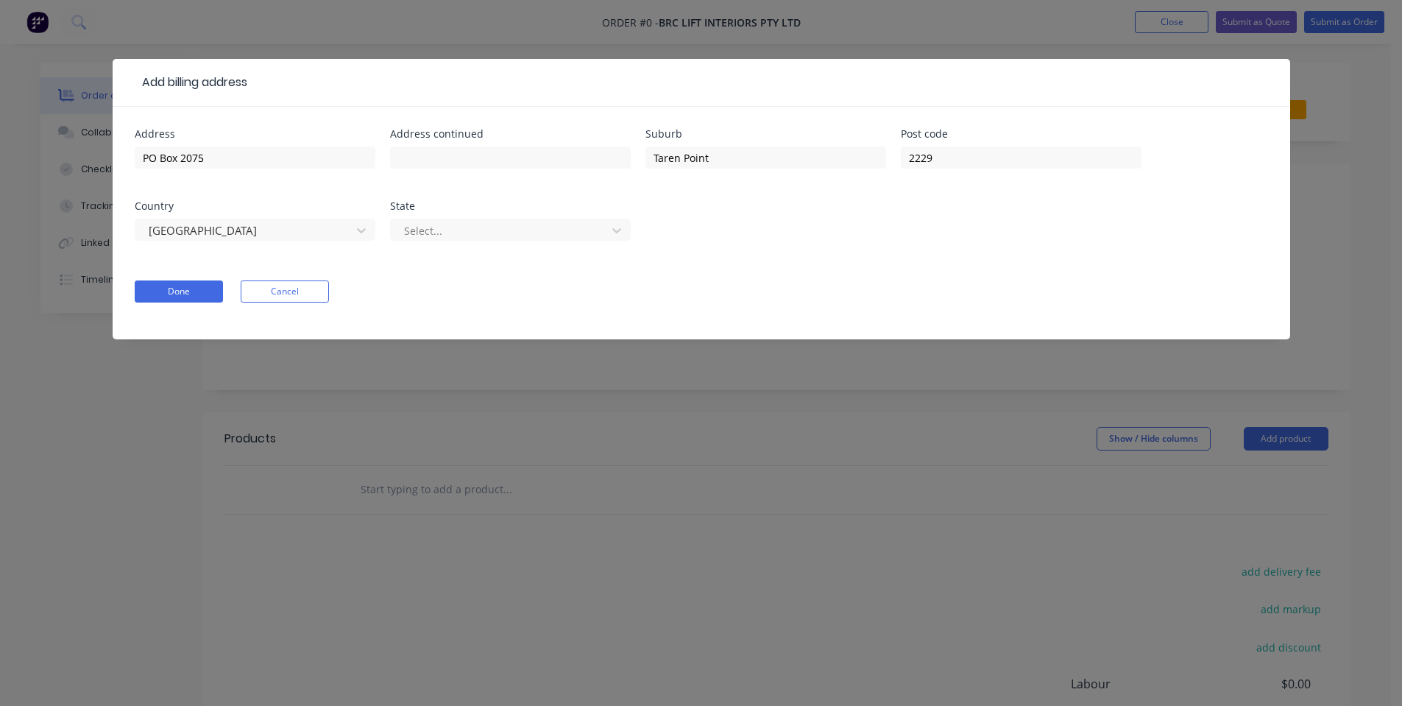
click at [426, 241] on div "Select..." at bounding box center [510, 236] width 241 height 43
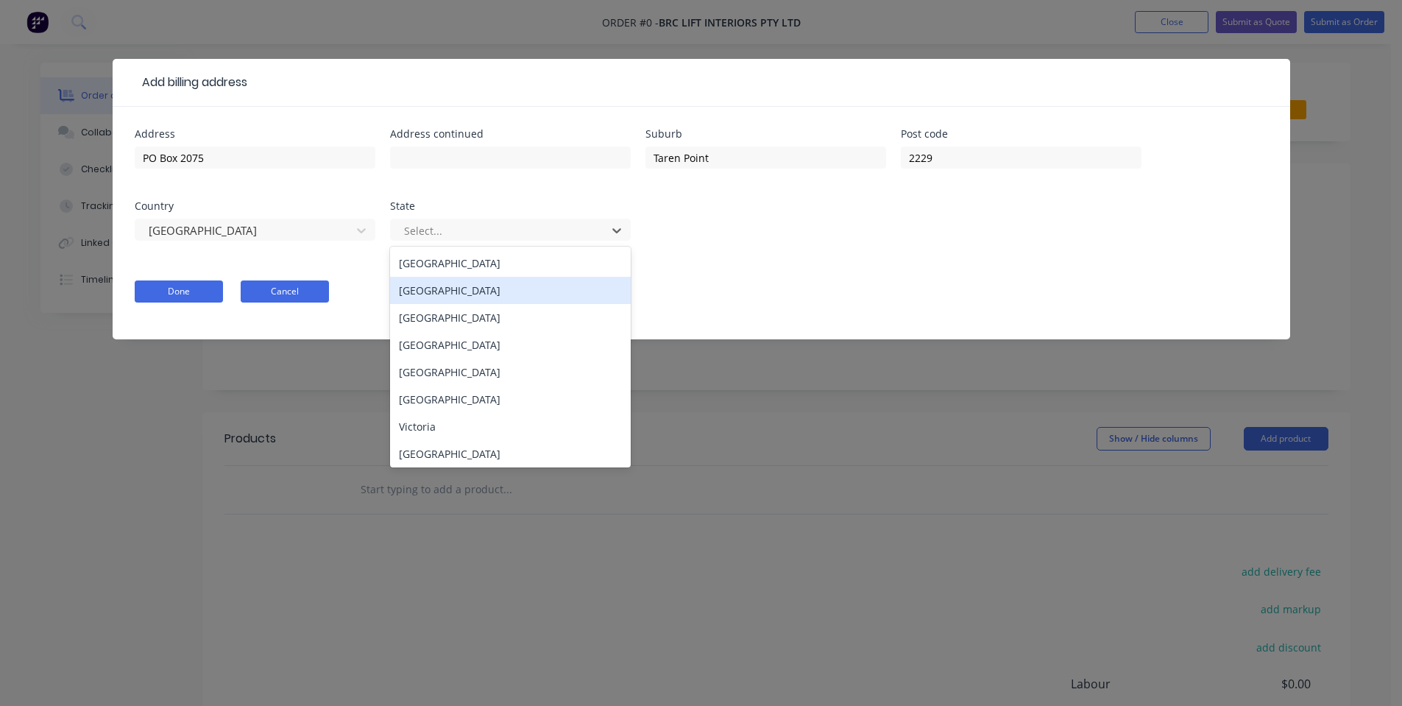
drag, startPoint x: 420, startPoint y: 288, endPoint x: 257, endPoint y: 296, distance: 163.6
click at [421, 288] on div "[GEOGRAPHIC_DATA]" at bounding box center [510, 290] width 241 height 27
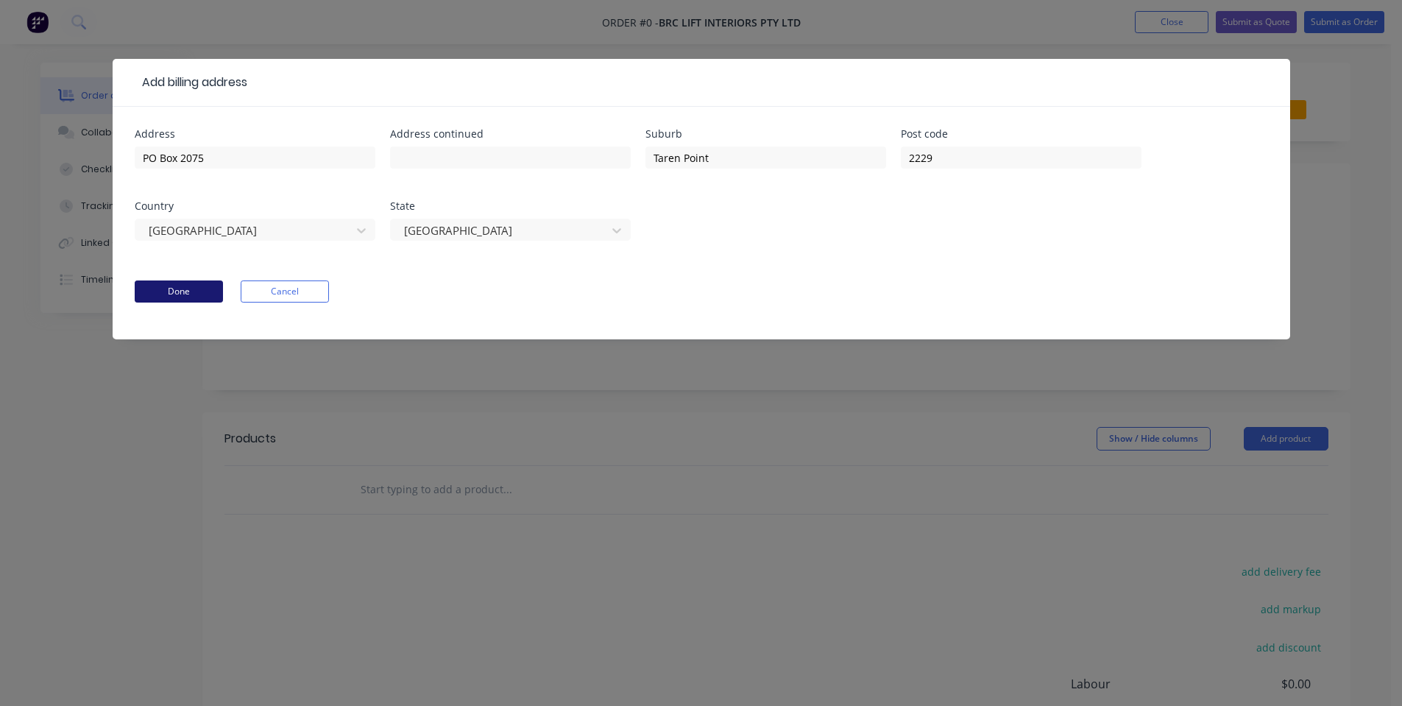
click at [175, 288] on button "Done" at bounding box center [179, 291] width 88 height 22
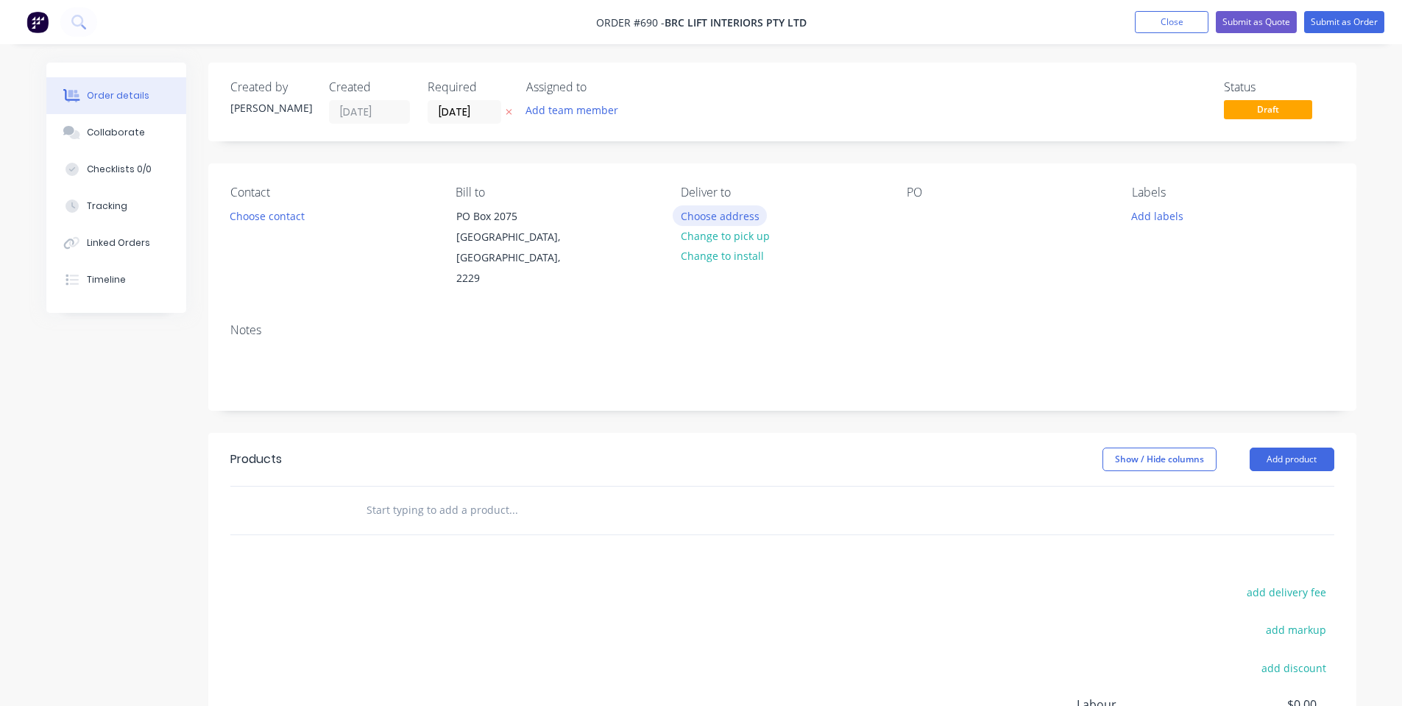
click at [703, 215] on button "Choose address" at bounding box center [720, 215] width 94 height 20
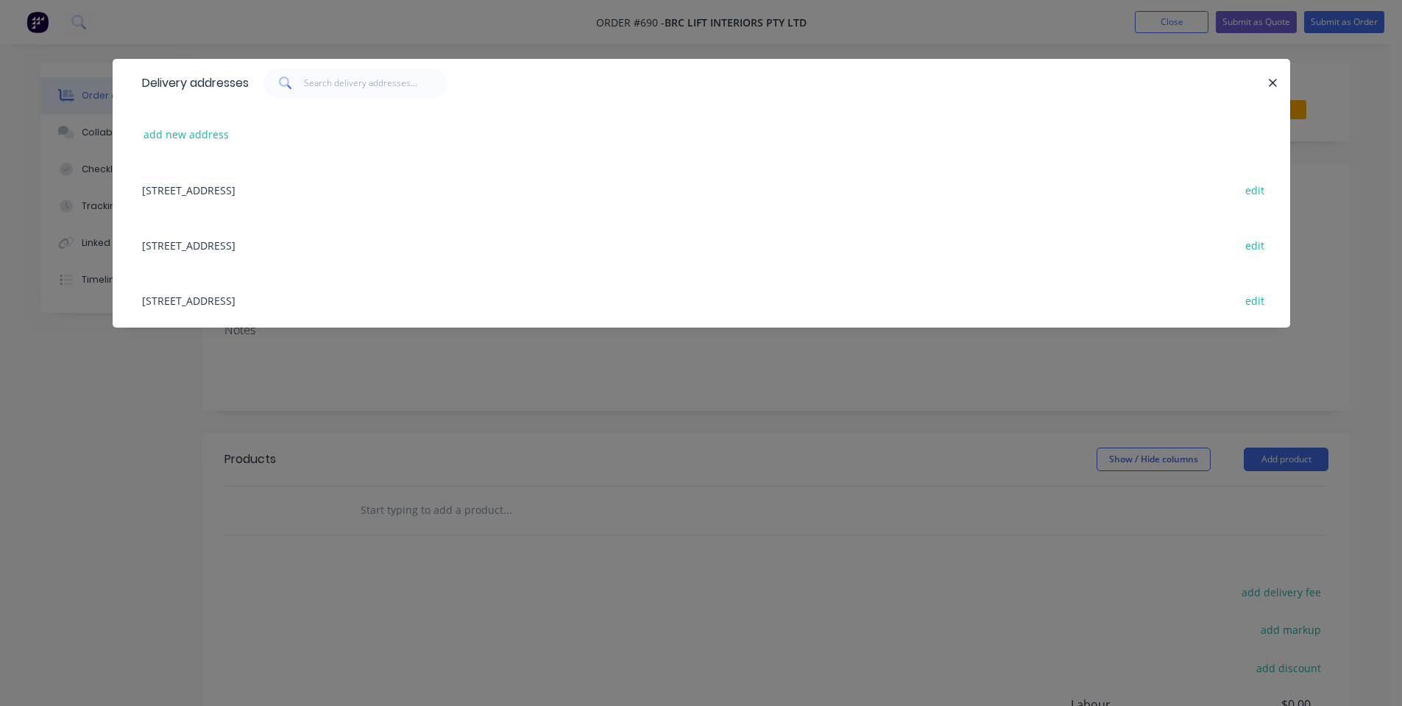
click at [284, 247] on div "[STREET_ADDRESS] edit" at bounding box center [701, 244] width 1133 height 55
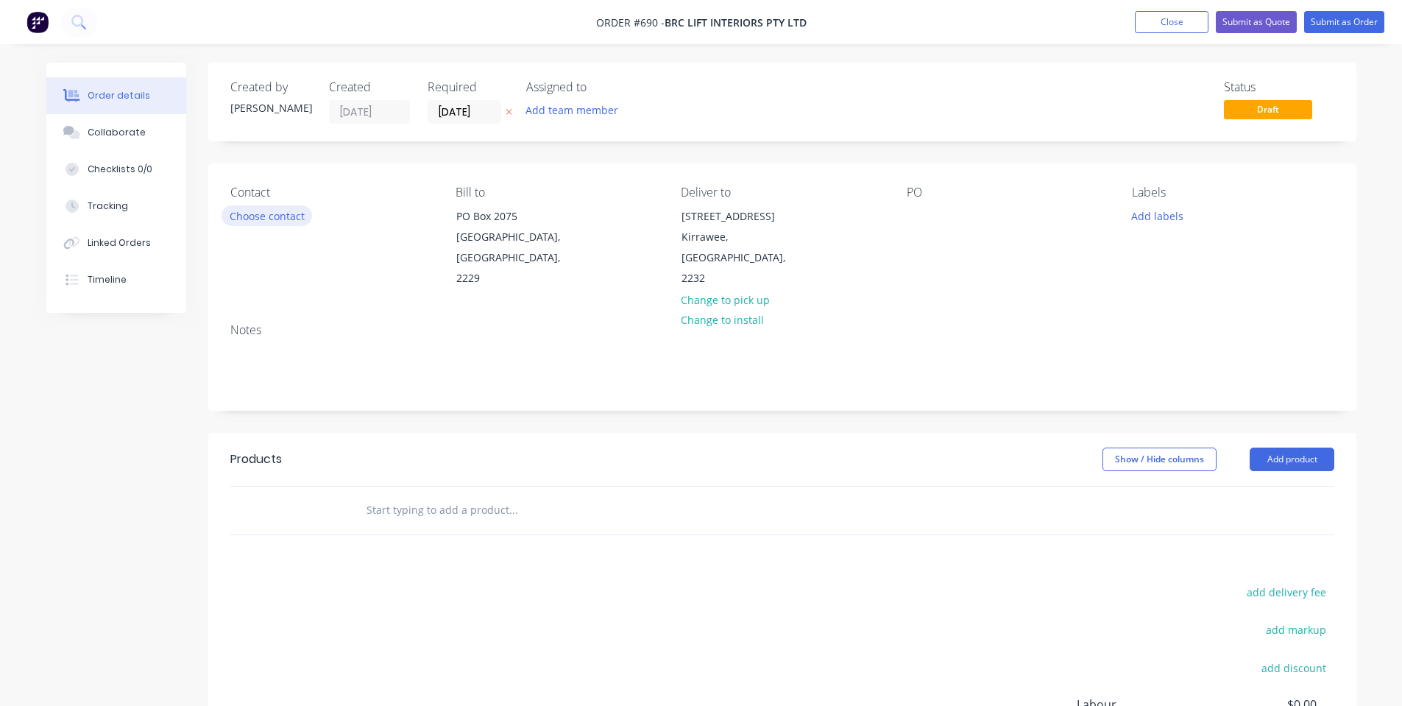
click at [244, 208] on button "Choose contact" at bounding box center [266, 215] width 91 height 20
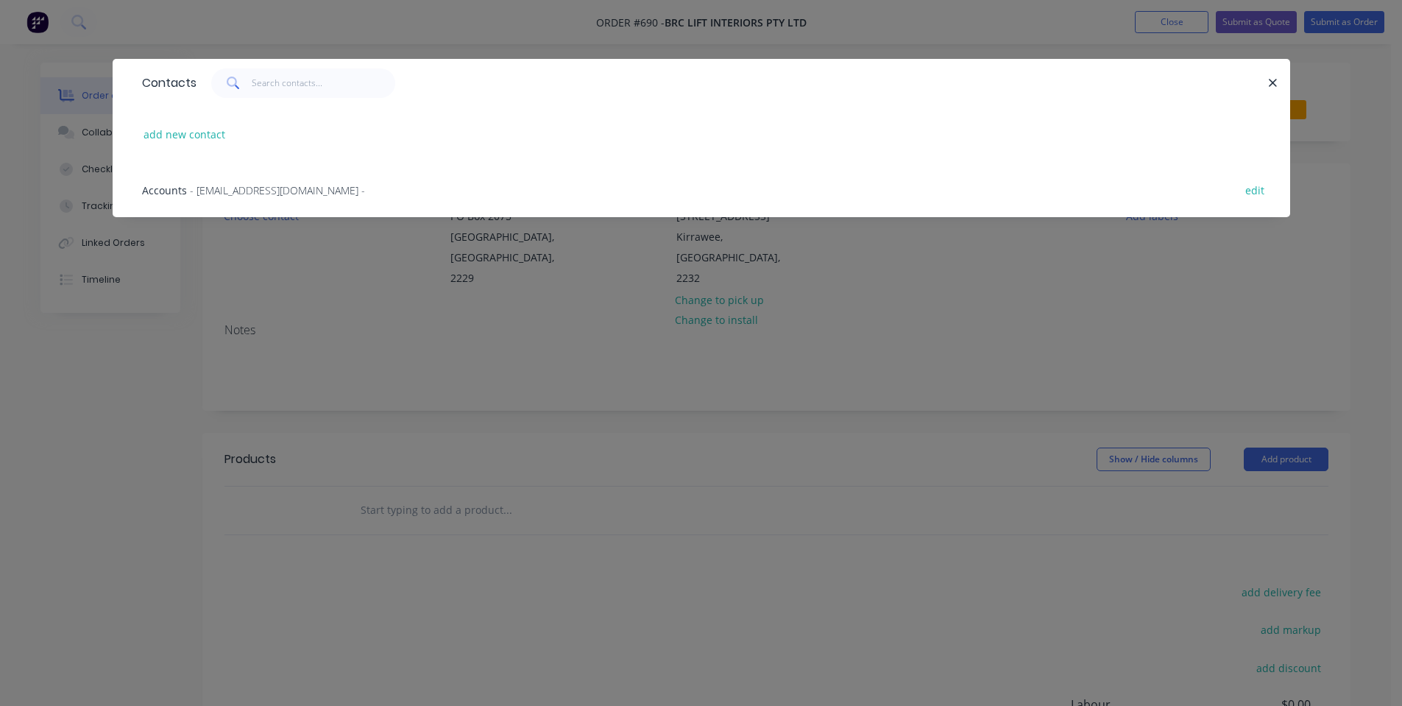
click at [385, 322] on div "Contacts add new contact Accounts - [EMAIL_ADDRESS][DOMAIN_NAME] - edit" at bounding box center [701, 353] width 1402 height 706
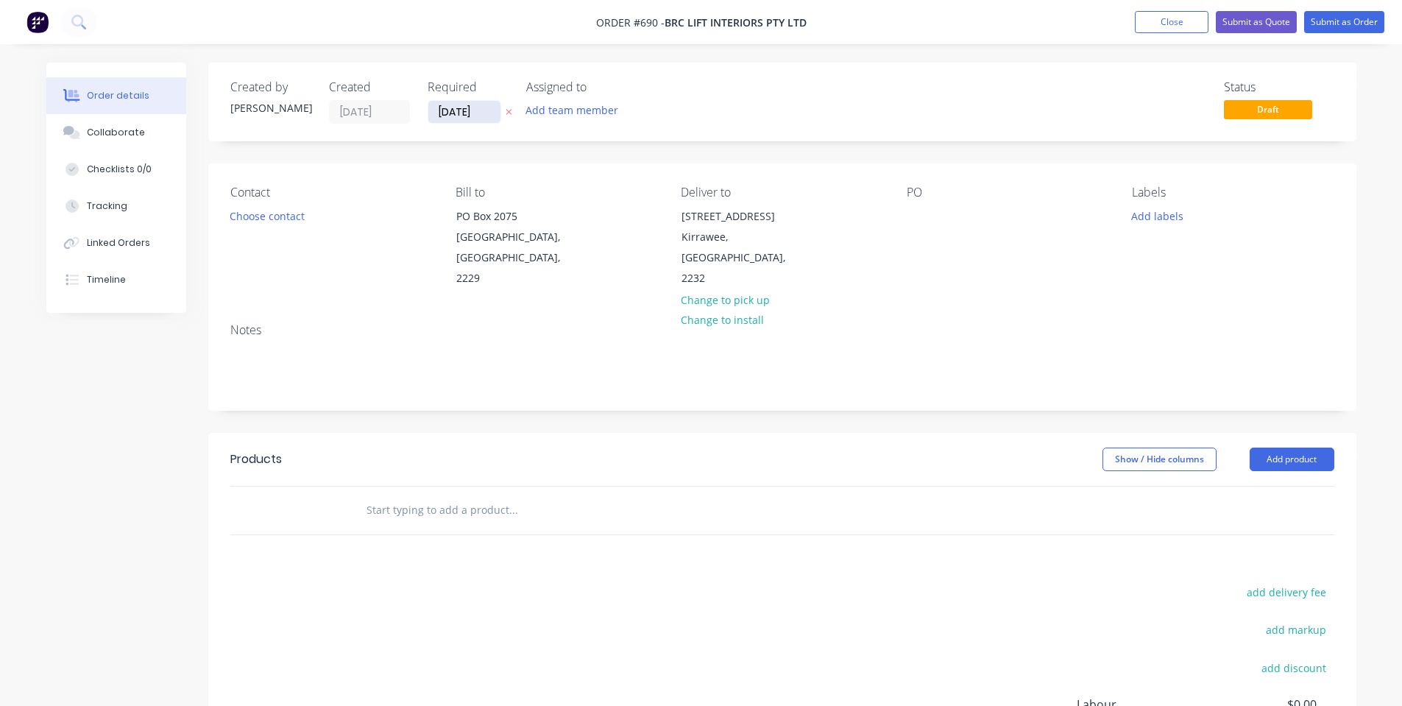
click at [464, 113] on input "[DATE]" at bounding box center [464, 112] width 72 height 22
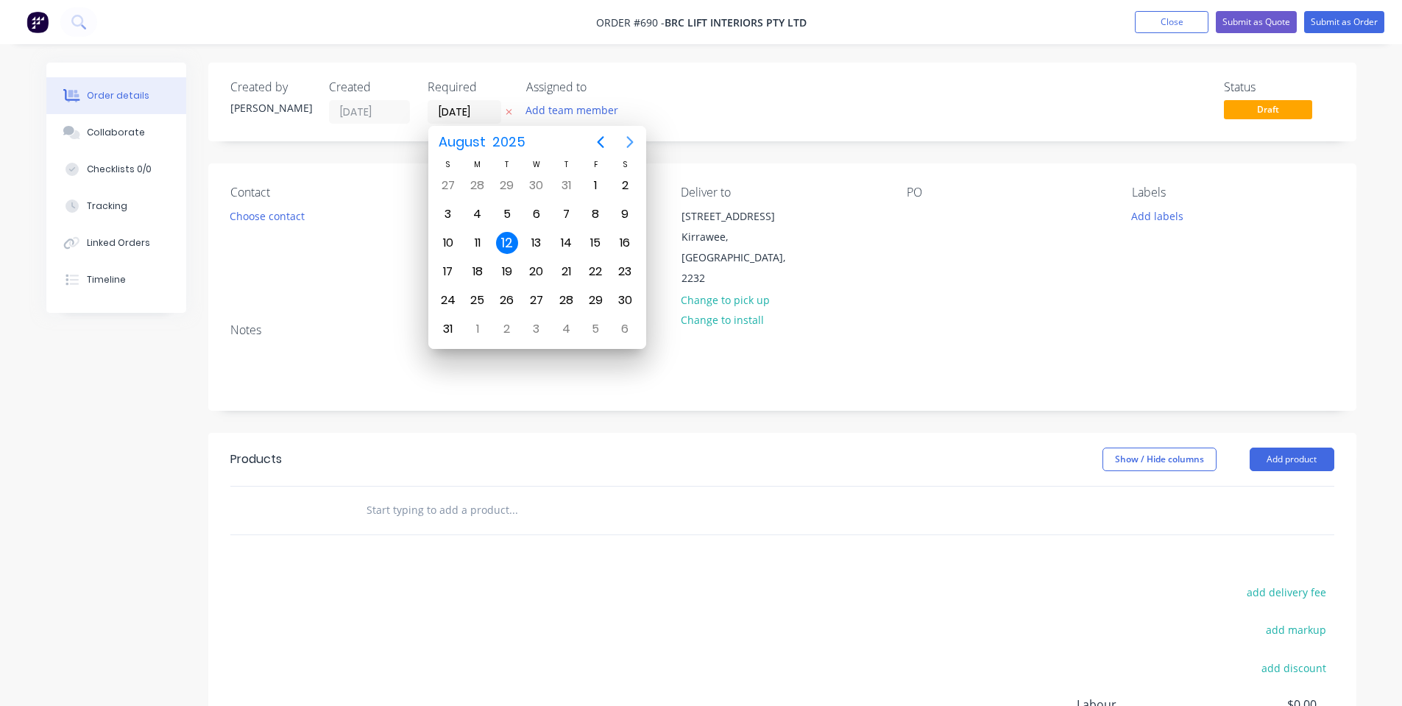
click at [634, 143] on icon "Next page" at bounding box center [630, 142] width 18 height 18
click at [514, 217] on div "9" at bounding box center [507, 214] width 22 height 22
type input "[DATE]"
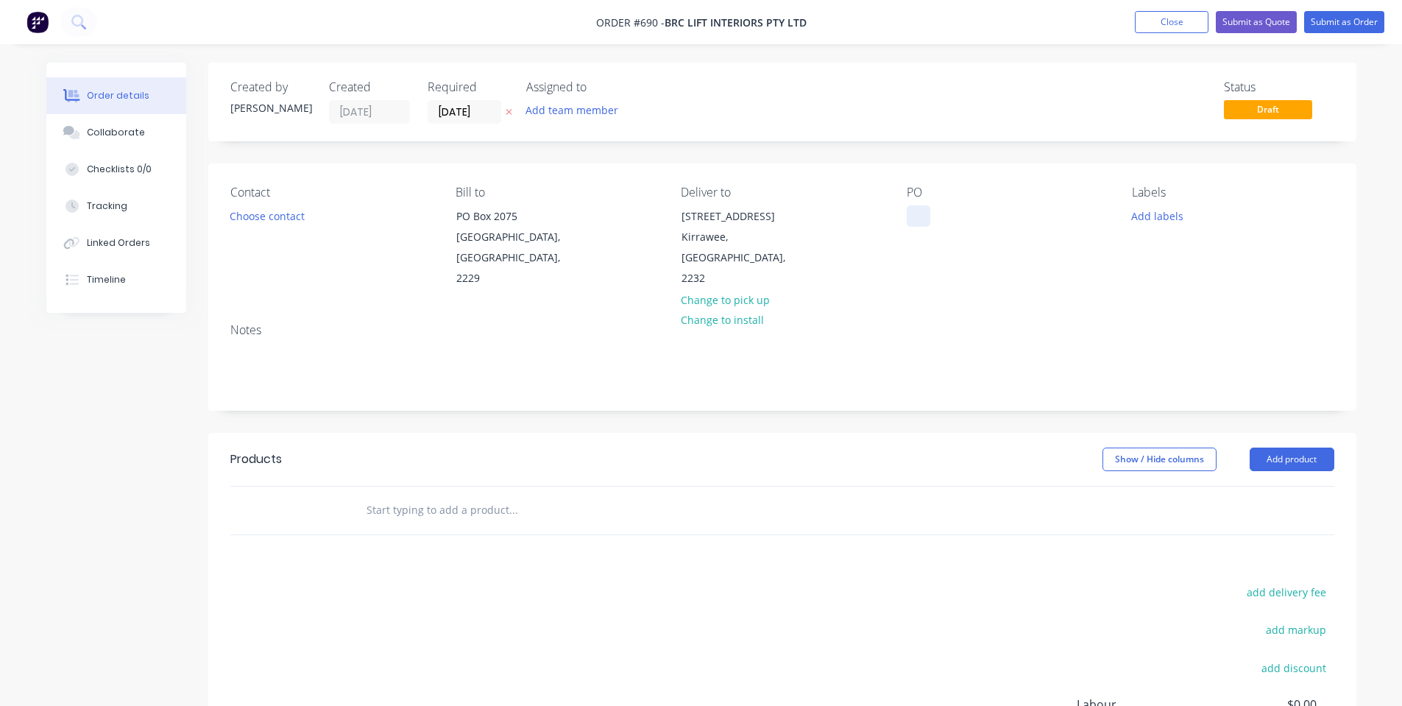
click at [915, 221] on div at bounding box center [919, 215] width 24 height 21
click at [934, 247] on div "PO Rob" at bounding box center [1008, 237] width 202 height 104
click at [411, 505] on div at bounding box center [613, 510] width 530 height 48
click at [411, 500] on input "text" at bounding box center [513, 509] width 294 height 29
click at [405, 495] on input "text" at bounding box center [513, 509] width 294 height 29
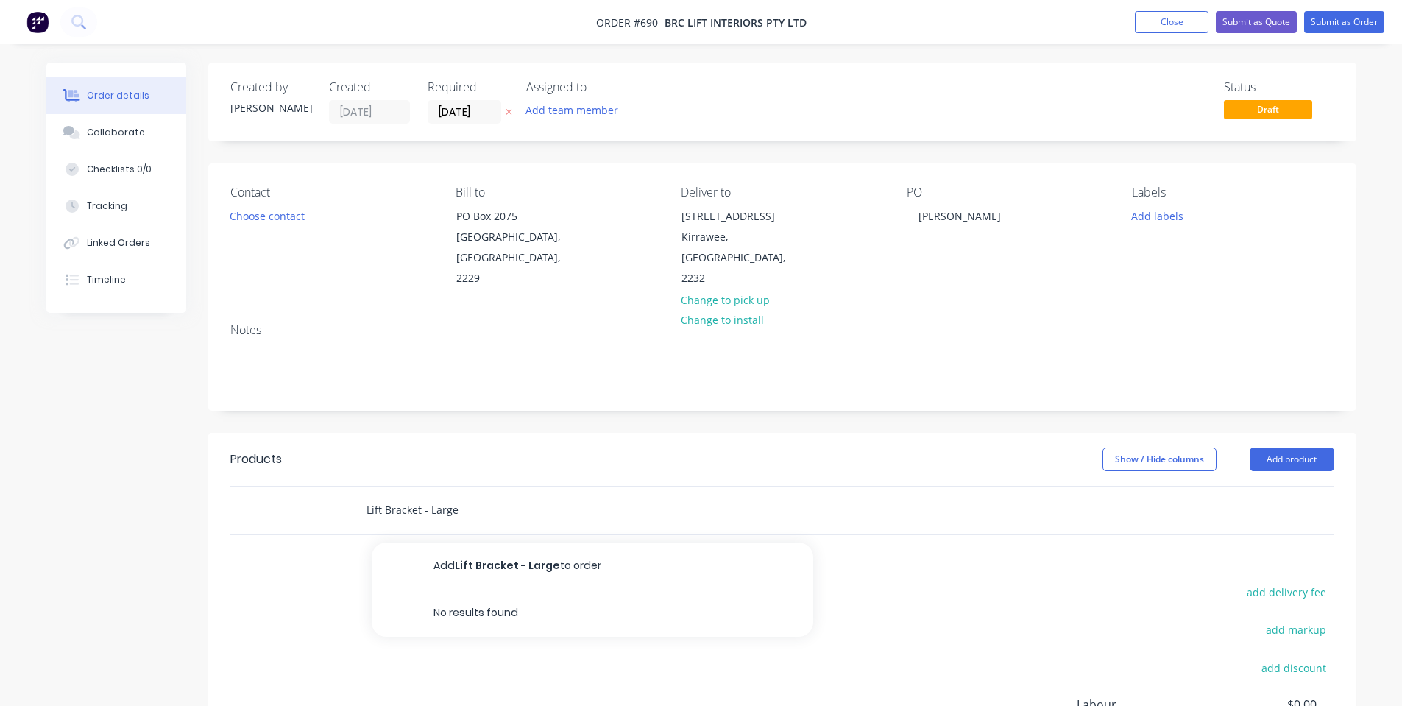
type input "Lift Bracket - Large"
click at [480, 546] on button "Add Lift Bracket - Large to order" at bounding box center [592, 565] width 441 height 47
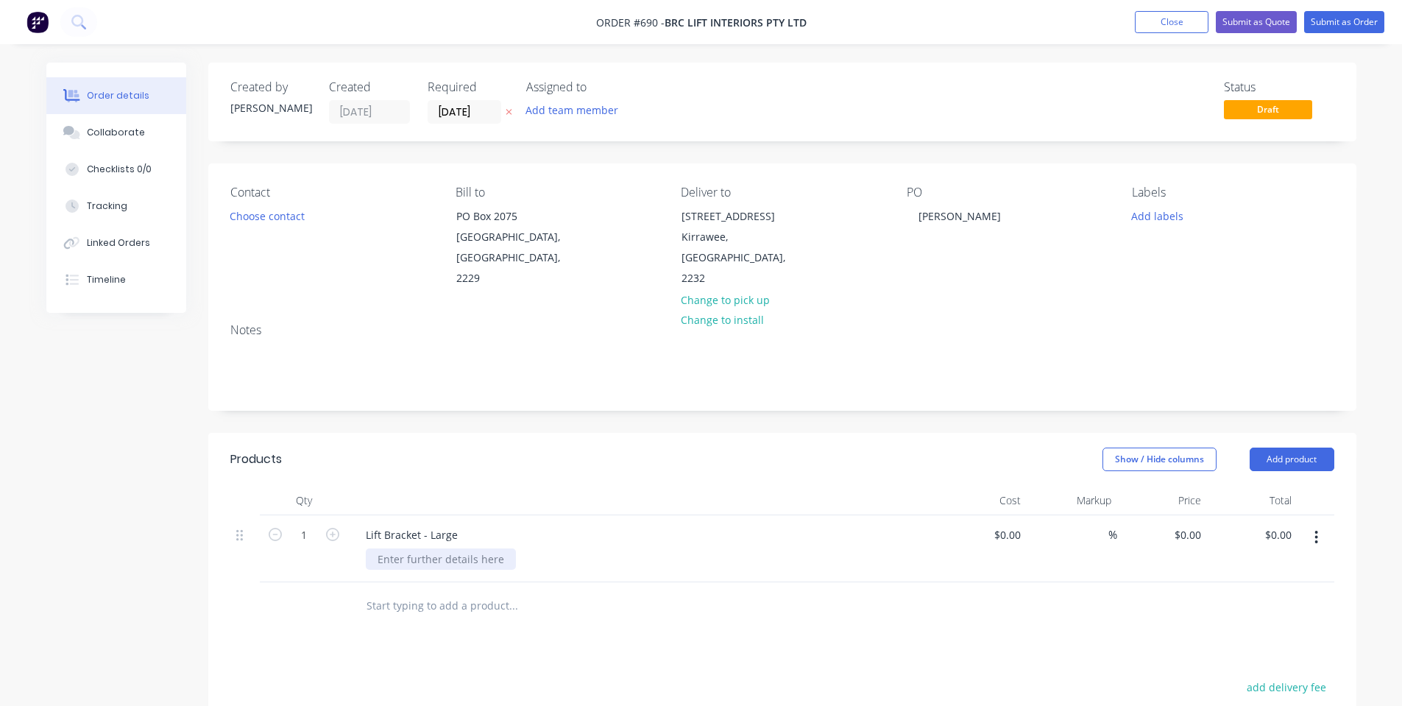
click at [453, 548] on div at bounding box center [441, 558] width 150 height 21
click at [299, 524] on input "1" at bounding box center [304, 535] width 38 height 22
type input "1000"
click at [400, 455] on header "Products Show / Hide columns Add product" at bounding box center [782, 459] width 1148 height 53
click at [1183, 515] on div "0 0" at bounding box center [1162, 548] width 91 height 67
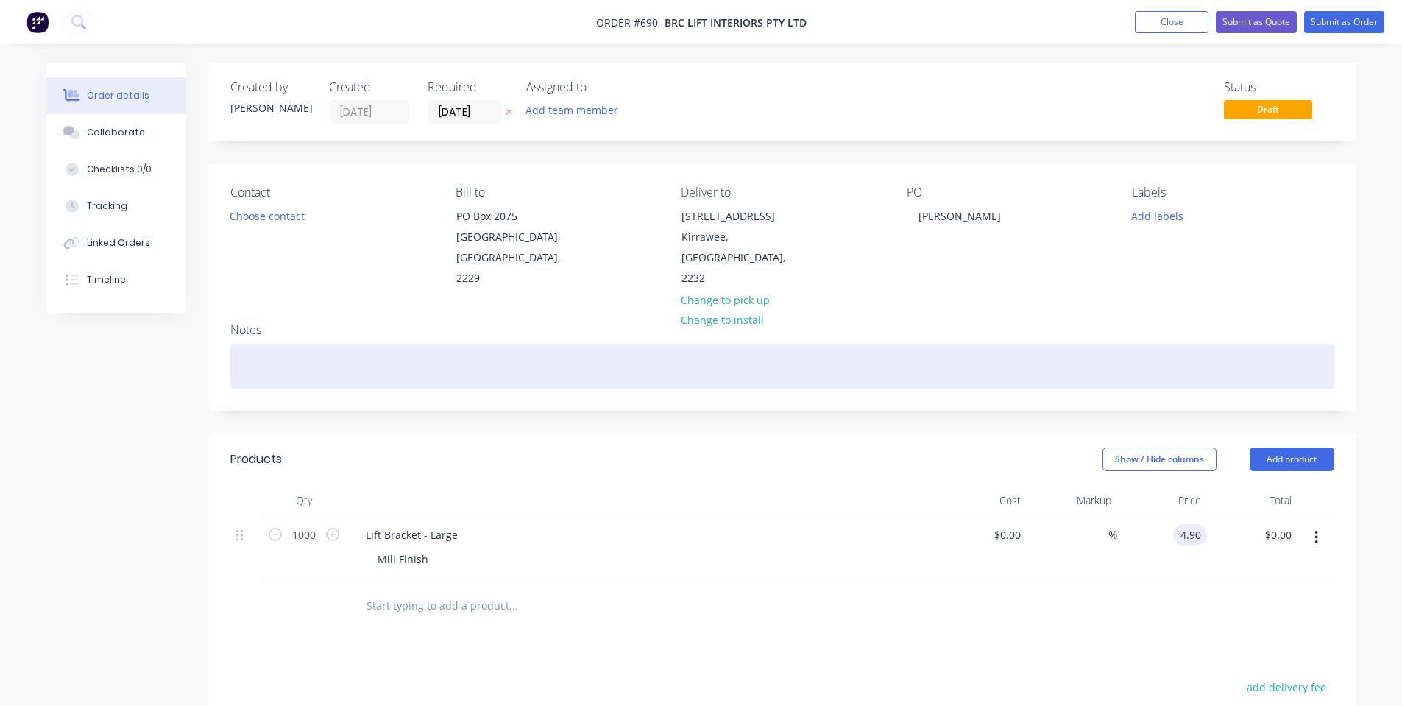
type input "$4.90"
type input "$4,900.00"
click at [1022, 363] on div at bounding box center [782, 366] width 1104 height 45
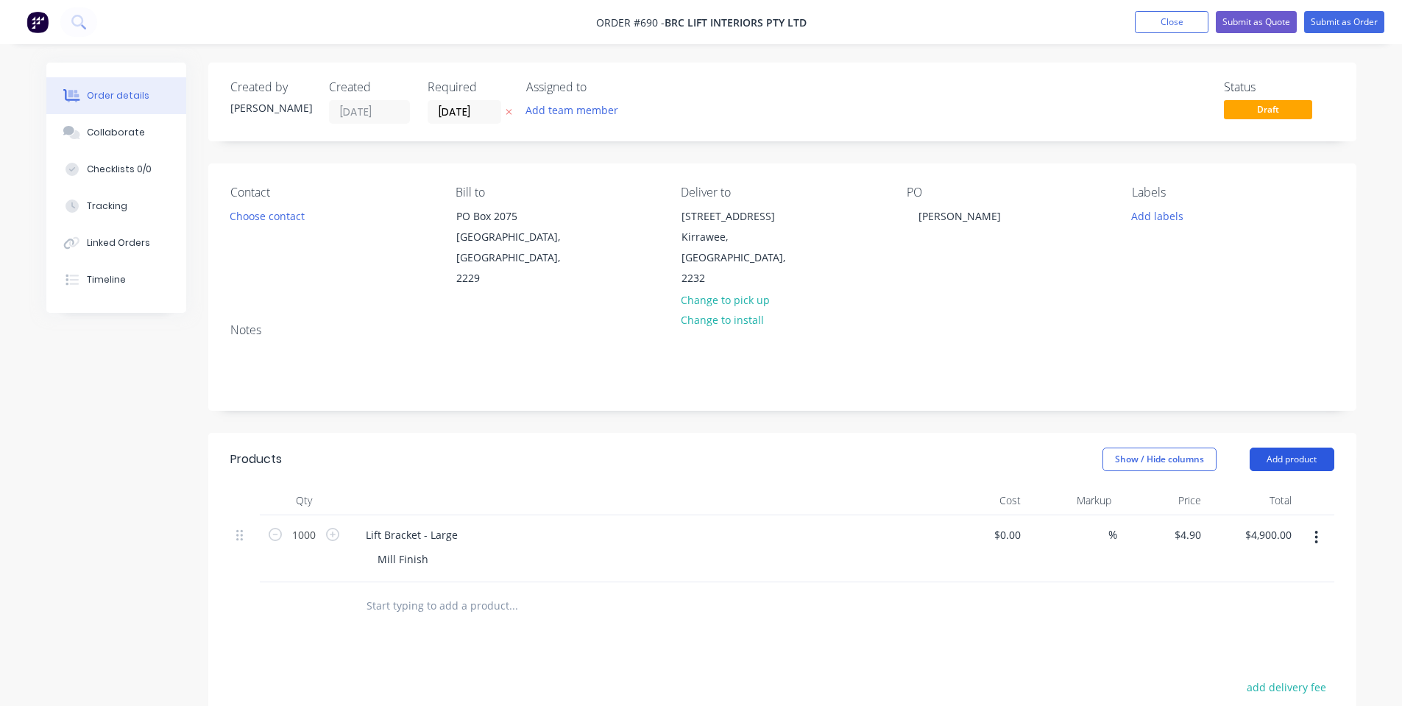
click at [1312, 447] on button "Add product" at bounding box center [1291, 459] width 85 height 24
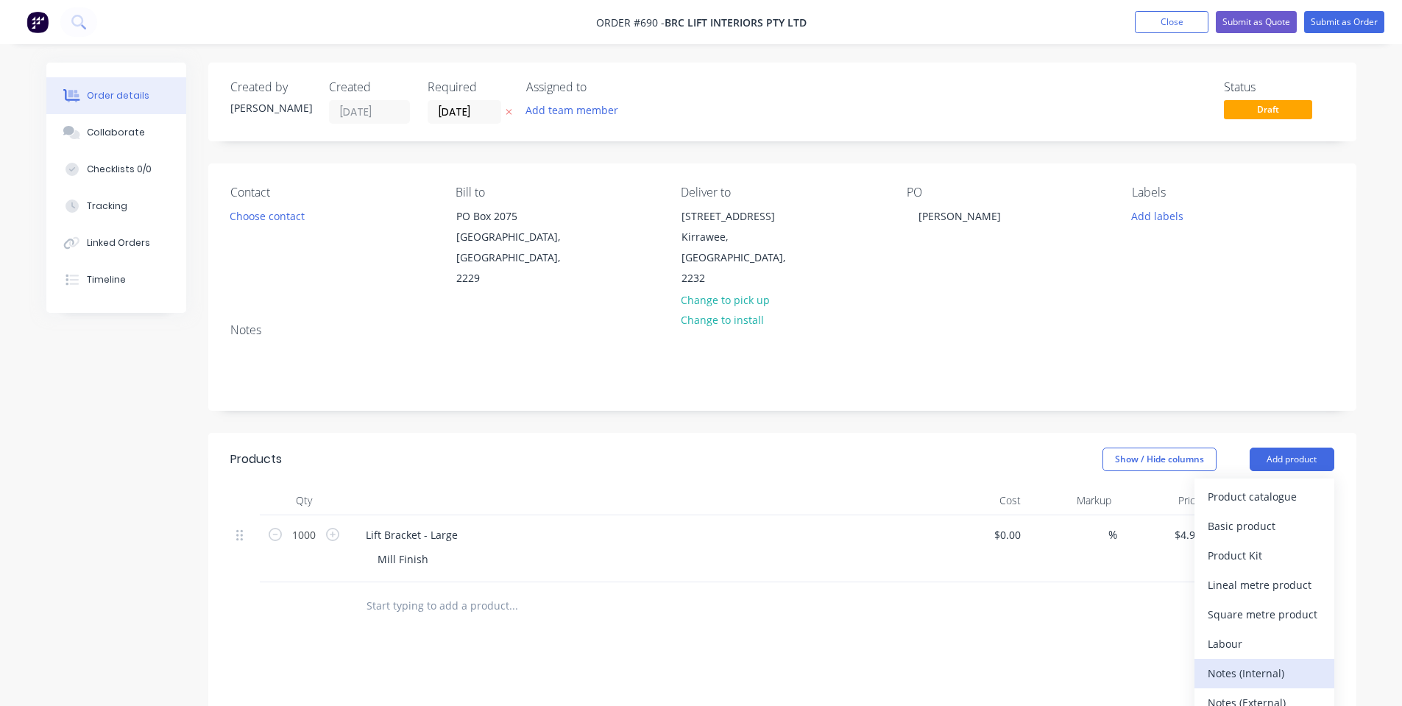
click at [1273, 662] on div "Notes (Internal)" at bounding box center [1263, 672] width 113 height 21
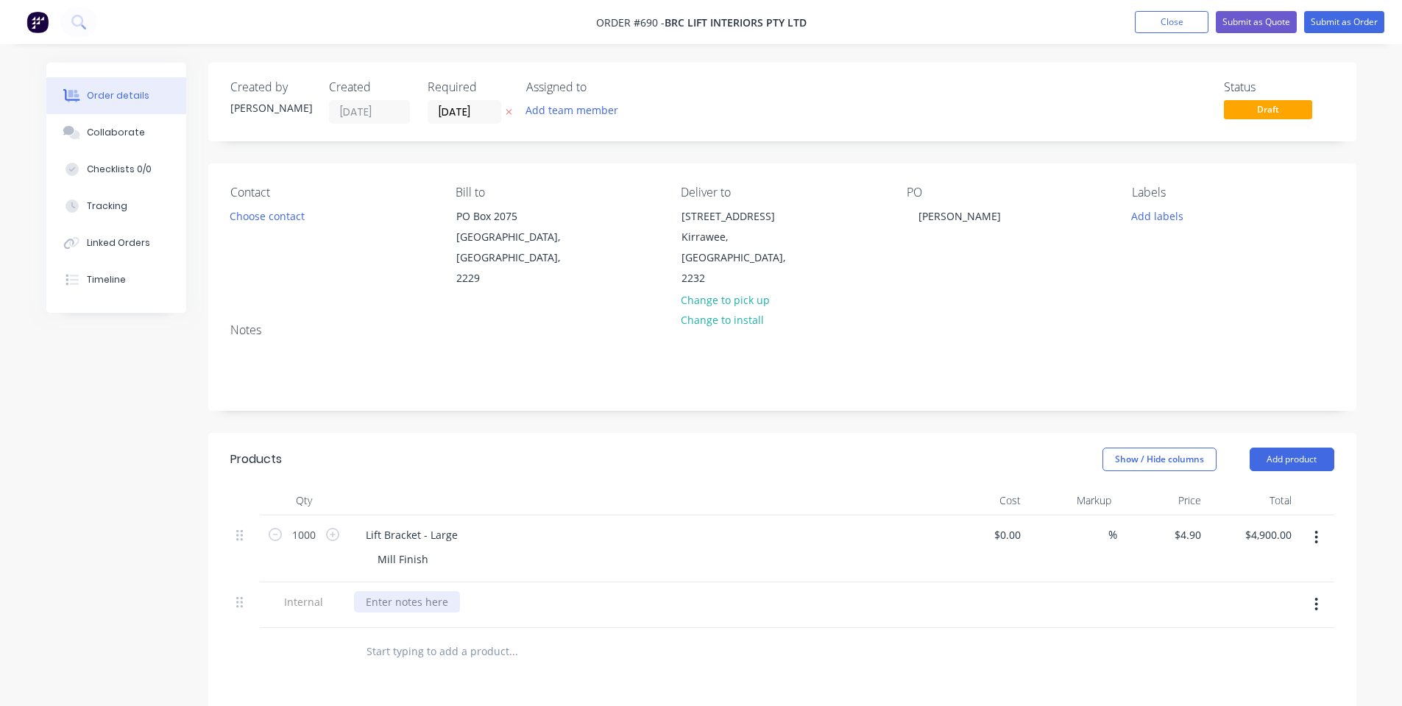
click at [423, 591] on div at bounding box center [407, 601] width 106 height 21
click at [461, 433] on header "Products Show / Hide columns Add product" at bounding box center [782, 459] width 1148 height 53
click at [125, 124] on button "Collaborate" at bounding box center [116, 132] width 140 height 37
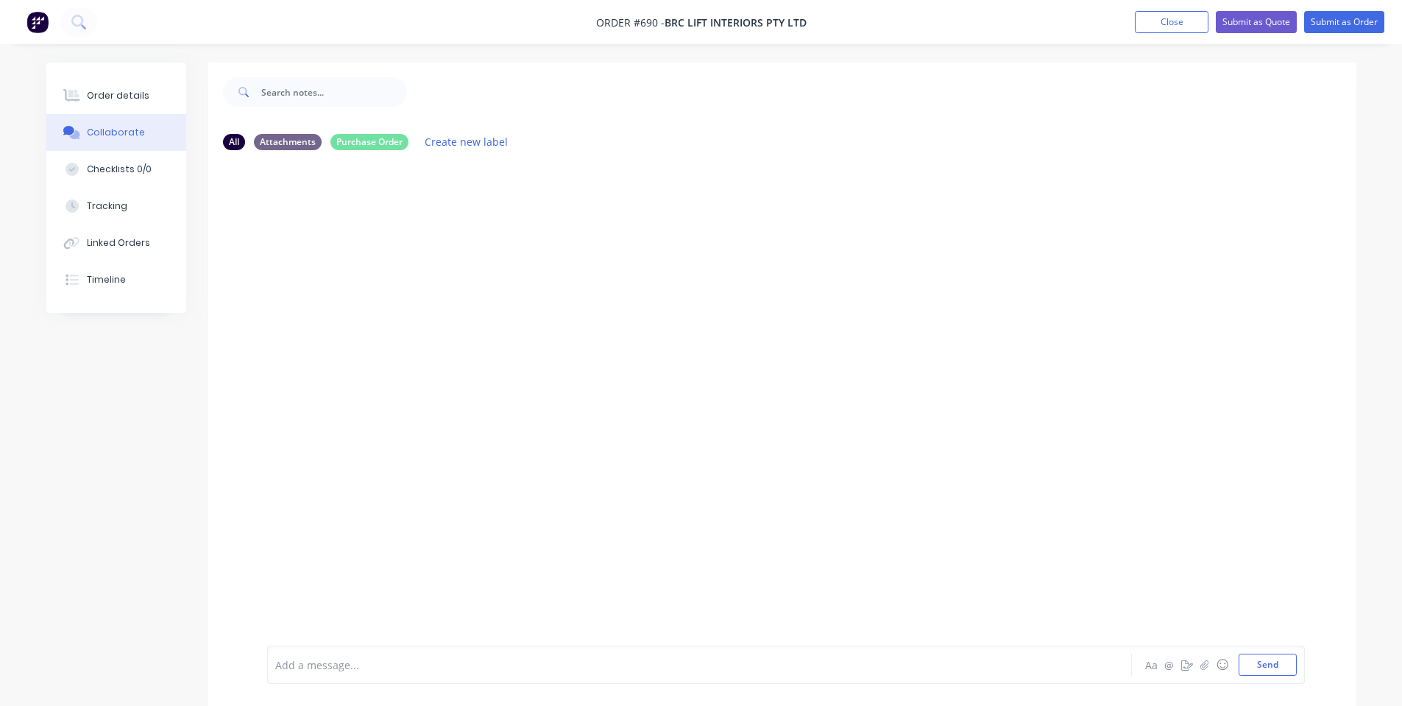
drag, startPoint x: 405, startPoint y: 662, endPoint x: 411, endPoint y: 668, distance: 8.4
click at [405, 662] on div at bounding box center [658, 664] width 765 height 15
click at [1143, 656] on button "Aa" at bounding box center [1152, 665] width 18 height 18
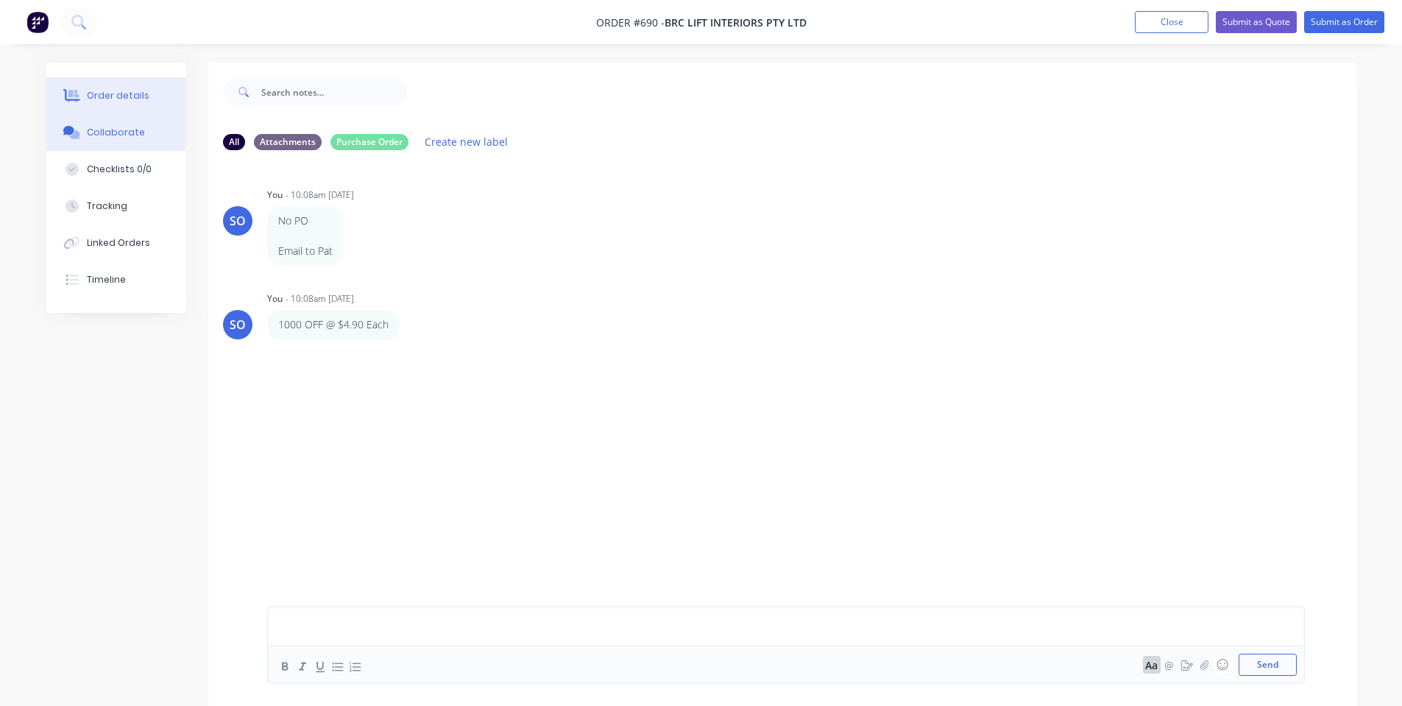
click at [69, 88] on button "Order details" at bounding box center [116, 95] width 140 height 37
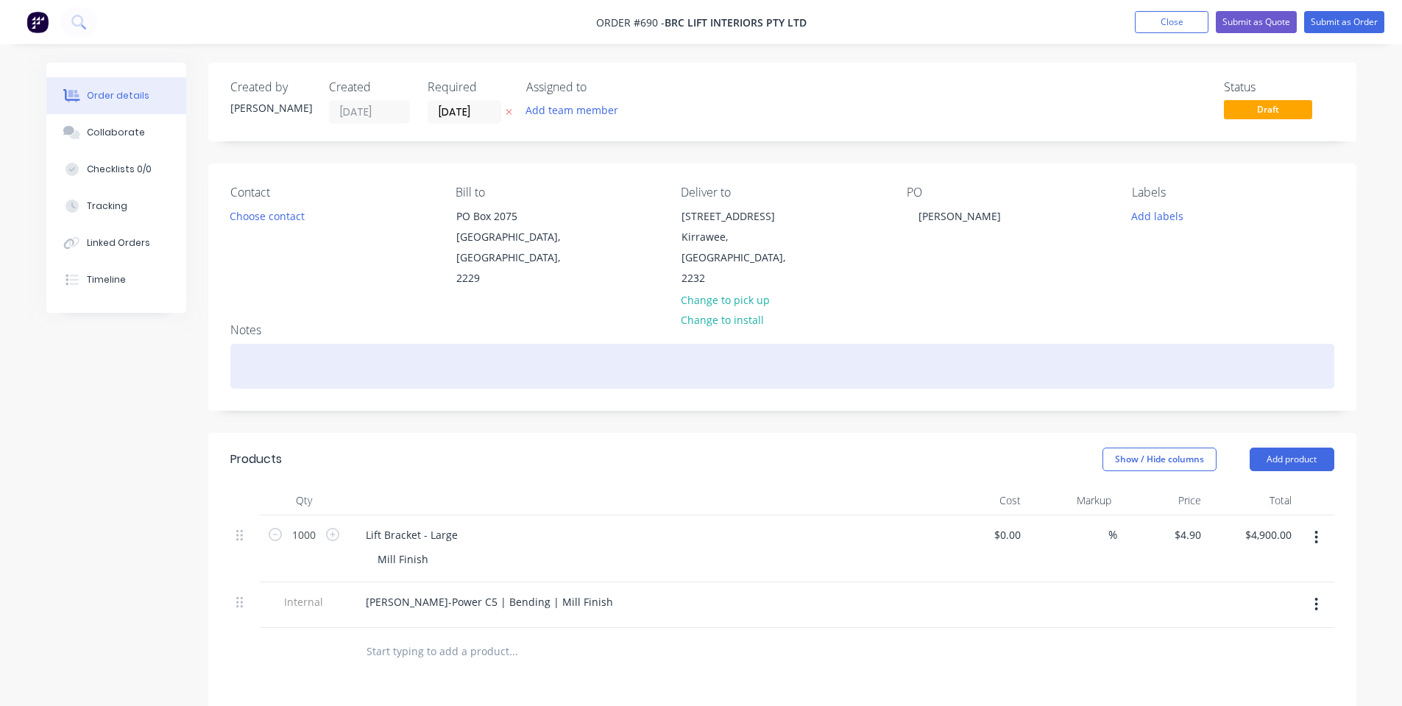
click at [614, 344] on div at bounding box center [782, 366] width 1104 height 45
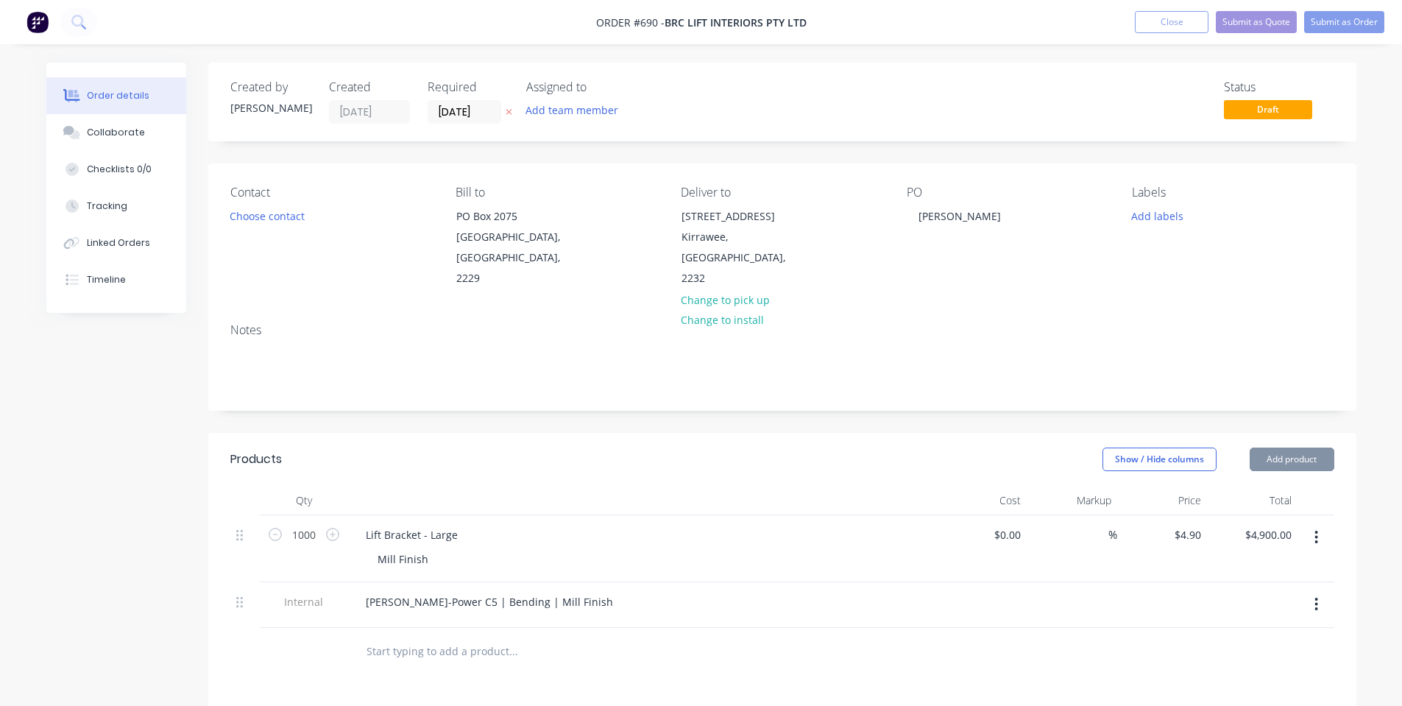
click at [1157, 103] on div "Status Draft" at bounding box center [1003, 101] width 661 height 43
click at [1339, 18] on button "Submit as Order" at bounding box center [1344, 22] width 80 height 22
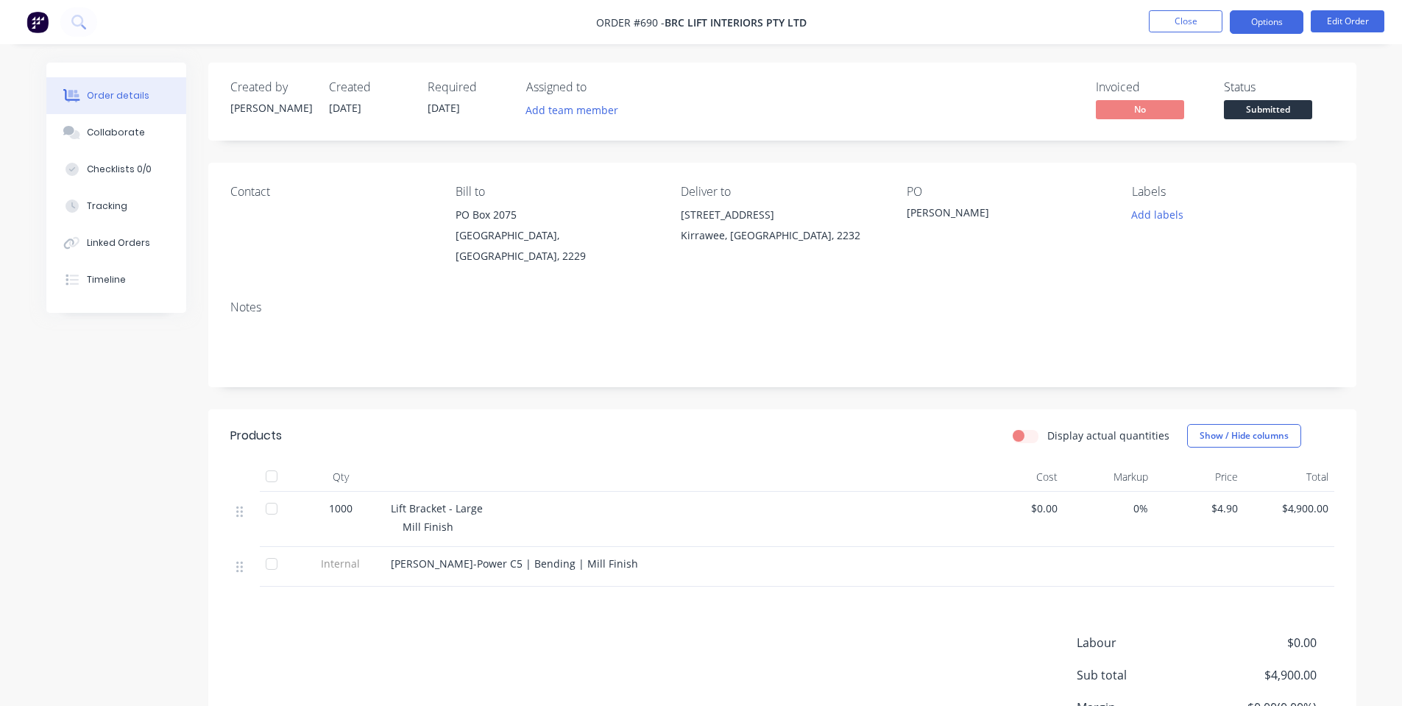
click at [1282, 22] on button "Options" at bounding box center [1267, 22] width 74 height 24
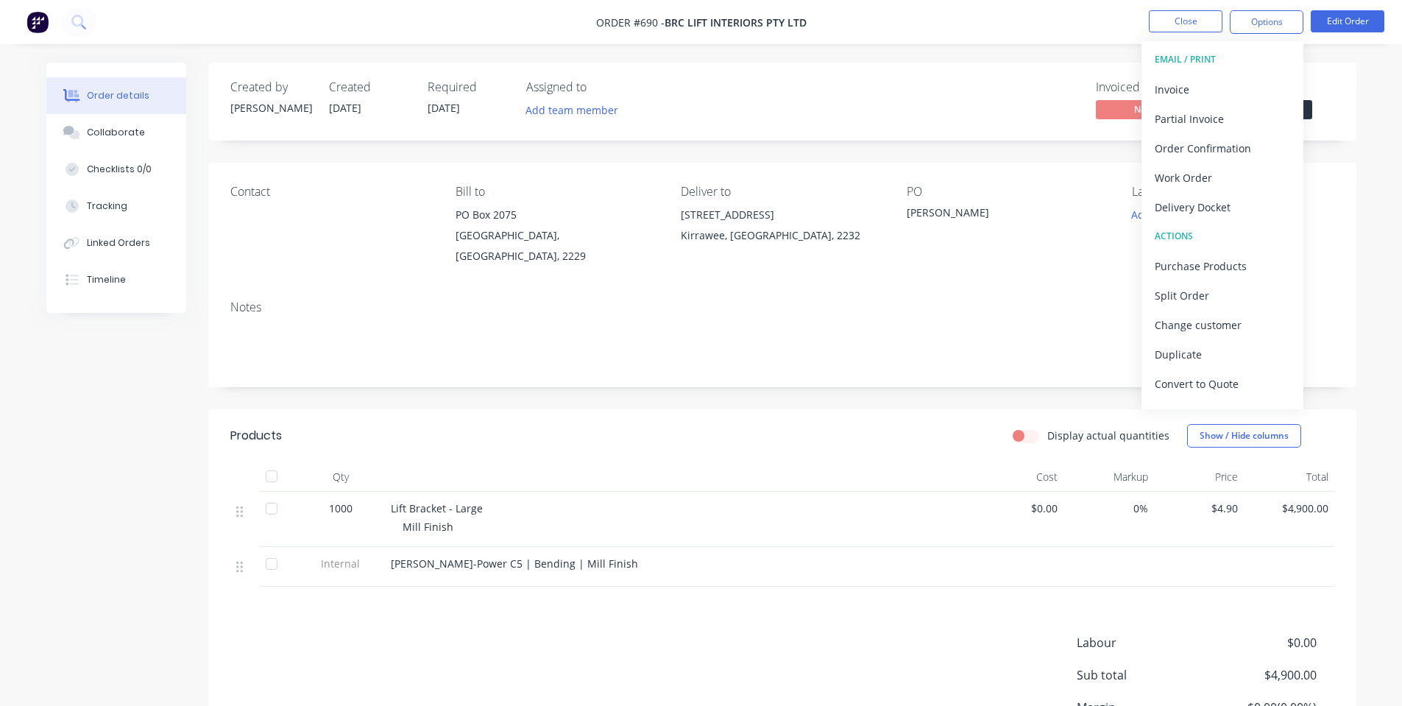
drag, startPoint x: 965, startPoint y: 129, endPoint x: 1086, endPoint y: 126, distance: 120.7
click at [1057, 129] on div "Created by [PERSON_NAME] Created [DATE] Required [DATE] Assigned to Add team me…" at bounding box center [782, 102] width 1148 height 78
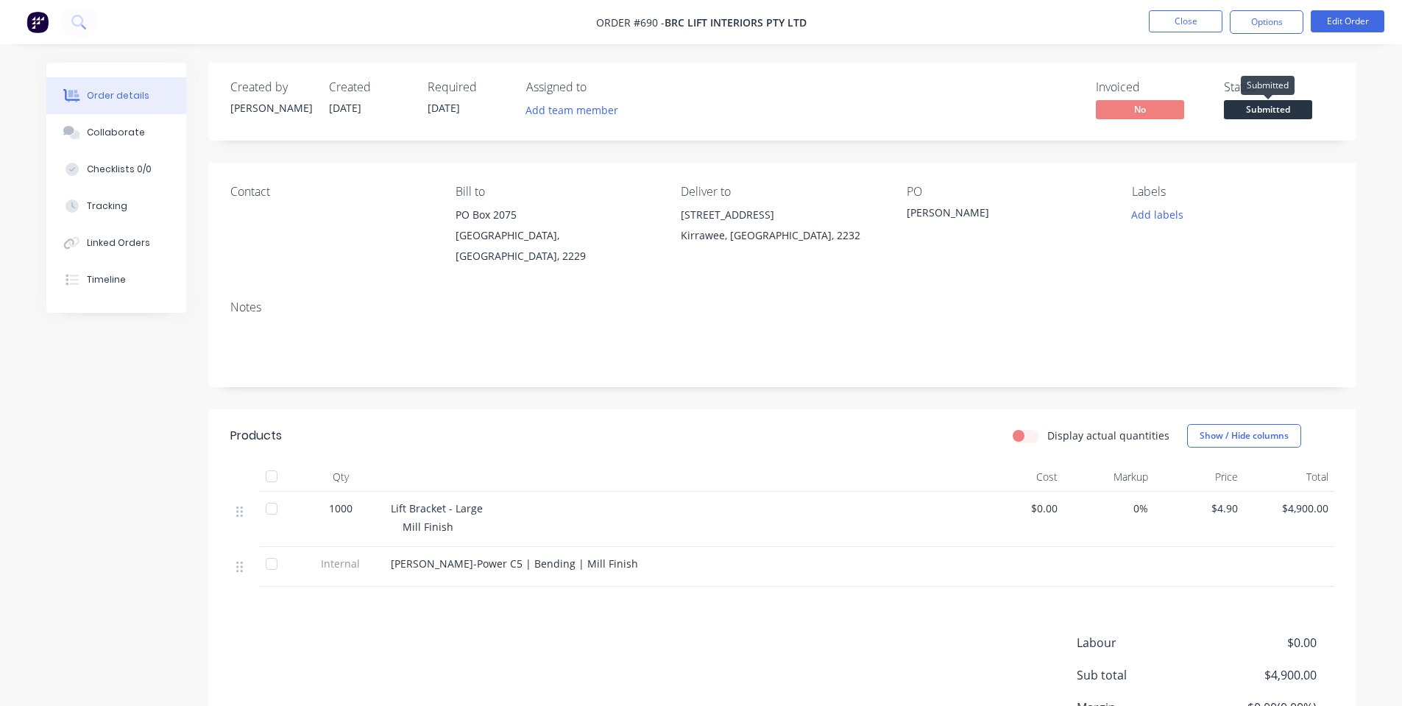
click at [1304, 110] on span "Submitted" at bounding box center [1268, 109] width 88 height 18
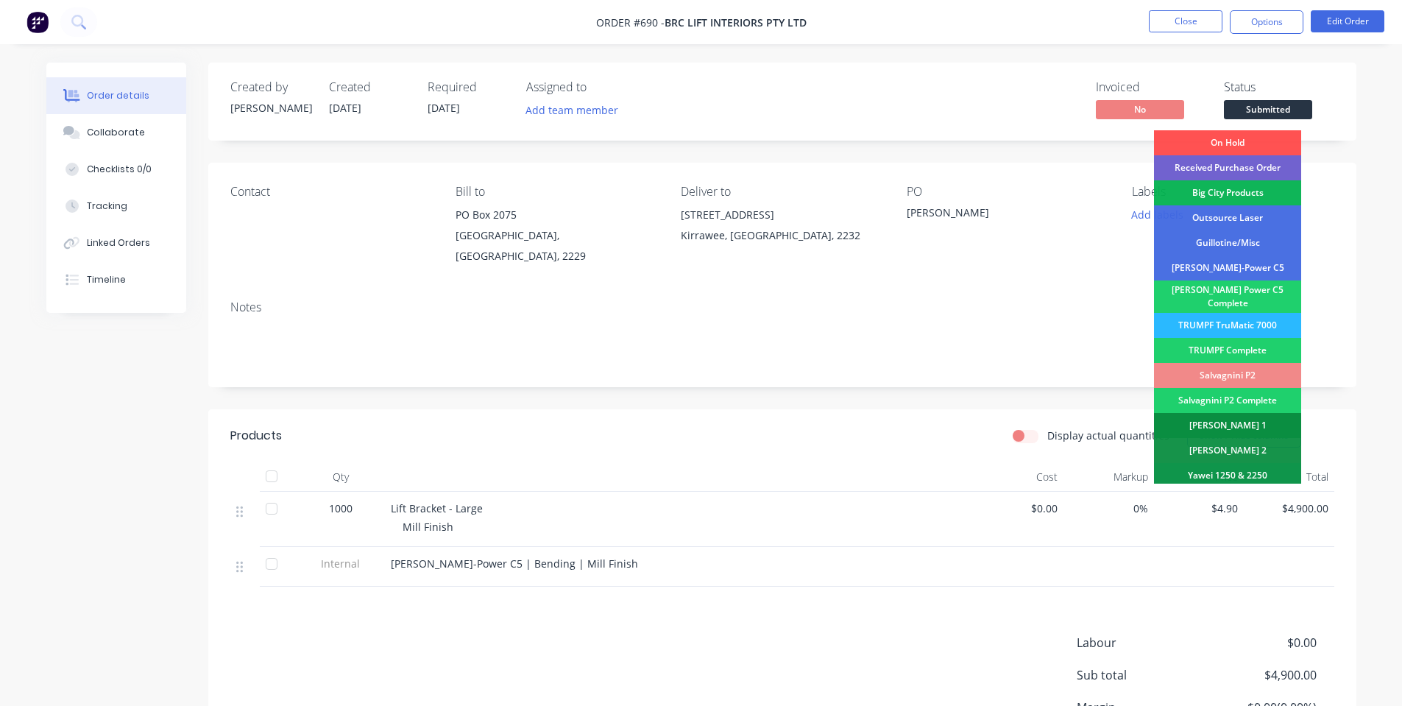
click at [1266, 414] on div "[PERSON_NAME] 1" at bounding box center [1227, 425] width 147 height 25
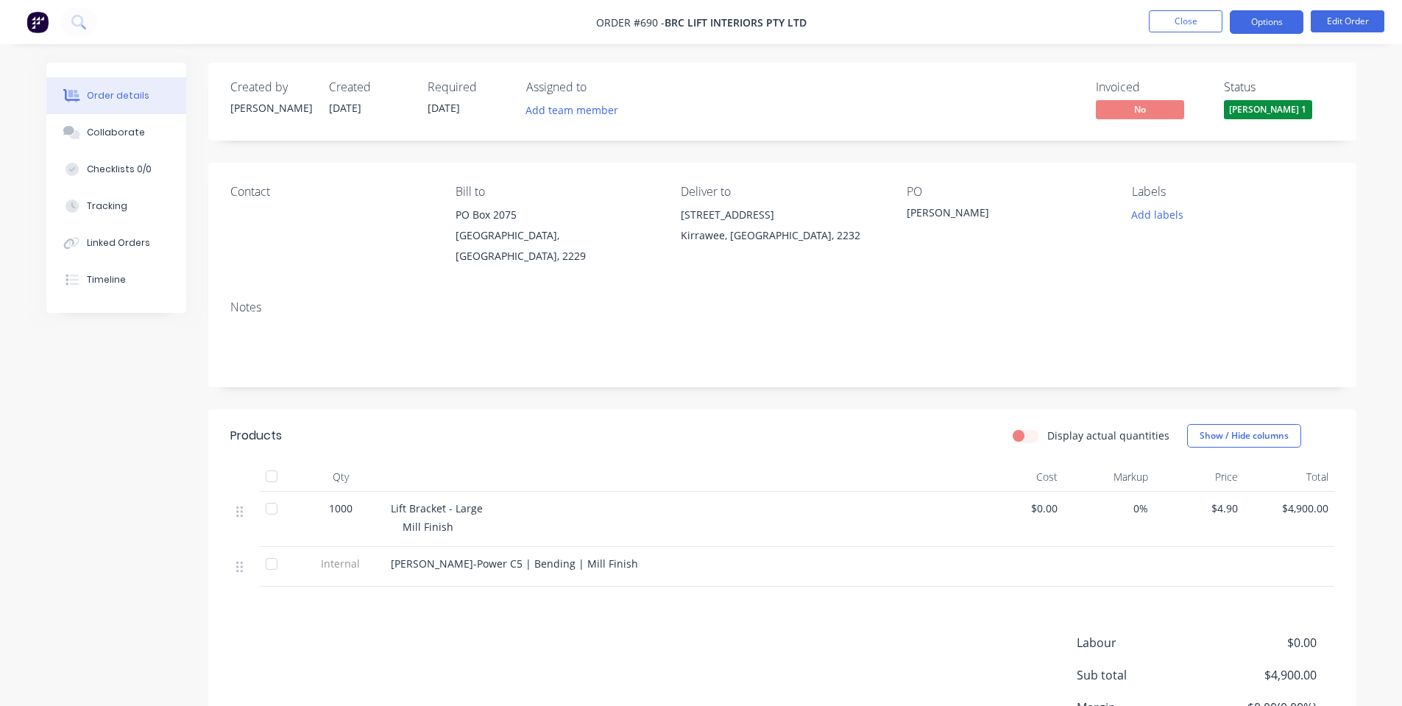
click at [1264, 26] on button "Options" at bounding box center [1267, 22] width 74 height 24
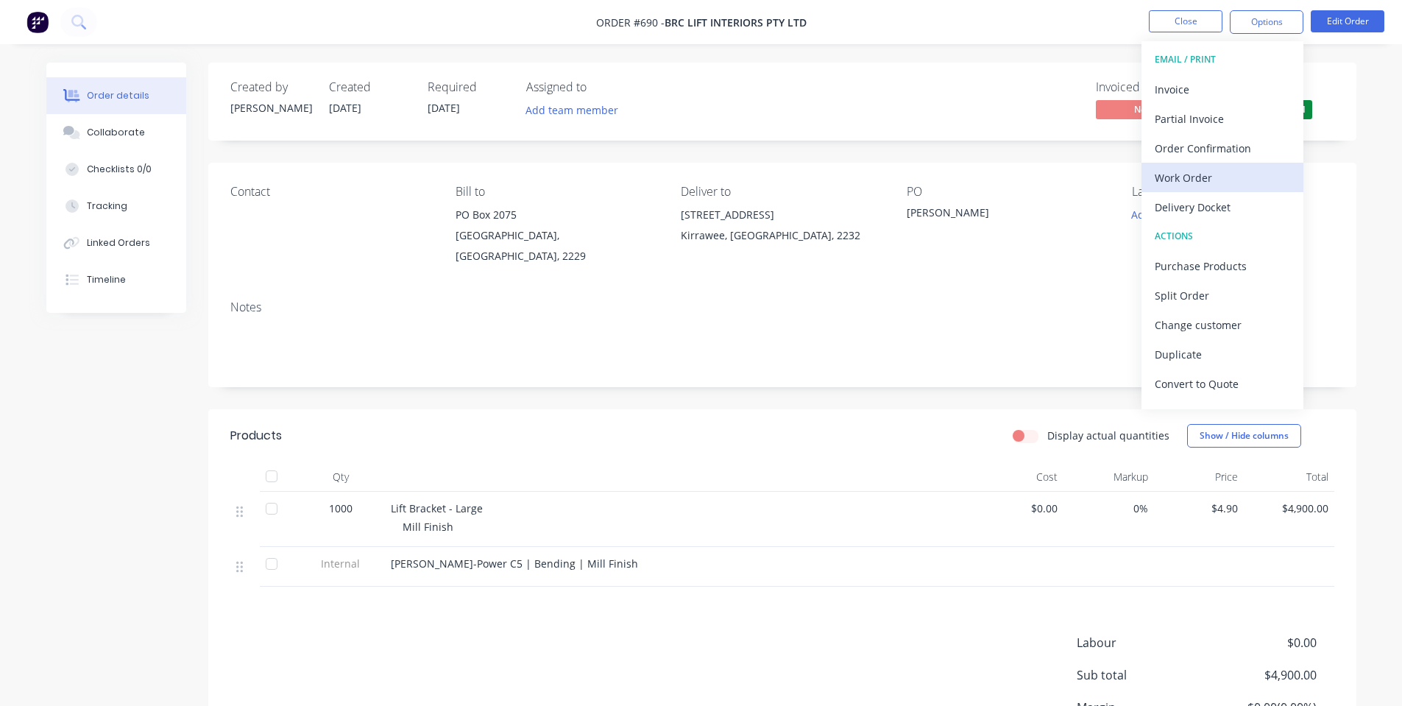
click at [1219, 177] on div "Work Order" at bounding box center [1222, 177] width 135 height 21
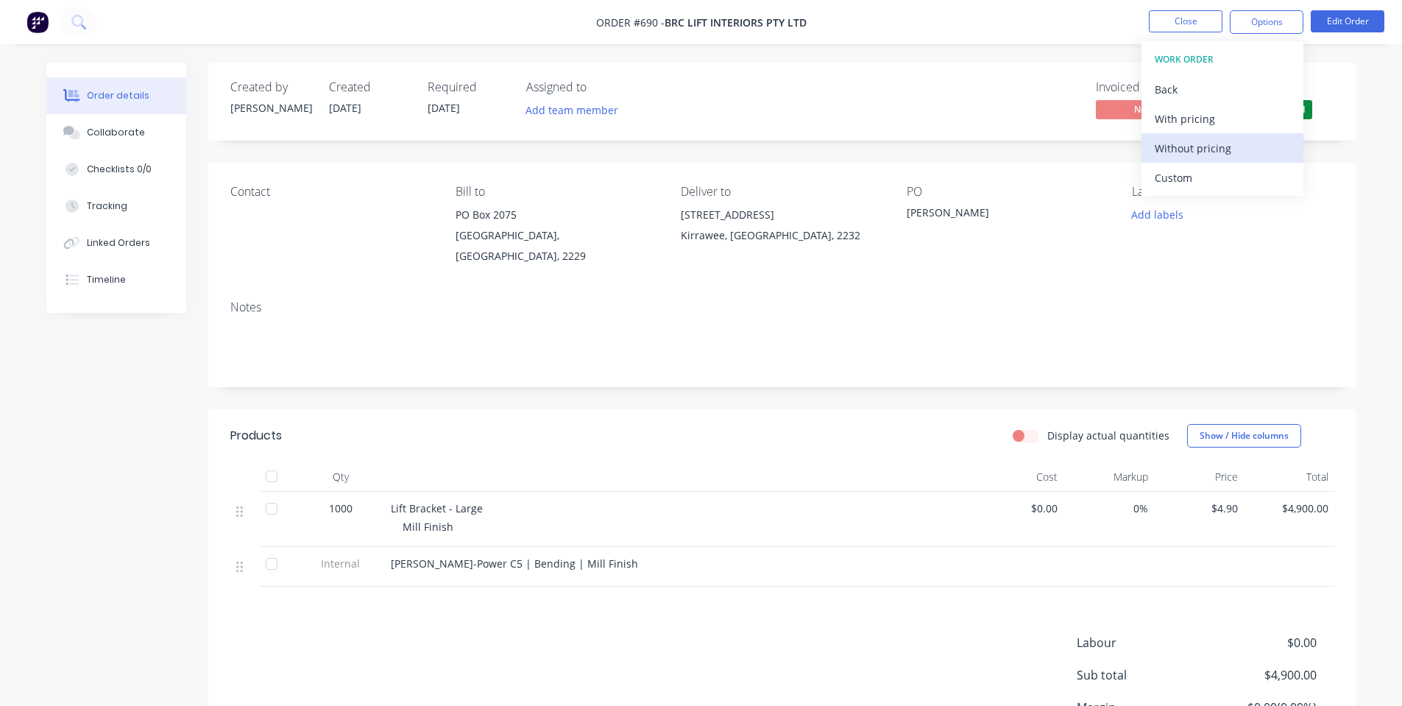
click at [1221, 149] on div "Without pricing" at bounding box center [1222, 148] width 135 height 21
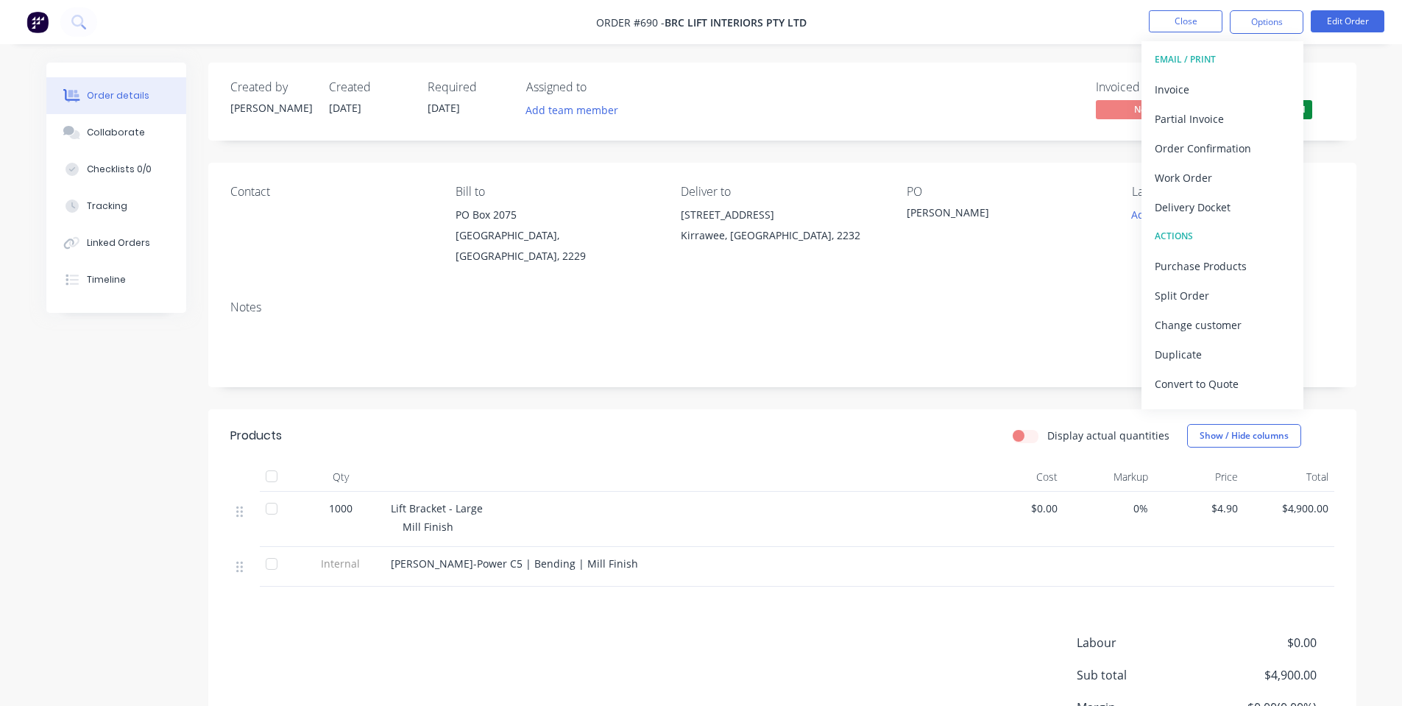
click at [338, 247] on div "Contact" at bounding box center [331, 226] width 202 height 82
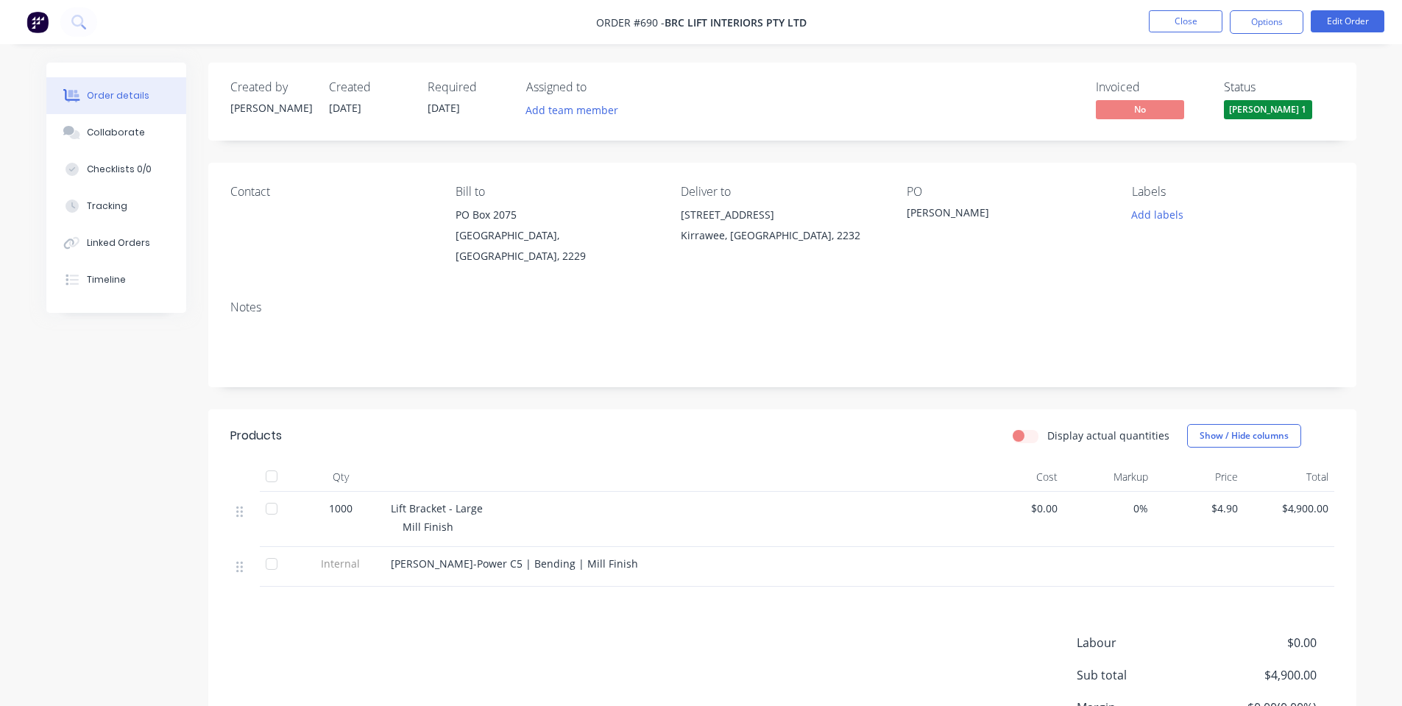
click at [343, 232] on div "Contact" at bounding box center [331, 226] width 202 height 82
click at [352, 240] on div "Contact" at bounding box center [331, 226] width 202 height 82
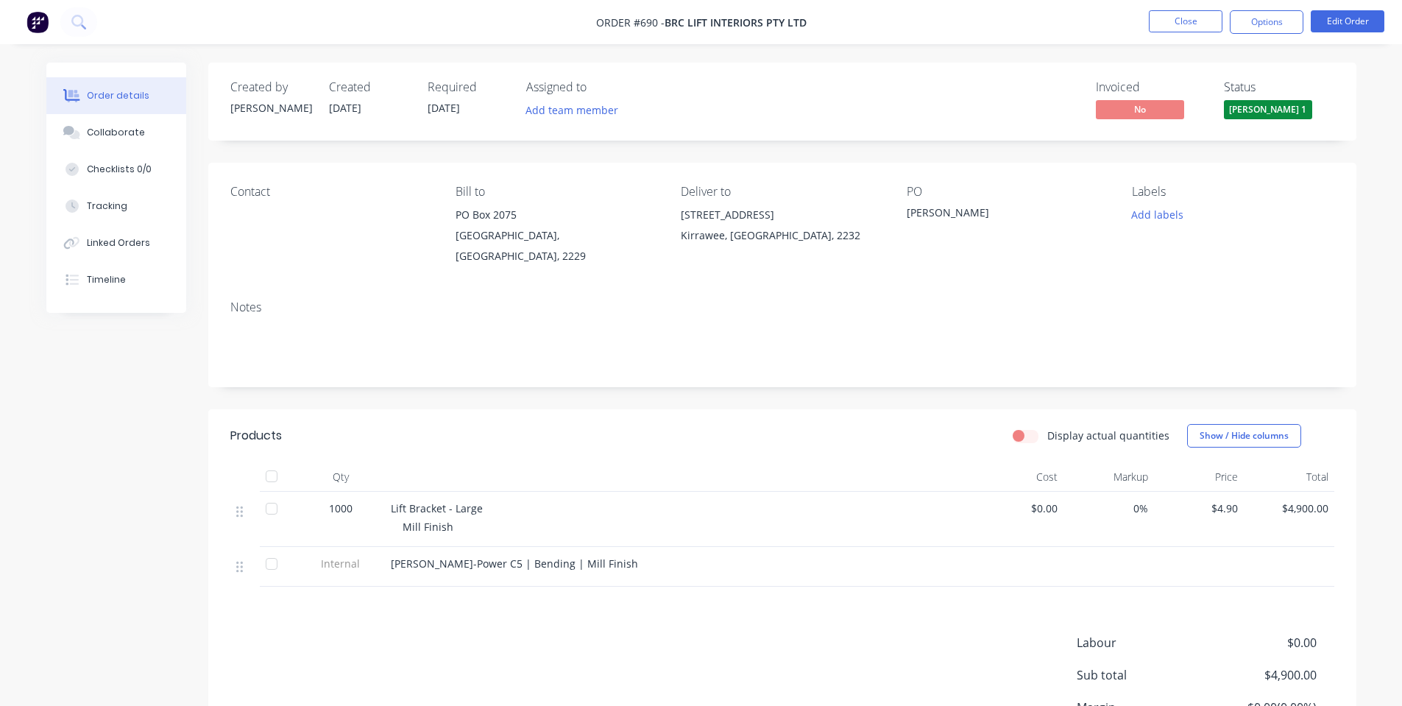
click at [358, 182] on div "Contact Bill to [STREET_ADDRESS] Deliver to [STREET_ADDRESS] PO Rob Labels Add …" at bounding box center [782, 226] width 1148 height 126
click at [383, 300] on div "Notes" at bounding box center [782, 307] width 1104 height 14
click at [415, 229] on div "Contact" at bounding box center [331, 226] width 202 height 82
click at [1166, 18] on button "Close" at bounding box center [1186, 21] width 74 height 22
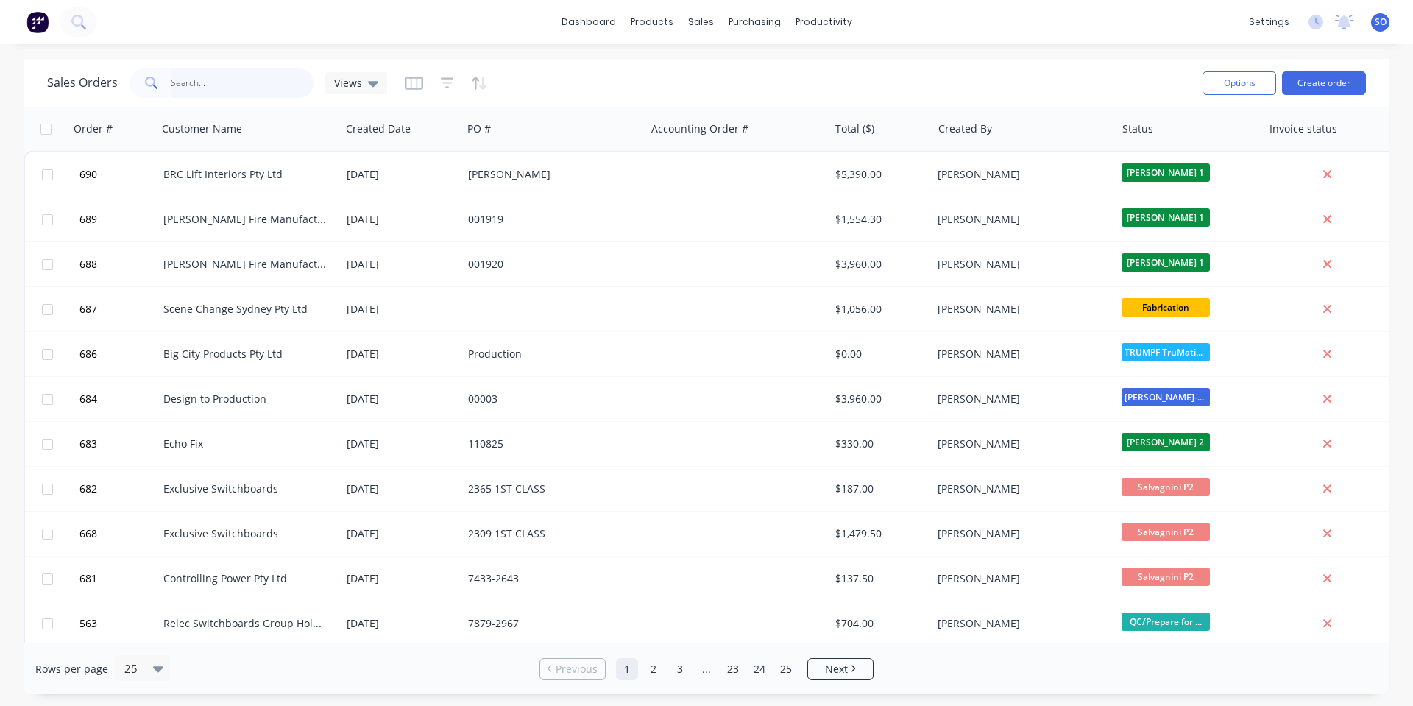
click at [268, 71] on input "text" at bounding box center [242, 82] width 143 height 29
type input "big city"
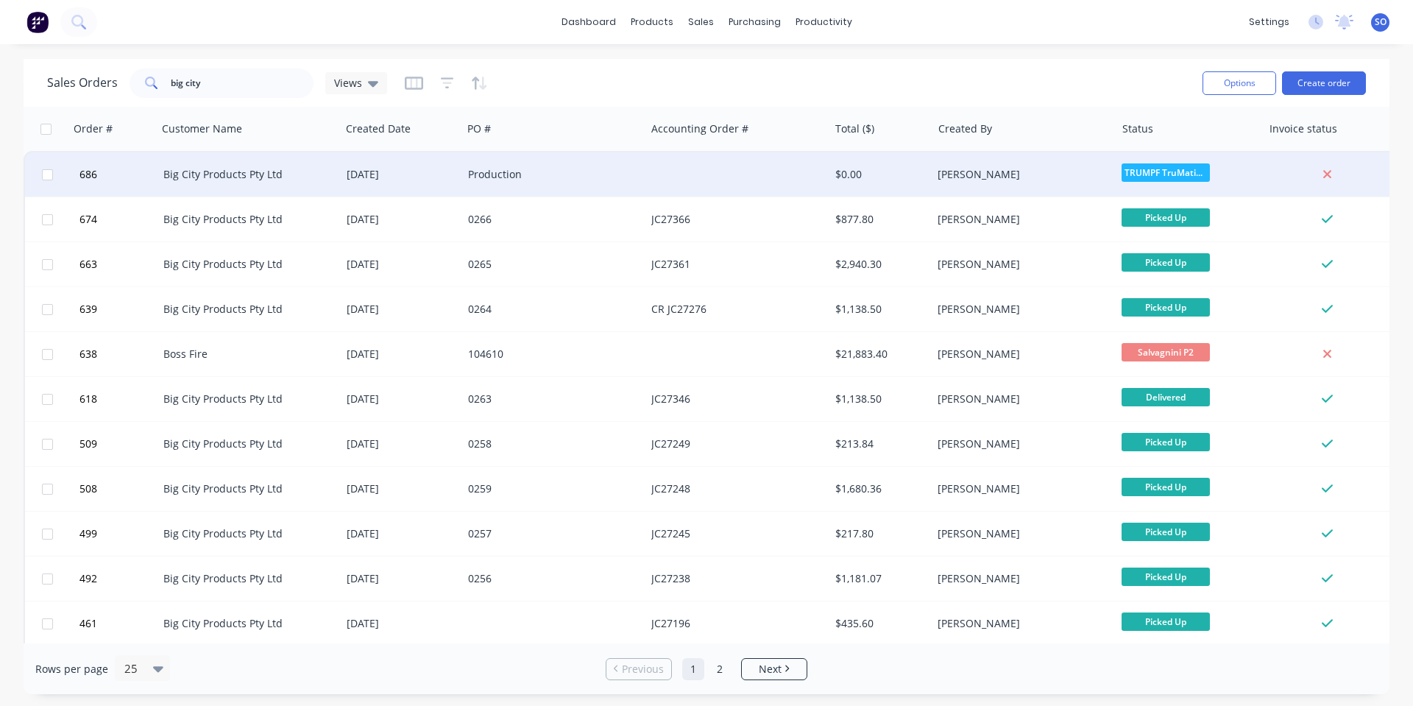
click at [460, 174] on div "[DATE]" at bounding box center [401, 174] width 121 height 44
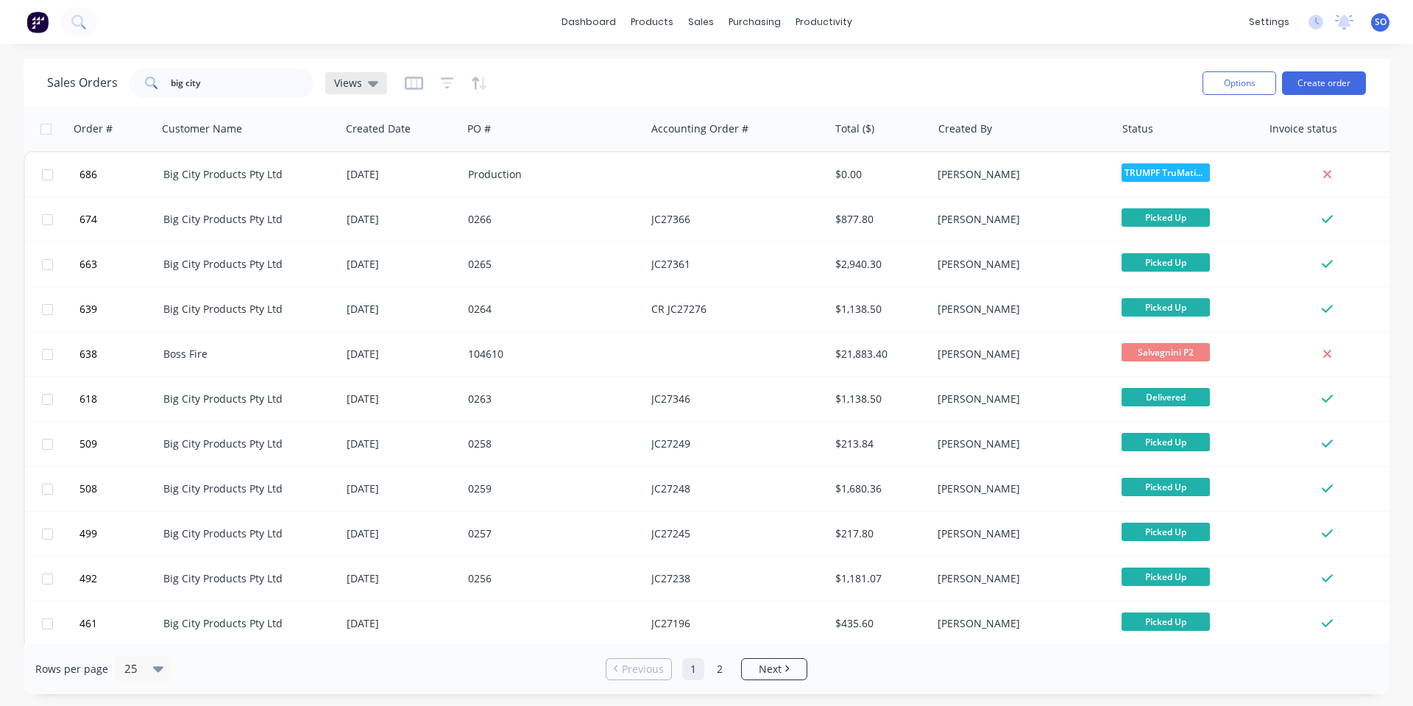
click at [368, 80] on icon at bounding box center [373, 83] width 10 height 16
click at [492, 95] on div "Sales Orders big city Views" at bounding box center [618, 83] width 1143 height 36
click at [473, 83] on icon "button" at bounding box center [475, 83] width 7 height 13
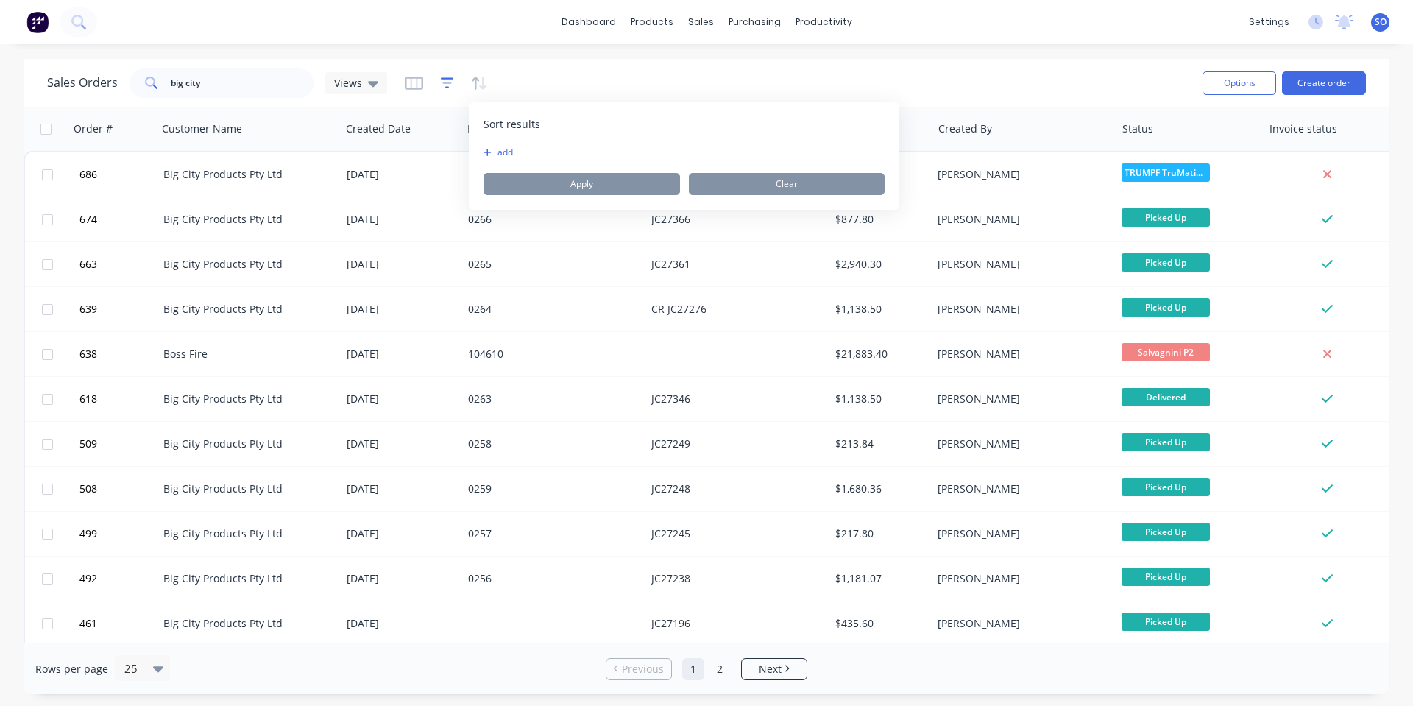
click at [451, 82] on icon "button" at bounding box center [447, 83] width 13 height 15
click at [472, 149] on button "add" at bounding box center [471, 152] width 37 height 12
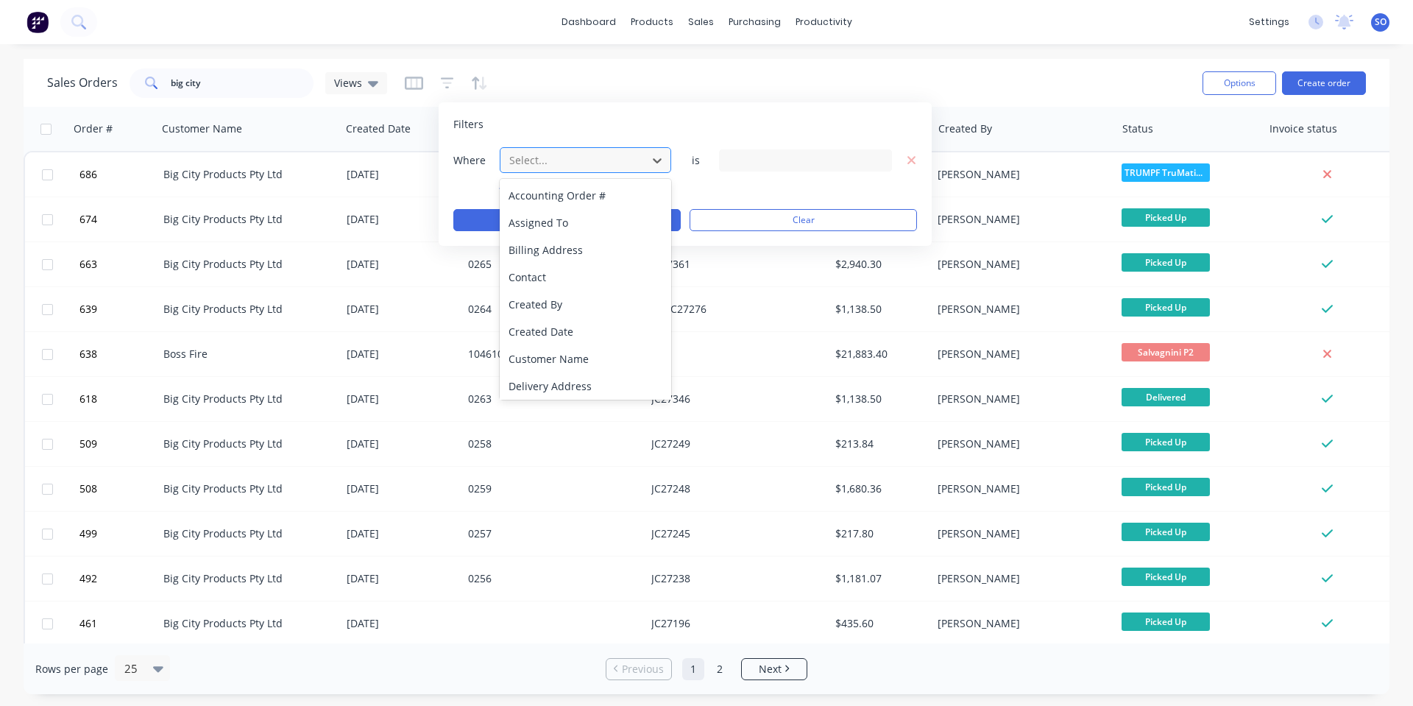
click at [596, 148] on div "Select..." at bounding box center [573, 160] width 141 height 24
click at [571, 383] on div "Status" at bounding box center [585, 382] width 171 height 27
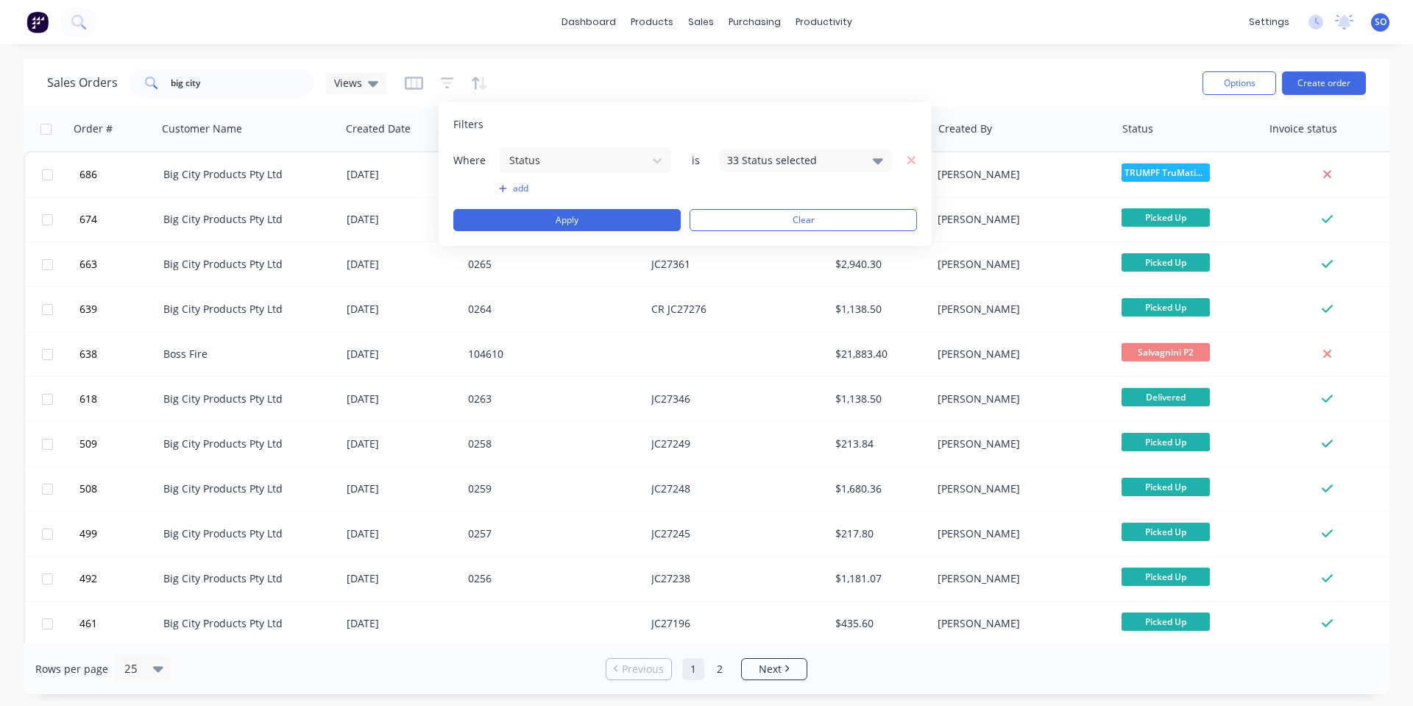
click at [765, 180] on div "Where Status is 33 Status selected add Apply Clear" at bounding box center [685, 188] width 464 height 85
drag, startPoint x: 805, startPoint y: 157, endPoint x: 802, endPoint y: 165, distance: 8.6
click at [806, 158] on div "33 Status selected" at bounding box center [793, 159] width 133 height 15
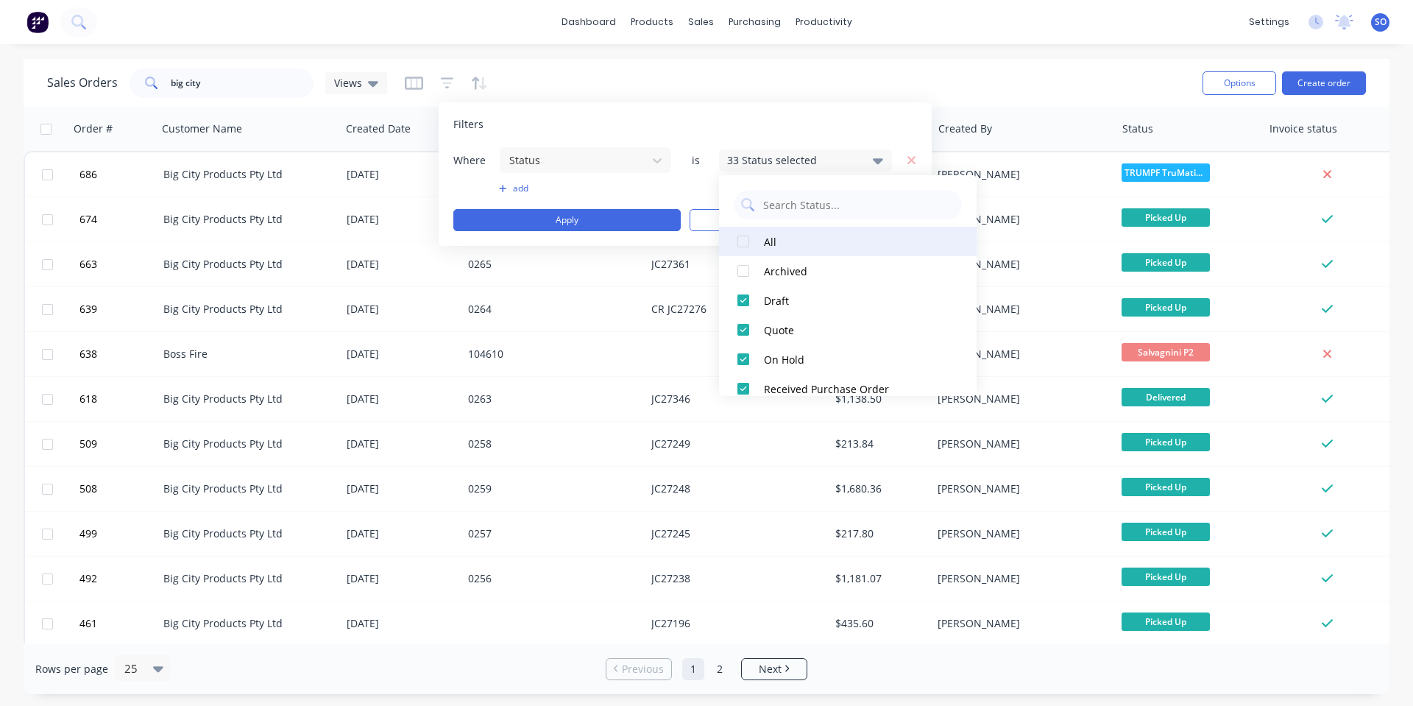
click at [782, 245] on div "All" at bounding box center [852, 241] width 177 height 15
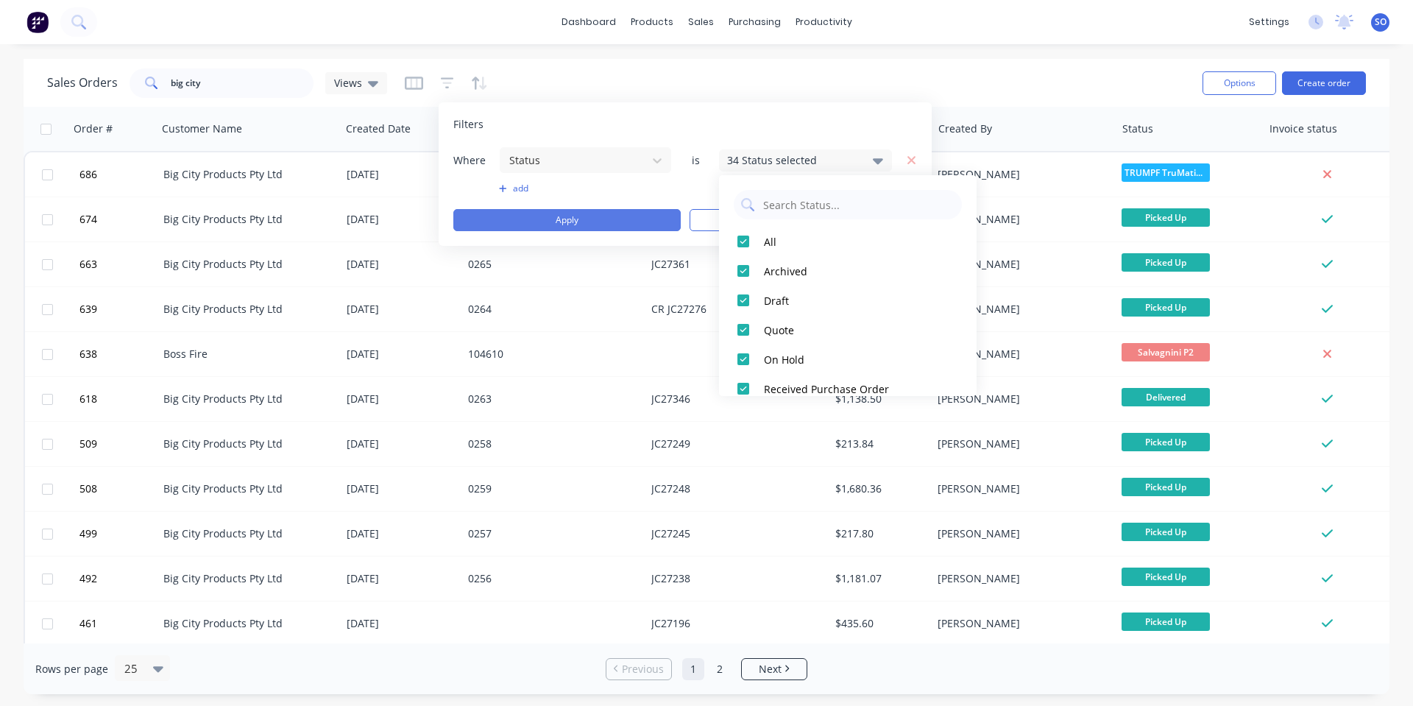
click at [609, 219] on button "Apply" at bounding box center [566, 220] width 227 height 22
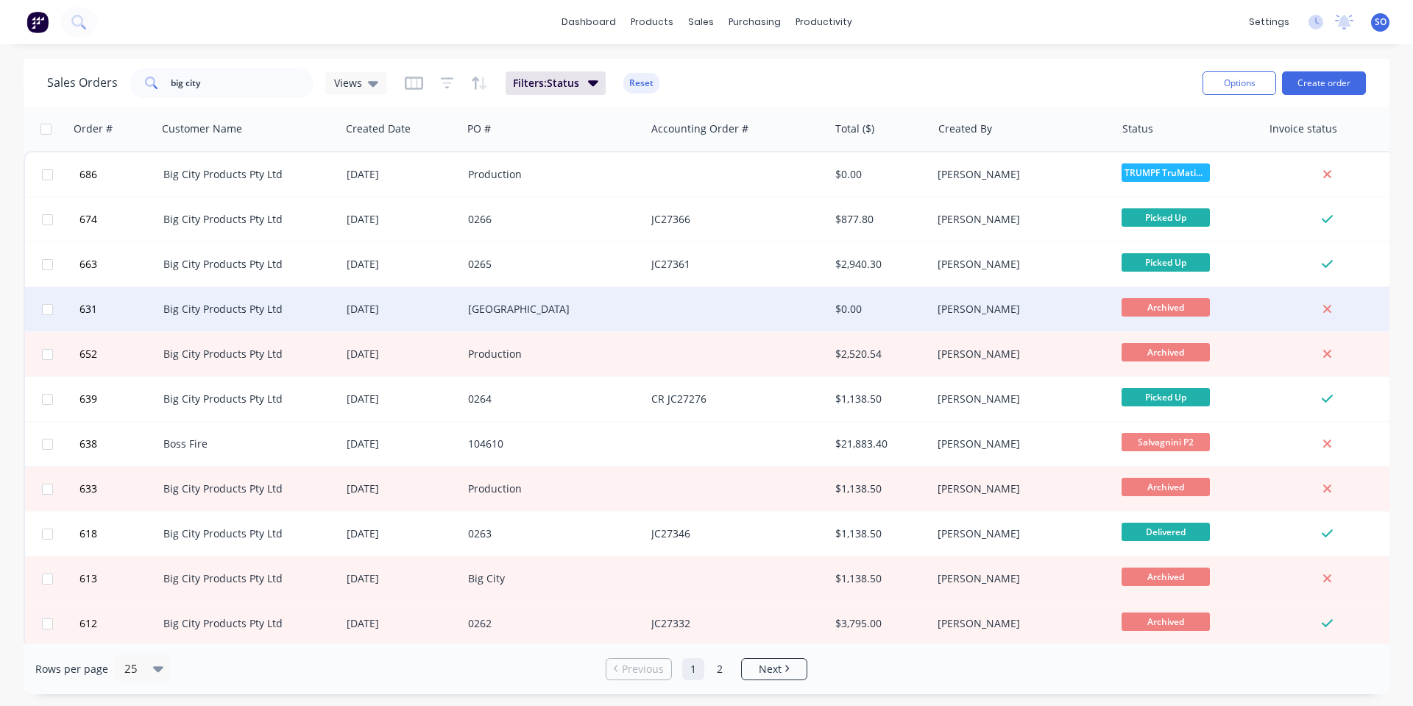
click at [567, 310] on div "[GEOGRAPHIC_DATA]" at bounding box center [549, 309] width 163 height 15
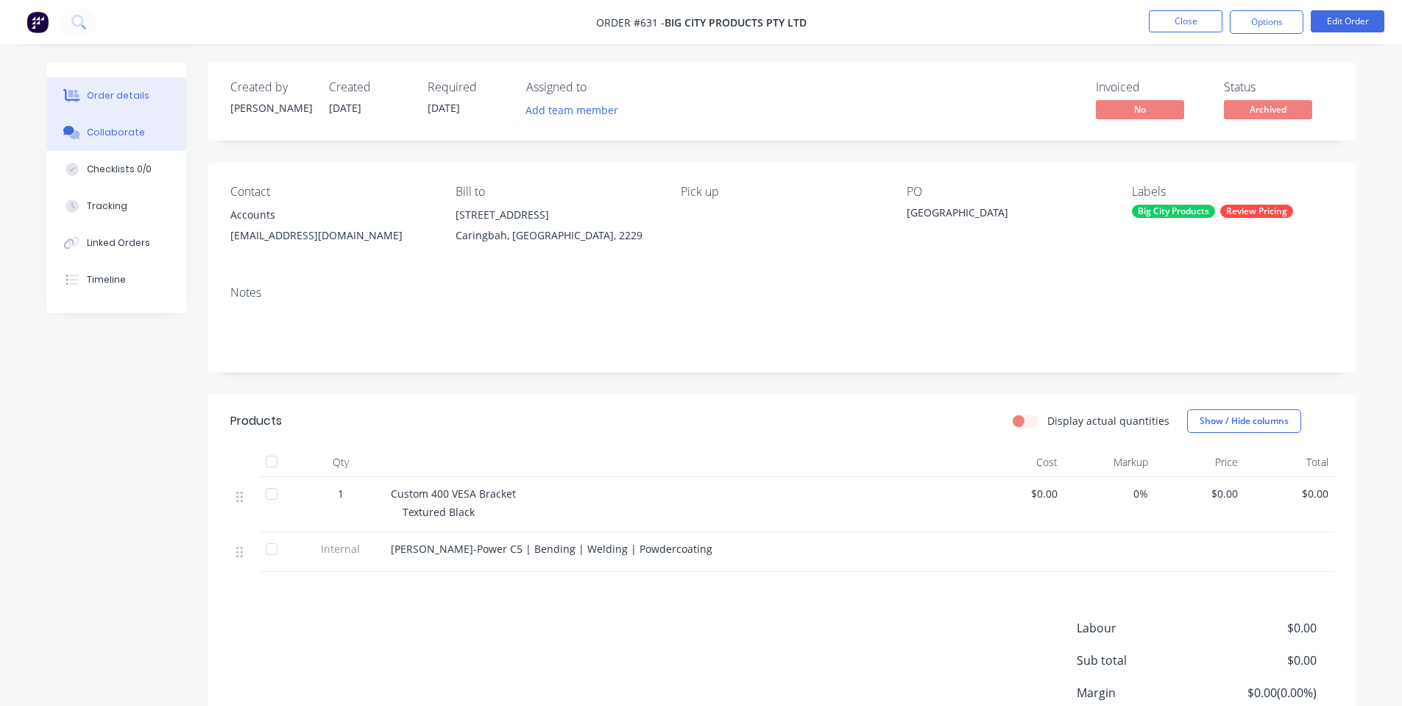
click at [146, 137] on button "Collaborate" at bounding box center [116, 132] width 140 height 37
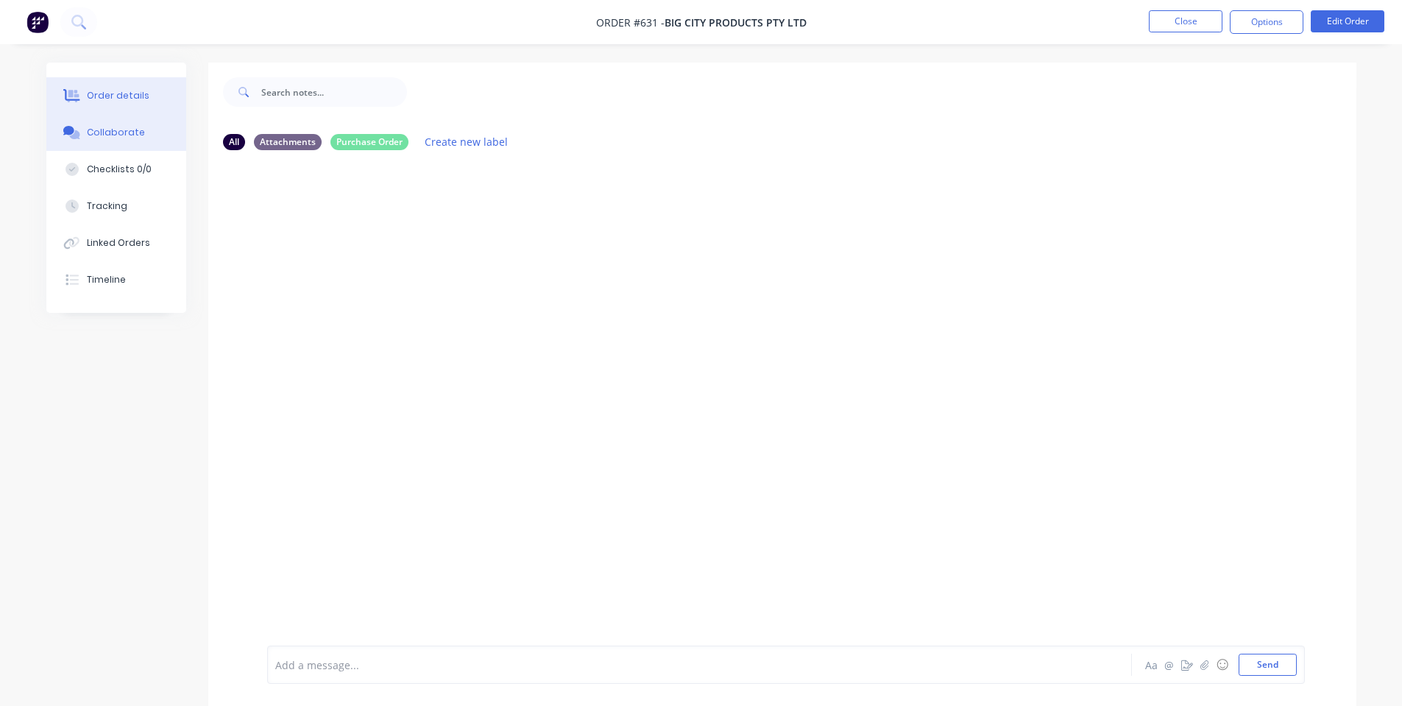
click at [133, 97] on div "Order details" at bounding box center [118, 95] width 63 height 13
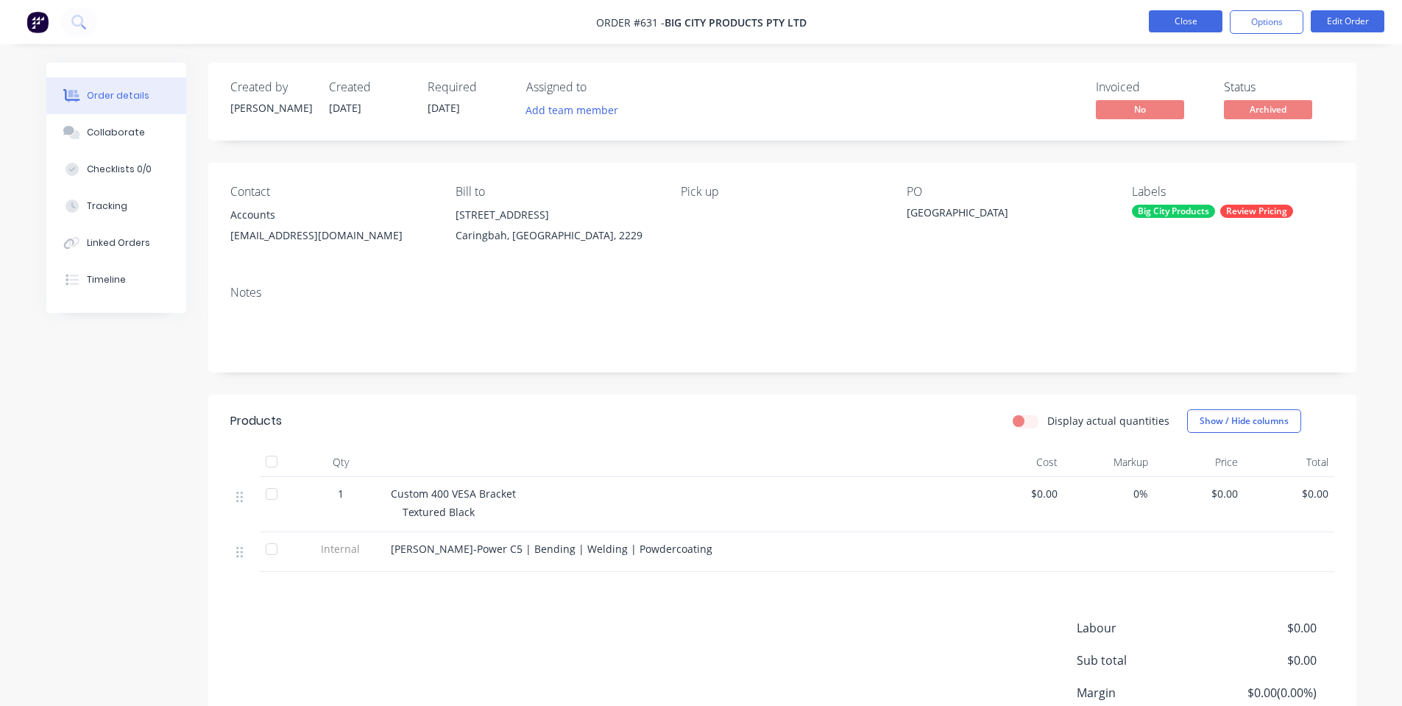
click at [1168, 17] on button "Close" at bounding box center [1186, 21] width 74 height 22
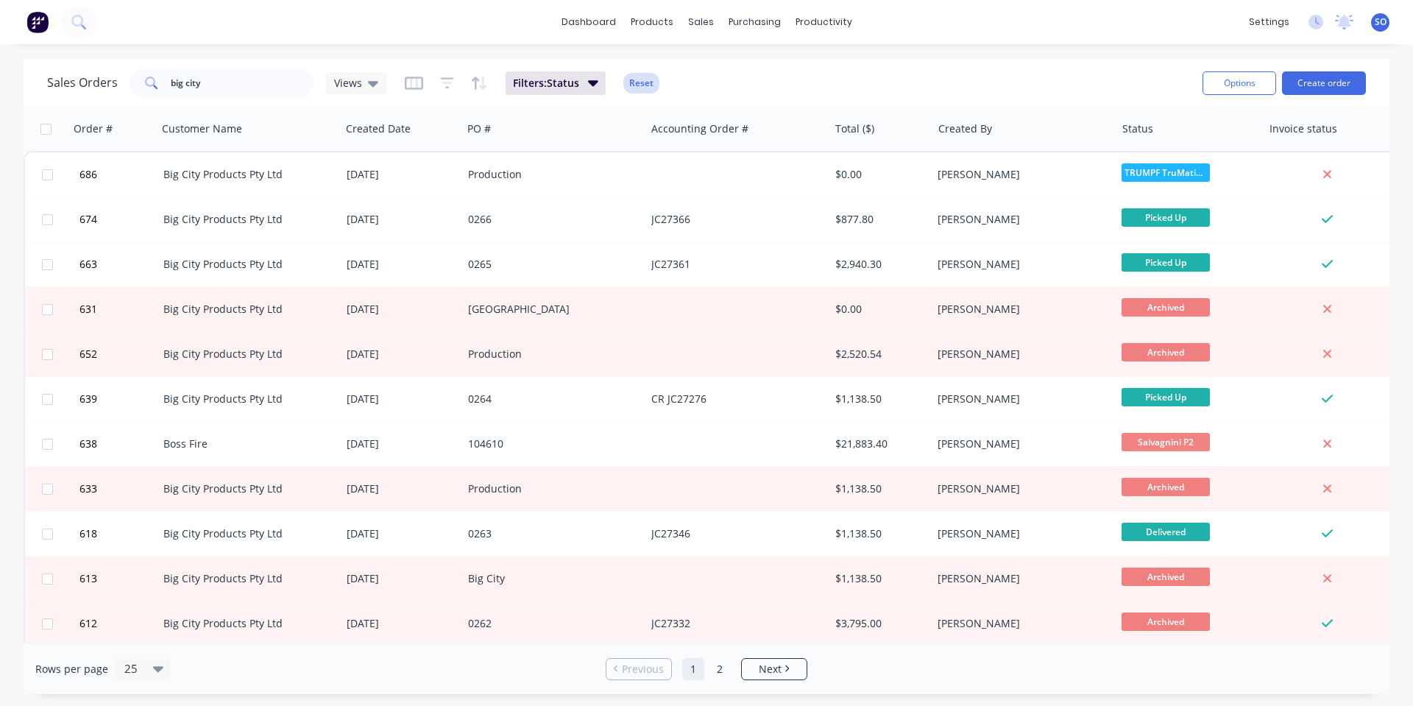
click at [651, 84] on button "Reset" at bounding box center [641, 83] width 36 height 21
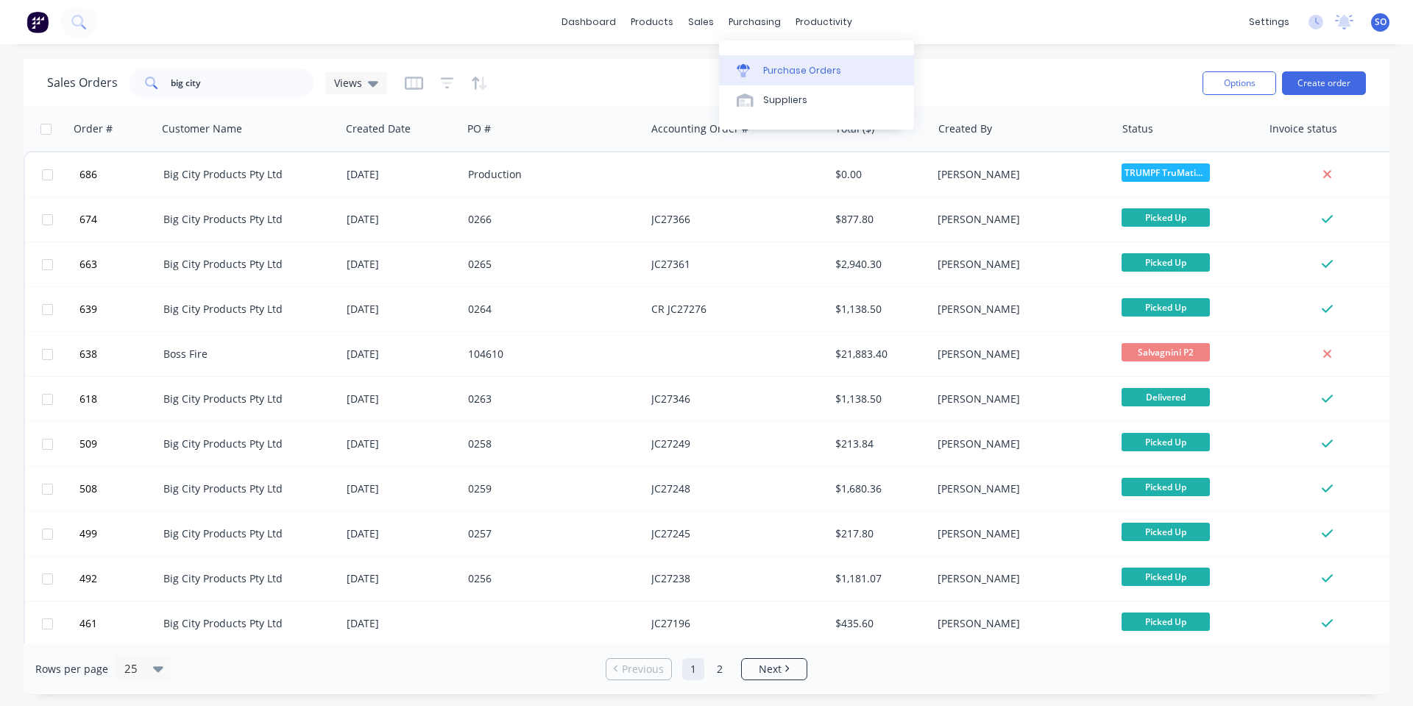
click at [770, 67] on div "Purchase Orders" at bounding box center [802, 70] width 78 height 13
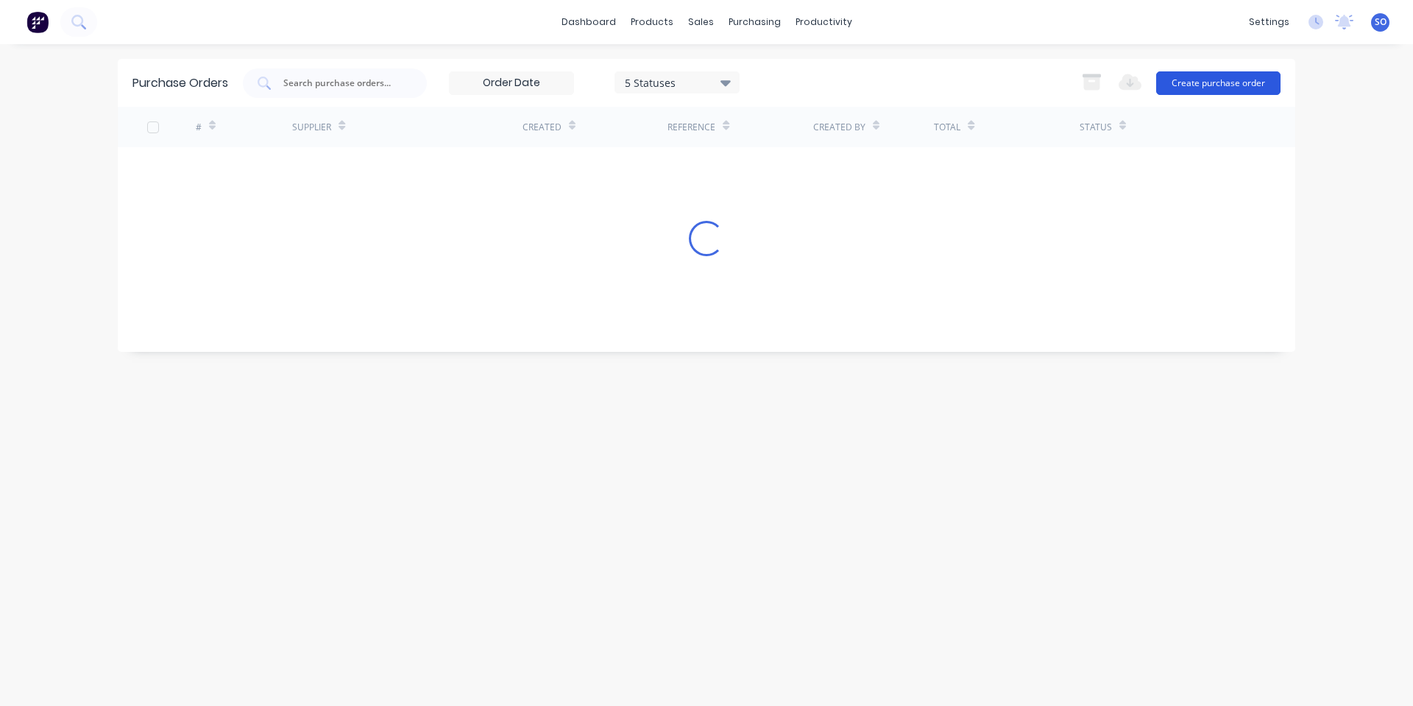
click at [1205, 86] on button "Create purchase order" at bounding box center [1218, 83] width 124 height 24
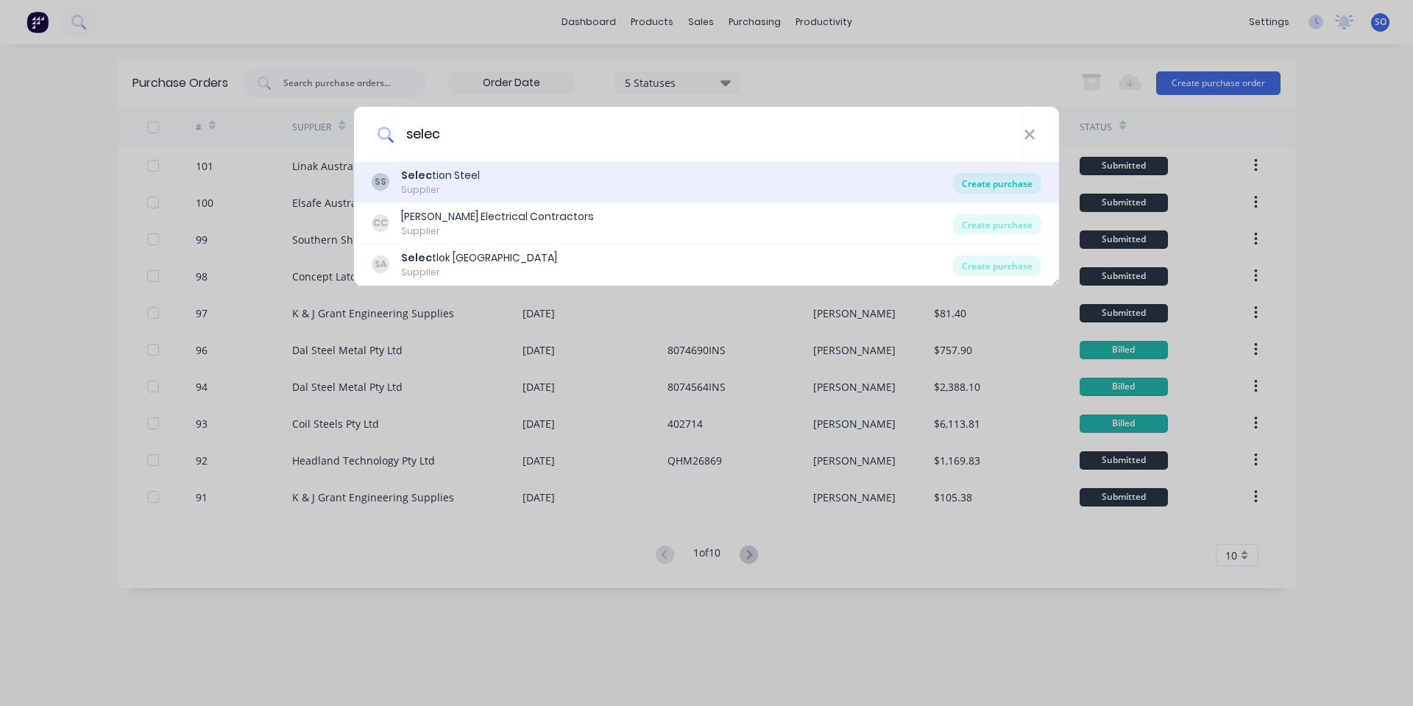
type input "selec"
click at [1026, 179] on div "Create purchase" at bounding box center [997, 183] width 88 height 21
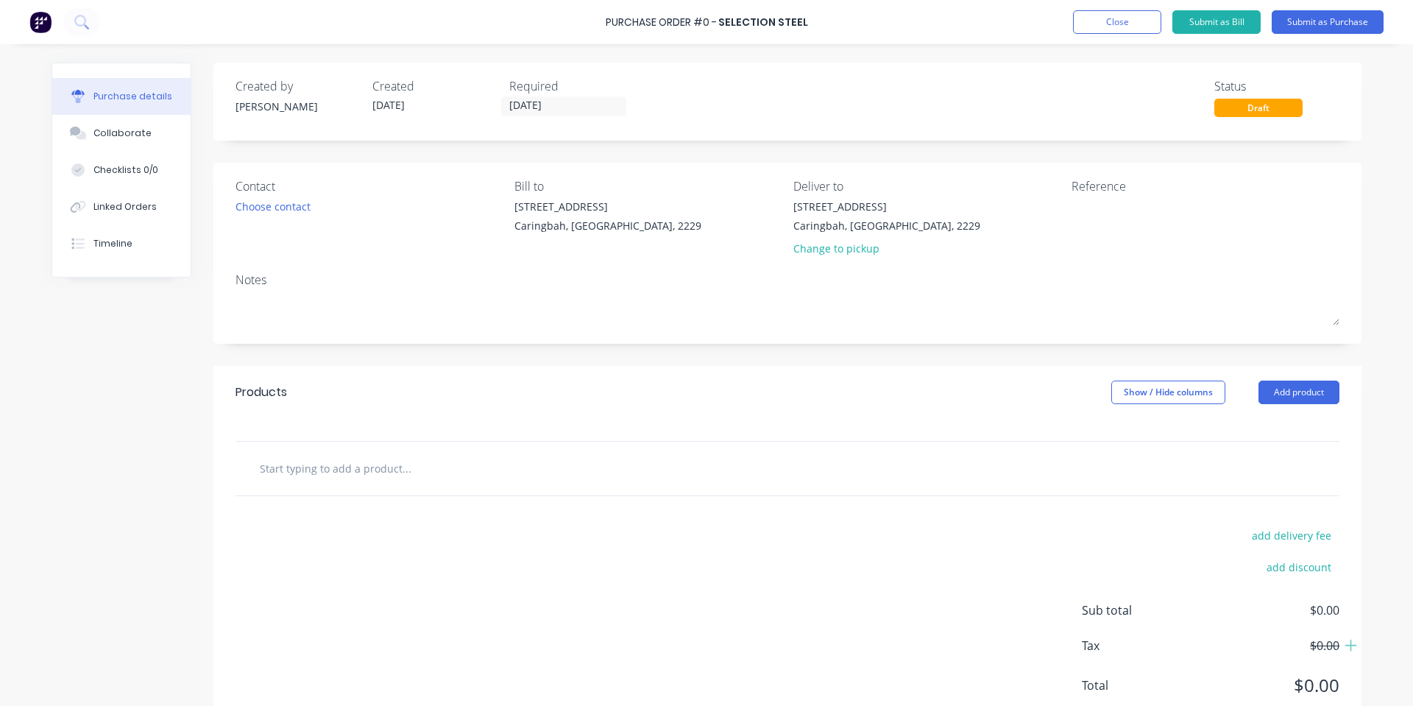
click at [350, 460] on input "text" at bounding box center [406, 467] width 294 height 29
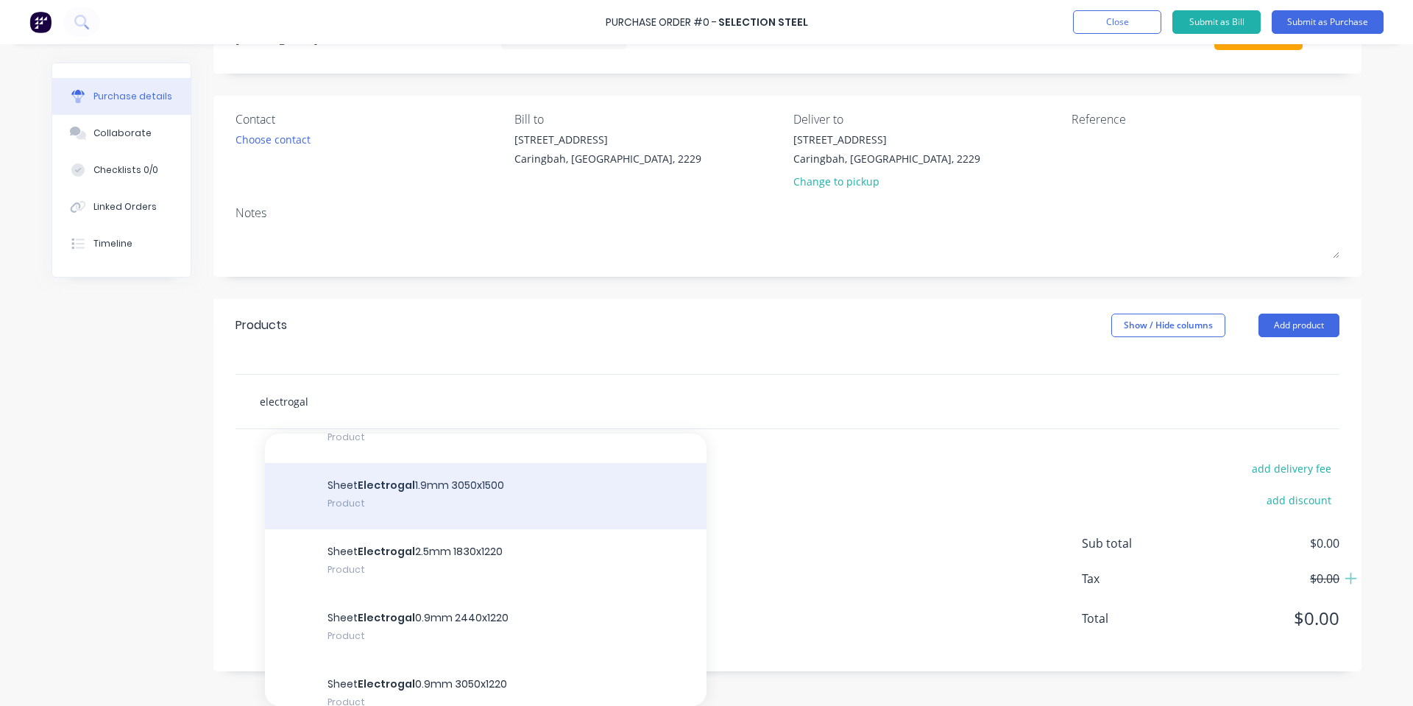
scroll to position [392, 0]
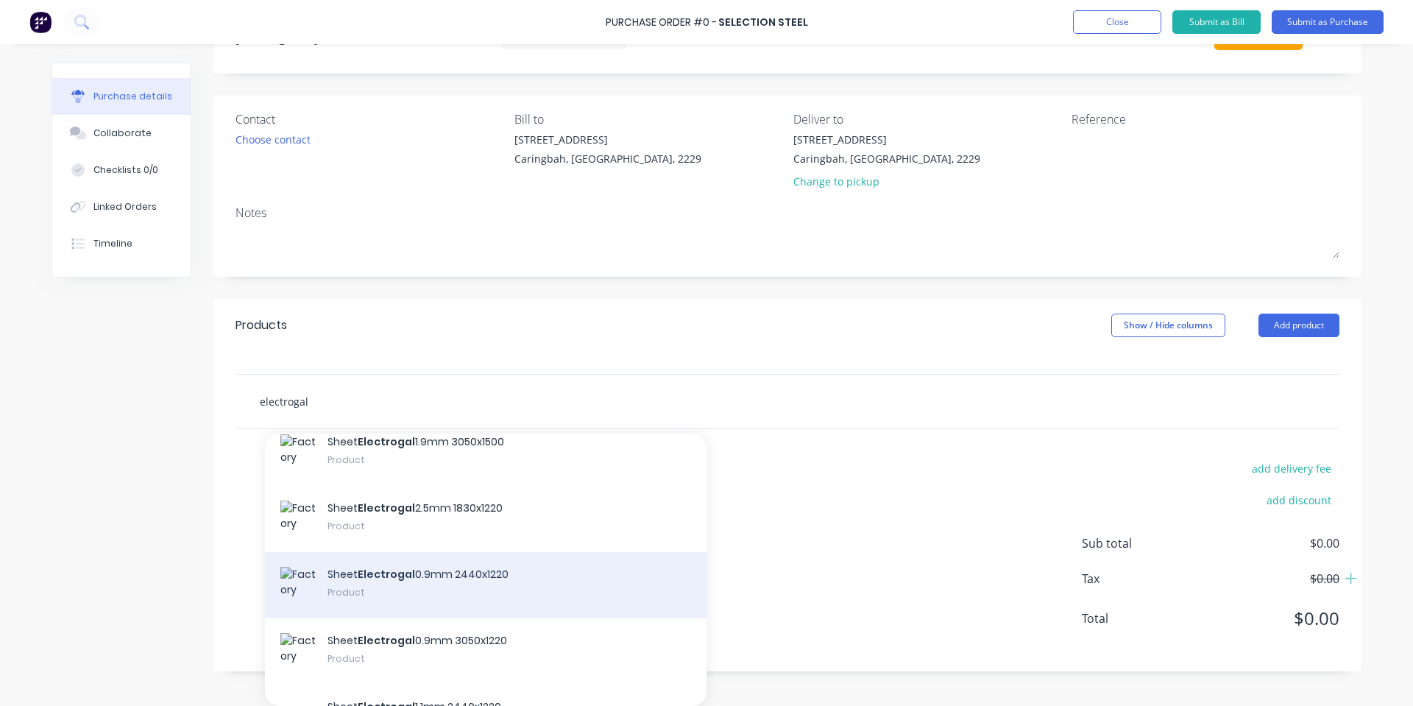
type input "electrogal"
click at [555, 589] on div "Sheet Electrogal 0.9mm 2440x1220 Product" at bounding box center [485, 585] width 441 height 66
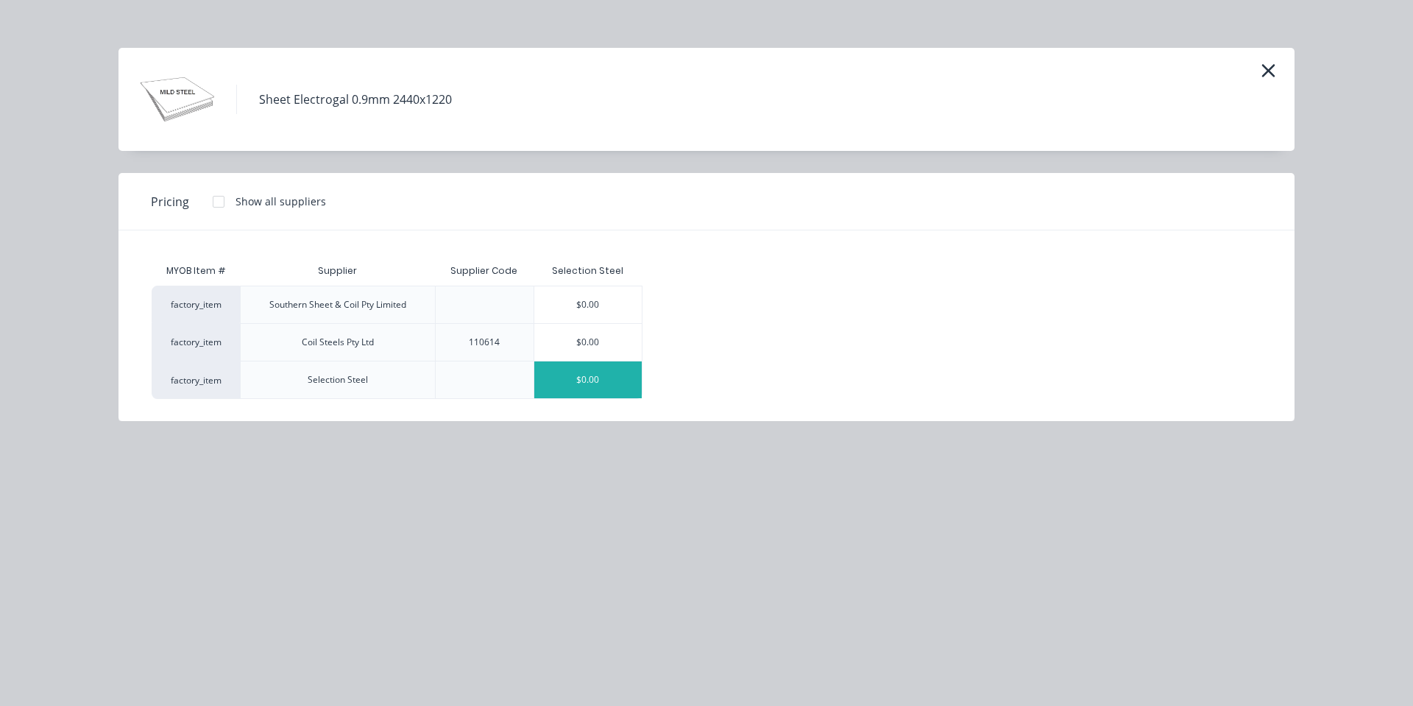
click at [589, 383] on div "$0.00" at bounding box center [587, 379] width 107 height 37
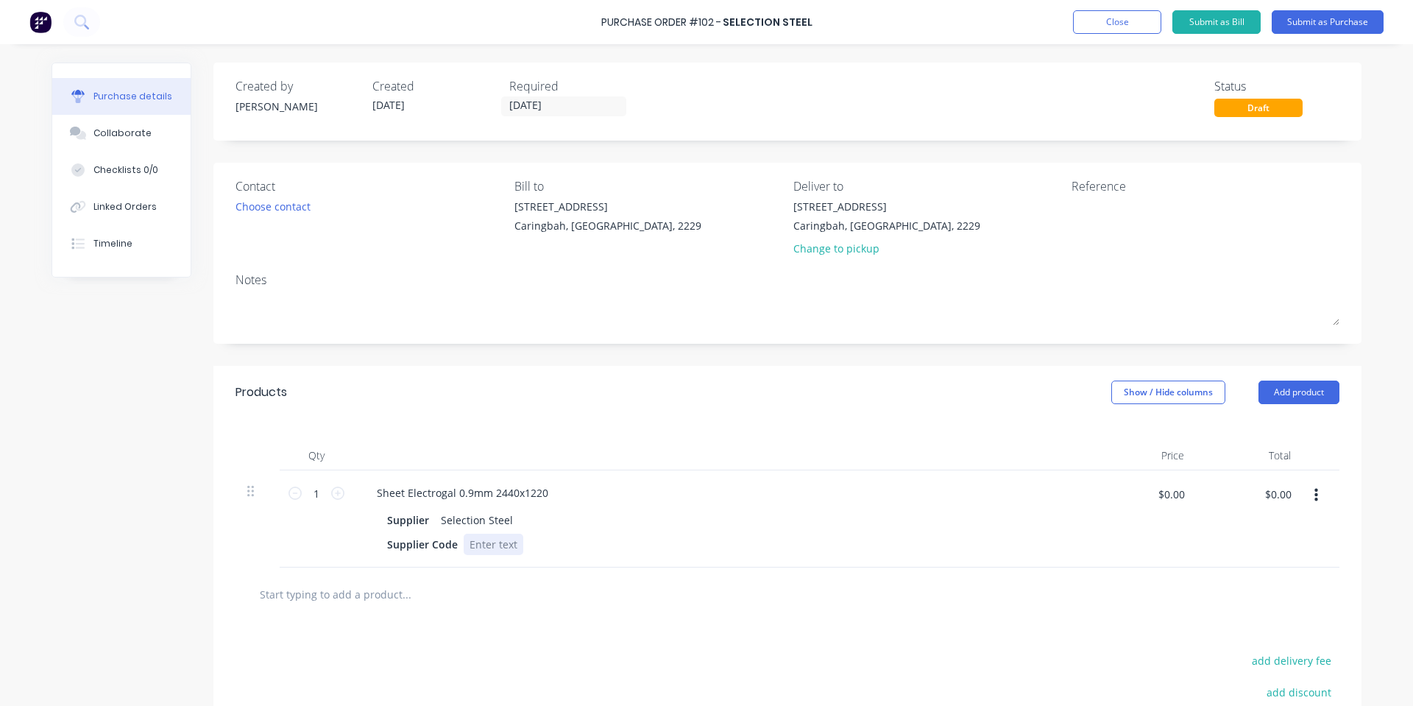
click at [486, 547] on div at bounding box center [494, 543] width 60 height 21
click at [663, 384] on div "Products Show / Hide columns Add product" at bounding box center [787, 392] width 1148 height 53
click at [1167, 494] on input "$0.00" at bounding box center [1171, 494] width 44 height 24
type input "$37.78"
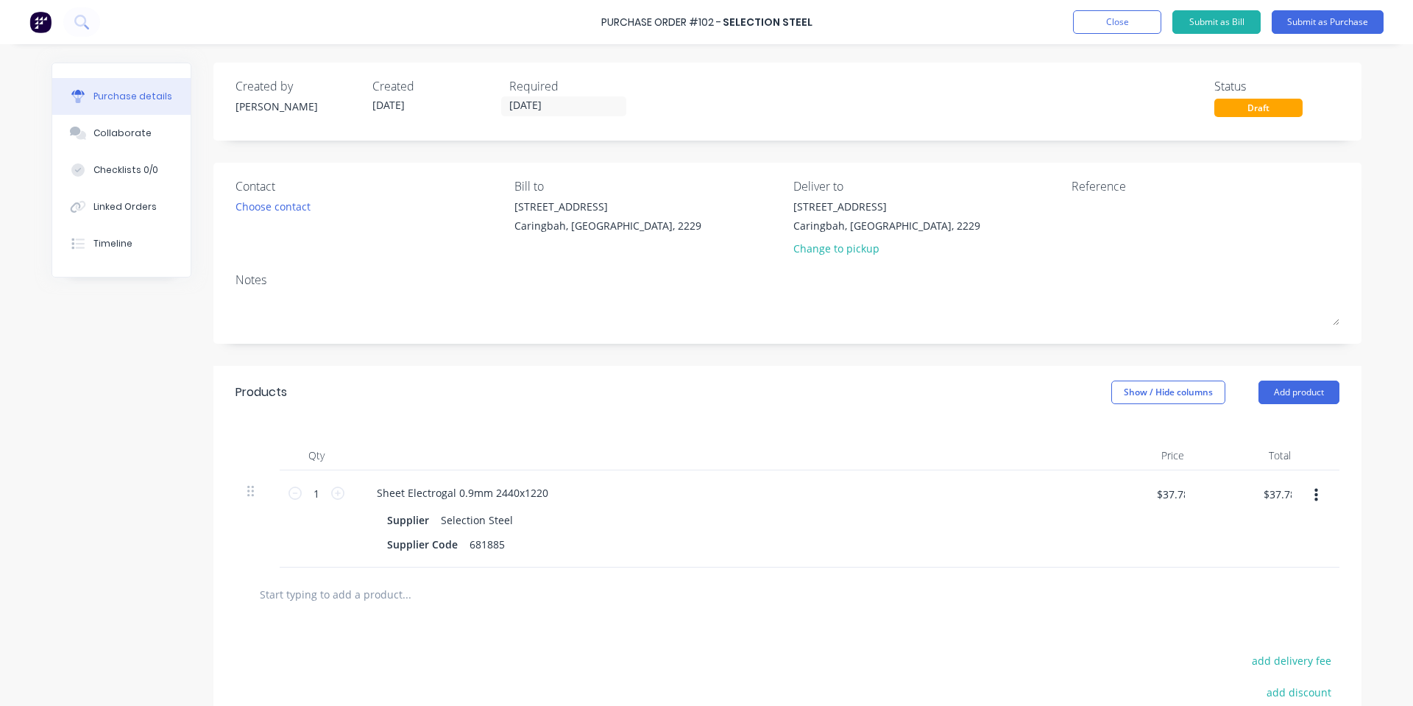
click at [1030, 416] on div "Products Show / Hide columns Add product" at bounding box center [787, 392] width 1148 height 53
click at [311, 496] on input "1" at bounding box center [316, 493] width 29 height 22
type input "2"
type input "$75.56"
type input "24"
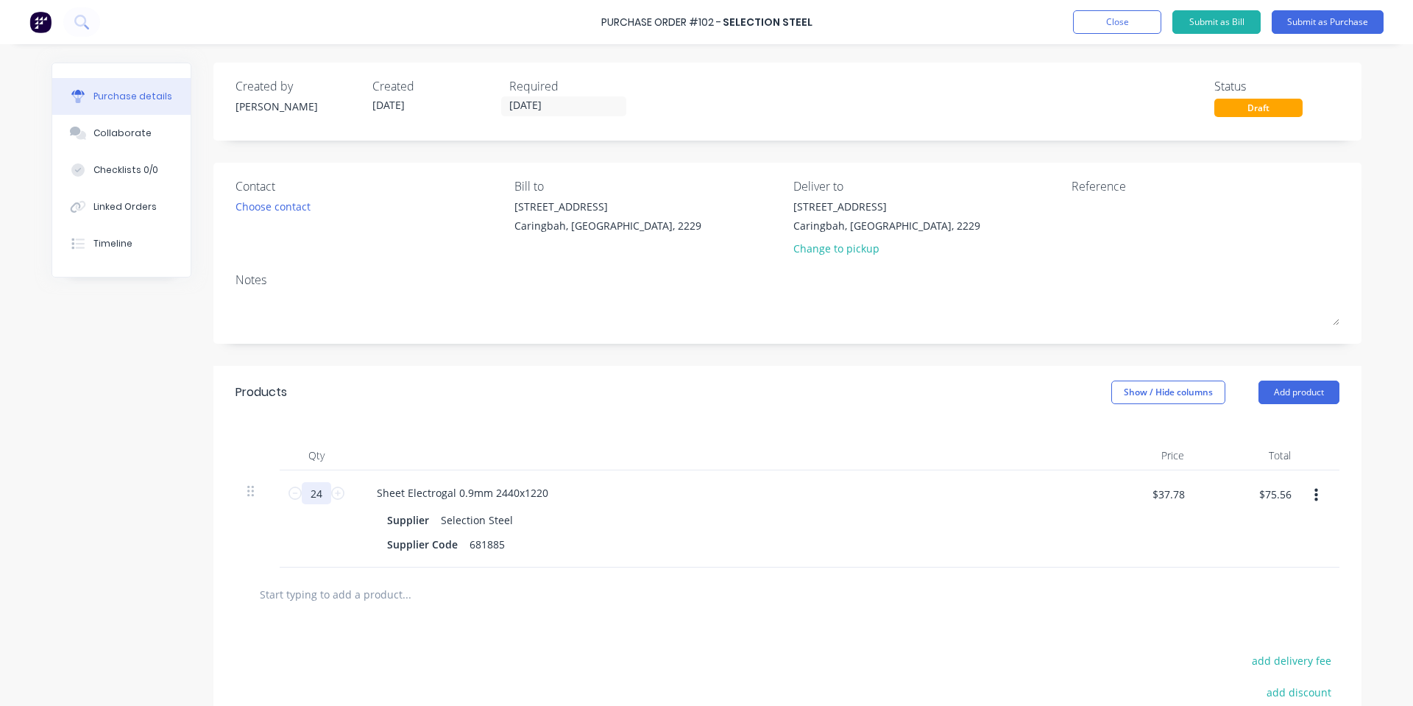
type input "$906.72"
type input "240"
type input "$9,067.20"
type input "240"
drag, startPoint x: 476, startPoint y: 431, endPoint x: 462, endPoint y: 413, distance: 23.1
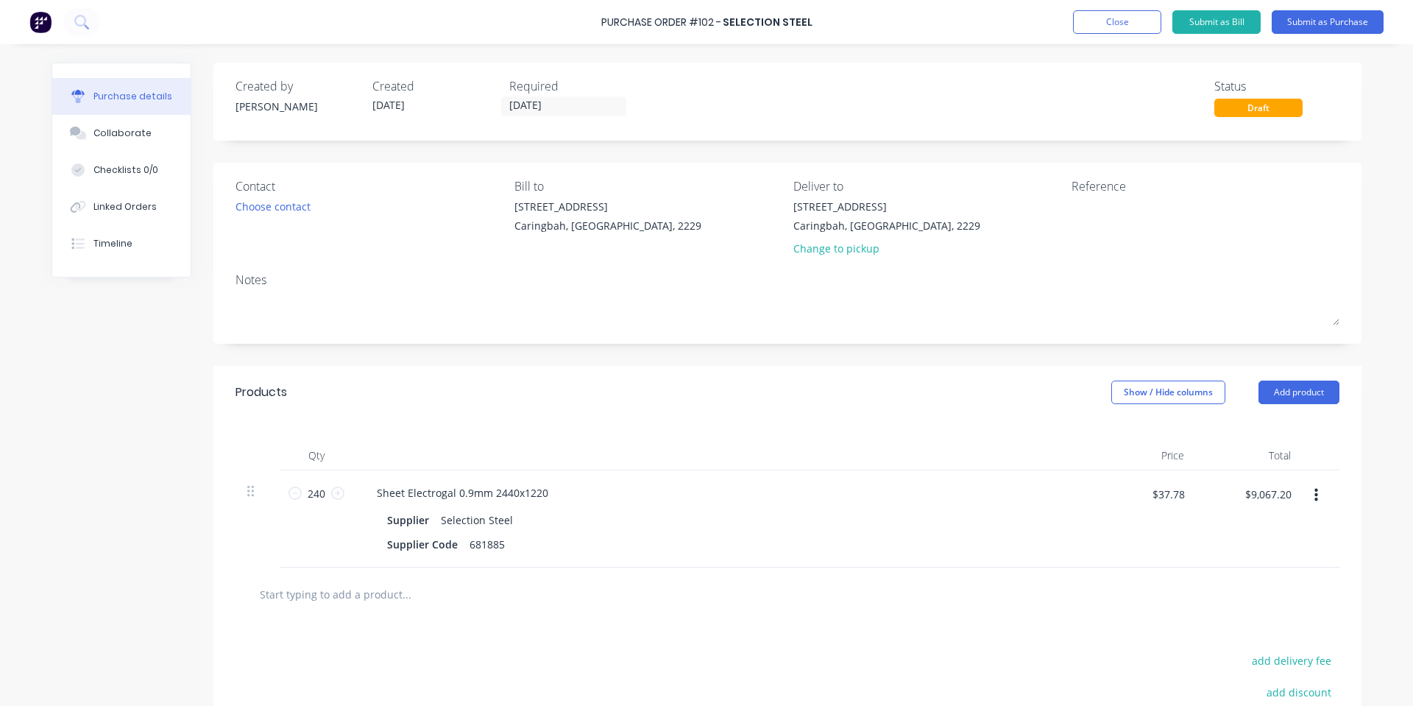
click at [468, 421] on div "Qty Price Total 240 240 Sheet Electrogal 0.9mm 2440x1220 Supplier Selection Ste…" at bounding box center [787, 493] width 1148 height 149
click at [644, 415] on div "Products Show / Hide columns Add product" at bounding box center [787, 392] width 1148 height 53
click at [556, 109] on input "[DATE]" at bounding box center [564, 106] width 124 height 18
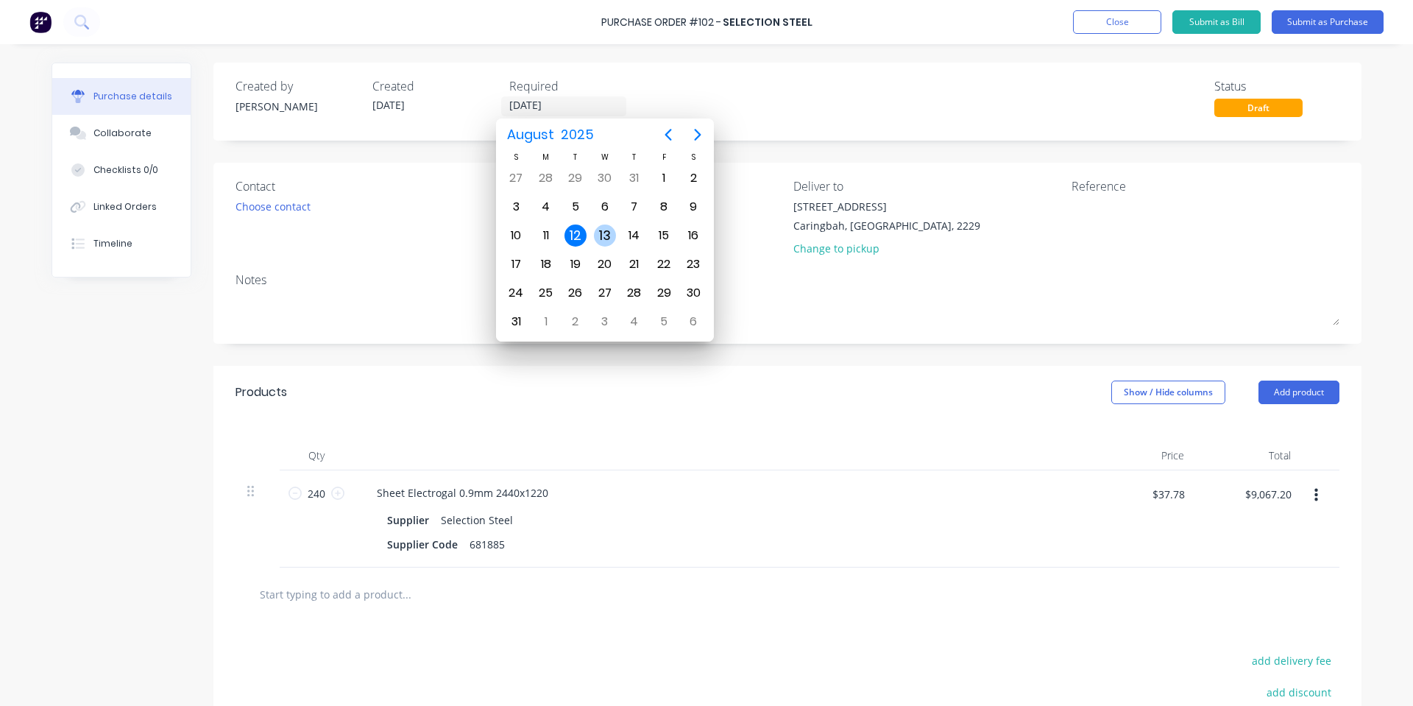
click at [595, 233] on div "13" at bounding box center [605, 235] width 22 height 22
type input "[DATE]"
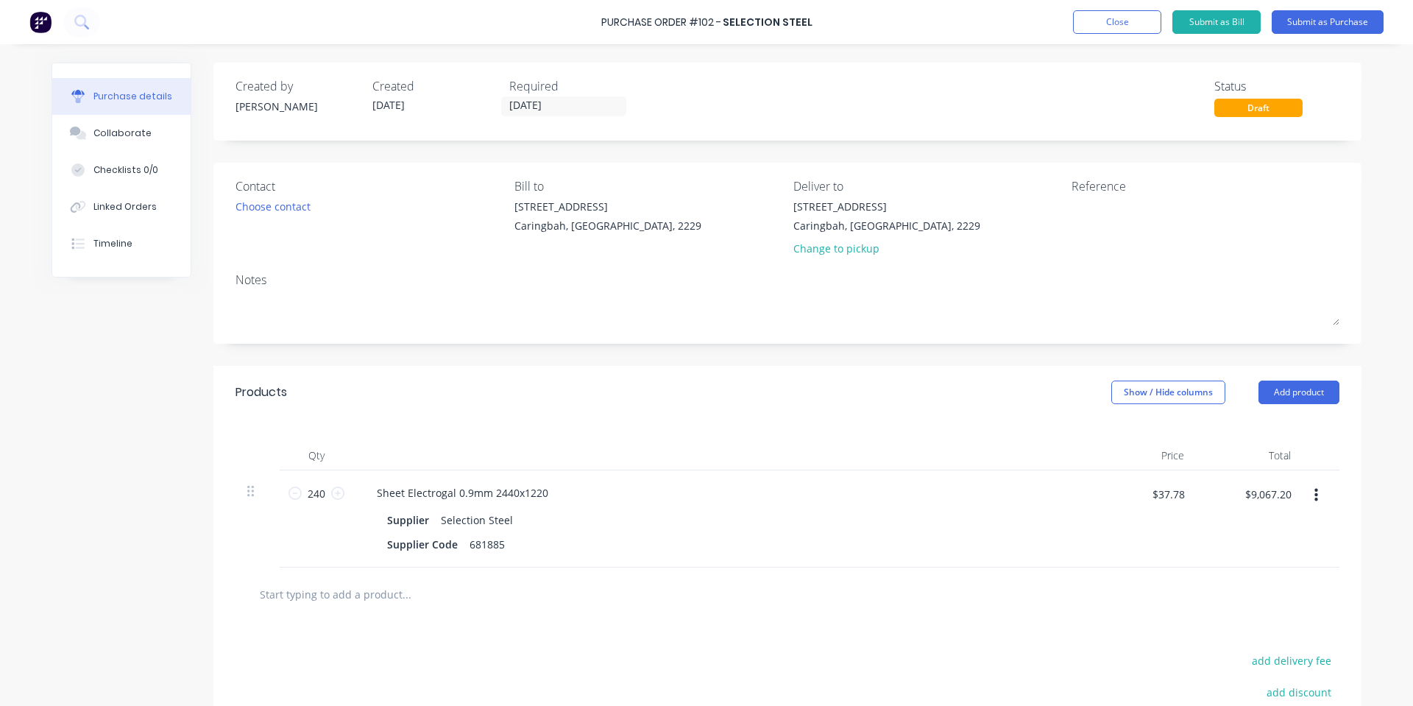
drag, startPoint x: 708, startPoint y: 71, endPoint x: 426, endPoint y: 169, distance: 298.1
click at [708, 74] on div "Created by [PERSON_NAME] Created [DATE] Required [DATE] Status Draft" at bounding box center [787, 102] width 1148 height 78
click at [103, 146] on button "Collaborate" at bounding box center [121, 133] width 138 height 37
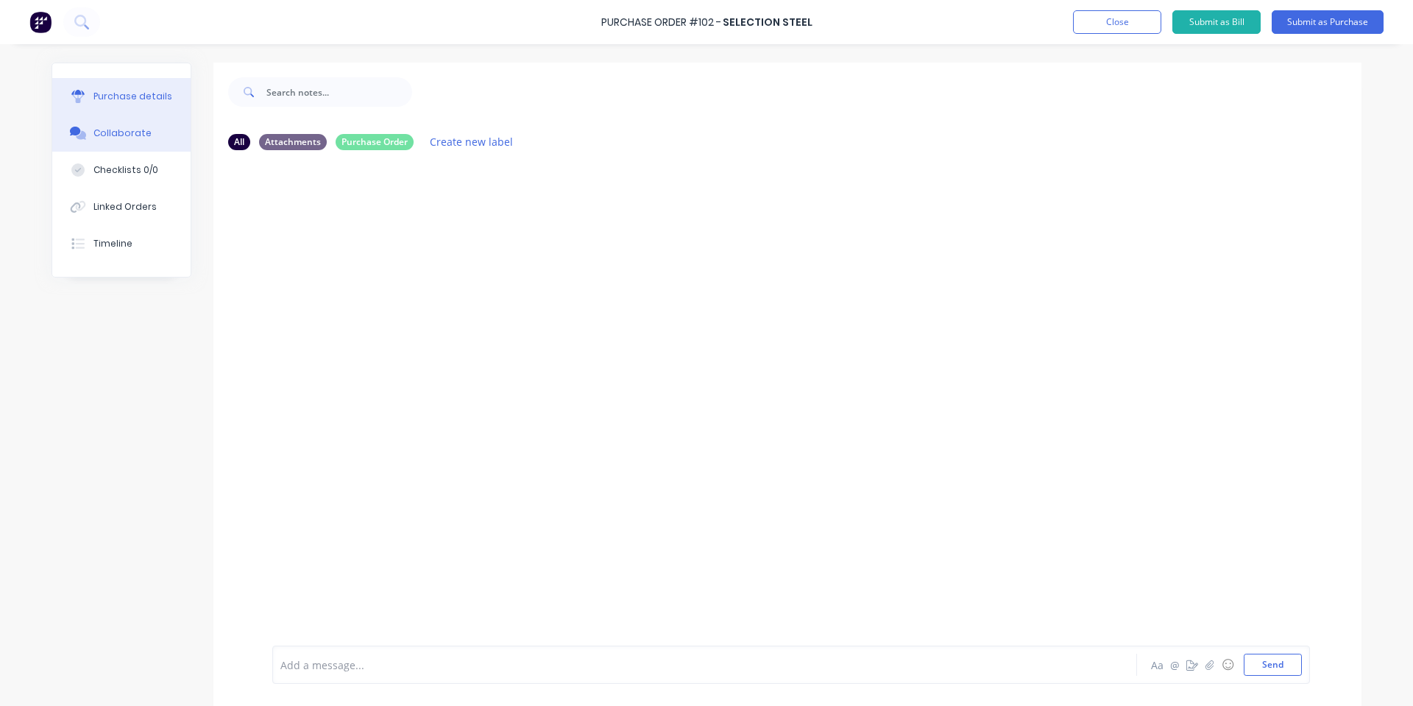
click at [116, 102] on div "Purchase details" at bounding box center [132, 96] width 79 height 13
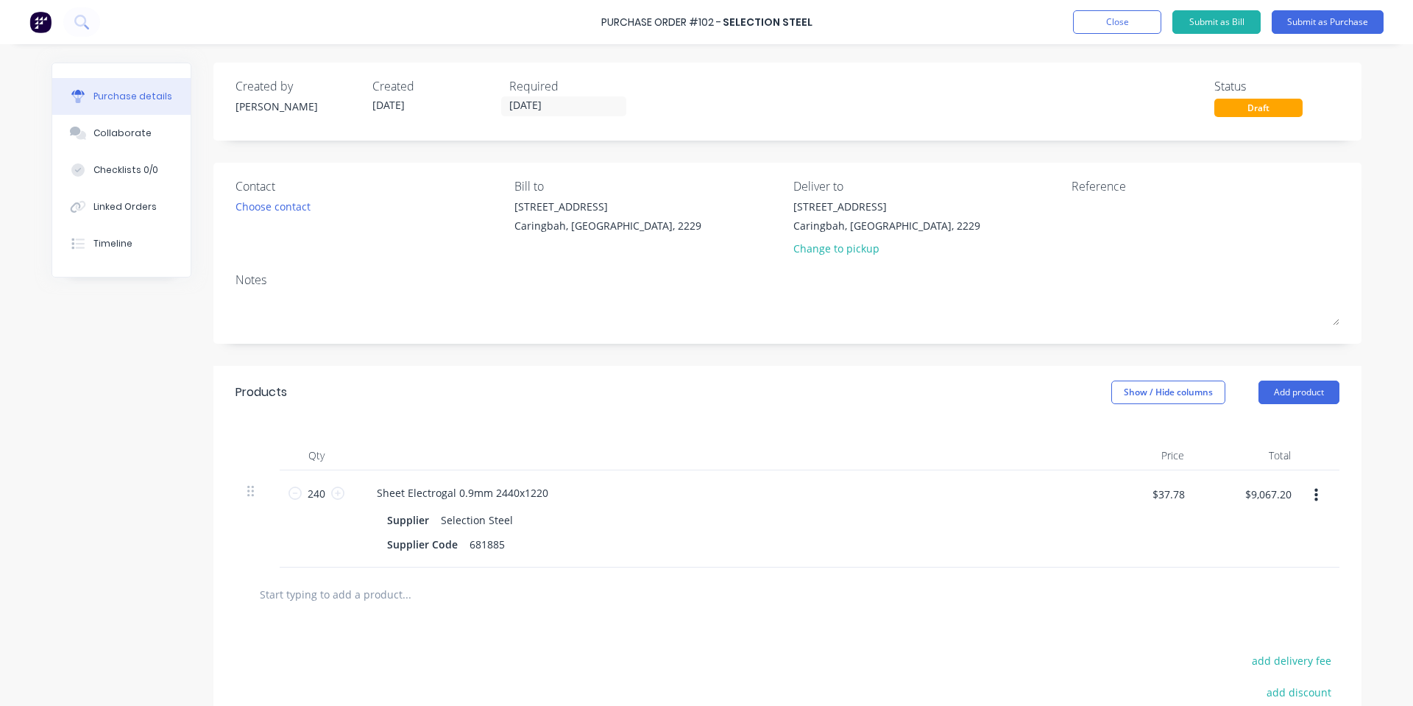
drag, startPoint x: 137, startPoint y: 135, endPoint x: 887, endPoint y: 195, distance: 752.2
click at [139, 136] on div "Collaborate" at bounding box center [122, 133] width 58 height 13
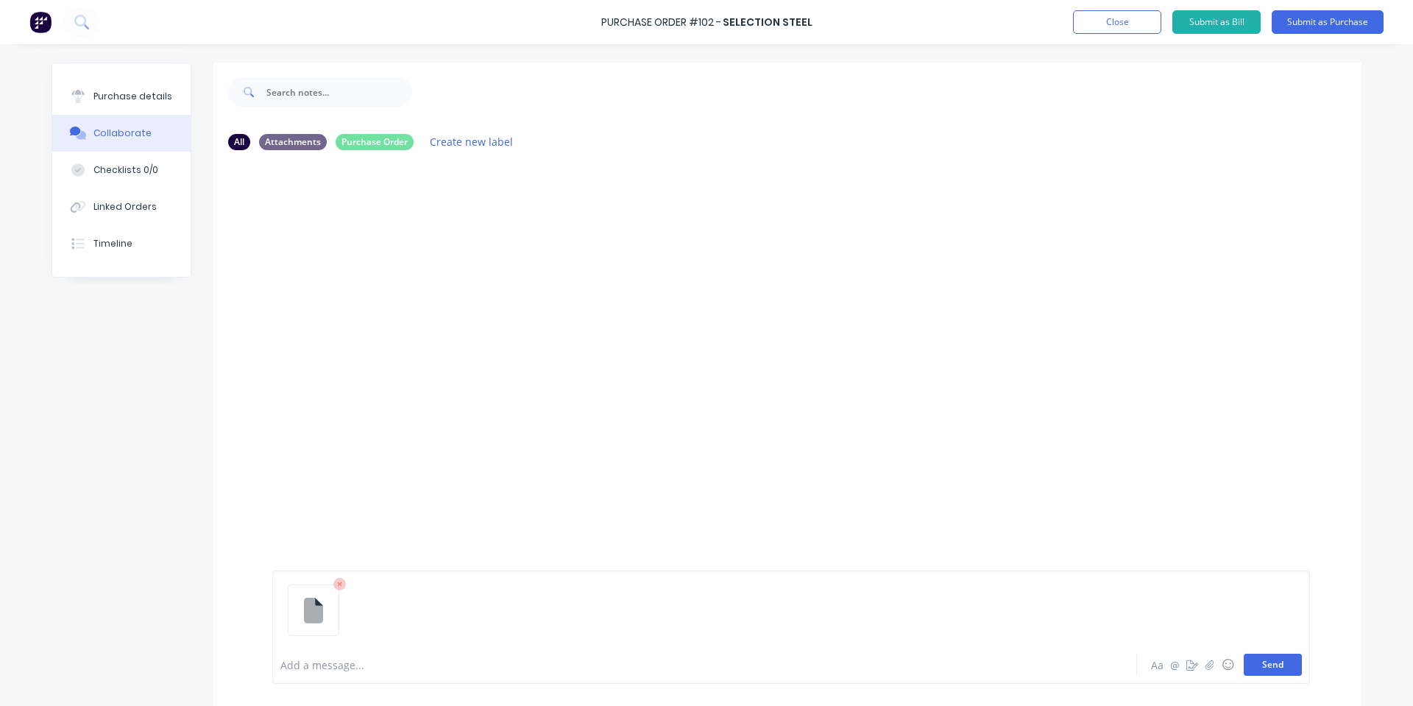
click at [1284, 674] on button "Send" at bounding box center [1273, 664] width 58 height 22
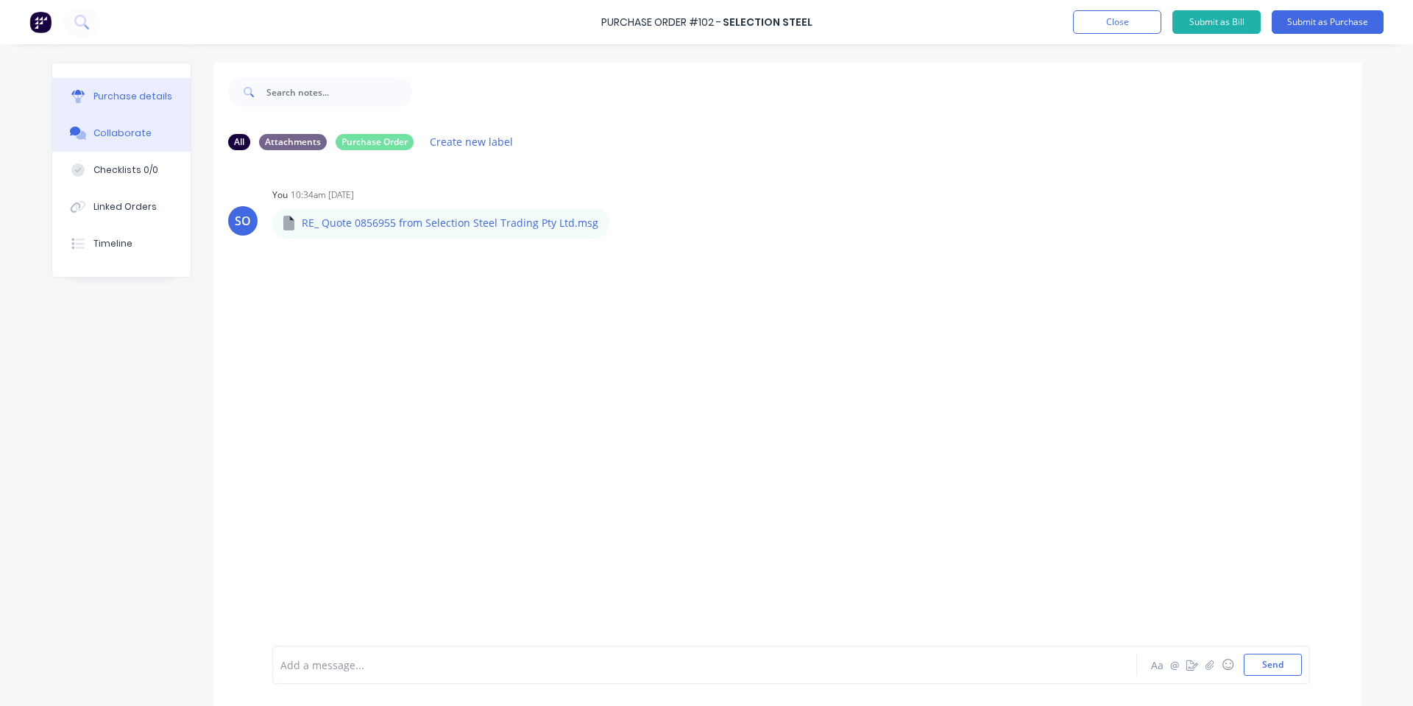
click at [106, 96] on div "Purchase details" at bounding box center [132, 96] width 79 height 13
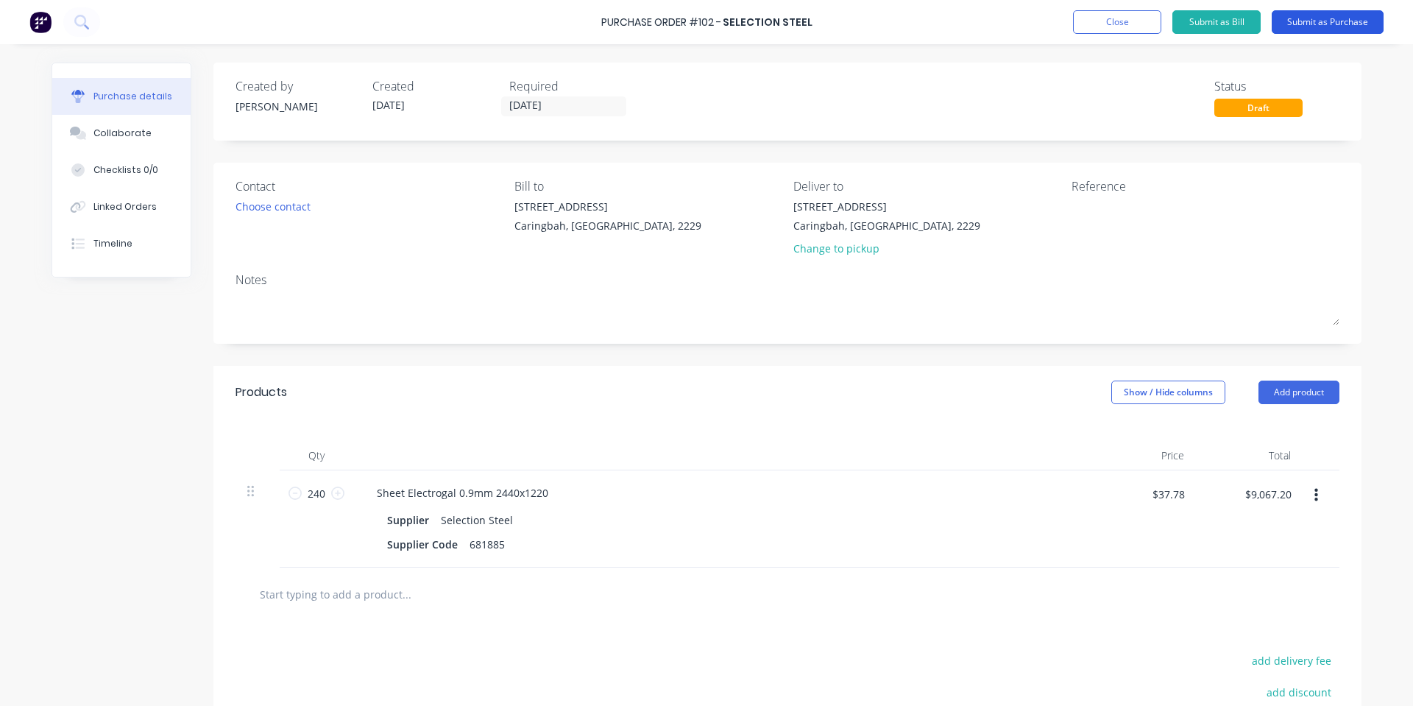
click at [1299, 19] on button "Submit as Purchase" at bounding box center [1328, 22] width 112 height 24
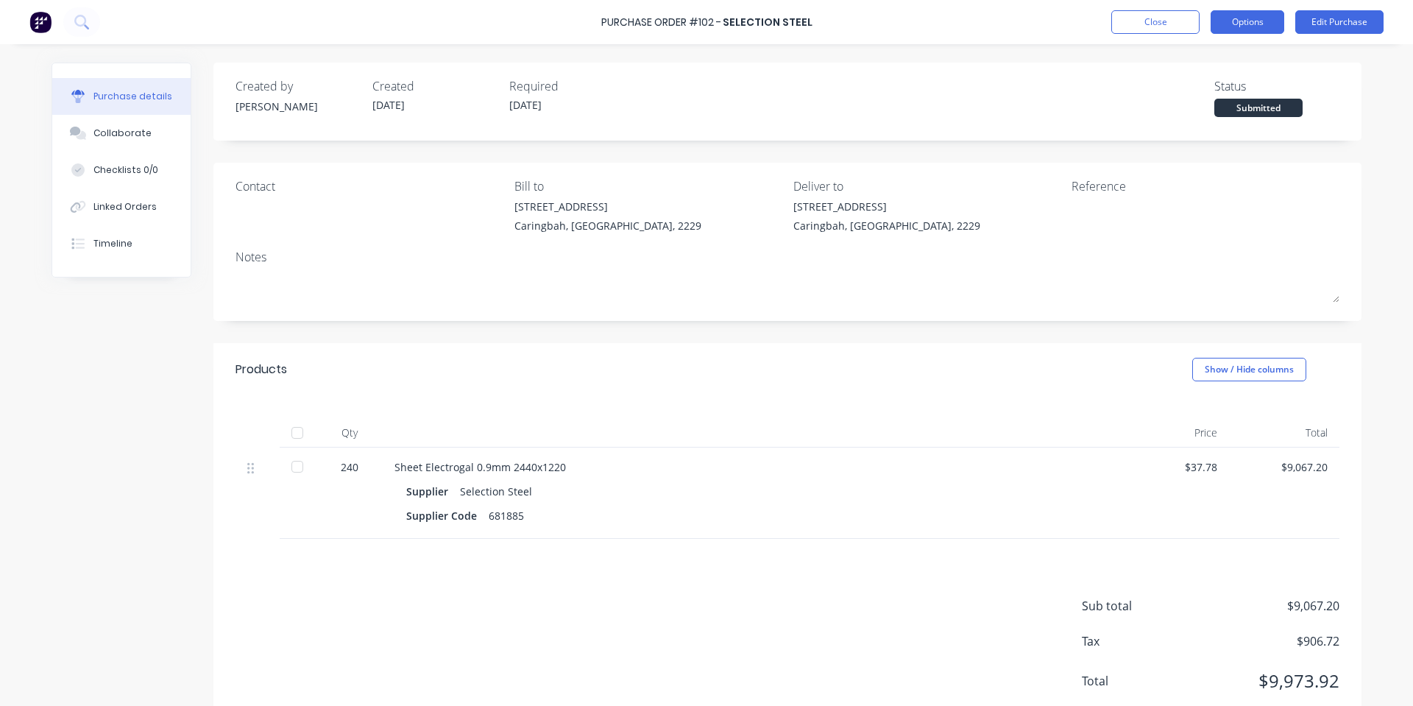
click at [1239, 26] on button "Options" at bounding box center [1247, 22] width 74 height 24
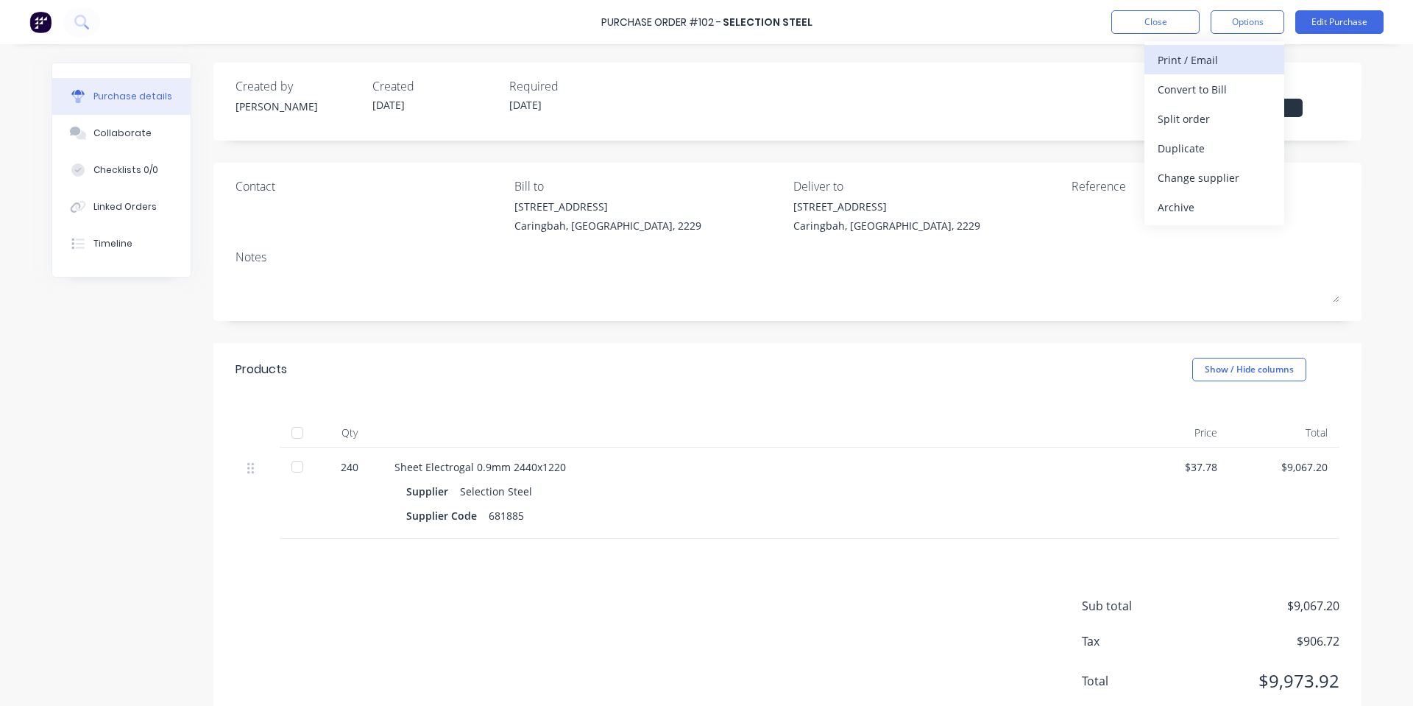
click at [1224, 63] on div "Print / Email" at bounding box center [1213, 59] width 113 height 21
click at [1202, 93] on div "With pricing" at bounding box center [1213, 89] width 113 height 21
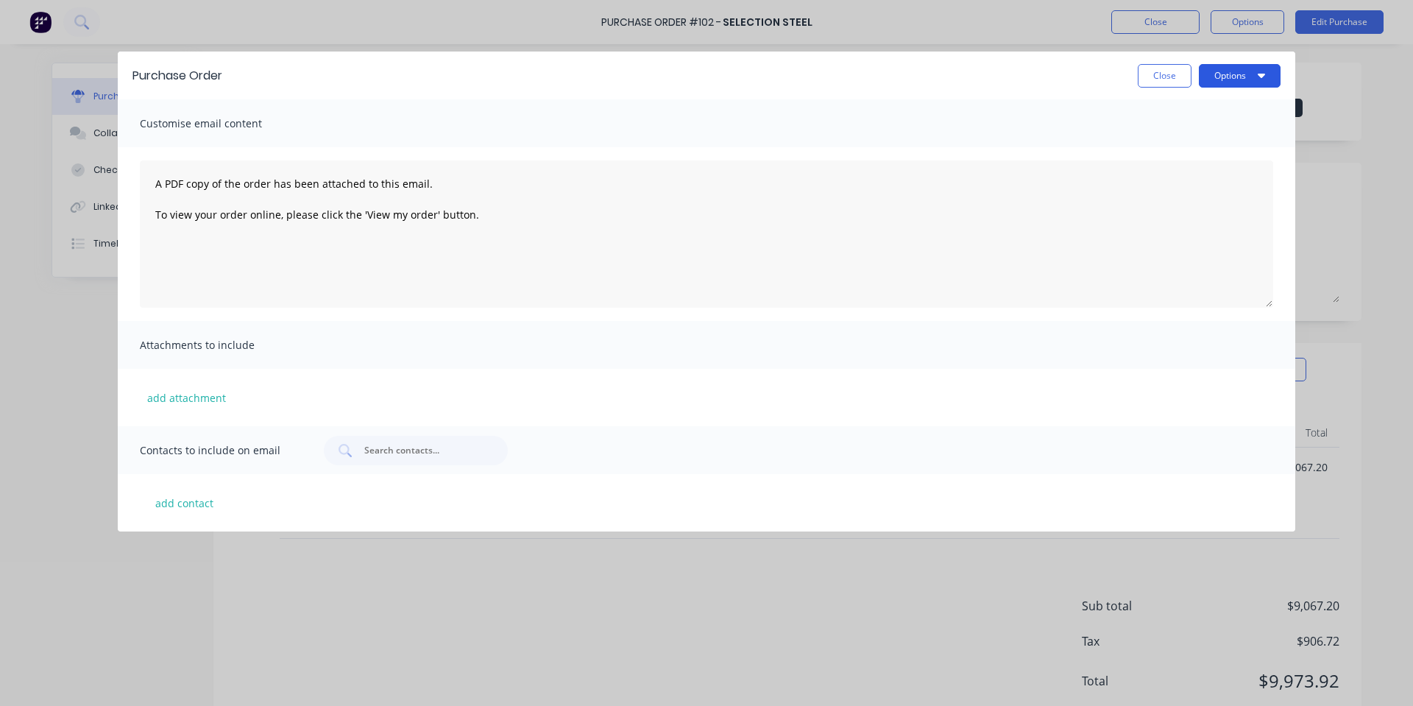
click at [1270, 77] on button "Options" at bounding box center [1240, 76] width 82 height 24
click at [1246, 103] on div "Print" at bounding box center [1210, 112] width 113 height 21
click at [1148, 77] on button "Close" at bounding box center [1165, 76] width 54 height 24
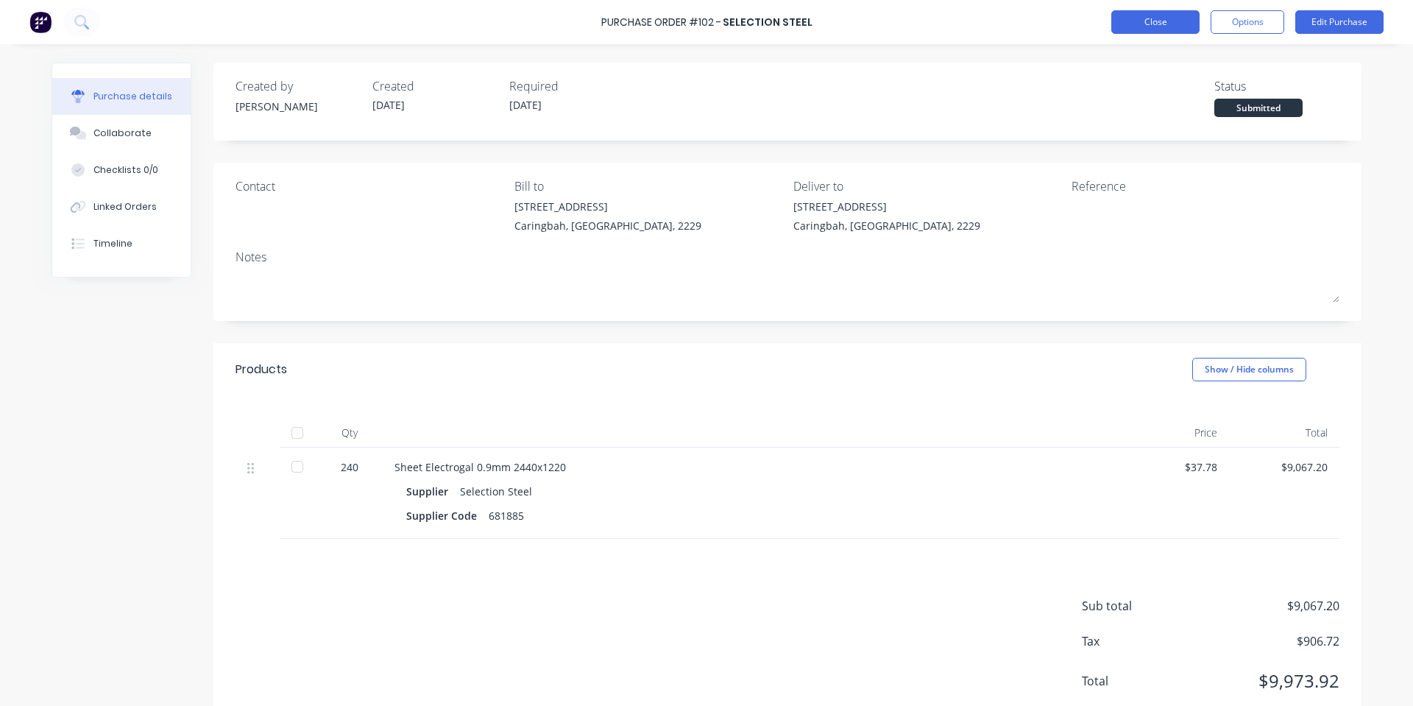
click at [1160, 25] on button "Close" at bounding box center [1155, 22] width 88 height 24
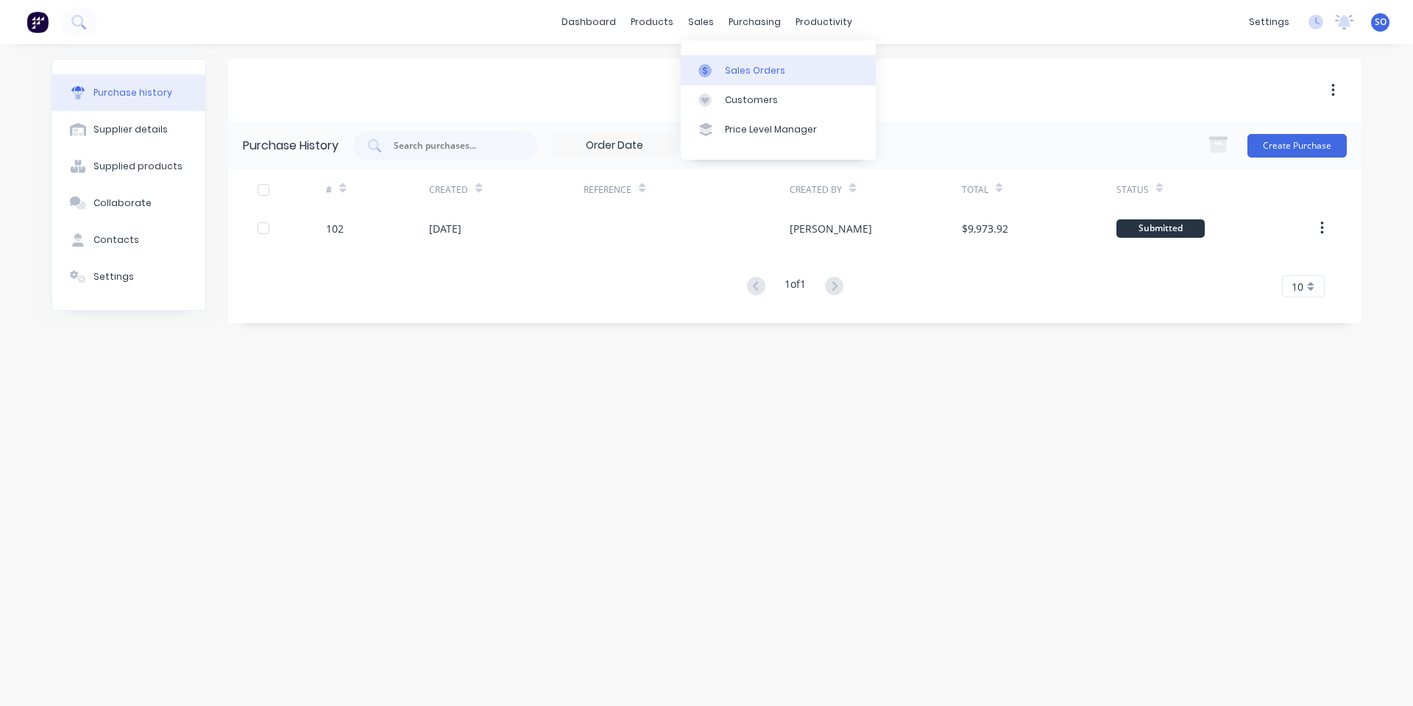
click at [709, 68] on icon at bounding box center [704, 70] width 13 height 13
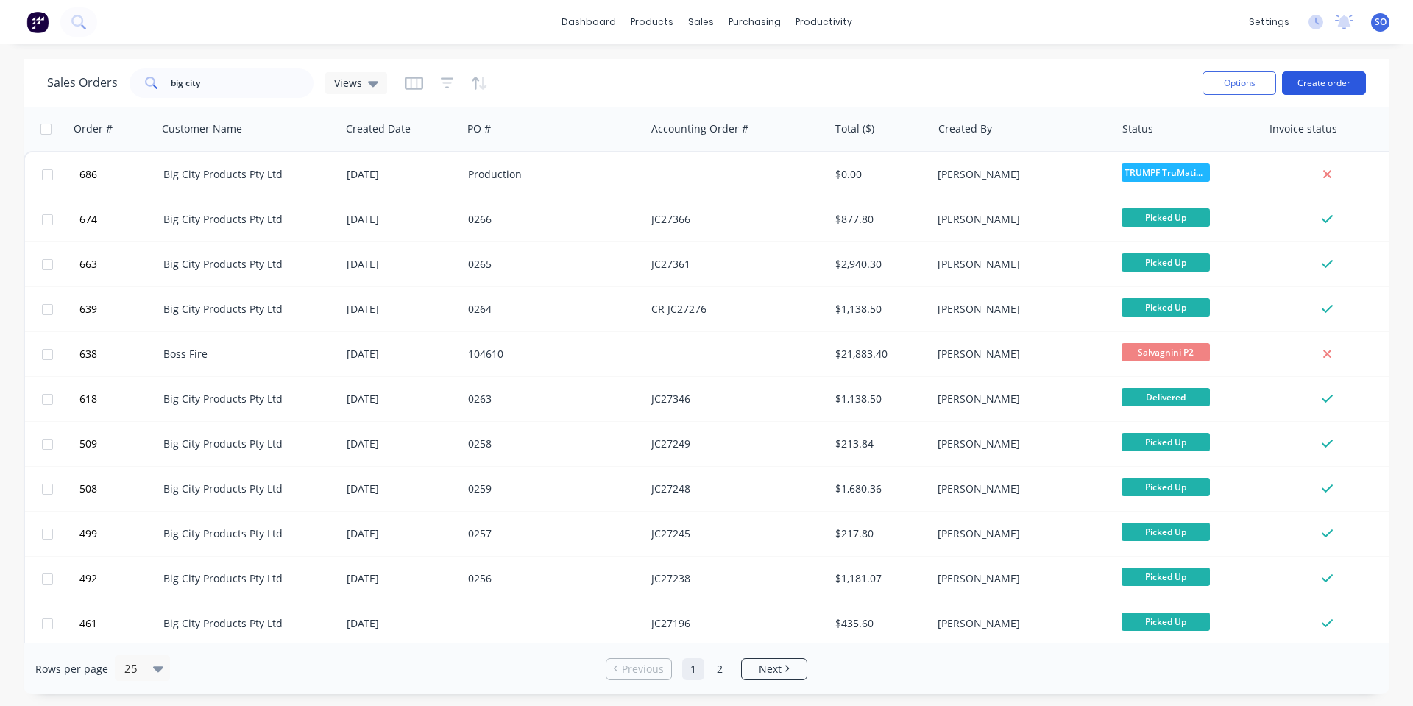
click at [1310, 88] on button "Create order" at bounding box center [1324, 83] width 84 height 24
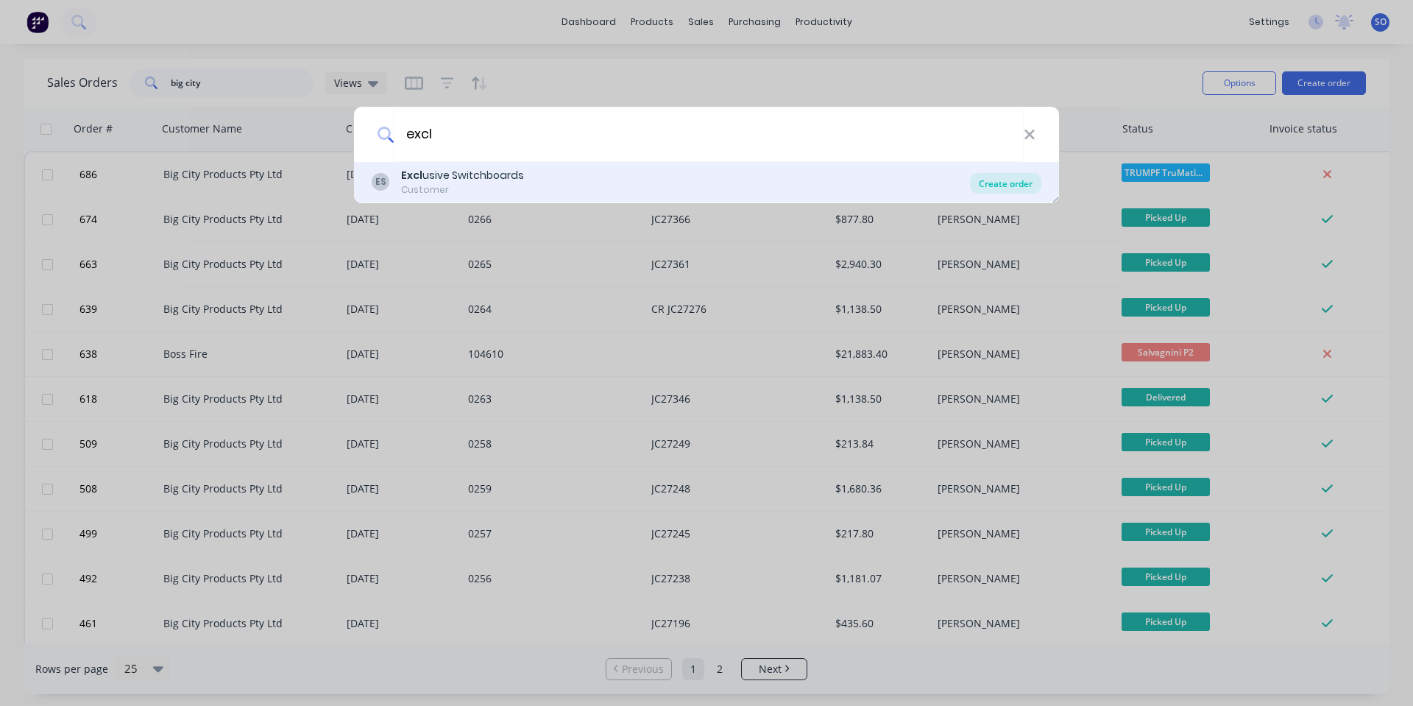
type input "excl"
click at [1004, 180] on div "Create order" at bounding box center [1005, 183] width 71 height 21
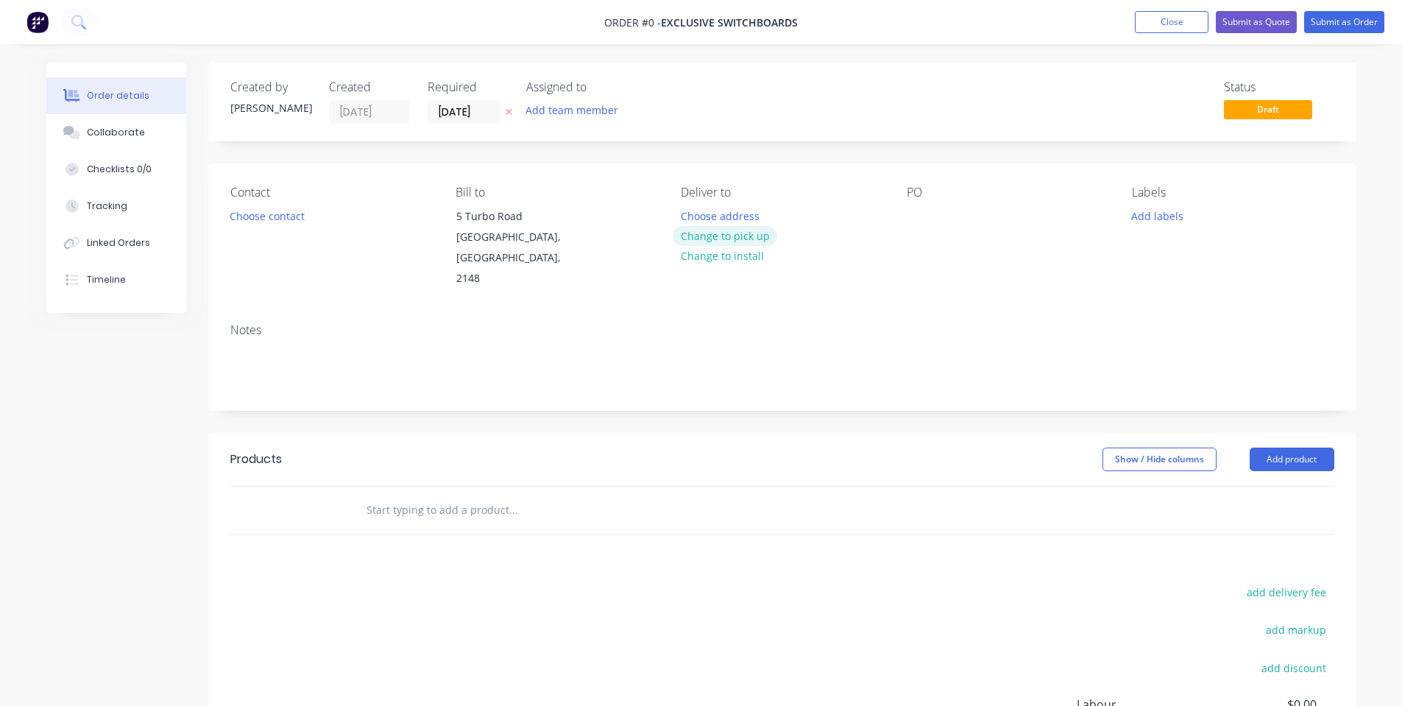
click at [736, 238] on button "Change to pick up" at bounding box center [725, 236] width 104 height 20
click at [313, 225] on div "Contact Choose contact" at bounding box center [331, 237] width 202 height 104
click at [287, 226] on div "Contact Choose contact" at bounding box center [331, 237] width 202 height 104
click at [285, 221] on button "Choose contact" at bounding box center [266, 215] width 91 height 20
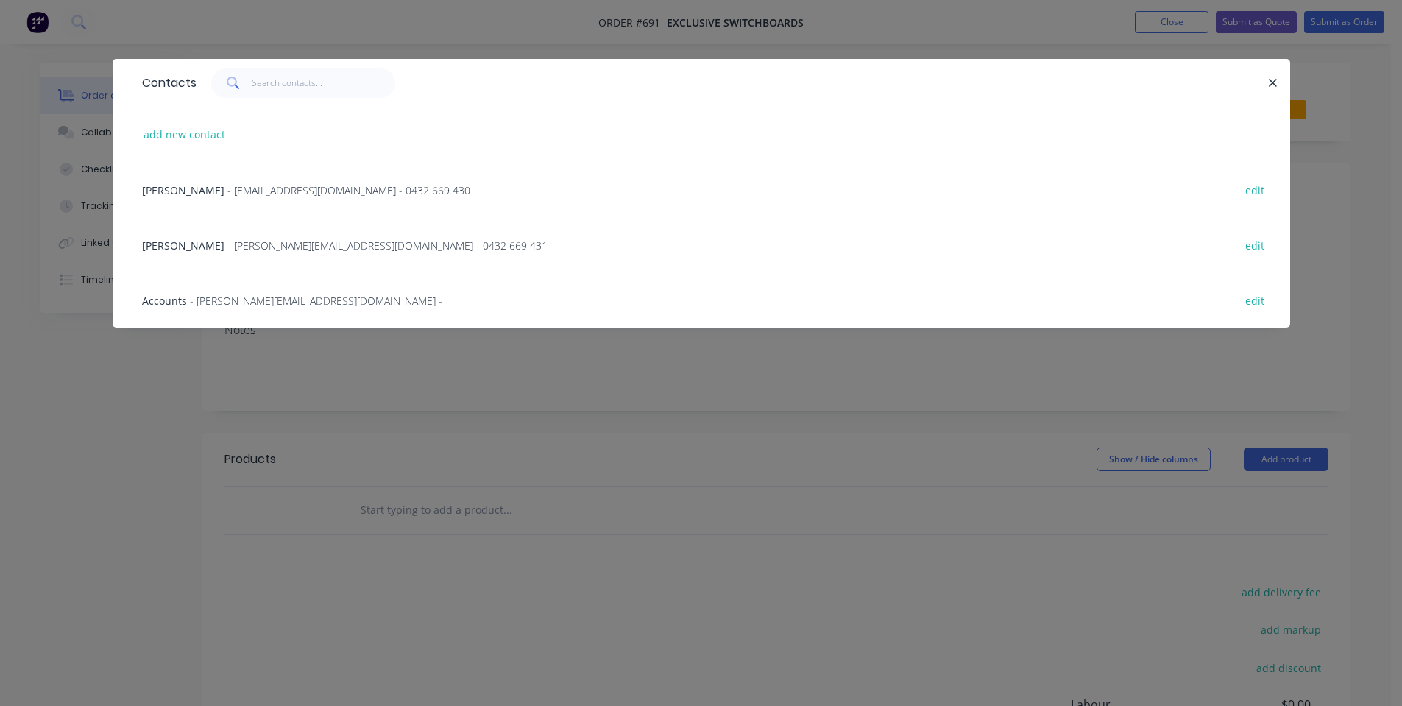
click at [308, 181] on div "[PERSON_NAME] - [EMAIL_ADDRESS][DOMAIN_NAME] - 0432 669 430 edit" at bounding box center [701, 189] width 1133 height 55
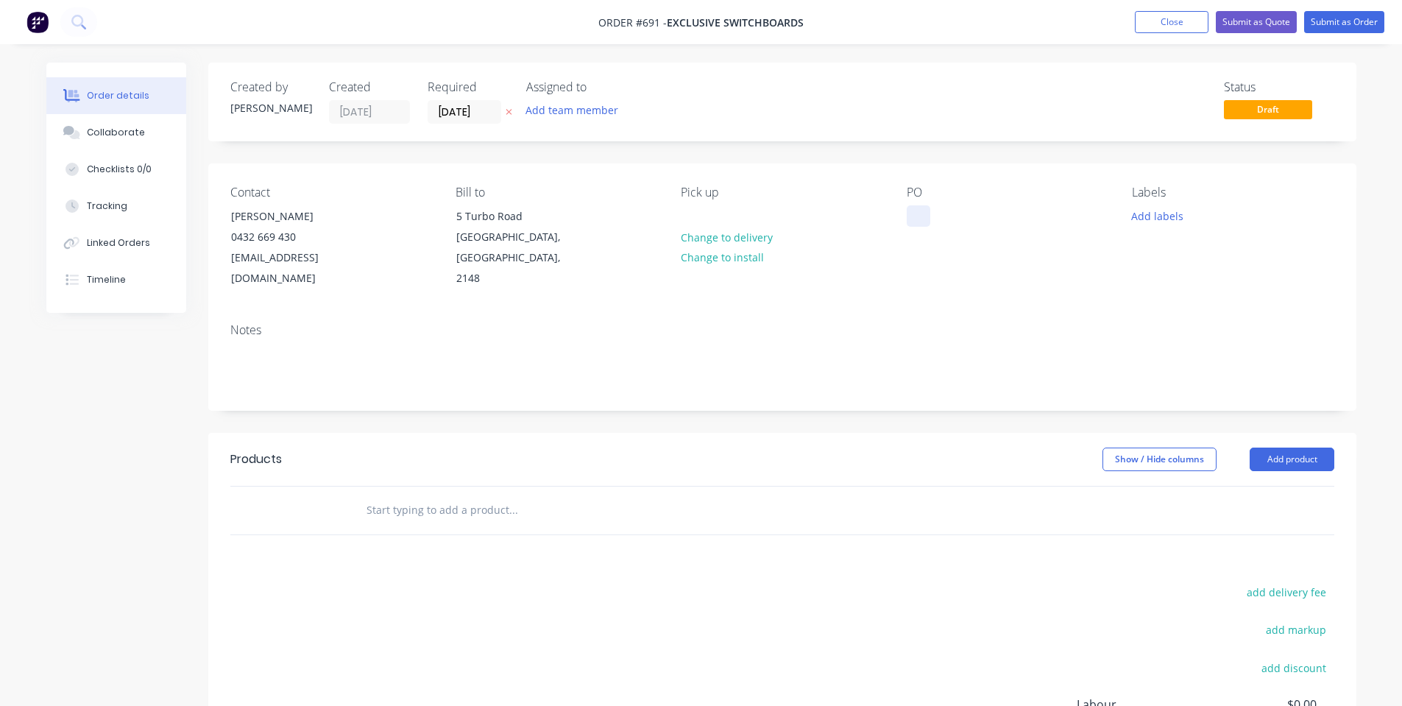
drag, startPoint x: 887, startPoint y: 217, endPoint x: 907, endPoint y: 220, distance: 20.1
click at [902, 220] on div "Contact [PERSON_NAME] [PHONE_NUMBER] [EMAIL_ADDRESS][DOMAIN_NAME] Bill to [STRE…" at bounding box center [782, 237] width 1148 height 148
click at [914, 220] on div at bounding box center [919, 215] width 24 height 21
click at [915, 220] on div at bounding box center [919, 215] width 24 height 21
click at [917, 220] on div at bounding box center [919, 215] width 24 height 21
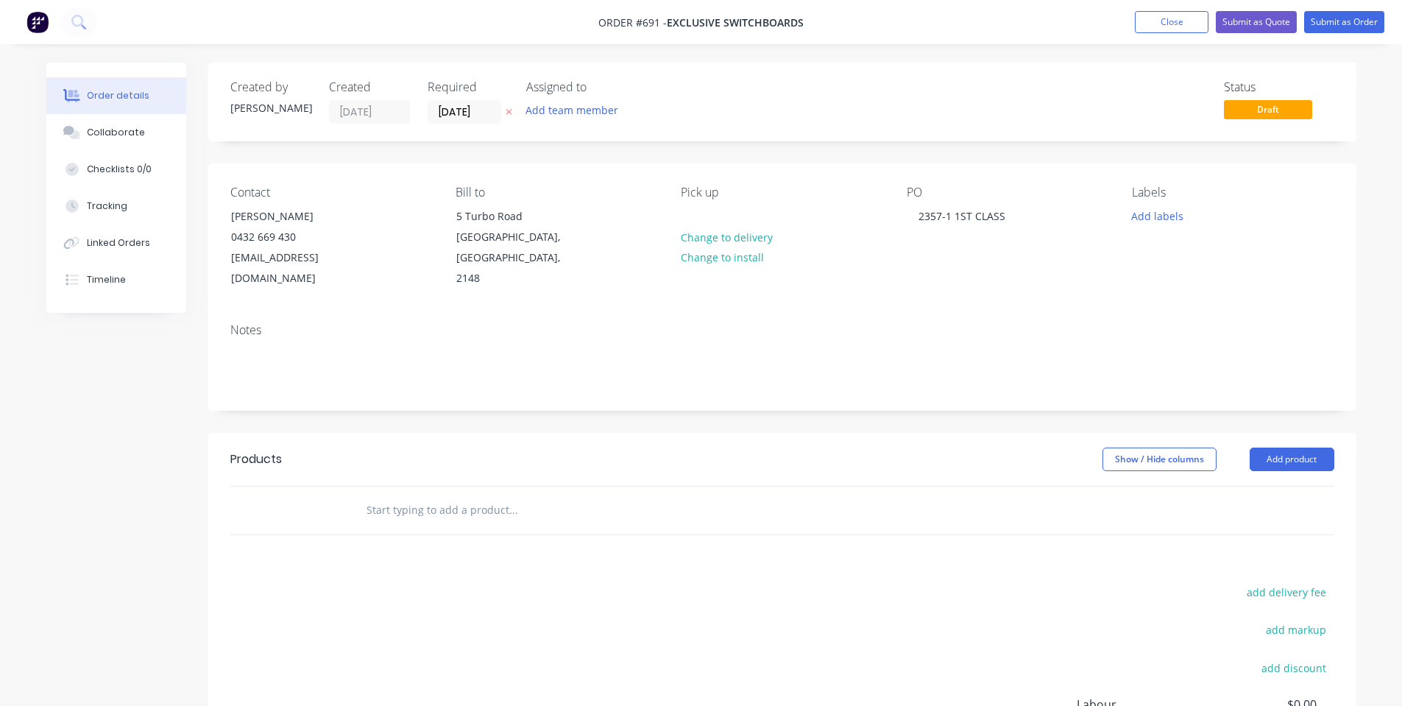
drag, startPoint x: 921, startPoint y: 266, endPoint x: 848, endPoint y: 233, distance: 80.7
click at [922, 266] on div "PO 2357-1 1ST CLASS" at bounding box center [1008, 237] width 202 height 104
click at [465, 98] on div "Required [DATE]" at bounding box center [468, 101] width 81 height 43
click at [467, 104] on input "[DATE]" at bounding box center [464, 112] width 72 height 22
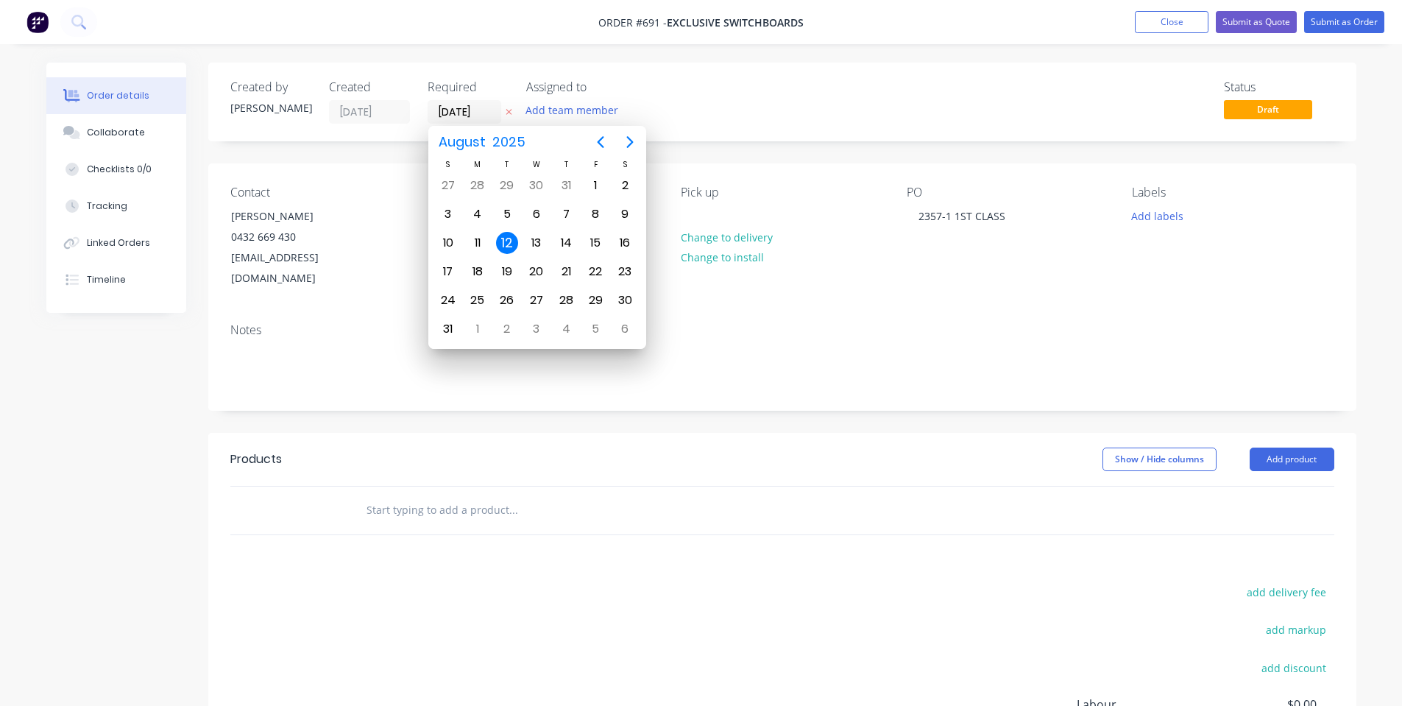
click at [634, 135] on div "[DATE]" at bounding box center [537, 142] width 218 height 32
click at [632, 140] on icon "Next page" at bounding box center [630, 142] width 18 height 18
click at [511, 217] on div "9" at bounding box center [507, 214] width 22 height 22
type input "[DATE]"
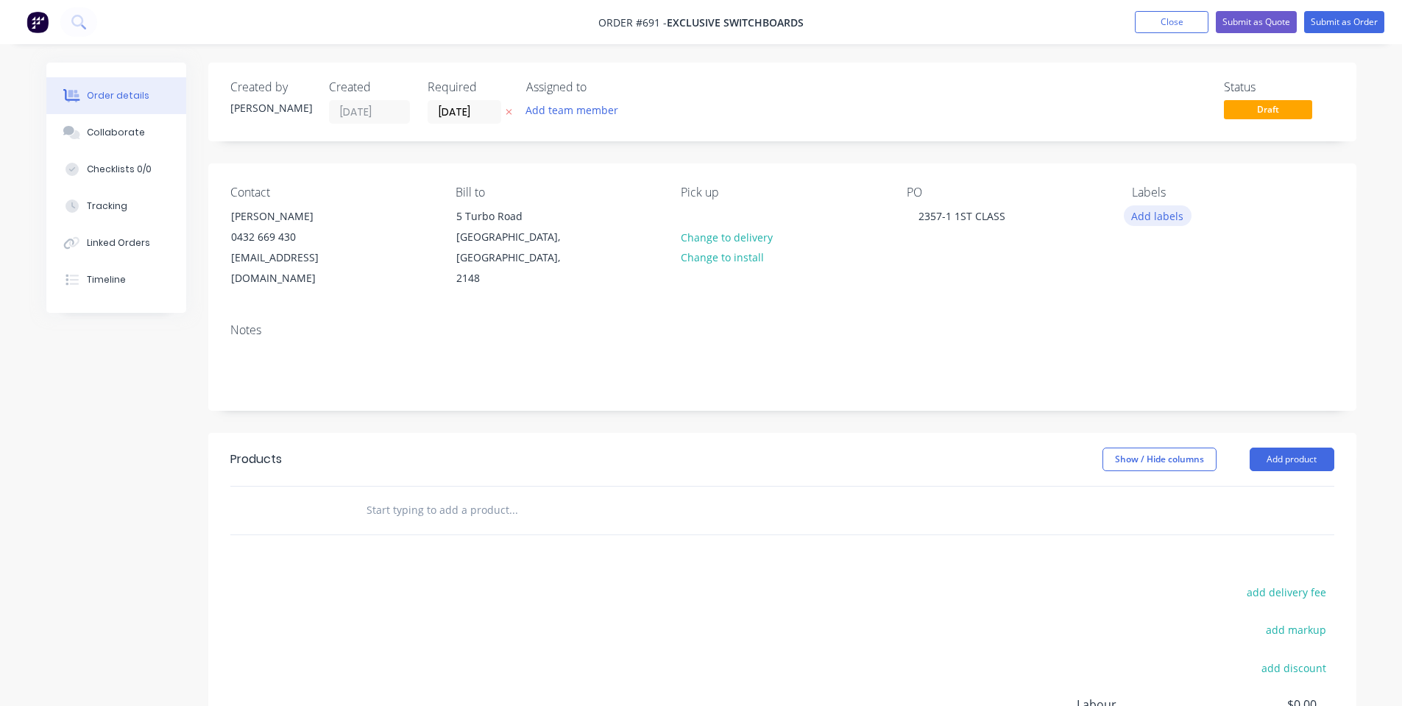
click at [1155, 224] on button "Add labels" at bounding box center [1158, 215] width 68 height 20
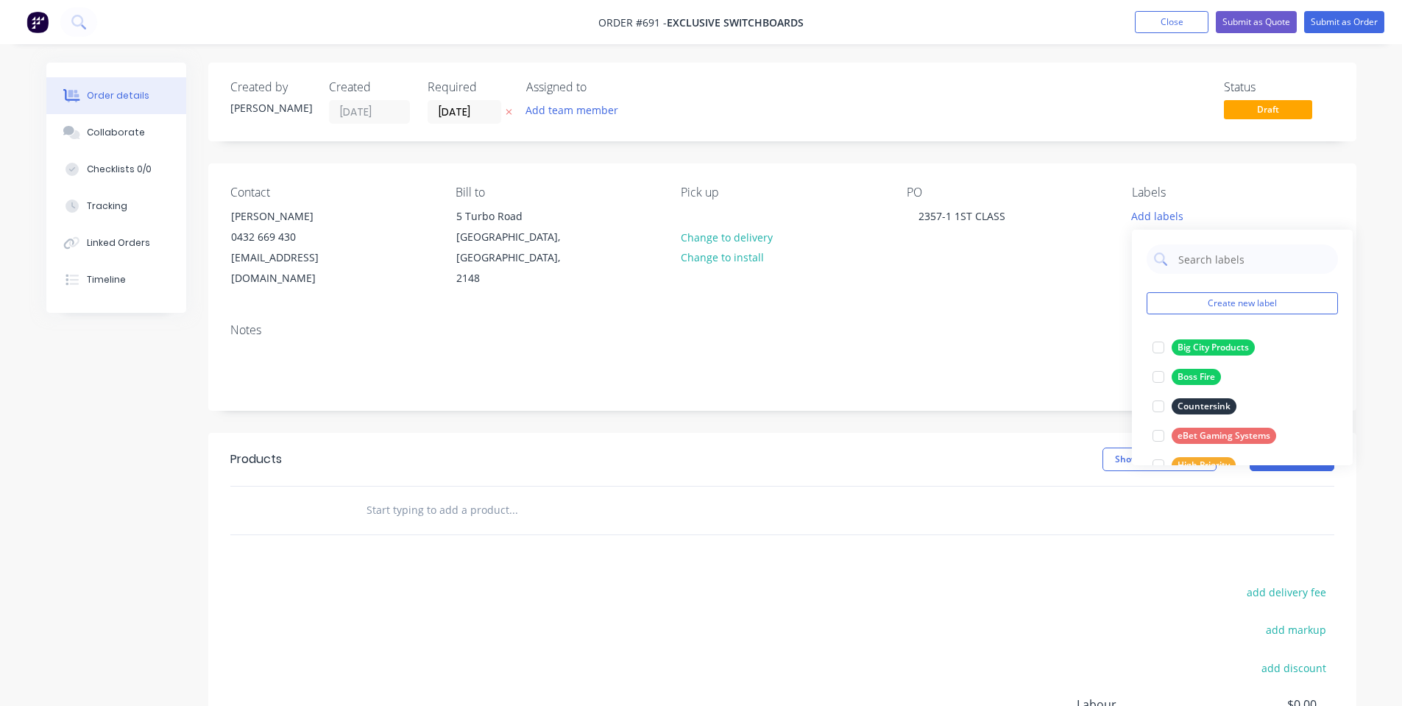
scroll to position [383, 0]
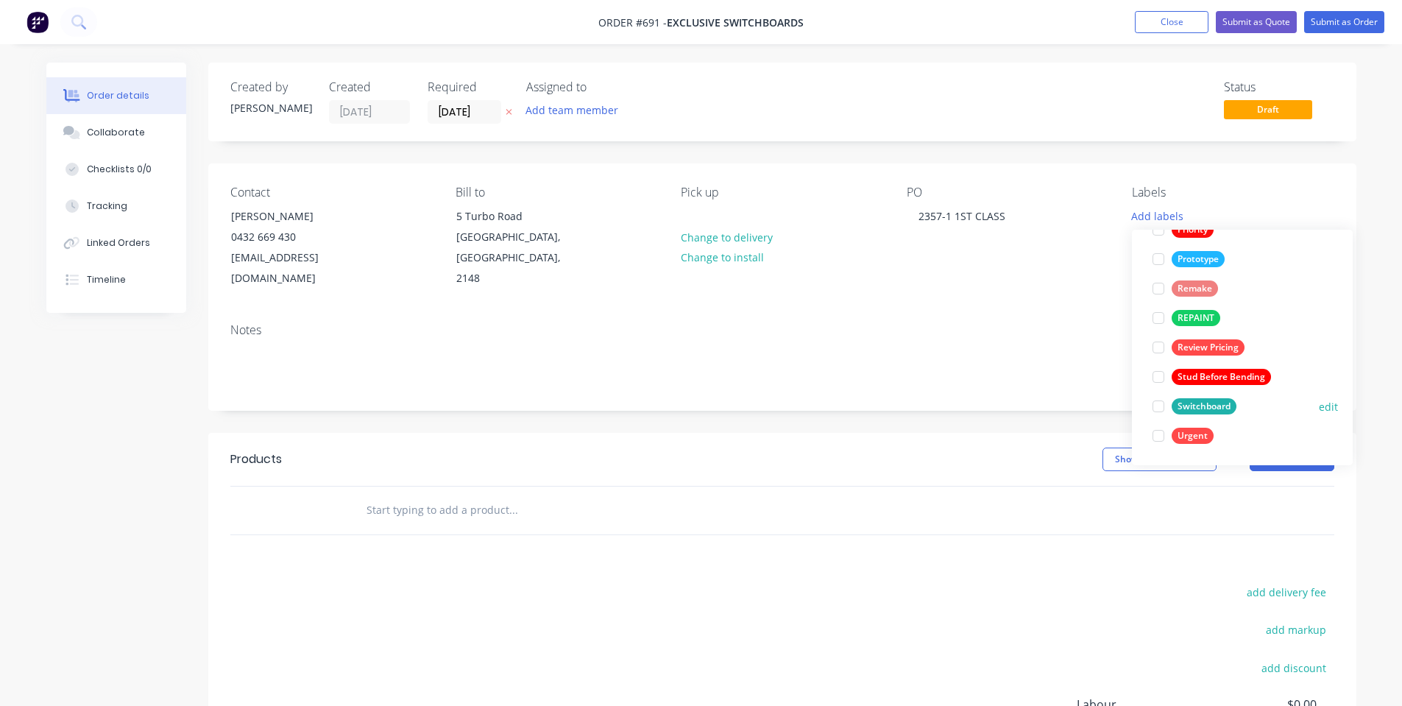
click at [1181, 412] on div "Switchboard" at bounding box center [1203, 406] width 65 height 16
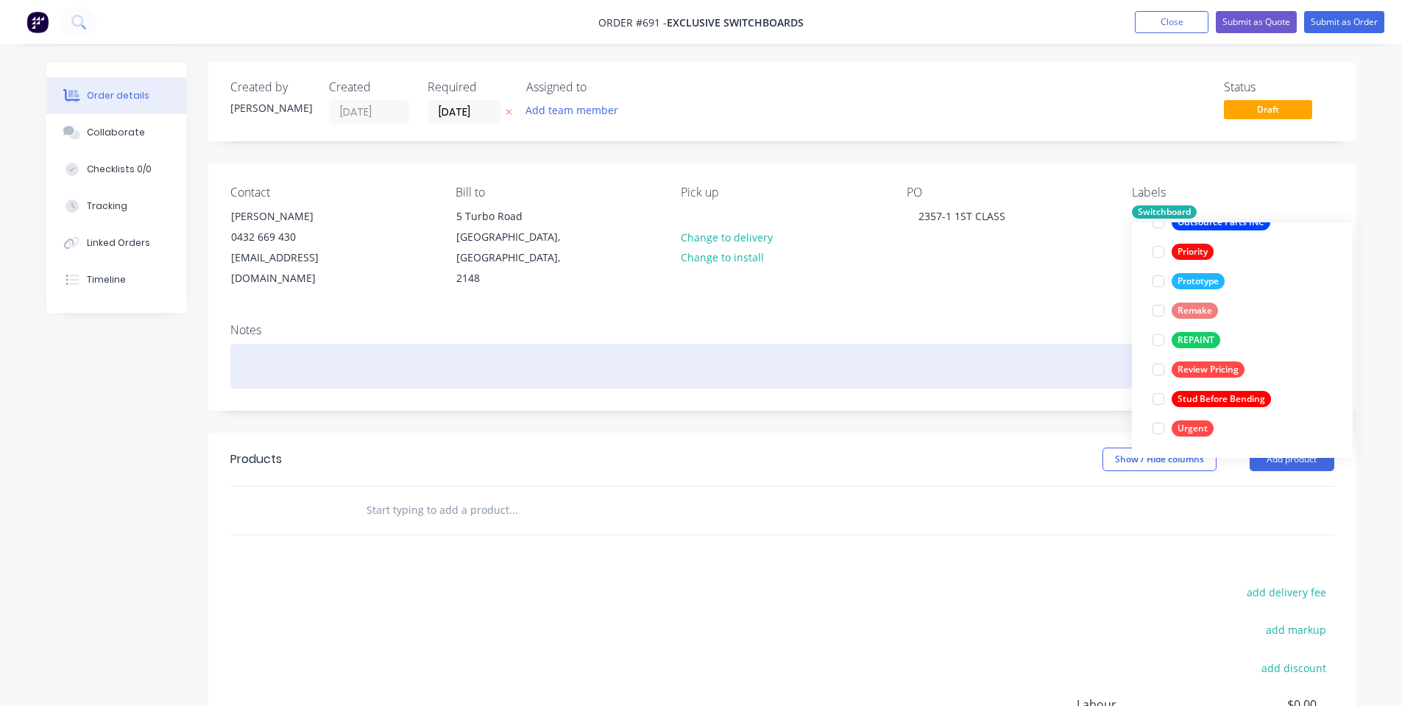
scroll to position [0, 0]
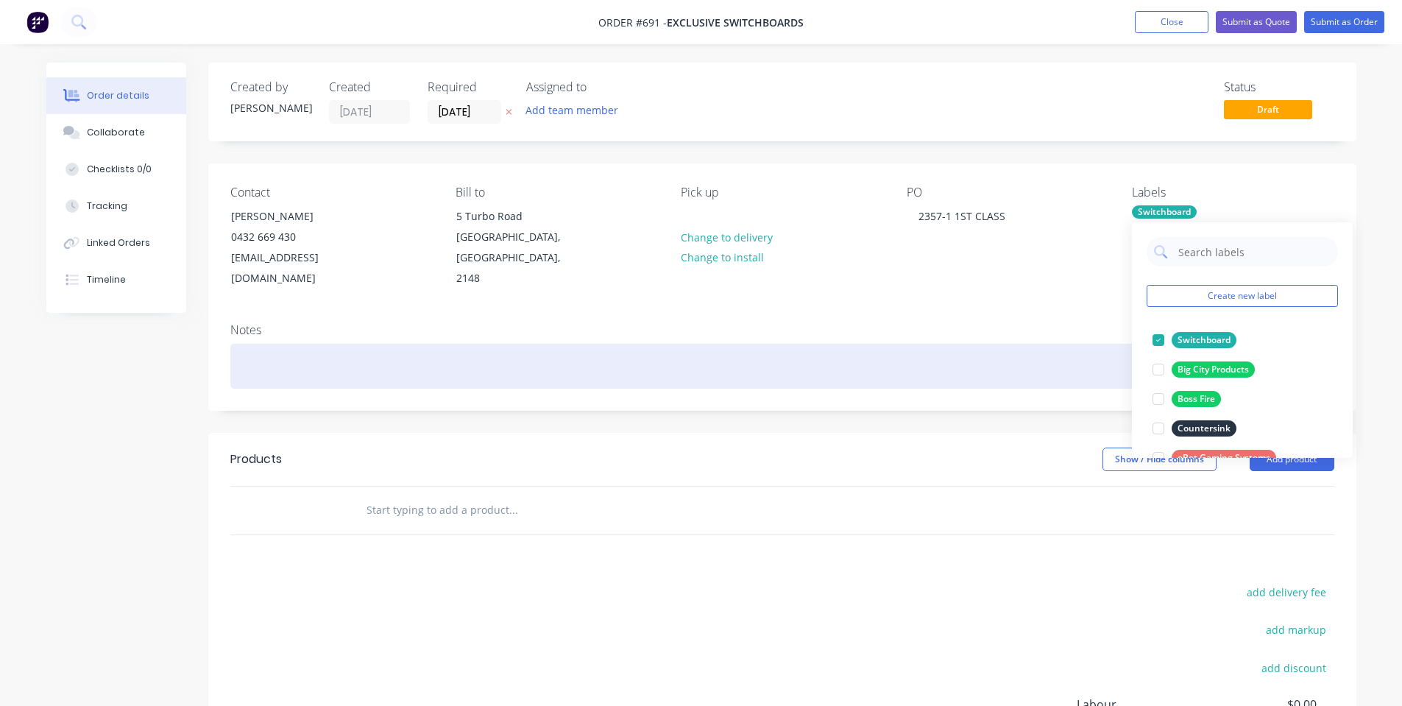
click at [1051, 344] on div at bounding box center [782, 366] width 1104 height 45
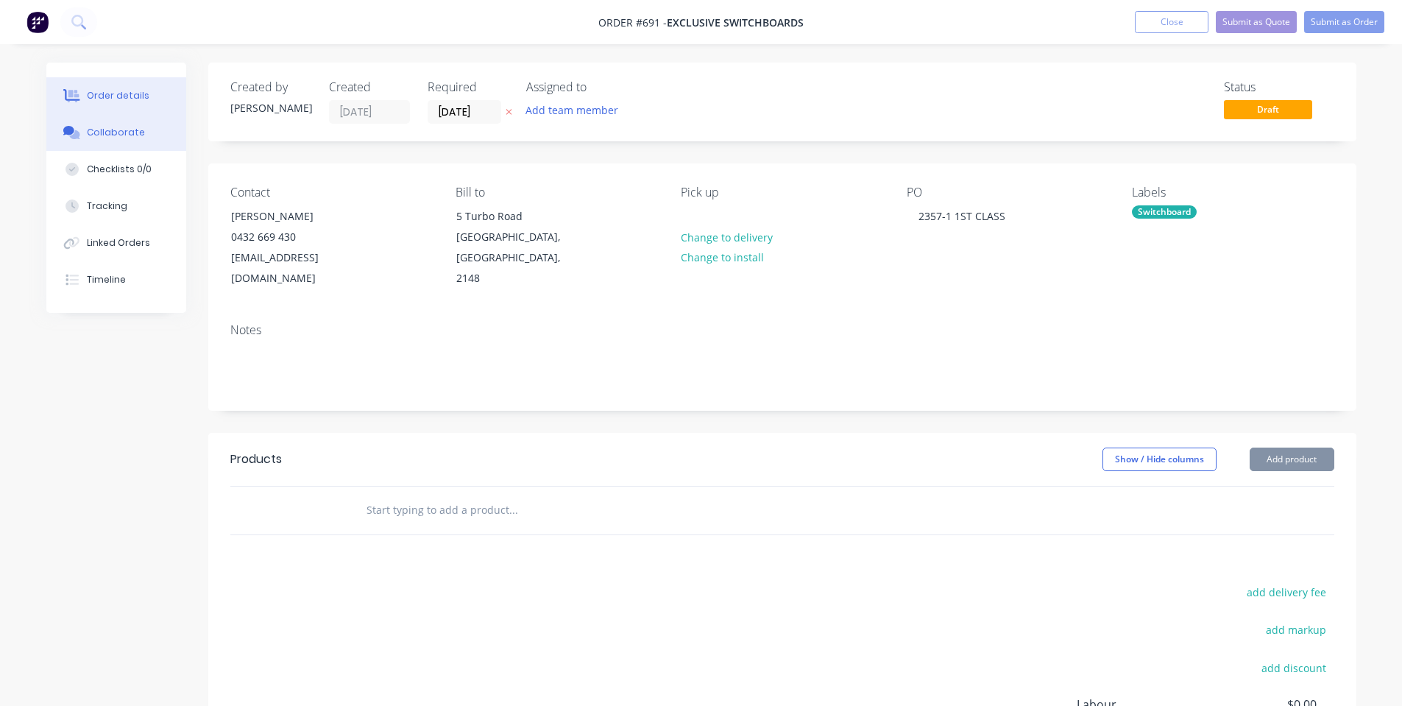
click at [168, 141] on button "Collaborate" at bounding box center [116, 132] width 140 height 37
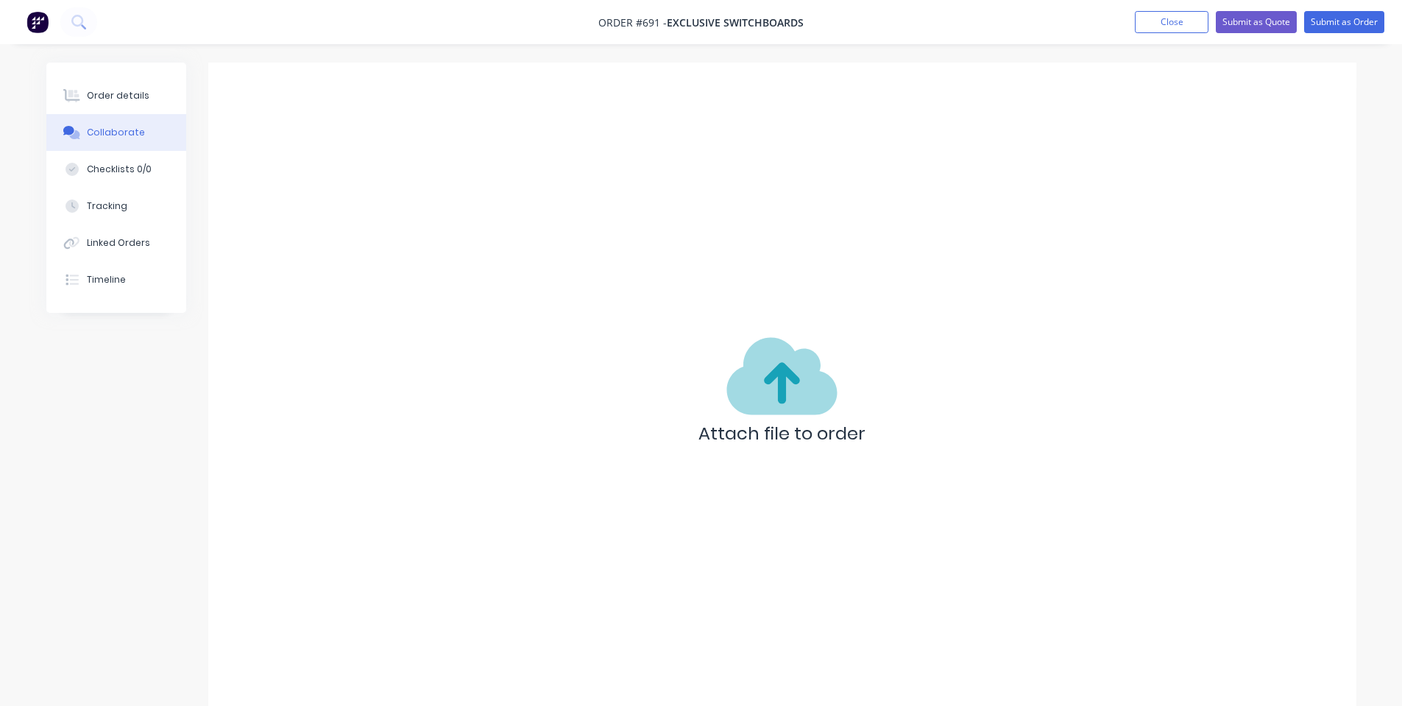
drag, startPoint x: 1249, startPoint y: 649, endPoint x: 1240, endPoint y: 643, distance: 11.2
click at [1250, 650] on div "Attach file to order" at bounding box center [782, 395] width 1148 height 665
click at [728, 281] on div "Attach file to order" at bounding box center [782, 395] width 1148 height 665
drag, startPoint x: 714, startPoint y: 274, endPoint x: 8, endPoint y: 107, distance: 725.2
click at [684, 271] on div "Attach file to order" at bounding box center [782, 395] width 1148 height 665
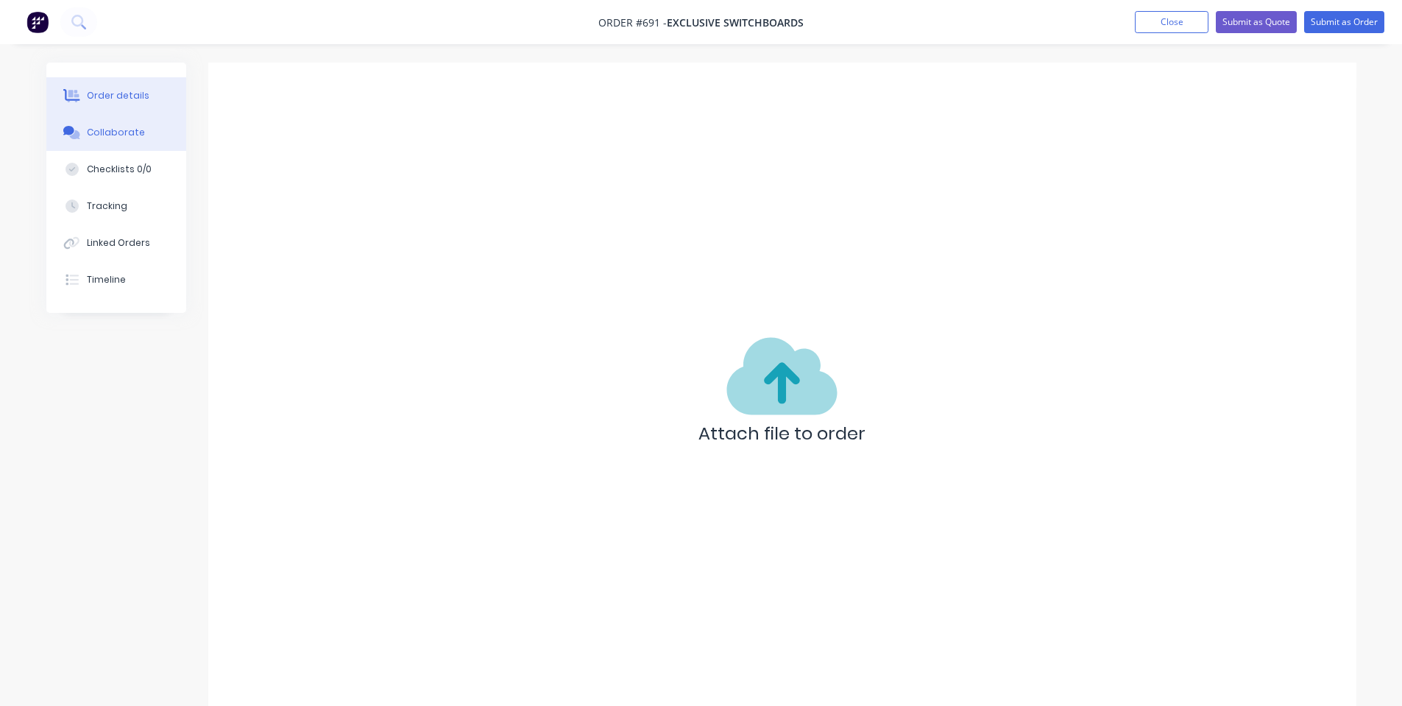
drag, startPoint x: 115, startPoint y: 98, endPoint x: 102, endPoint y: 121, distance: 26.0
click at [115, 99] on div "Order details" at bounding box center [118, 95] width 63 height 13
click at [100, 136] on div "Collaborate" at bounding box center [116, 132] width 58 height 13
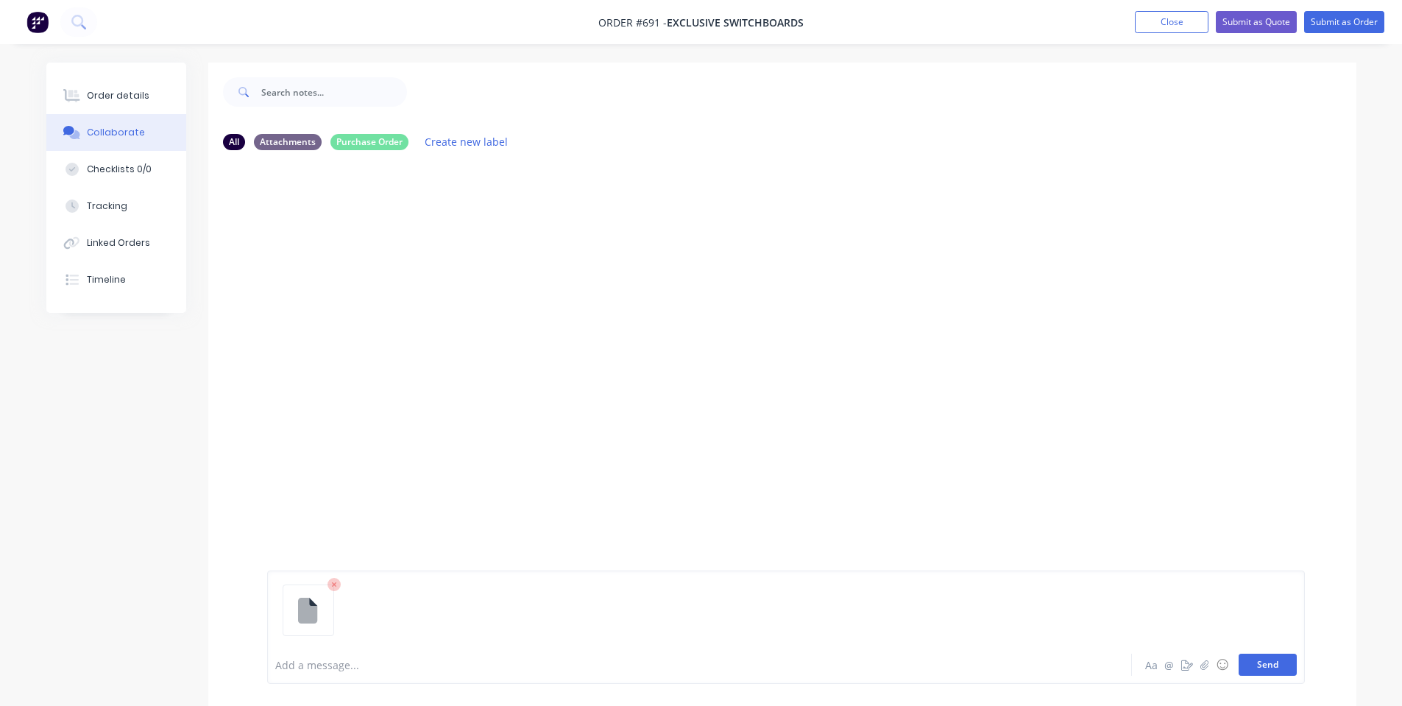
click at [1288, 666] on button "Send" at bounding box center [1267, 664] width 58 height 22
click at [658, 656] on div "Add a message..." at bounding box center [658, 664] width 766 height 22
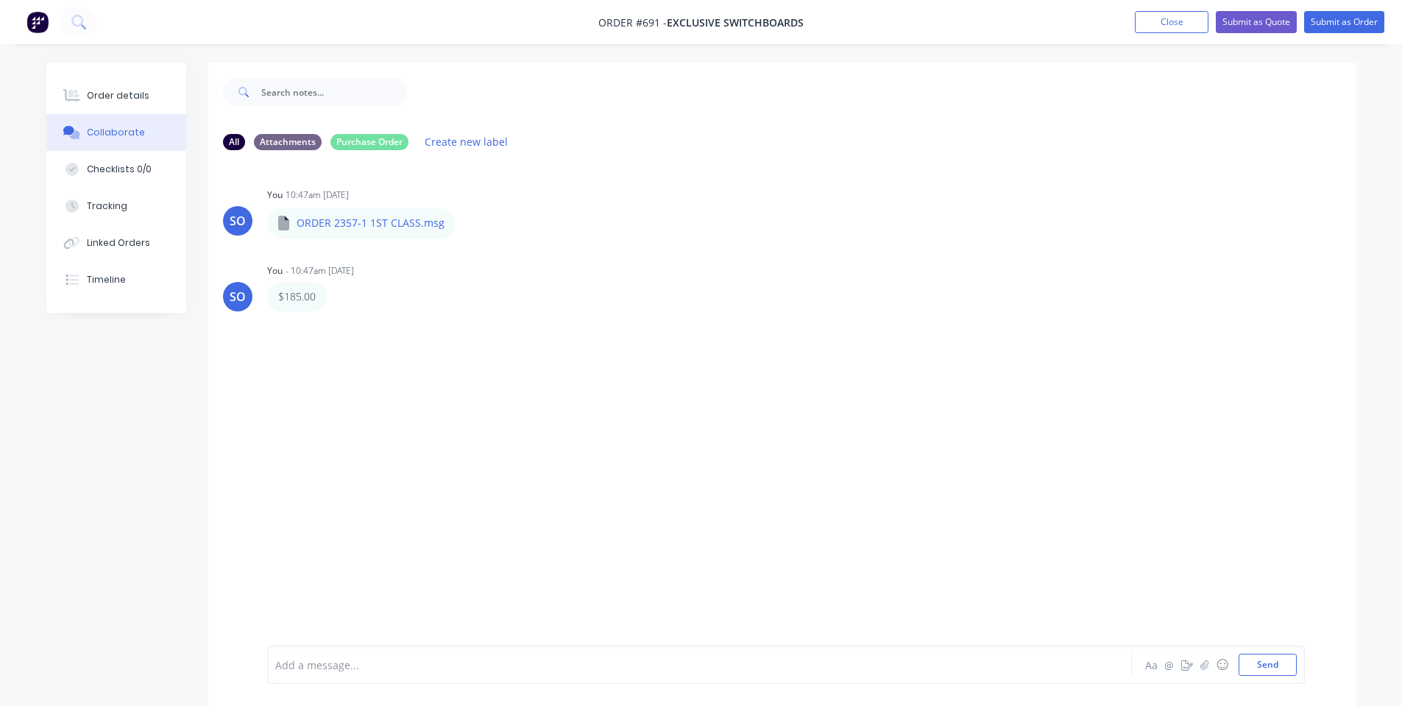
drag, startPoint x: 375, startPoint y: 475, endPoint x: 233, endPoint y: 314, distance: 213.8
click at [369, 465] on div "SO You 10:47am [DATE] ORDER 2357-1 1ST CLASS.msg ORDER 2357-1 1ST CLASS.msg Lab…" at bounding box center [782, 403] width 1148 height 483
click at [165, 110] on button "Order details" at bounding box center [116, 95] width 140 height 37
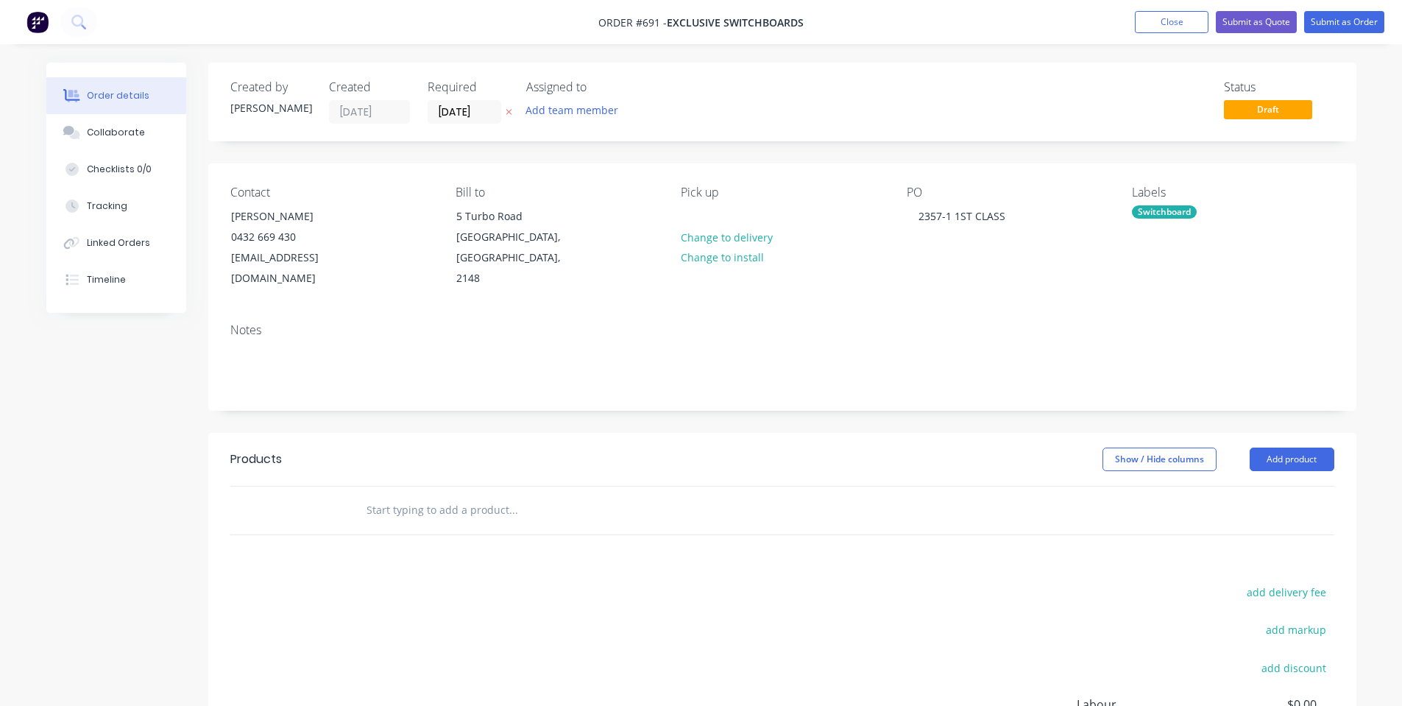
click at [439, 495] on input "text" at bounding box center [513, 509] width 294 height 29
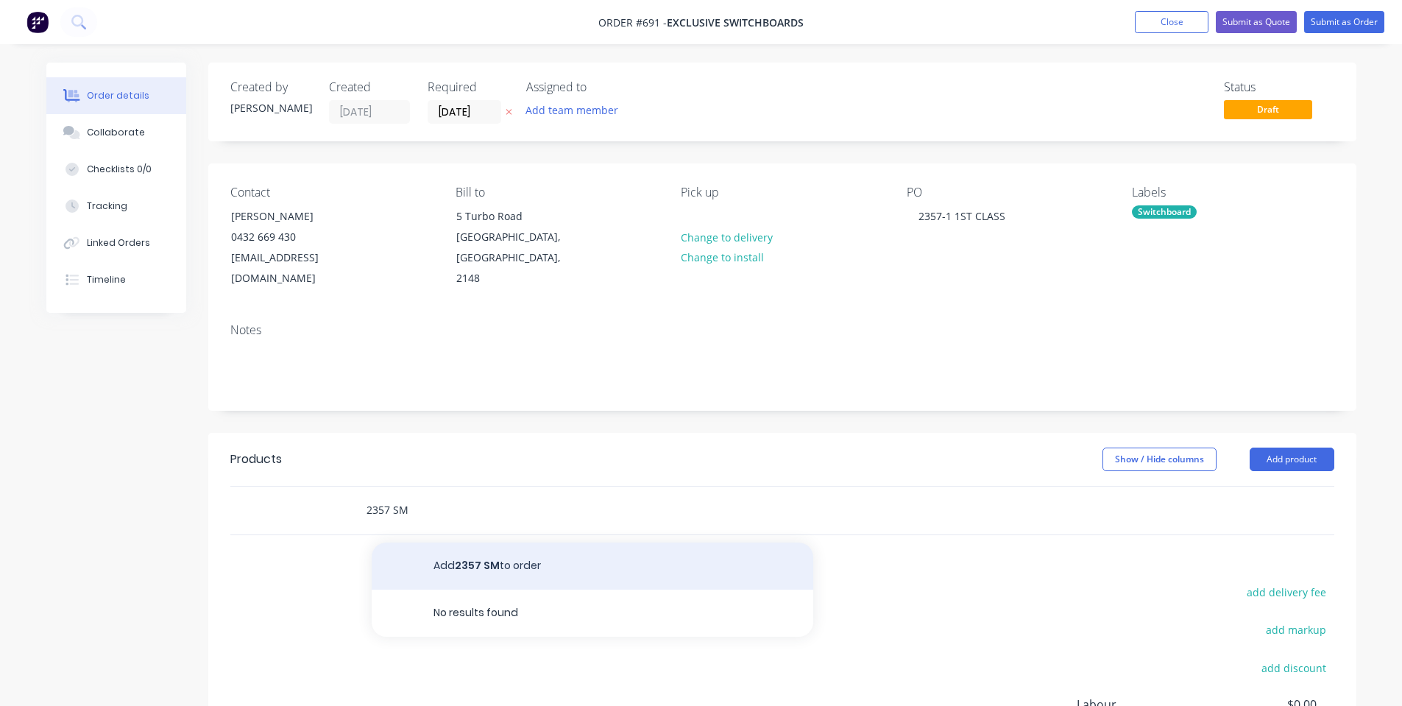
type input "2357 SM"
click at [441, 542] on button "Add 2357 SM to order" at bounding box center [592, 565] width 441 height 47
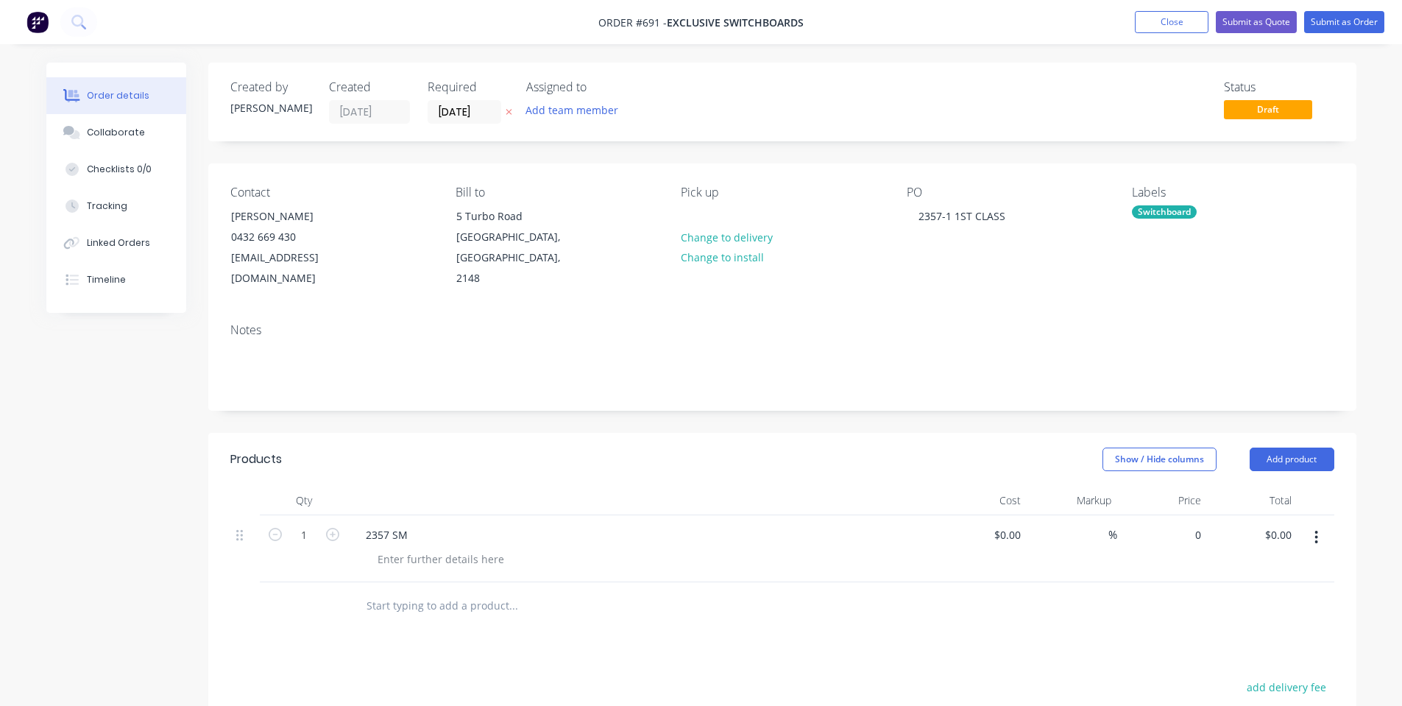
click at [1182, 515] on div "0 $0.00" at bounding box center [1162, 548] width 91 height 67
type input "8"
type input "$185.00"
drag, startPoint x: 1054, startPoint y: 578, endPoint x: 1001, endPoint y: 564, distance: 54.8
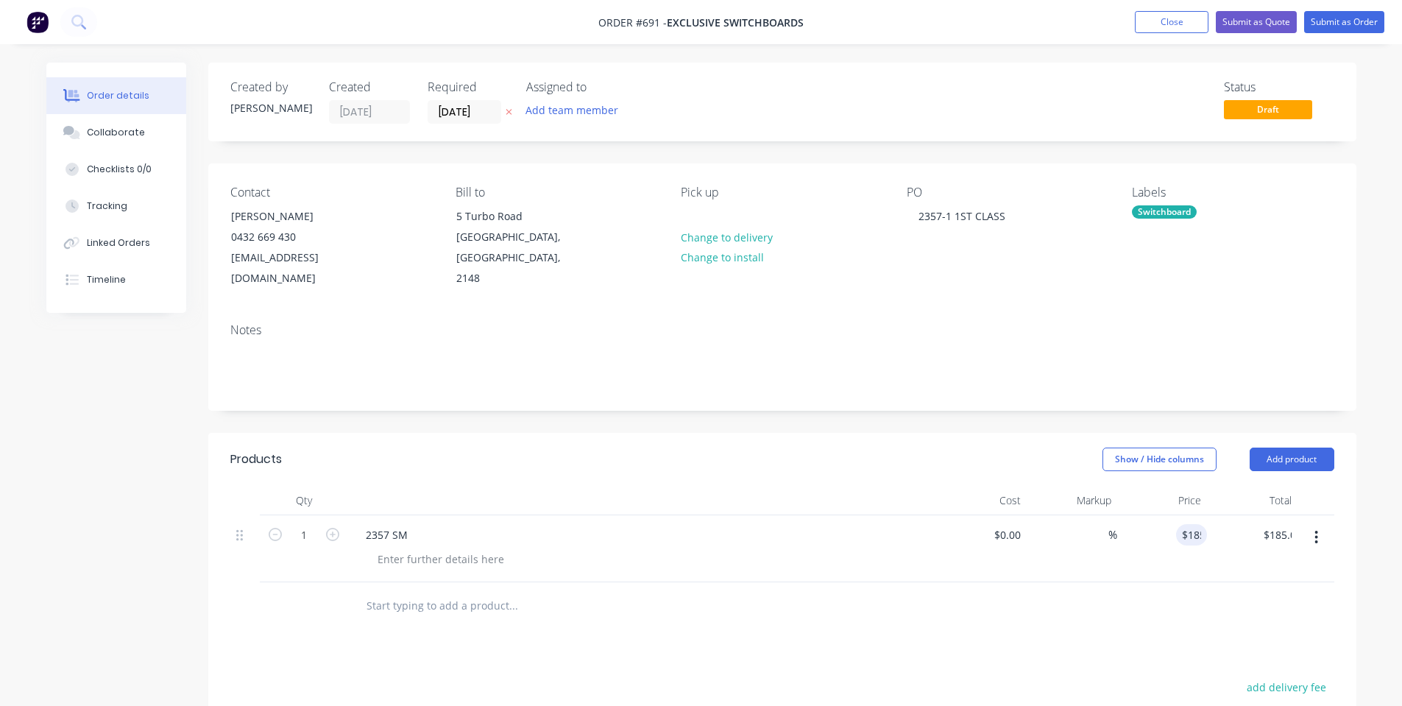
click at [1058, 582] on div at bounding box center [782, 606] width 1104 height 48
click at [458, 548] on div at bounding box center [441, 558] width 150 height 21
click at [669, 311] on div "Notes" at bounding box center [782, 360] width 1148 height 99
click at [1361, 5] on nav "Order #691 - Exclusive Switchboards Add product Close Submit as Quote Submit as…" at bounding box center [701, 22] width 1402 height 44
drag, startPoint x: 1361, startPoint y: 9, endPoint x: 1338, endPoint y: 16, distance: 24.0
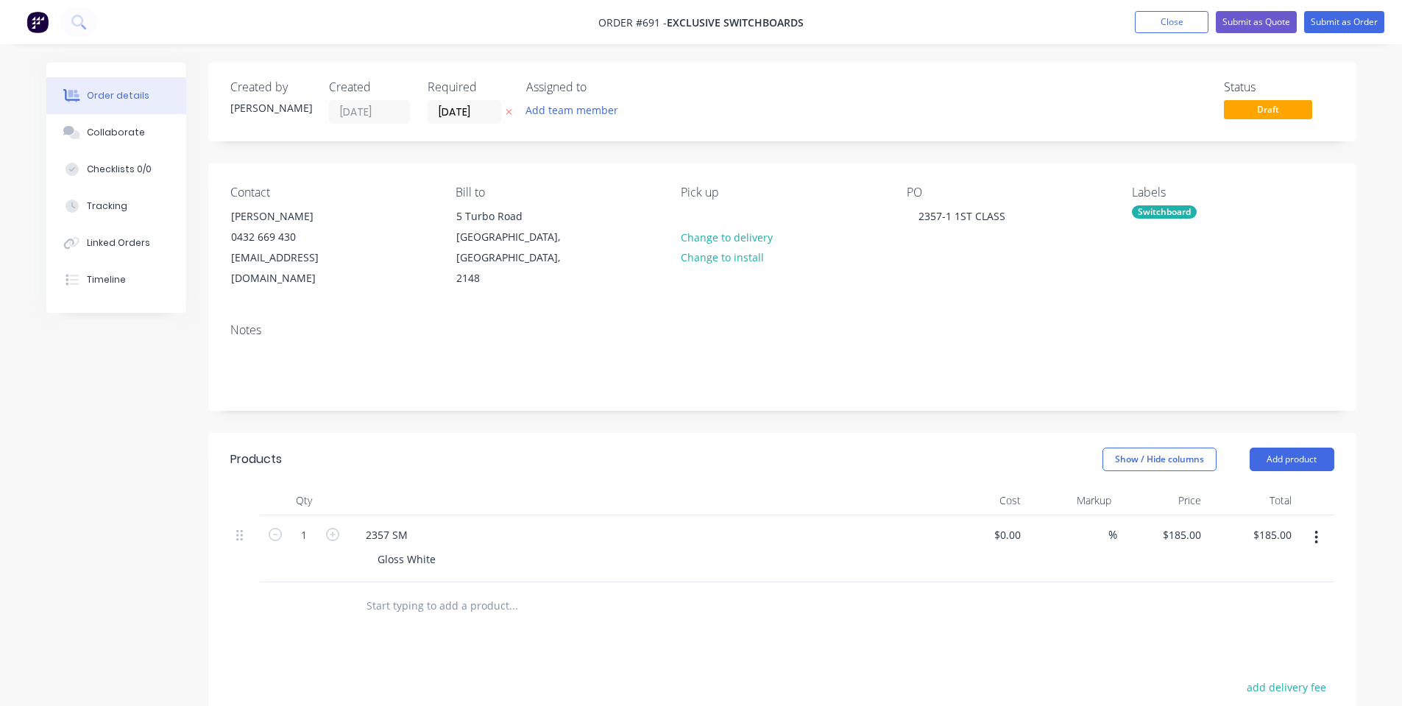
click at [1358, 10] on nav "Order #691 - Exclusive Switchboards Add product Close Submit as Quote Submit as…" at bounding box center [701, 22] width 1402 height 44
drag, startPoint x: 1338, startPoint y: 16, endPoint x: 1324, endPoint y: 22, distance: 15.2
click at [1337, 16] on button "Submit as Order" at bounding box center [1344, 22] width 80 height 22
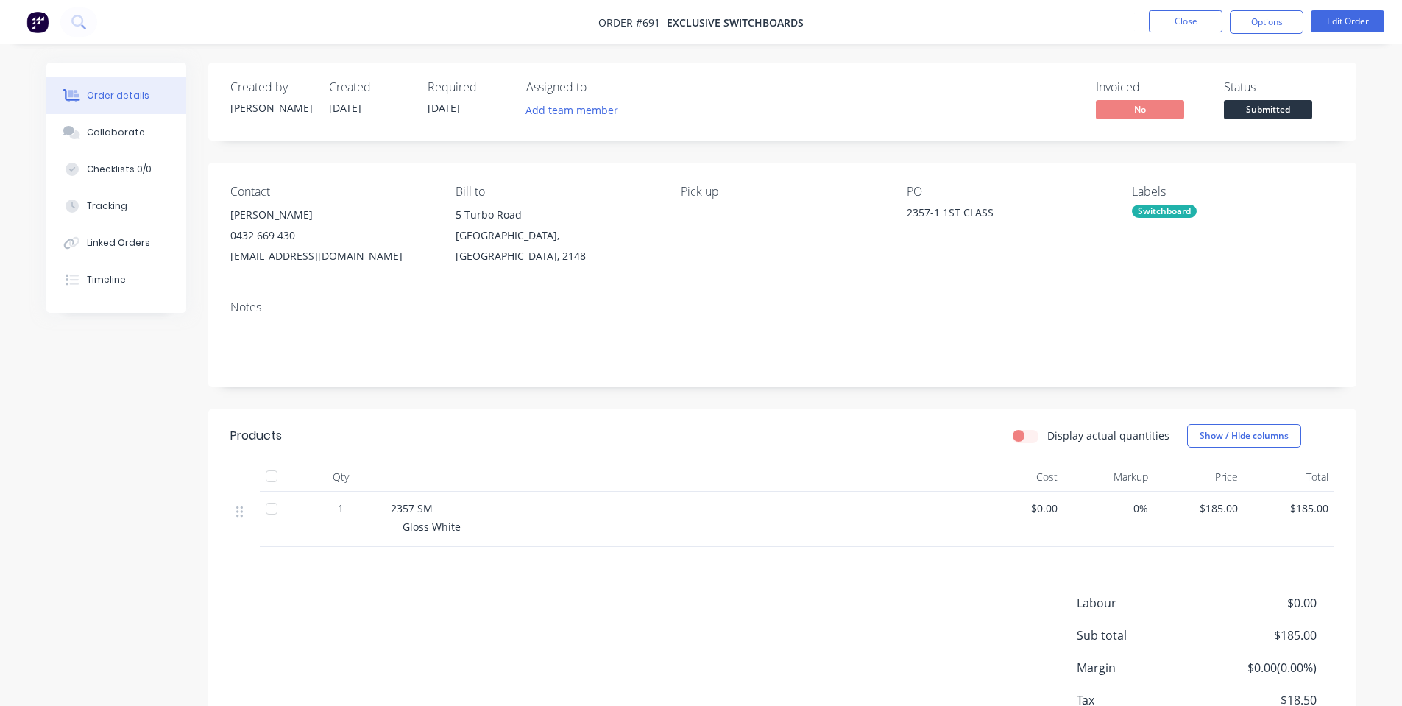
click at [1272, 114] on span "Submitted" at bounding box center [1268, 109] width 88 height 18
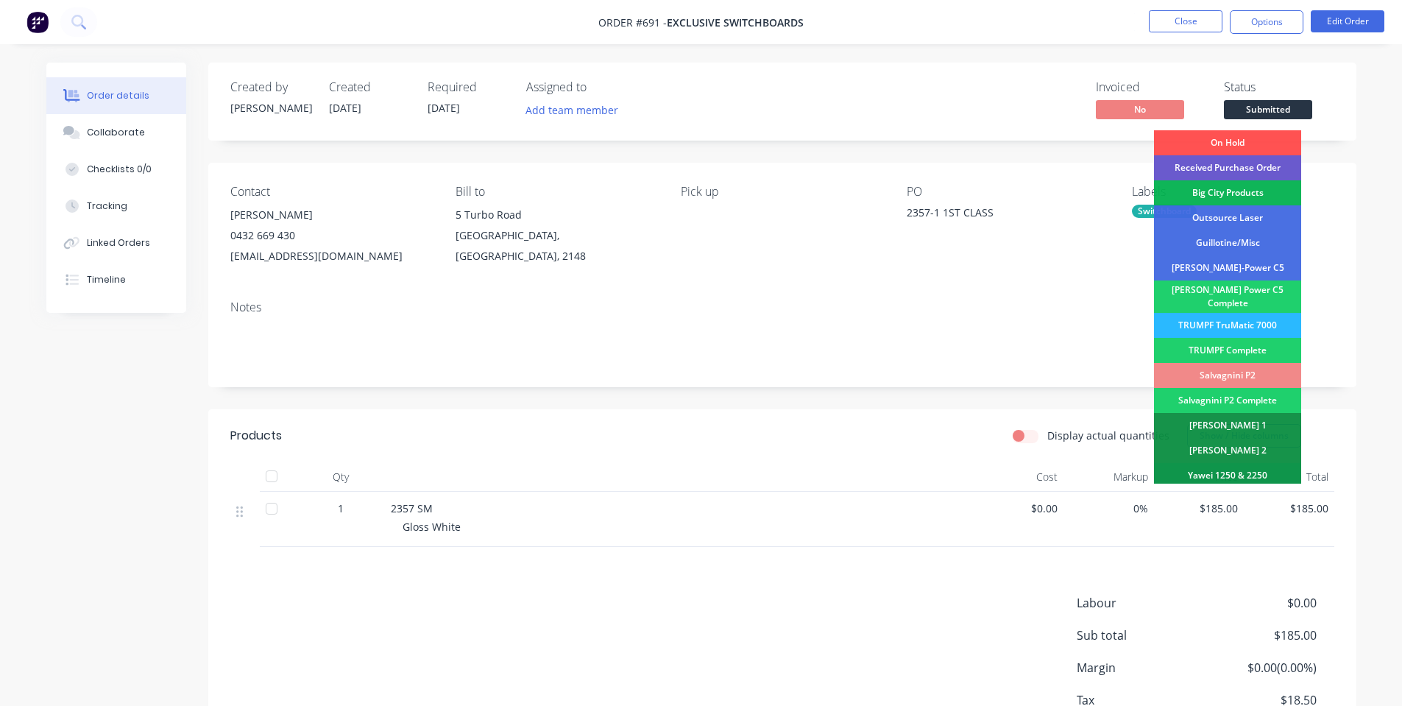
click at [1260, 161] on div "Received Purchase Order" at bounding box center [1227, 167] width 147 height 25
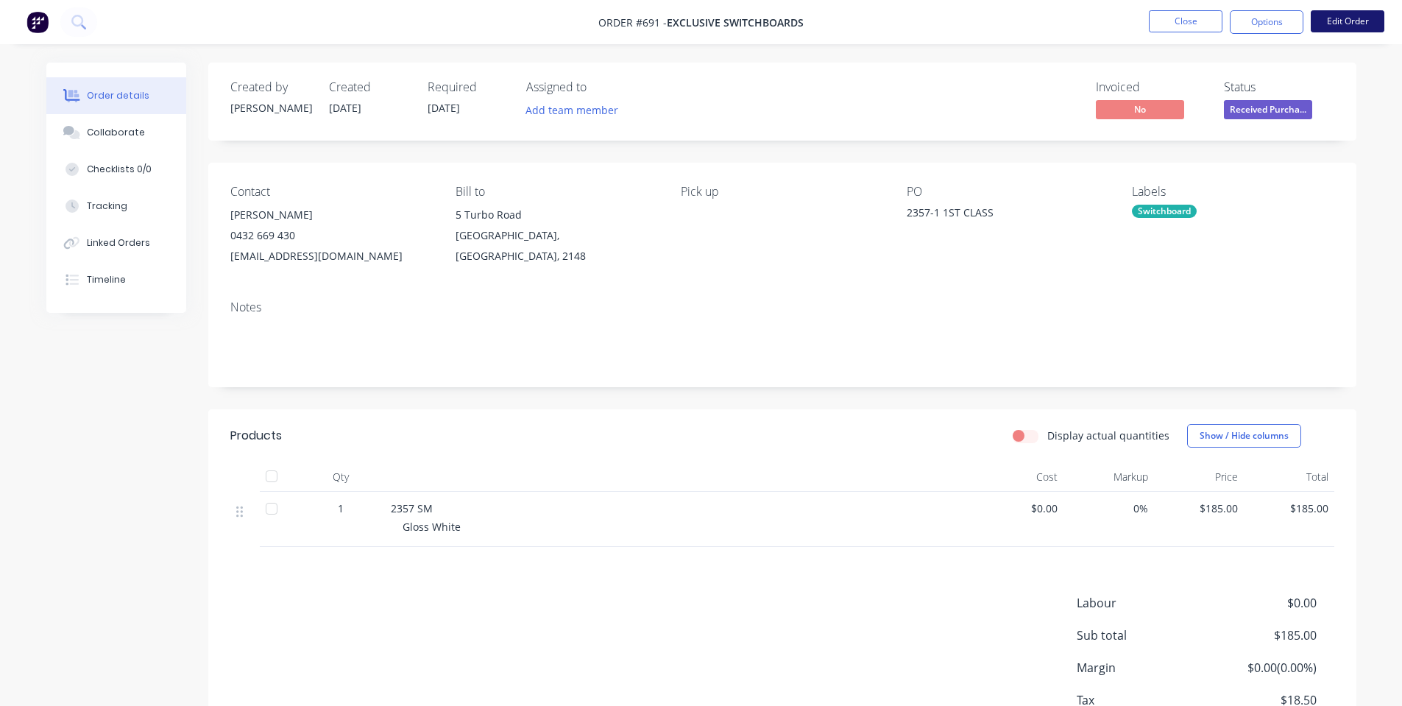
click at [1358, 13] on button "Edit Order" at bounding box center [1347, 21] width 74 height 22
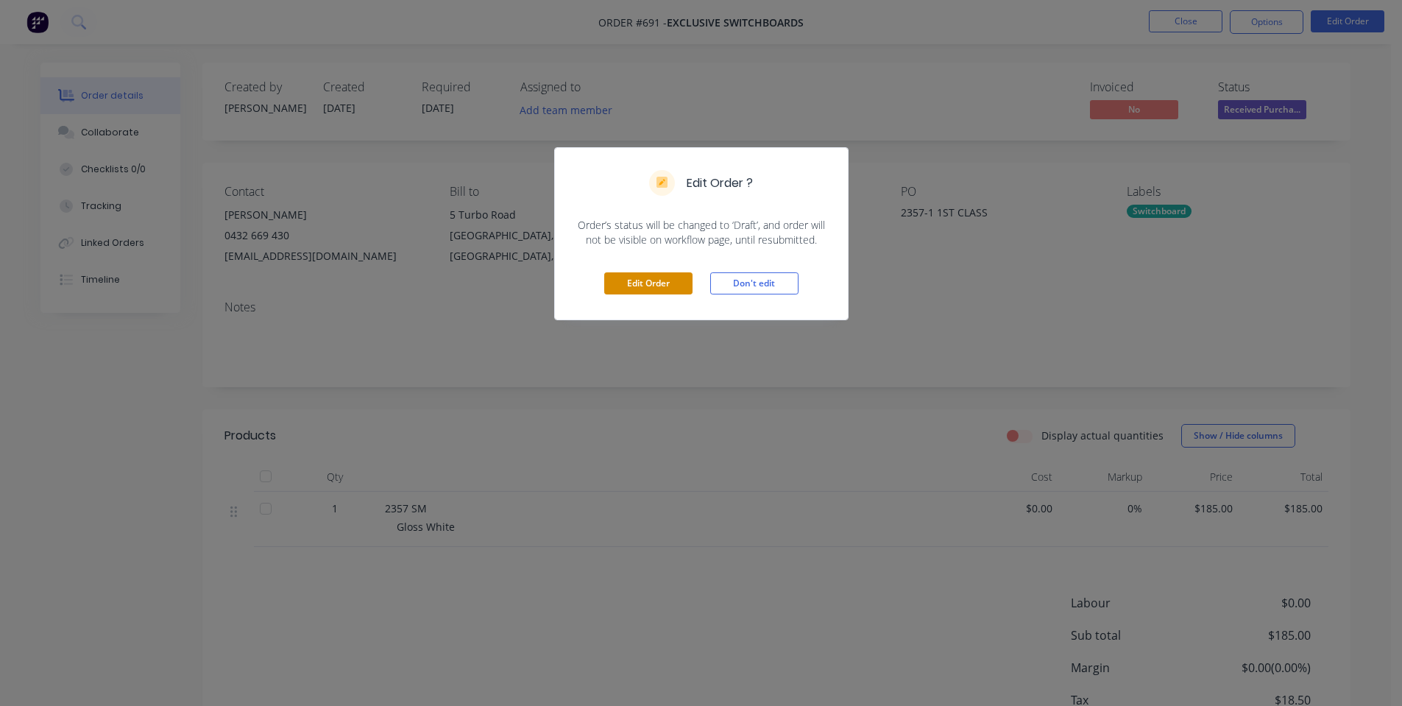
click at [684, 276] on button "Edit Order" at bounding box center [648, 283] width 88 height 22
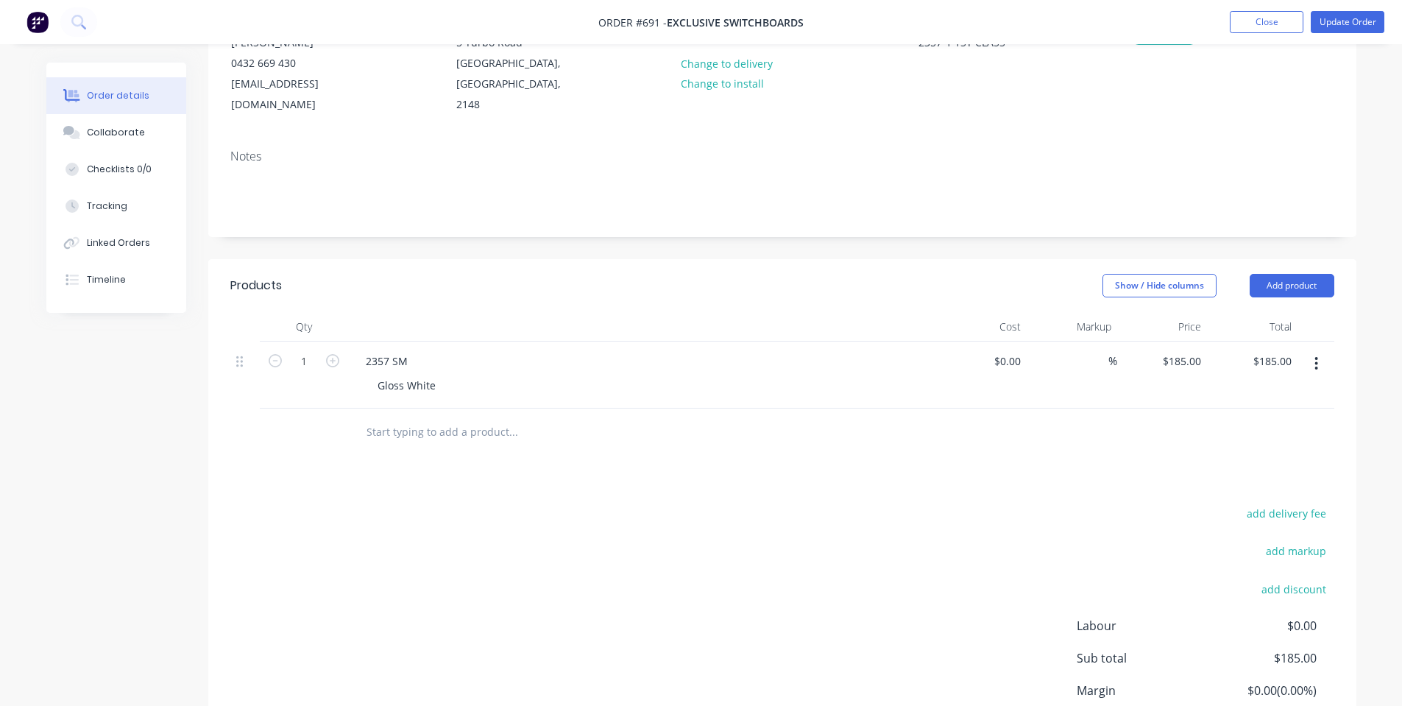
scroll to position [196, 0]
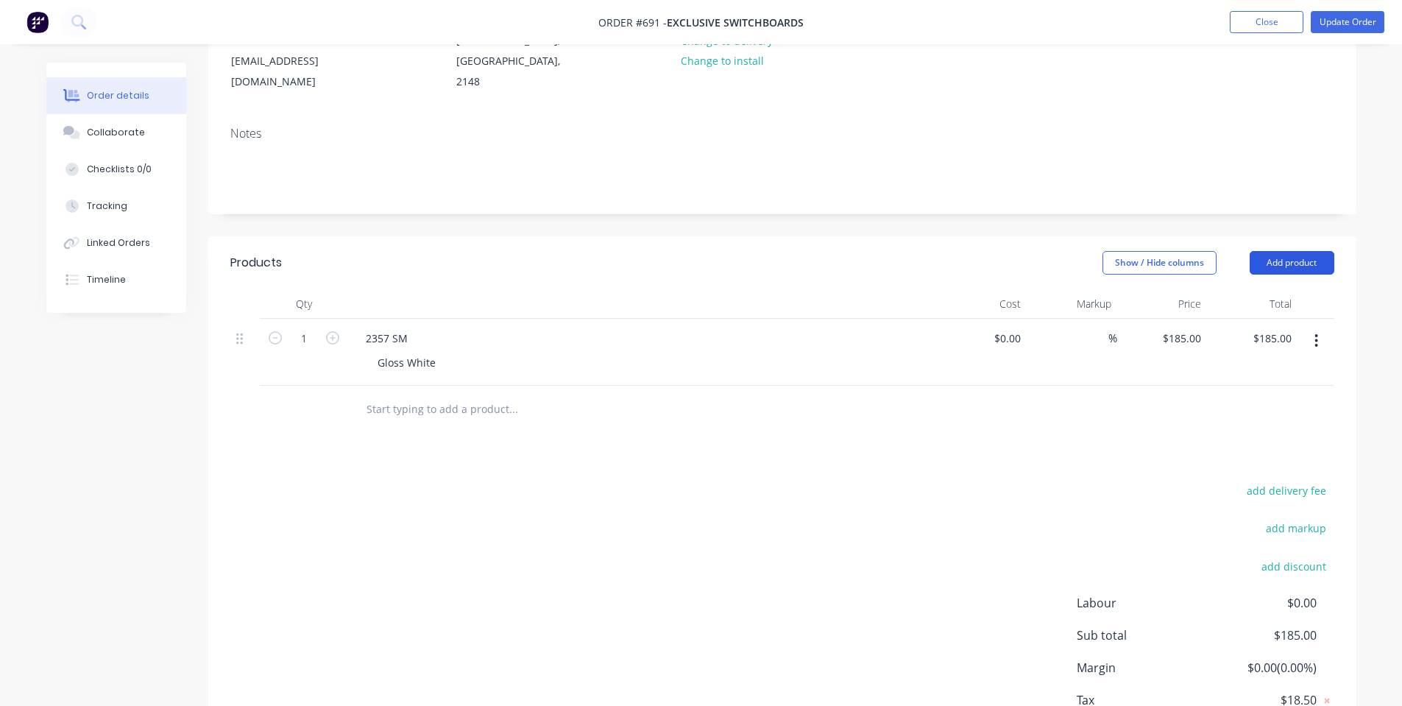
click at [1290, 251] on button "Add product" at bounding box center [1291, 263] width 85 height 24
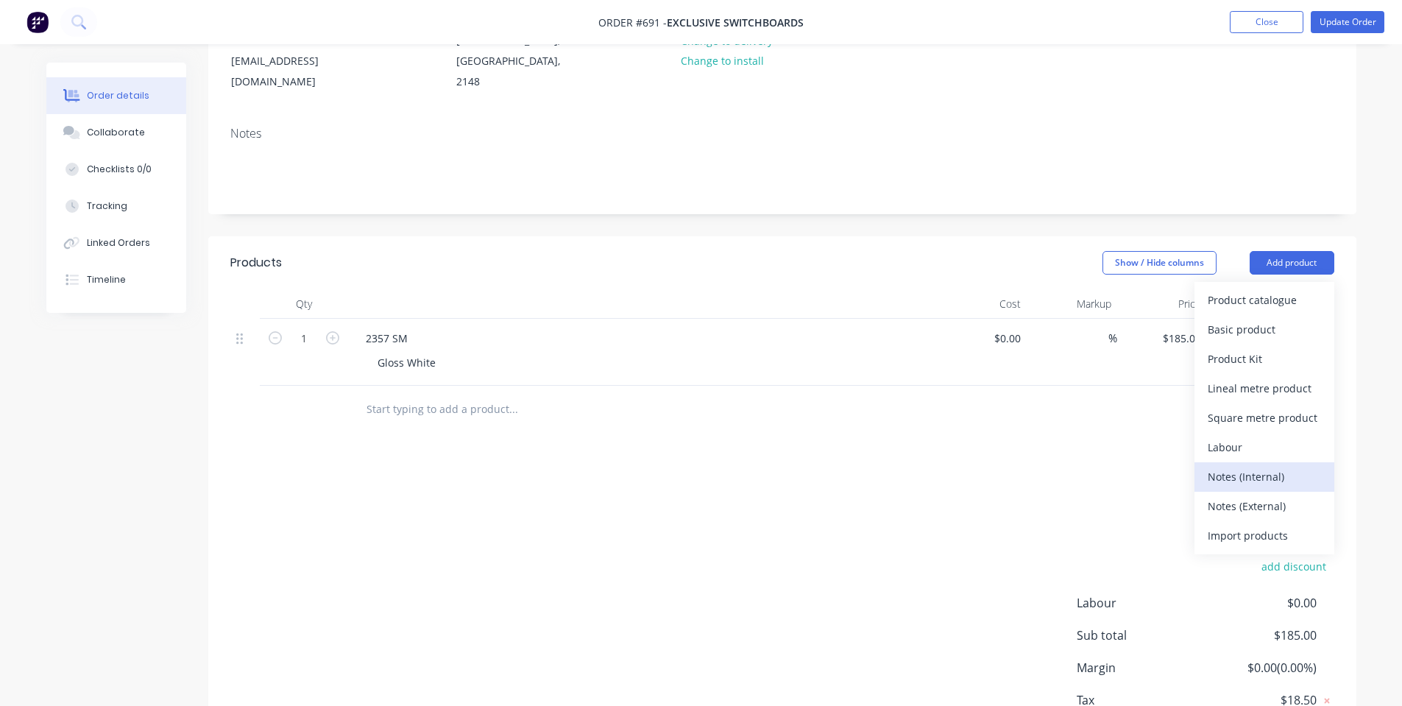
click at [1255, 466] on div "Notes (Internal)" at bounding box center [1263, 476] width 113 height 21
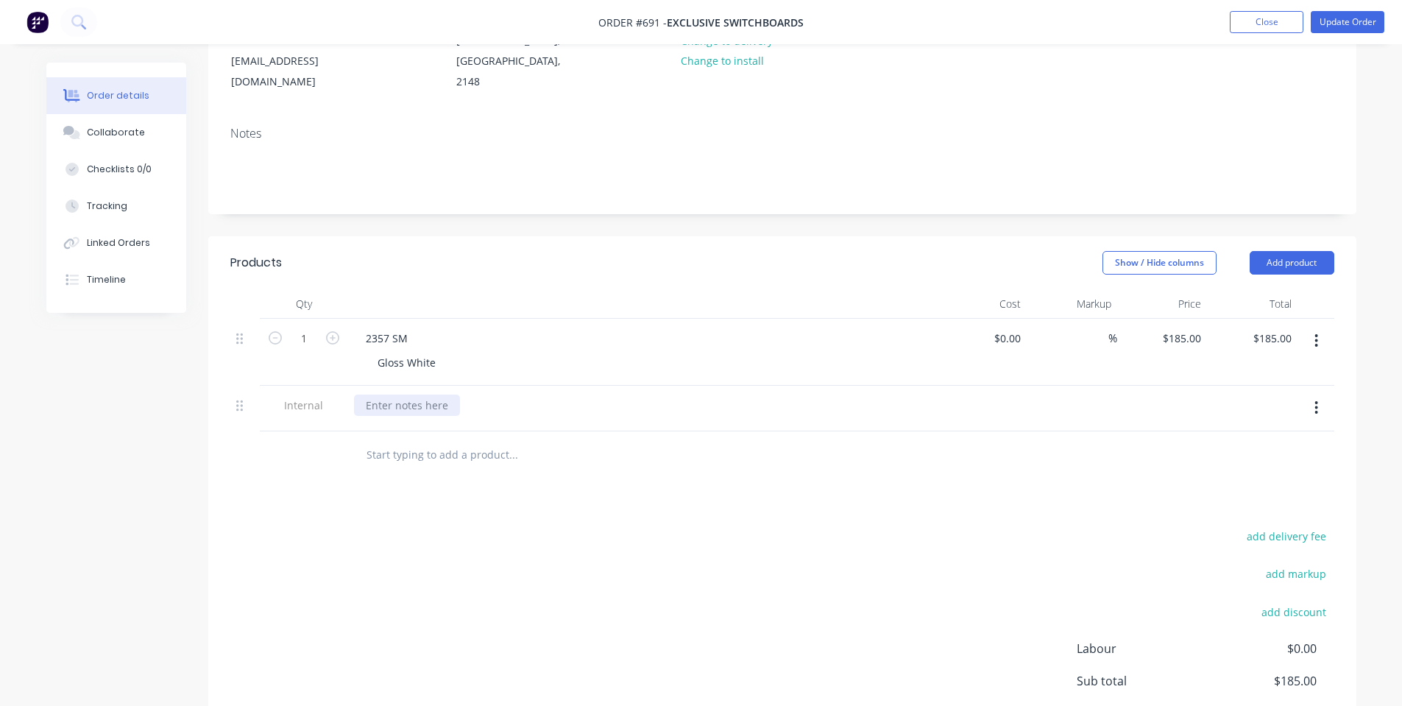
click at [451, 394] on div at bounding box center [407, 404] width 106 height 21
click at [548, 618] on div "add delivery fee add markup add discount Labour $0.00 Sub total $185.00 Margin …" at bounding box center [782, 668] width 1104 height 284
click at [1330, 18] on button "Update Order" at bounding box center [1347, 22] width 74 height 22
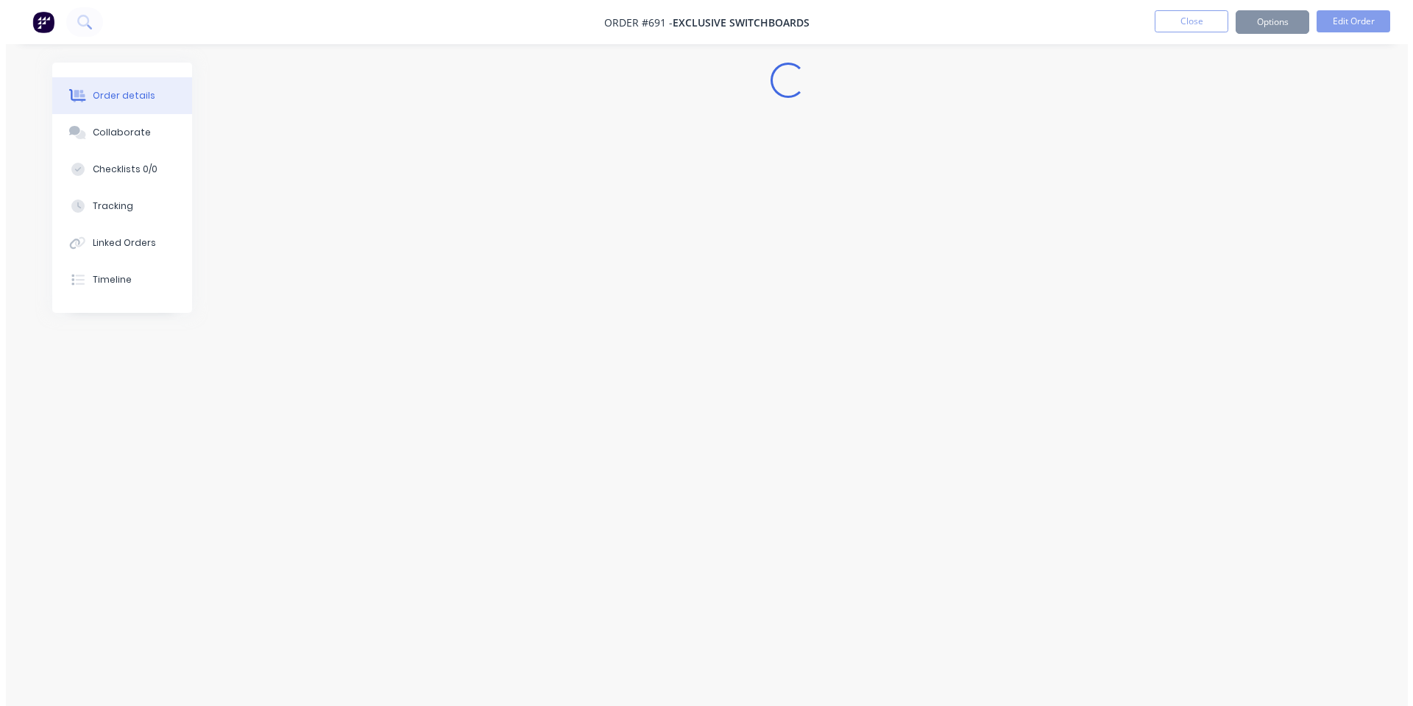
scroll to position [0, 0]
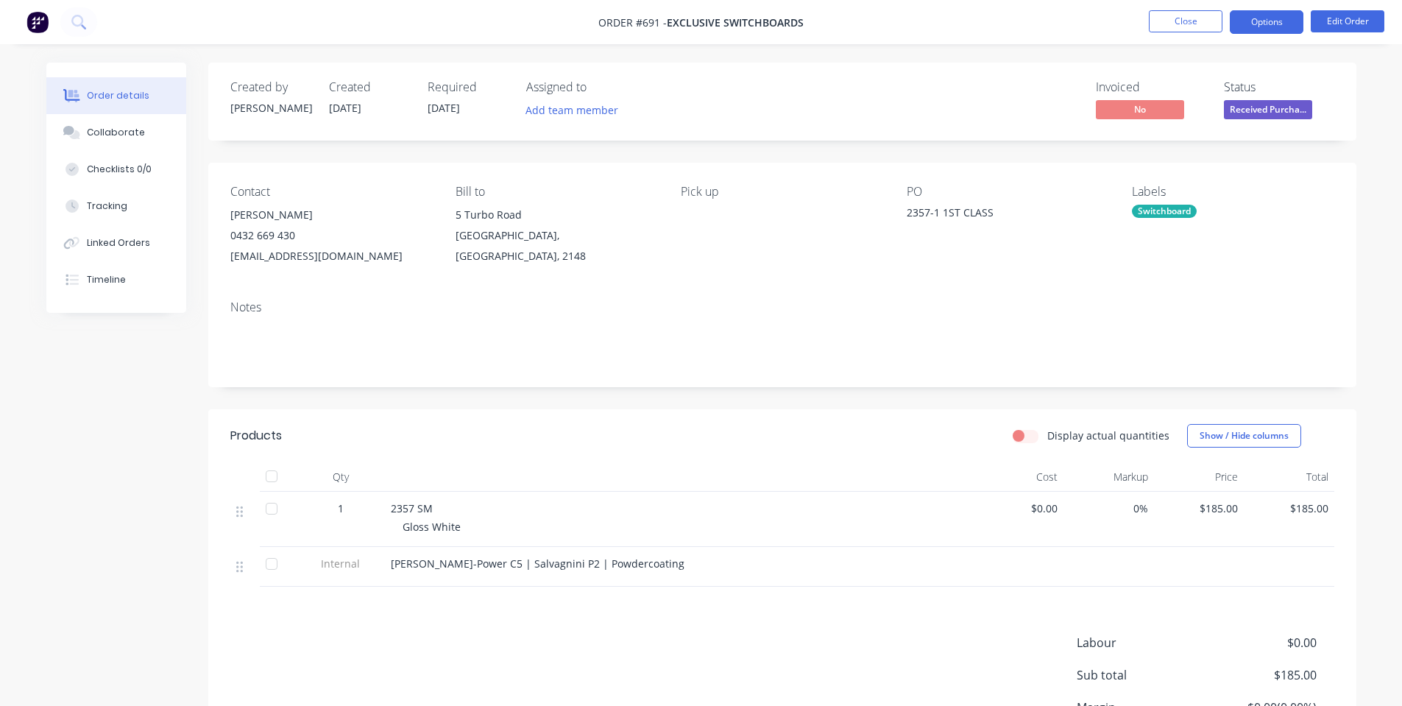
click at [1282, 31] on button "Options" at bounding box center [1267, 22] width 74 height 24
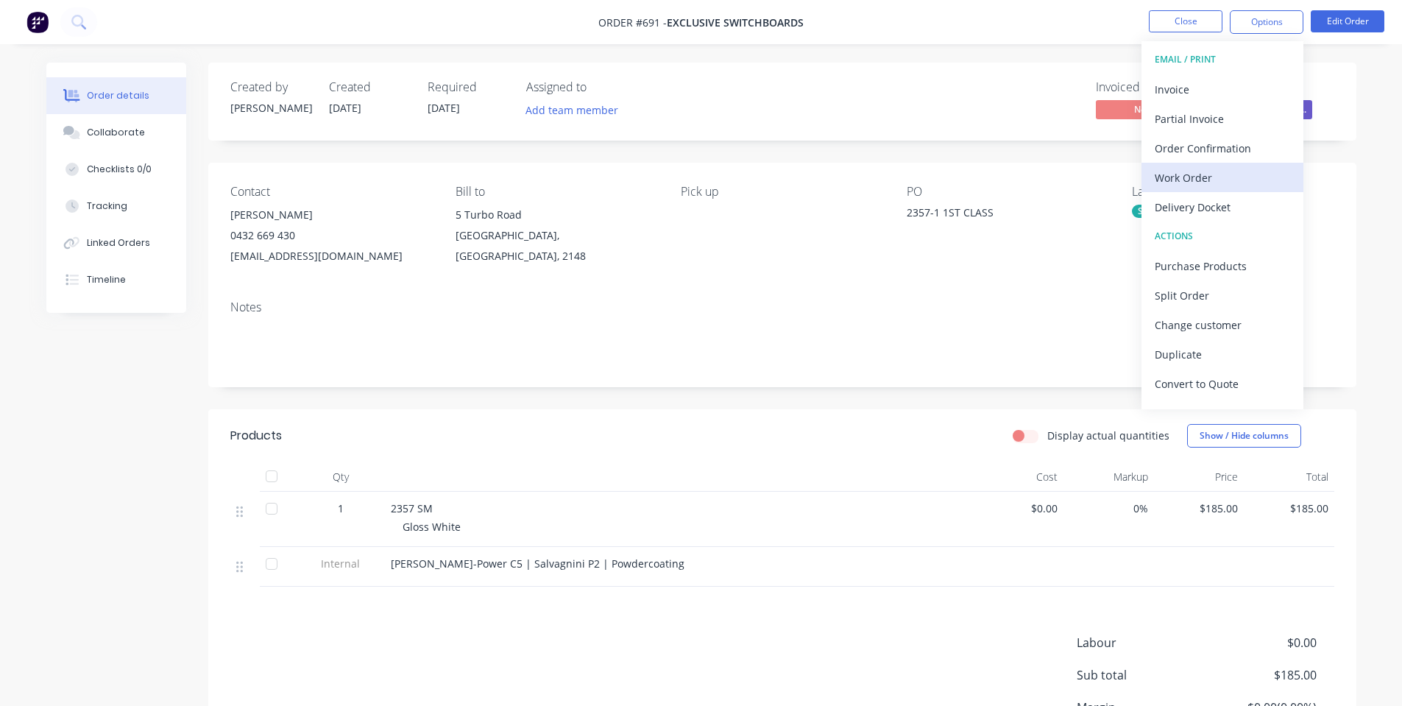
click at [1226, 171] on div "Work Order" at bounding box center [1222, 177] width 135 height 21
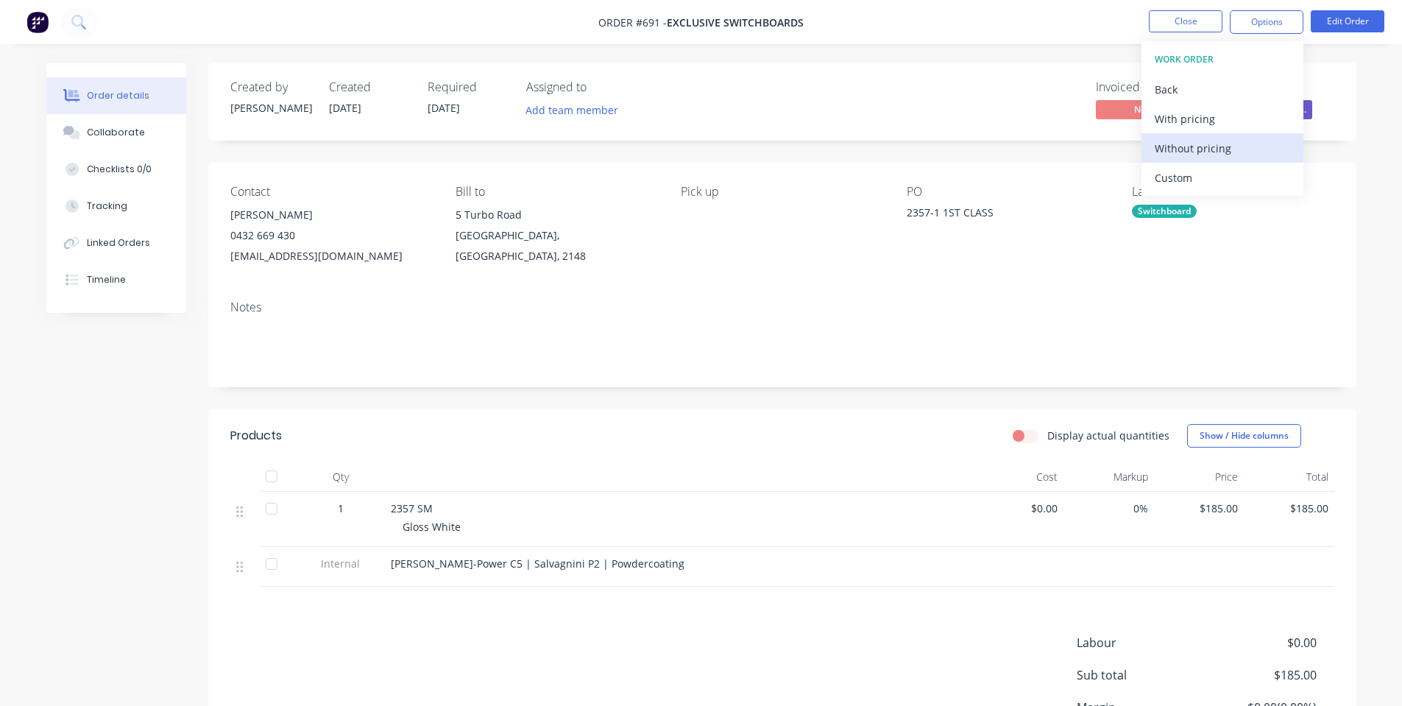
click at [1193, 151] on div "Without pricing" at bounding box center [1222, 148] width 135 height 21
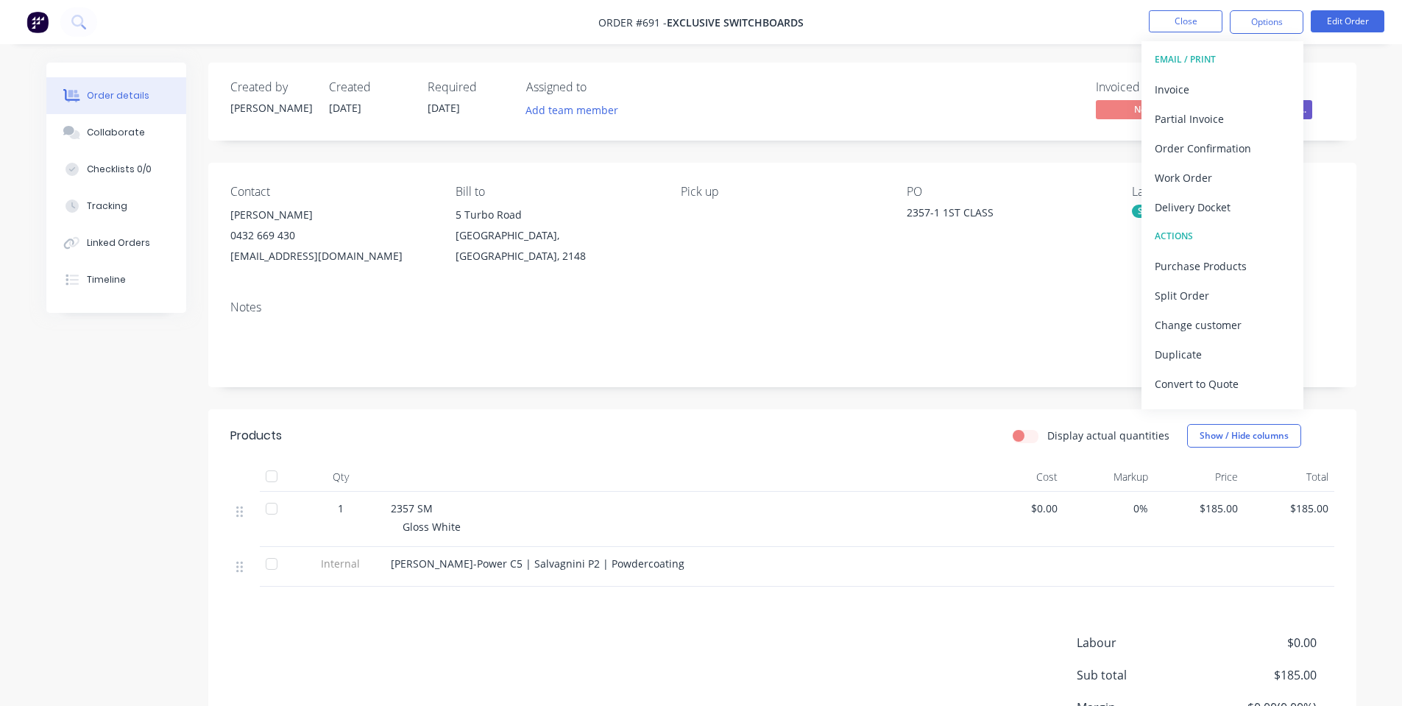
click at [963, 71] on div "Created by [PERSON_NAME] Created [DATE] Required [DATE] Assigned to Add team me…" at bounding box center [782, 102] width 1148 height 78
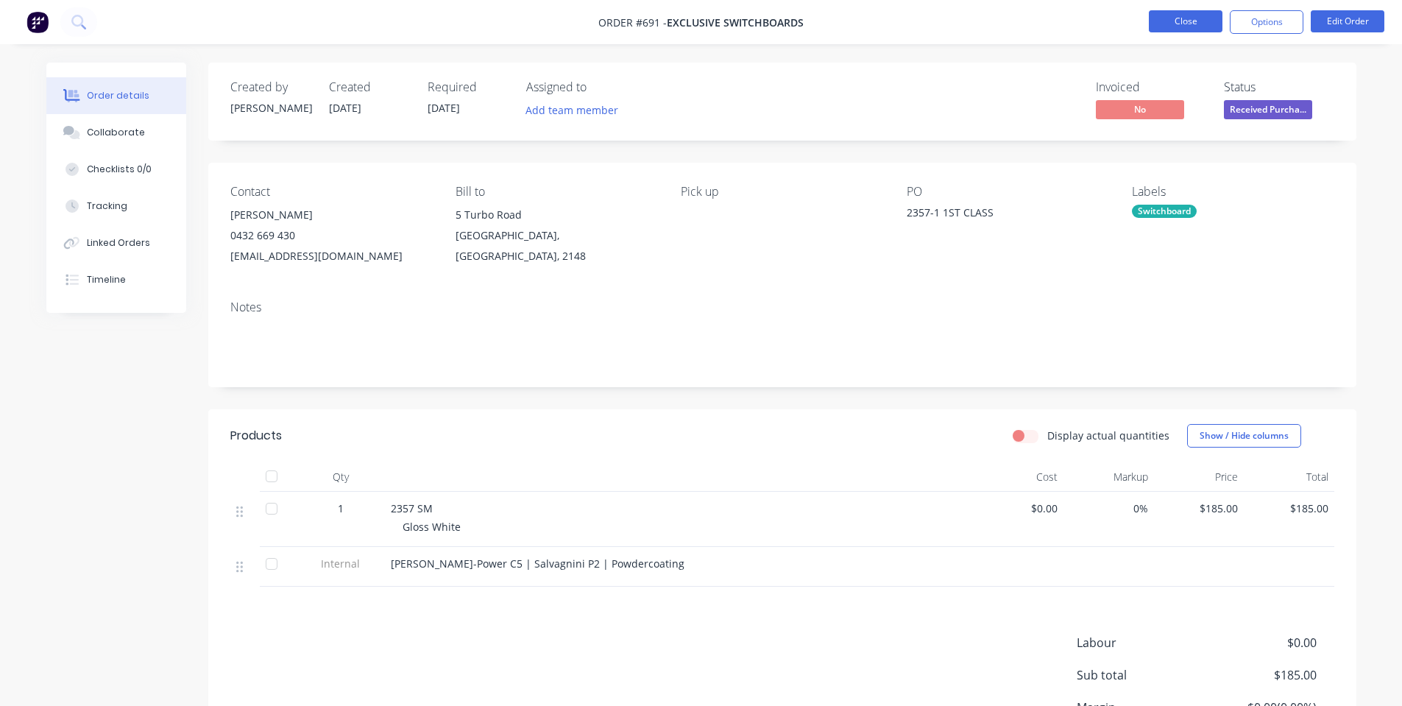
click at [1187, 24] on button "Close" at bounding box center [1186, 21] width 74 height 22
